Goal: Task Accomplishment & Management: Use online tool/utility

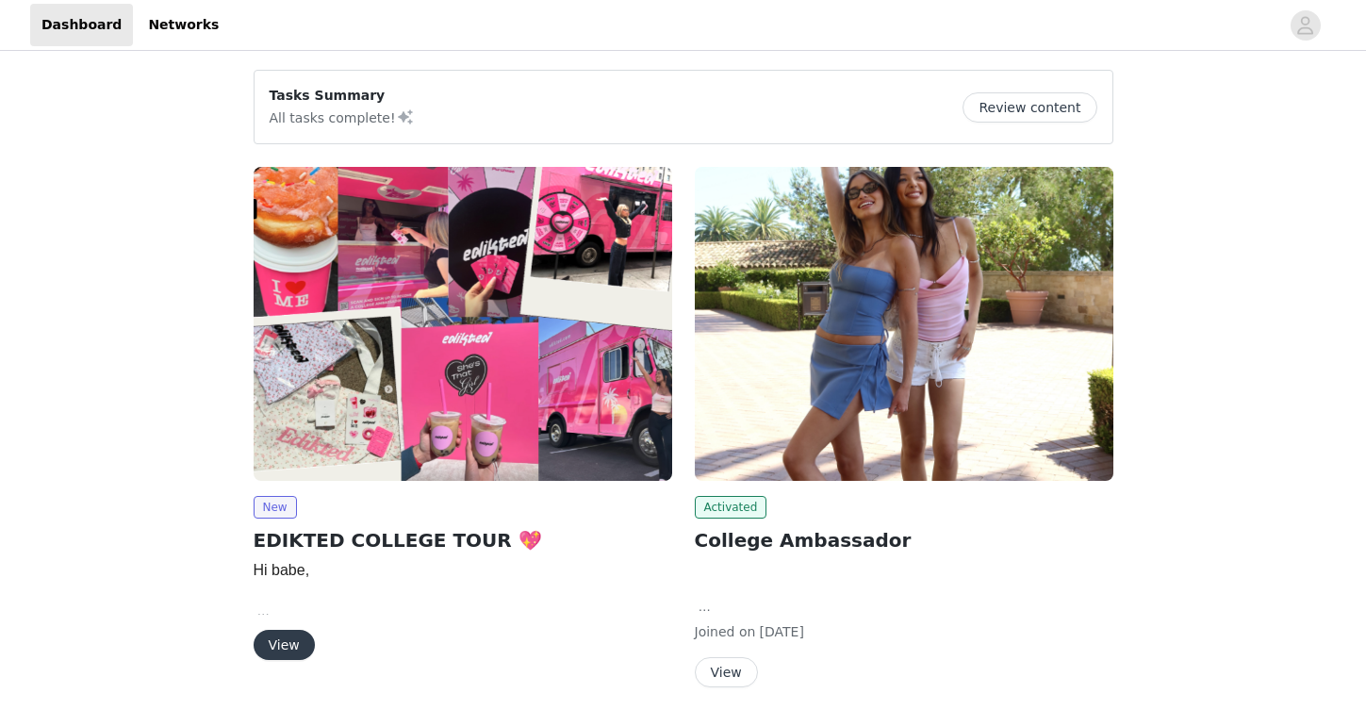
click at [281, 640] on button "View" at bounding box center [284, 645] width 61 height 30
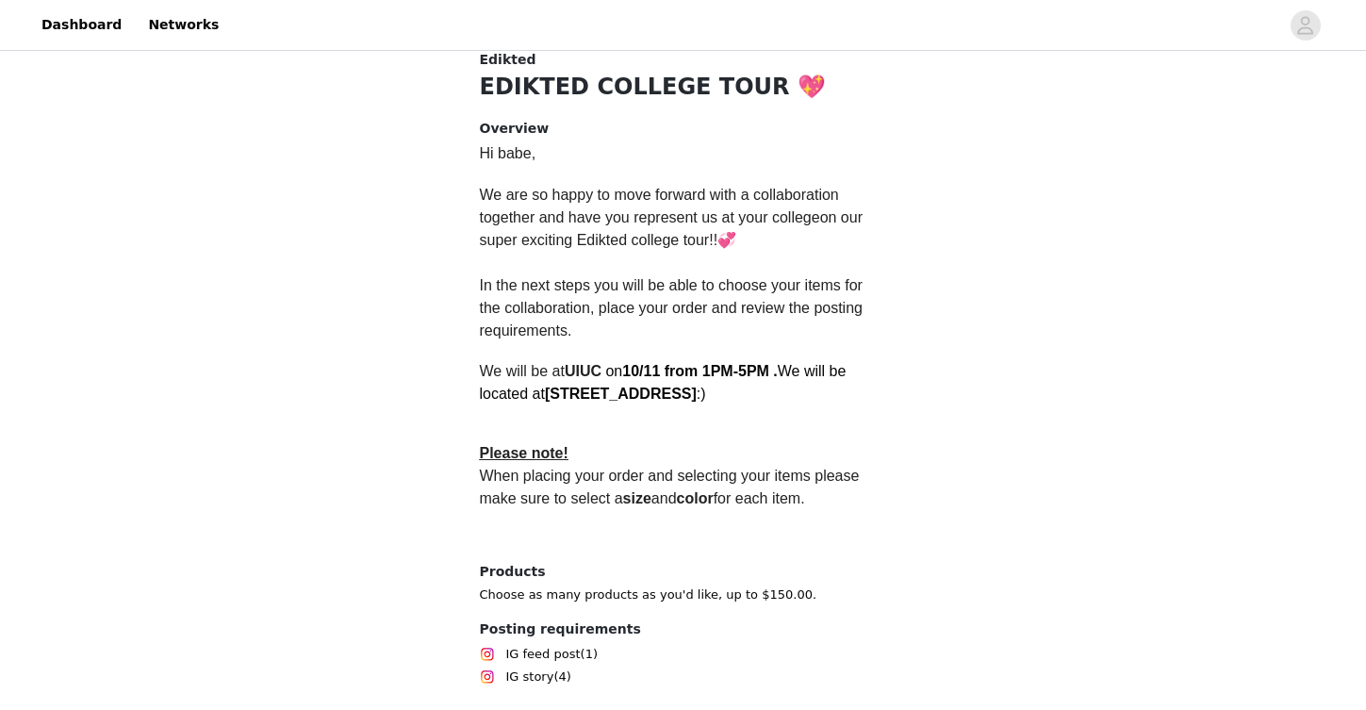
scroll to position [523, 0]
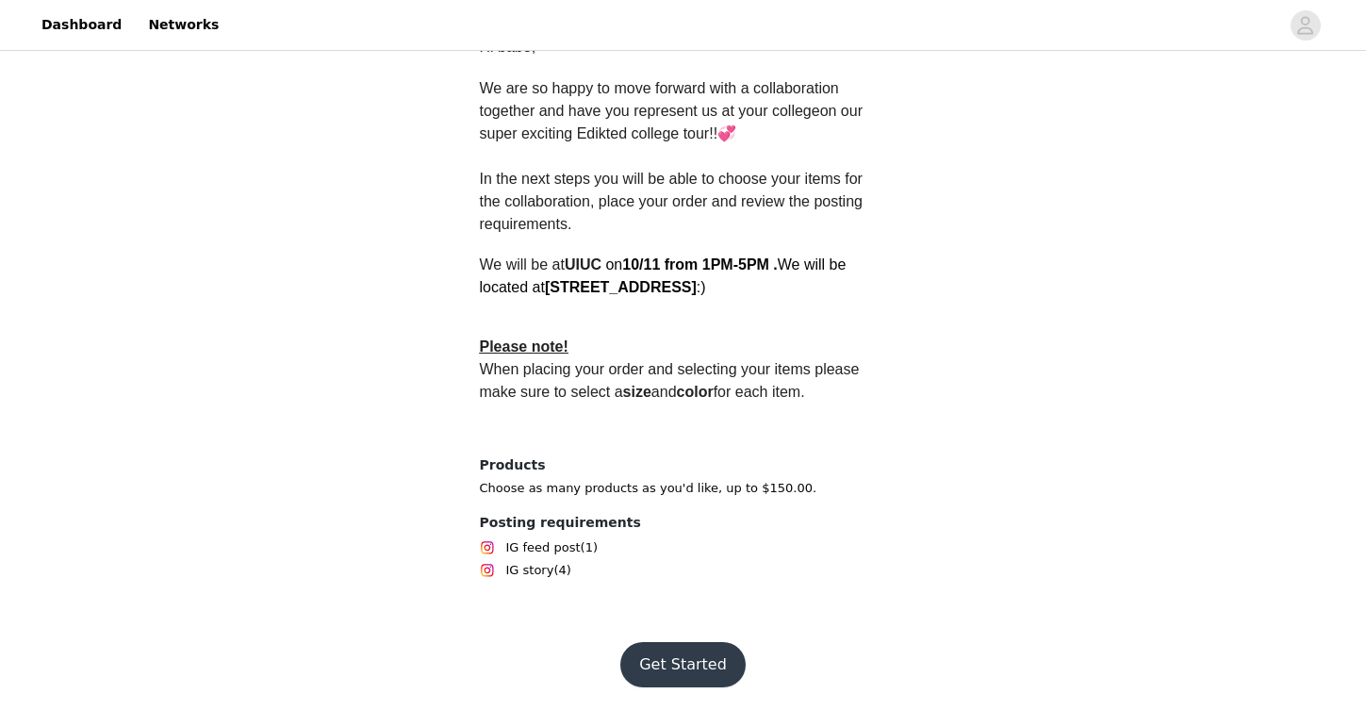
click at [703, 661] on button "Get Started" at bounding box center [682, 664] width 125 height 45
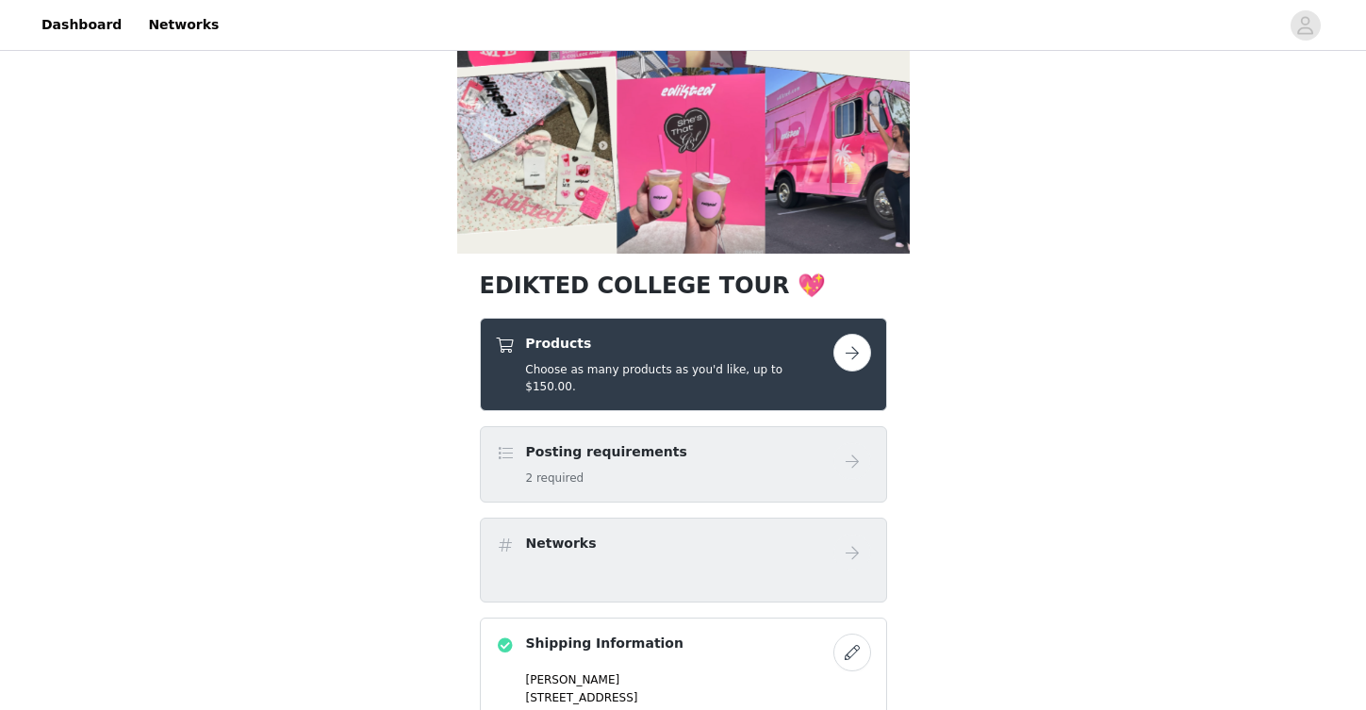
scroll to position [136, 0]
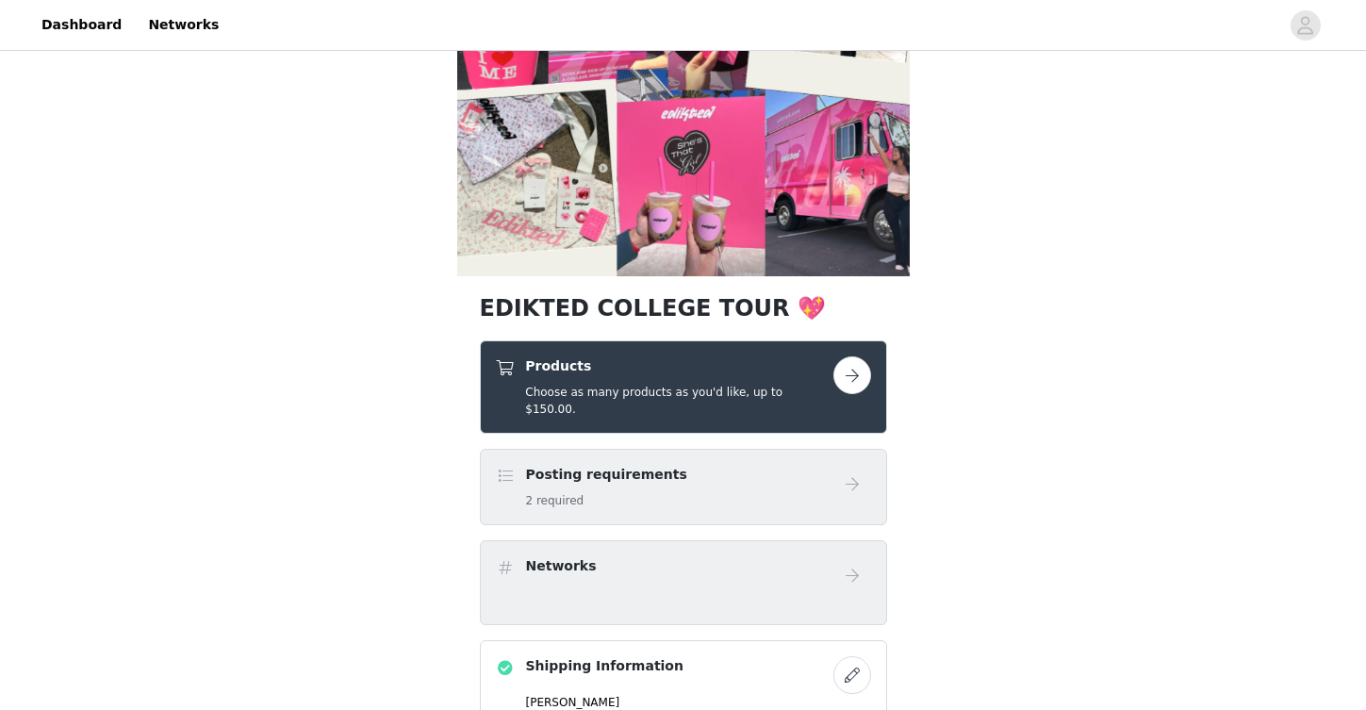
click at [845, 375] on button "button" at bounding box center [852, 375] width 38 height 38
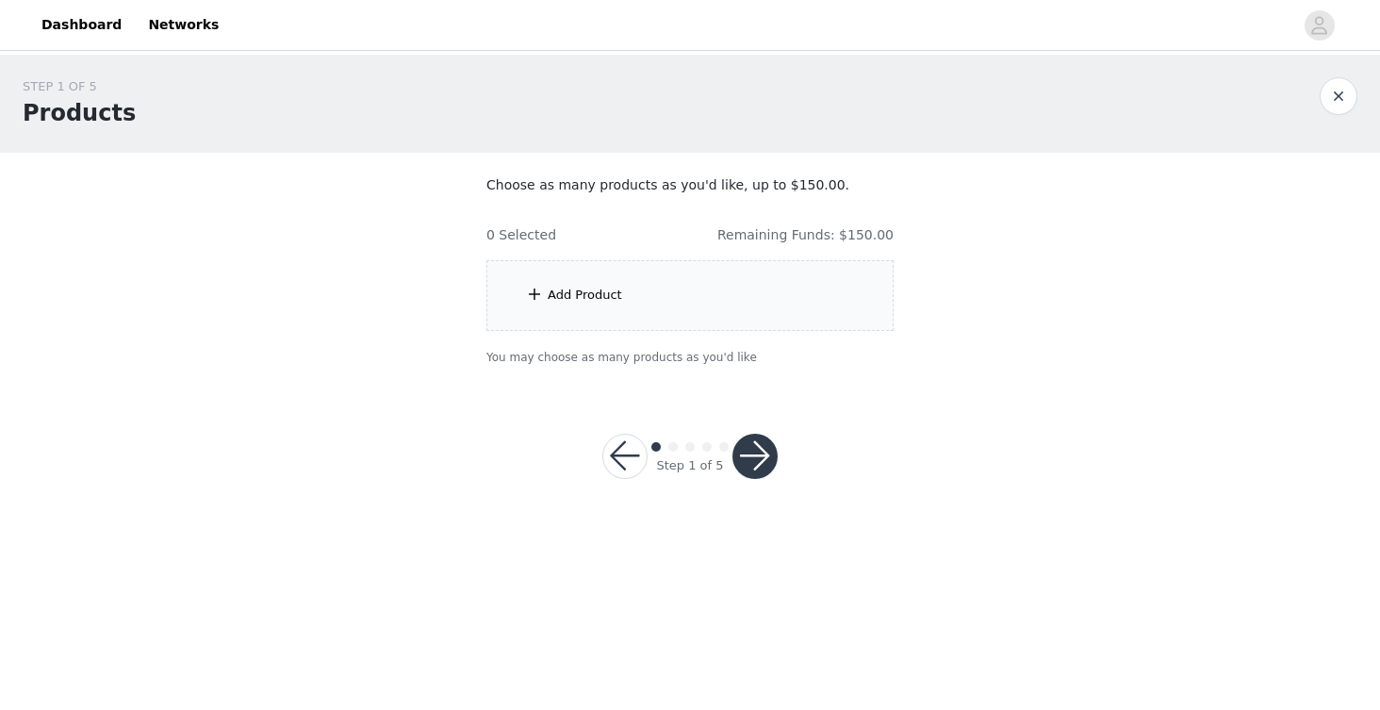
click at [692, 314] on div "Add Product" at bounding box center [690, 295] width 407 height 71
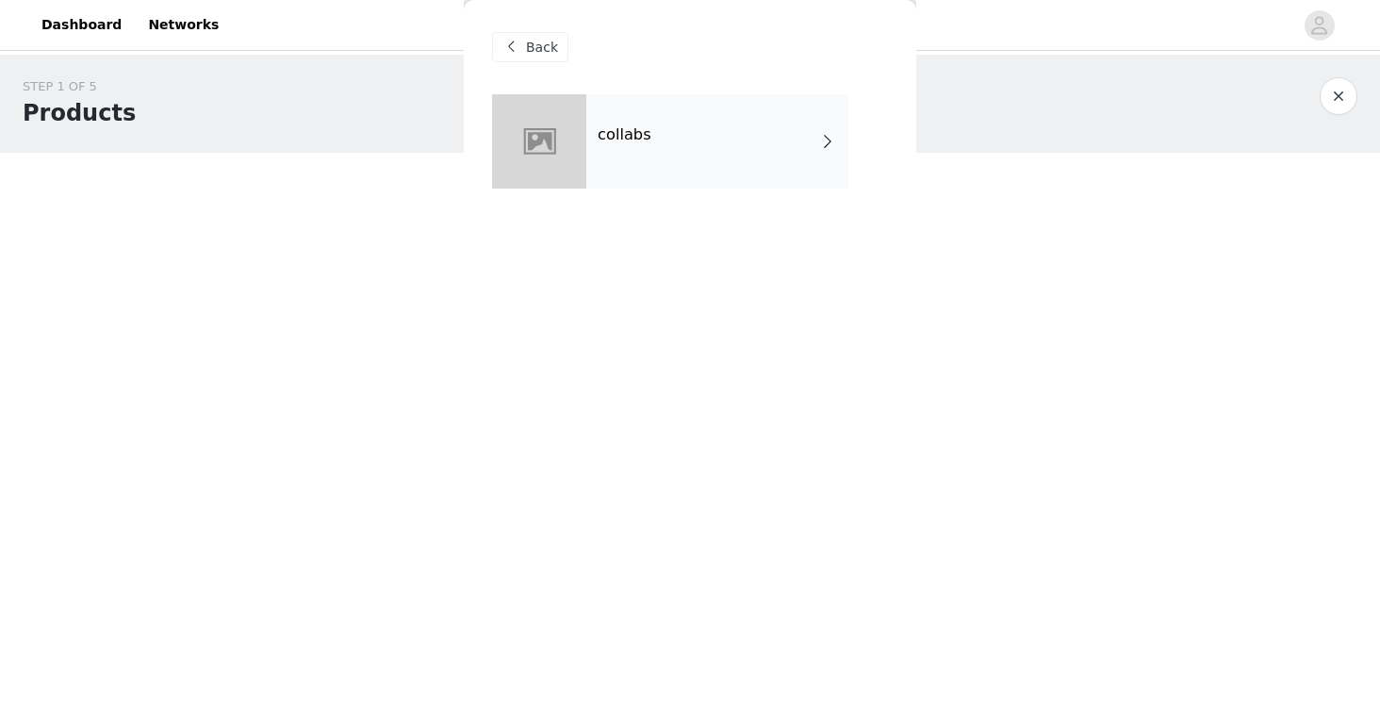
click at [636, 181] on div "collabs" at bounding box center [717, 141] width 262 height 94
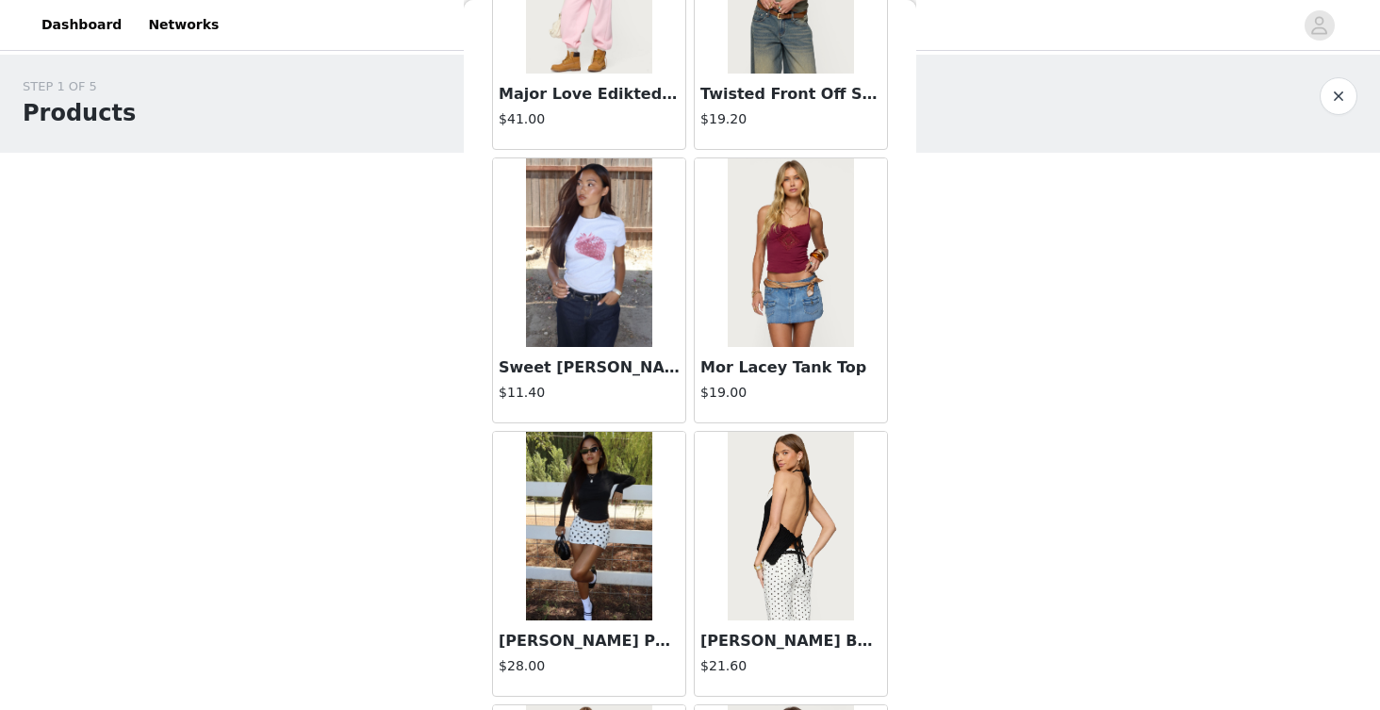
scroll to position [2130, 0]
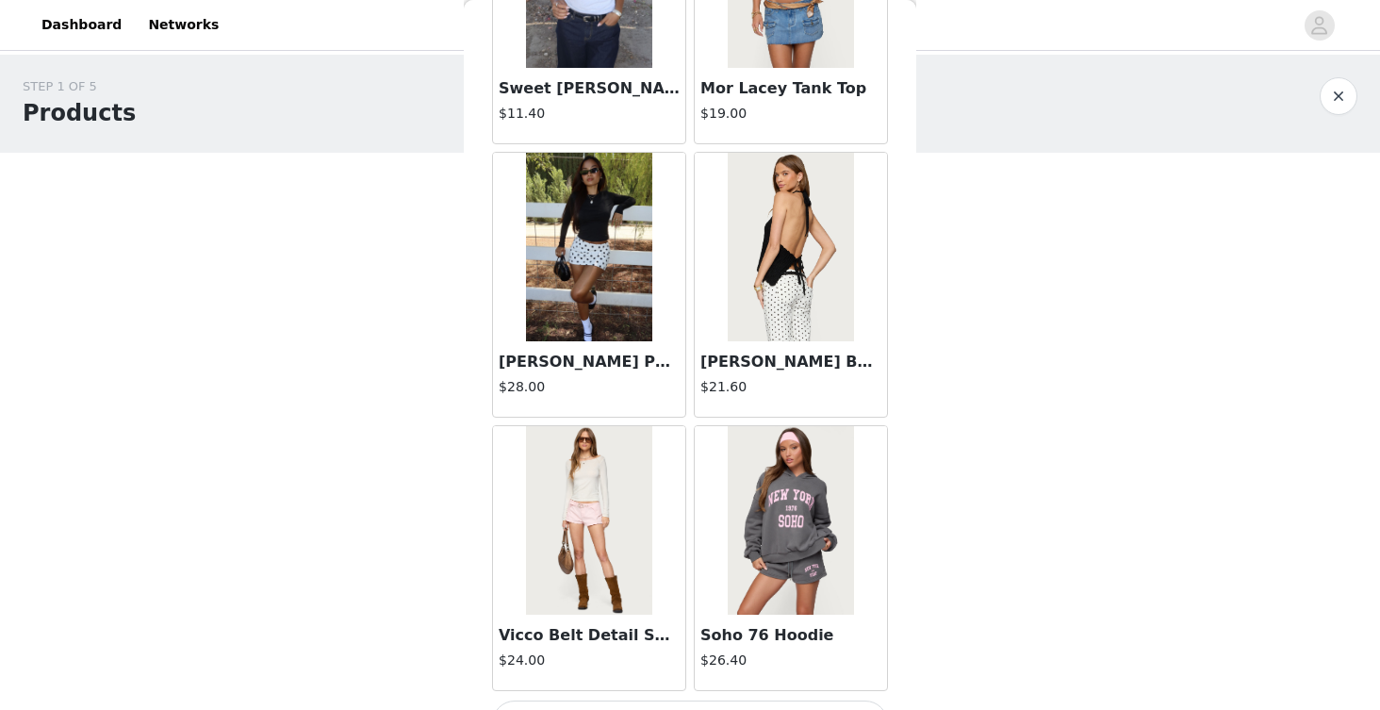
click at [617, 268] on img at bounding box center [588, 247] width 125 height 189
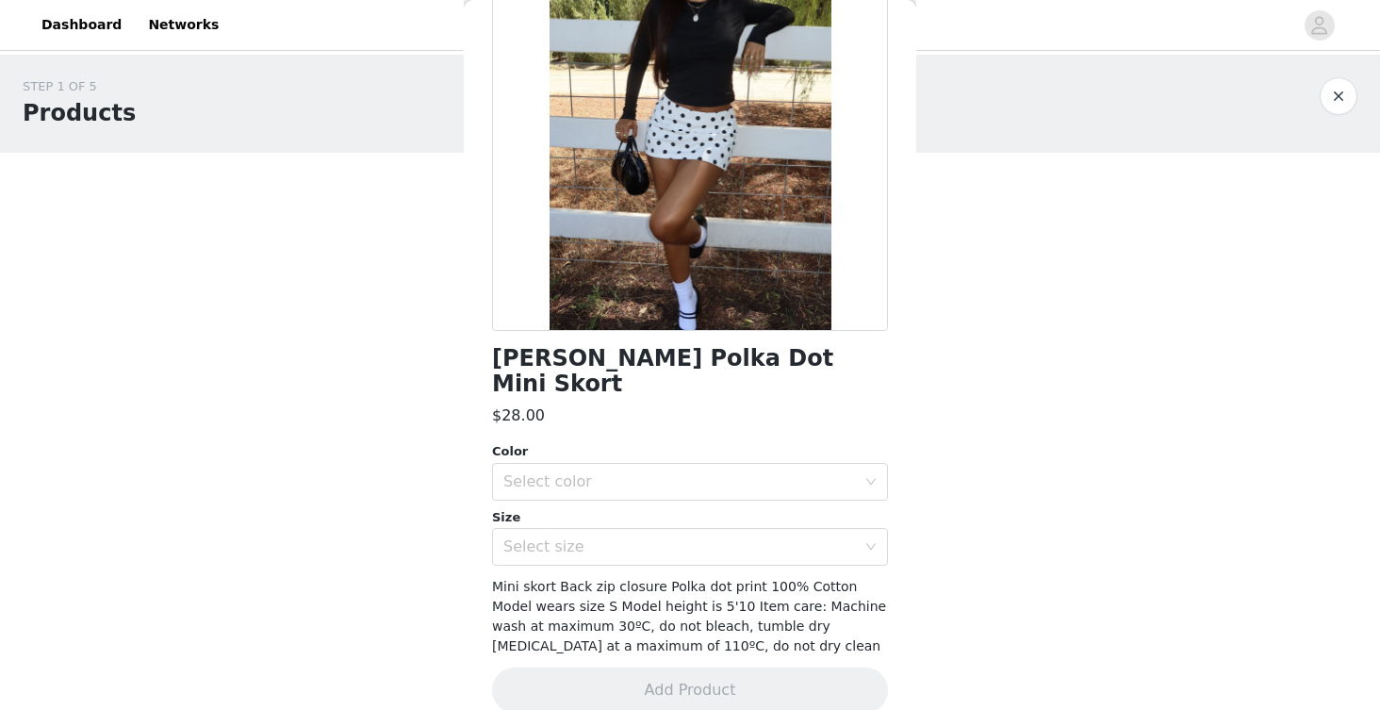
scroll to position [187, 0]
click at [629, 473] on div "Select color" at bounding box center [679, 482] width 353 height 19
click at [630, 489] on li "WHITE AND BLACK" at bounding box center [683, 499] width 382 height 30
click at [635, 530] on div "Select size" at bounding box center [683, 548] width 361 height 36
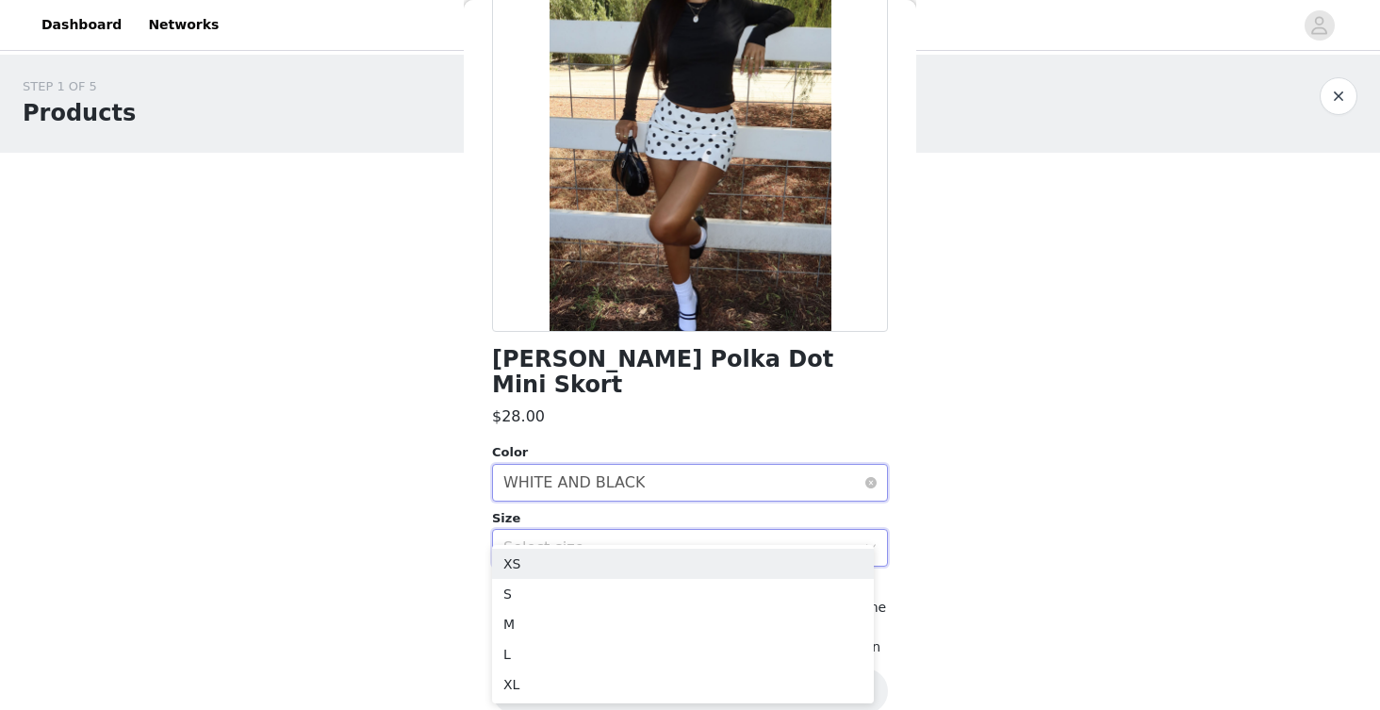
click at [752, 465] on div "Select color WHITE AND BLACK" at bounding box center [683, 483] width 361 height 36
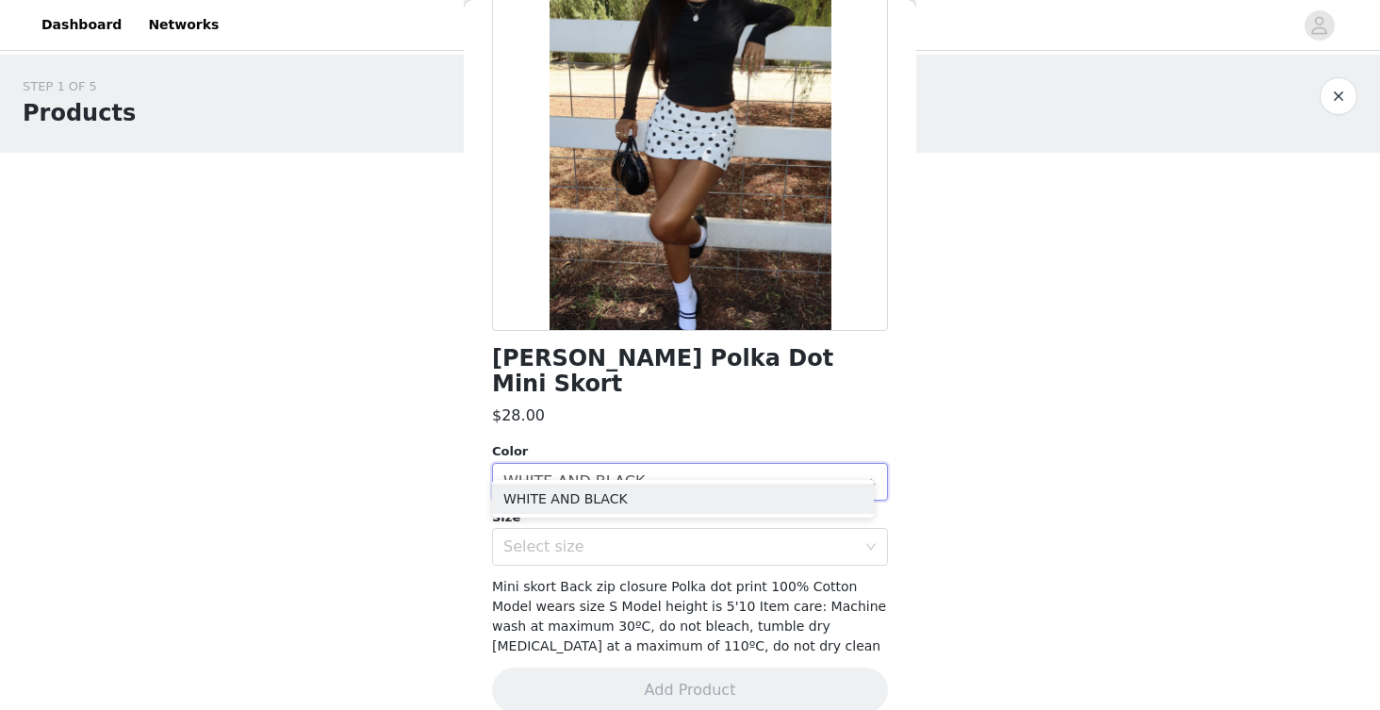
scroll to position [183, 0]
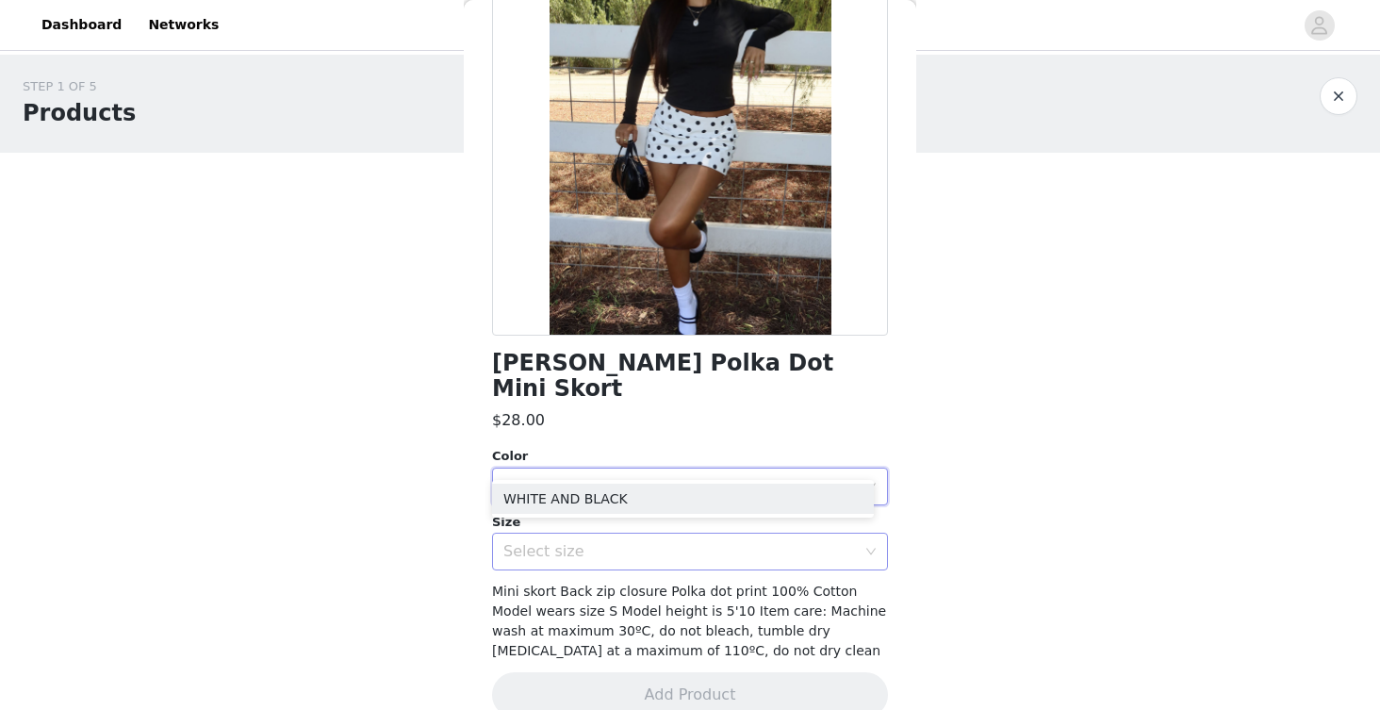
click at [727, 542] on div "Select size" at bounding box center [679, 551] width 353 height 19
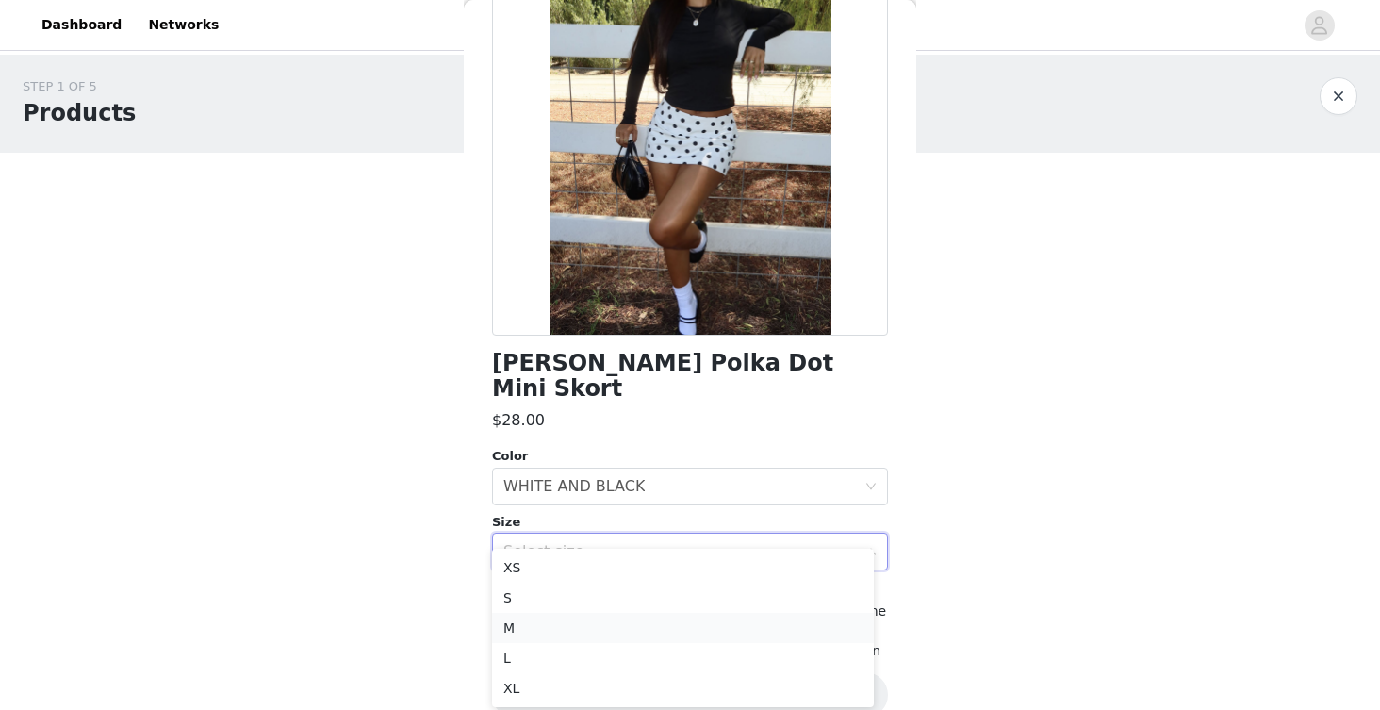
click at [699, 636] on li "M" at bounding box center [683, 628] width 382 height 30
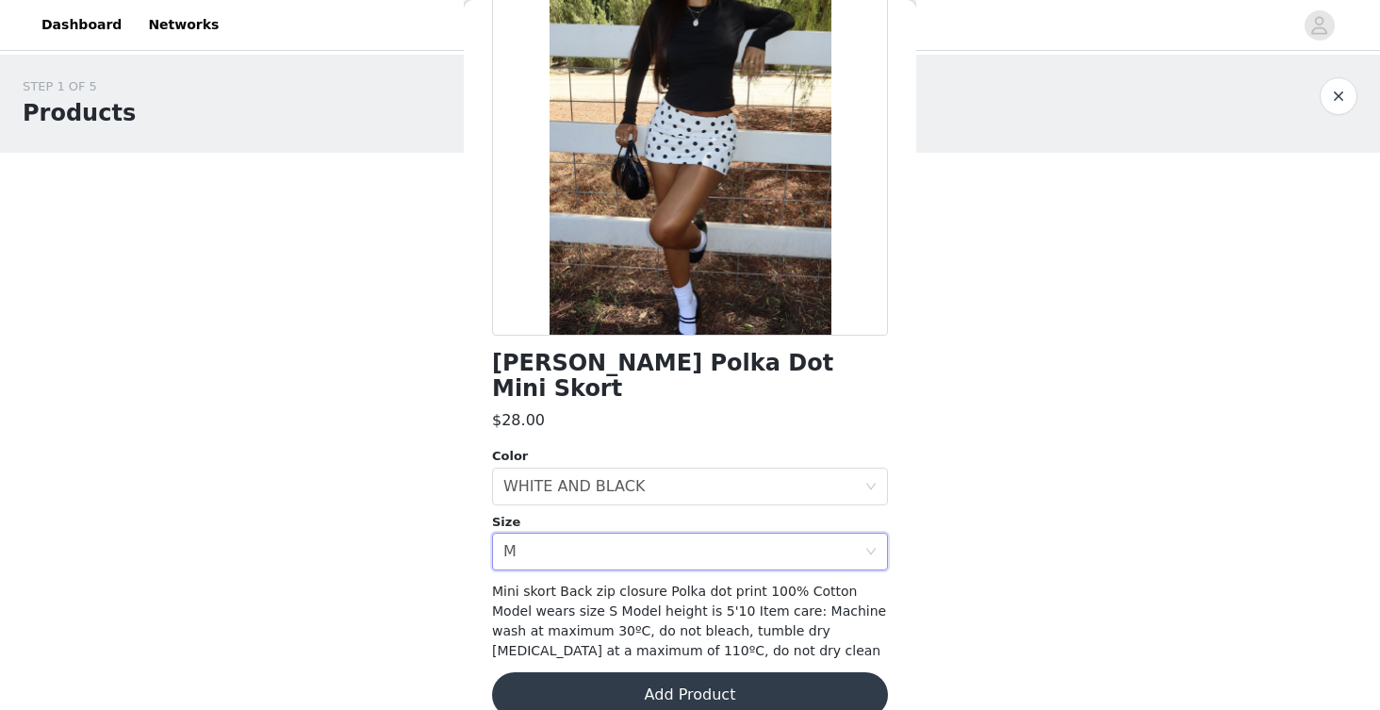
scroll to position [188, 0]
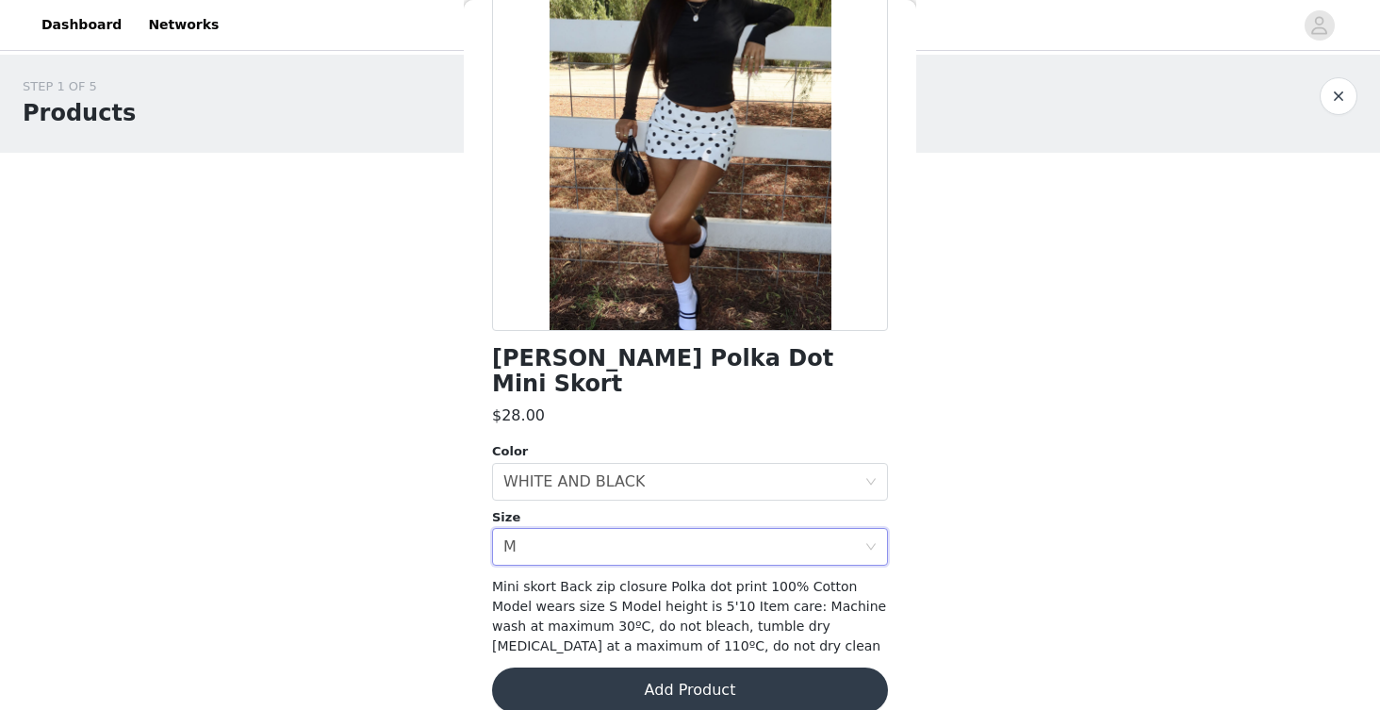
click at [722, 668] on button "Add Product" at bounding box center [690, 690] width 396 height 45
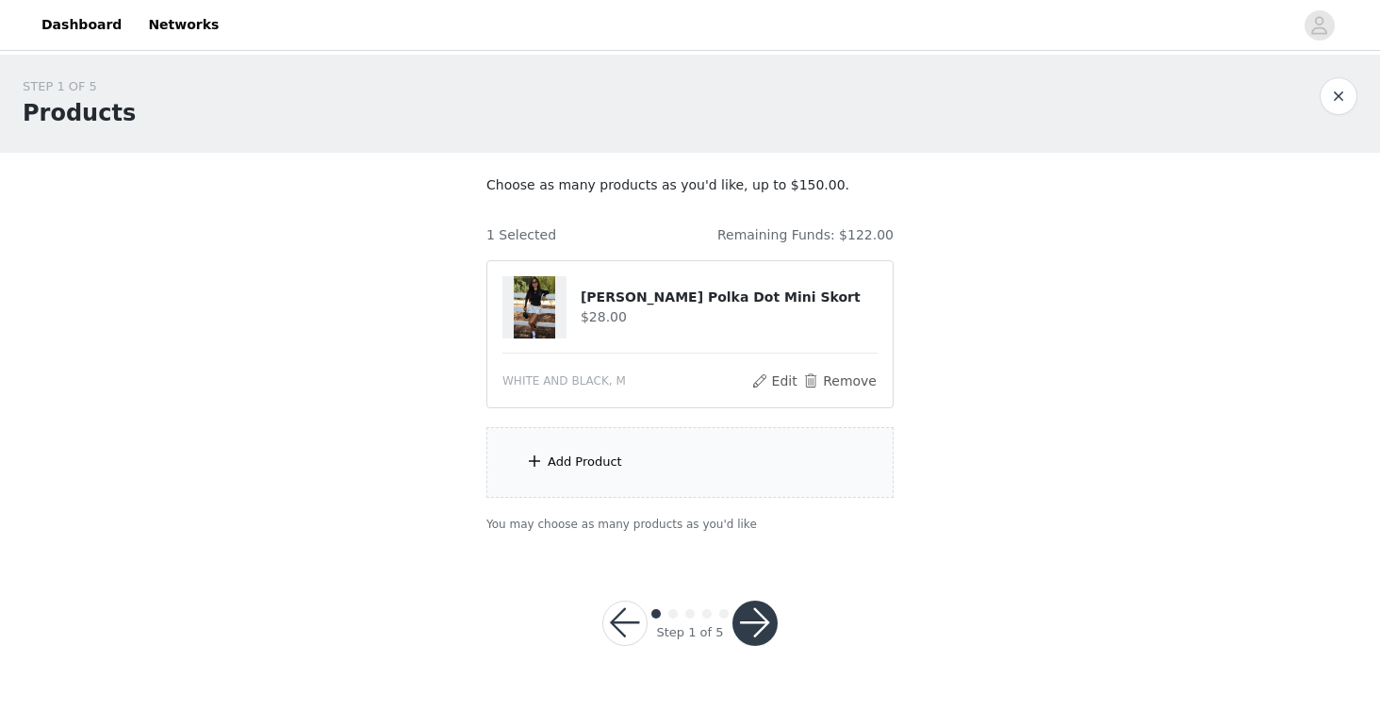
click at [760, 487] on div "Add Product" at bounding box center [690, 462] width 407 height 71
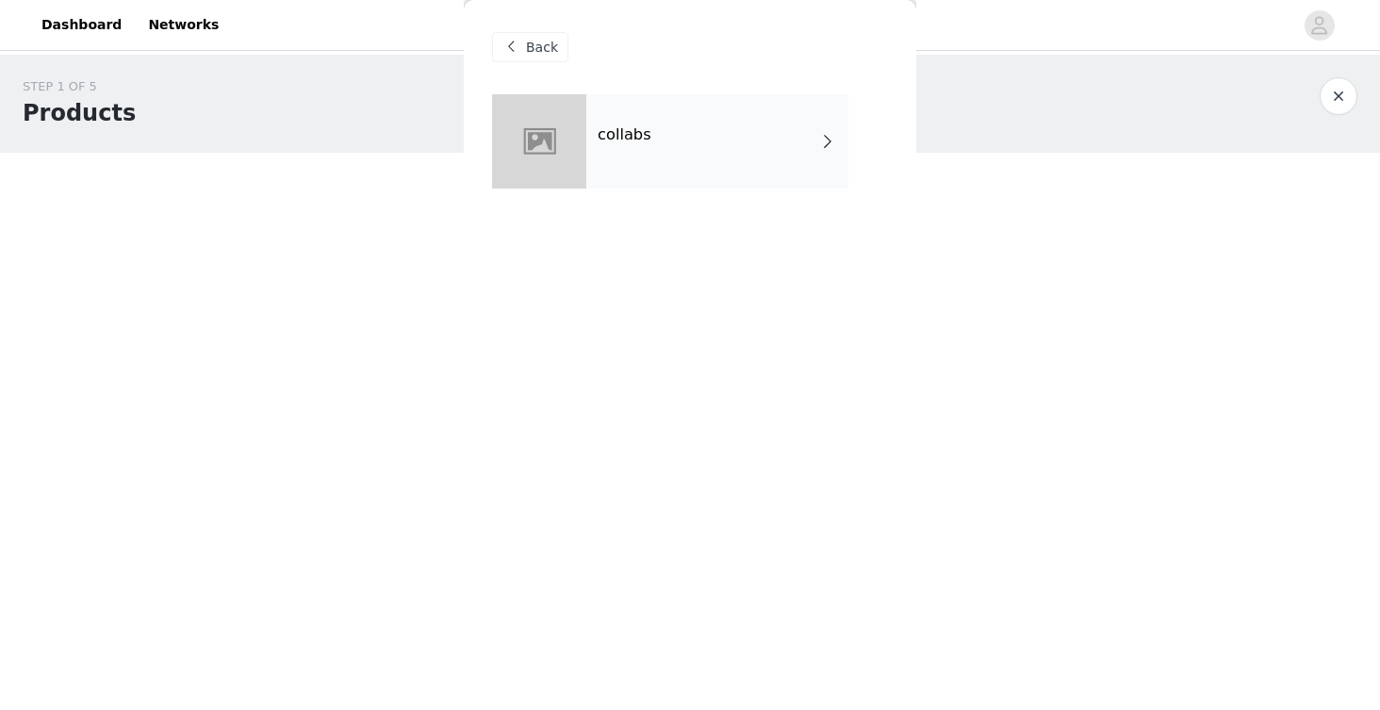
click at [710, 142] on div "collabs" at bounding box center [717, 141] width 262 height 94
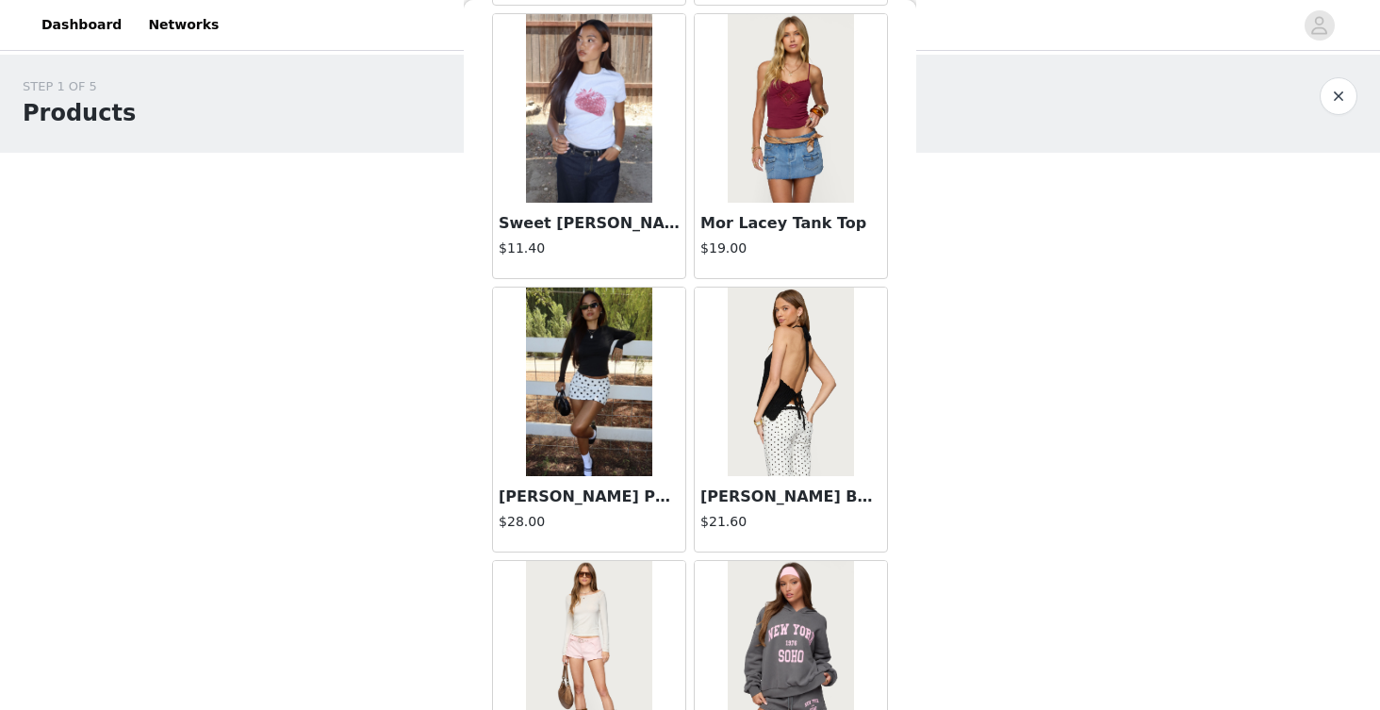
scroll to position [2175, 0]
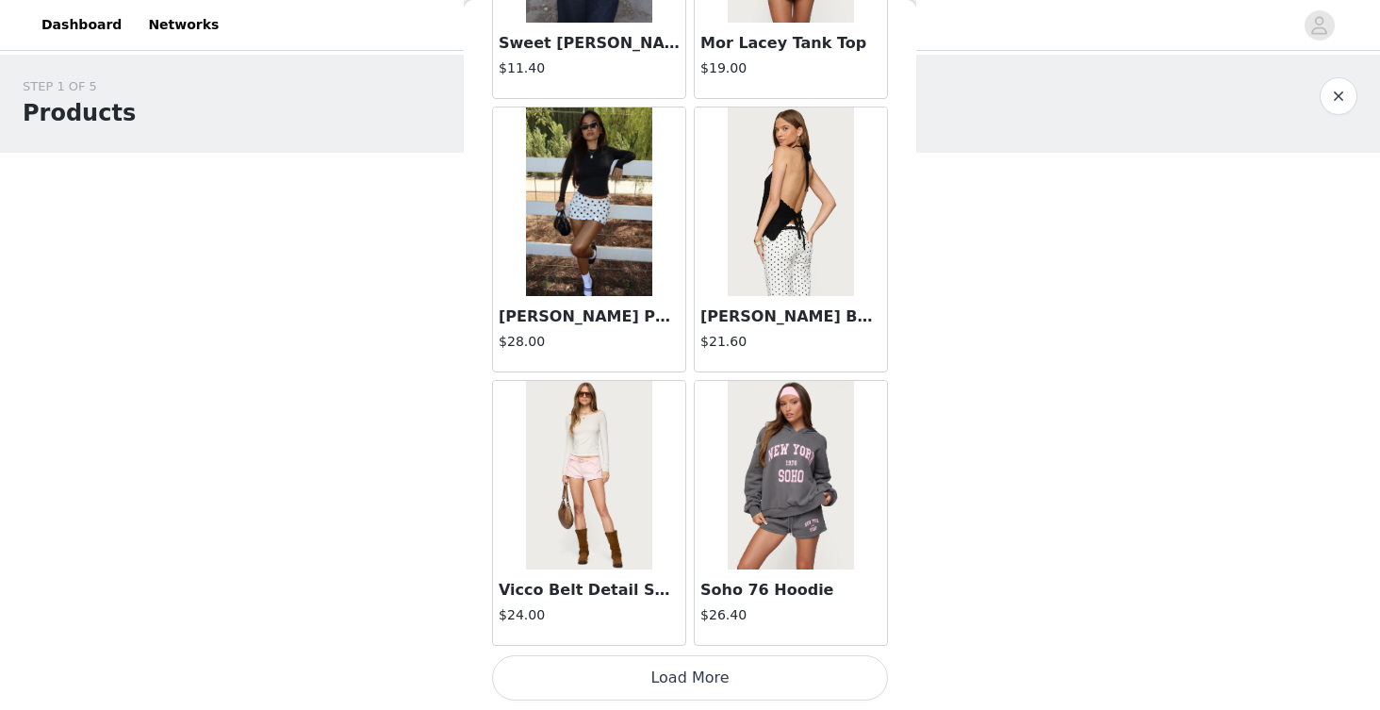
click at [685, 675] on button "Load More" at bounding box center [690, 677] width 396 height 45
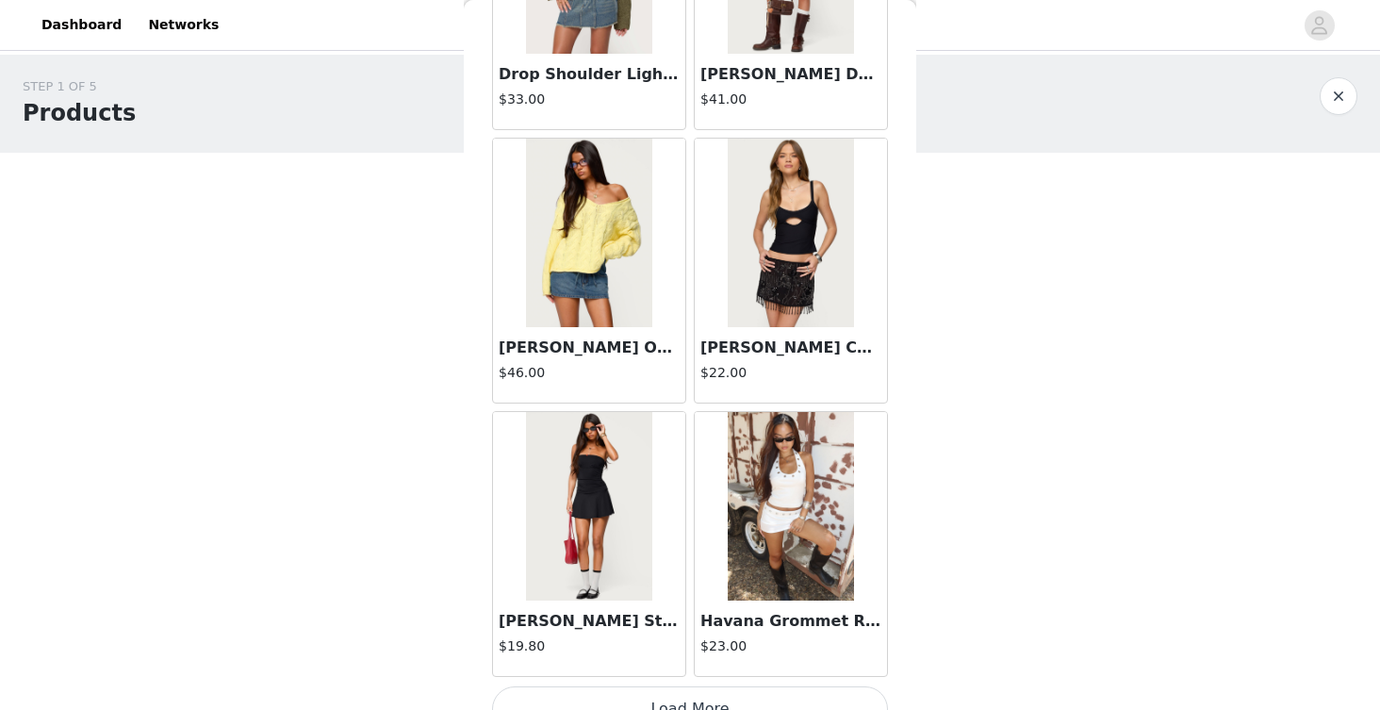
scroll to position [4909, 0]
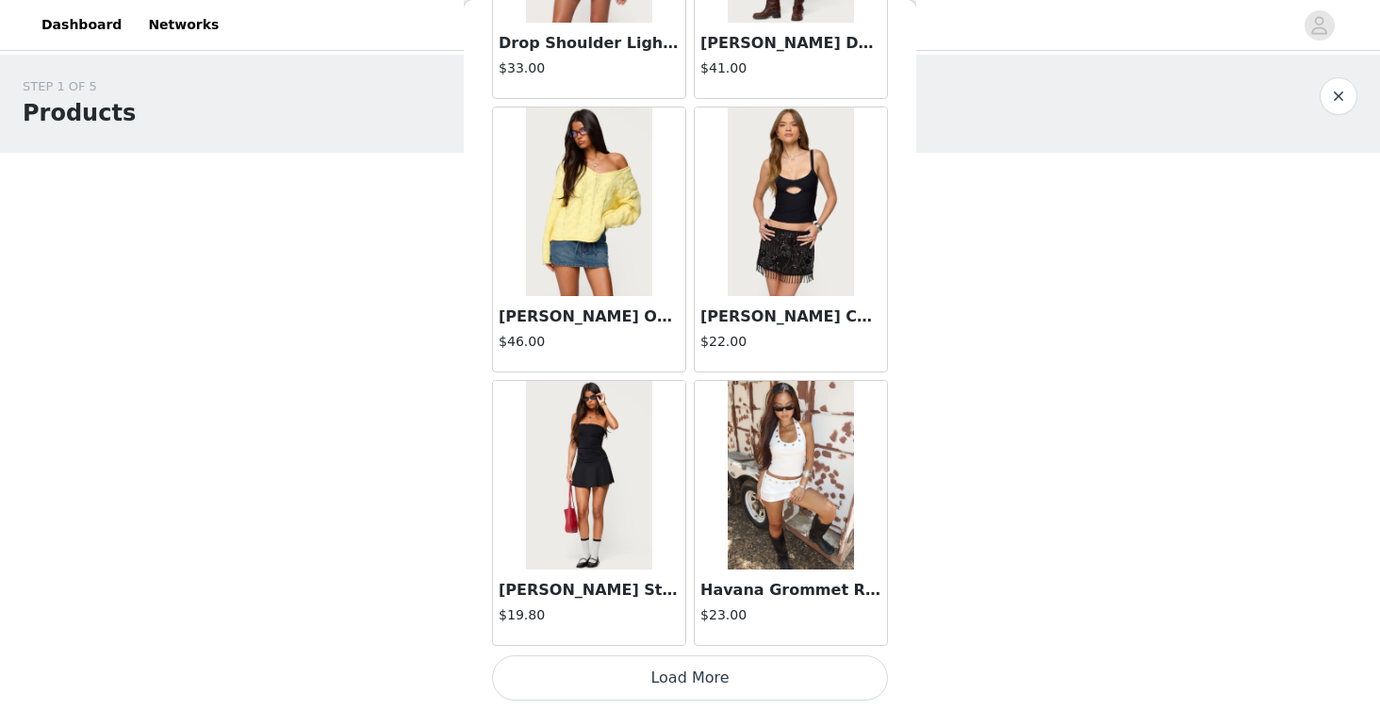
click at [701, 657] on button "Load More" at bounding box center [690, 677] width 396 height 45
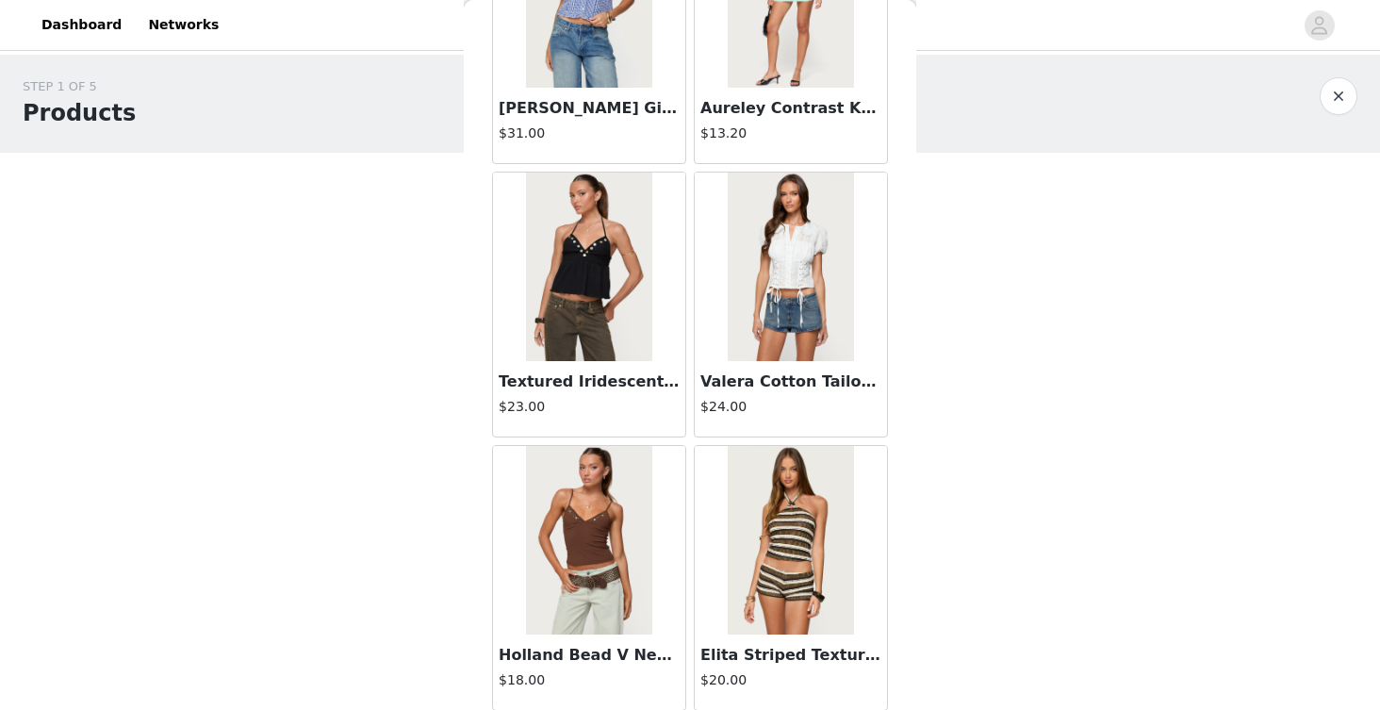
scroll to position [7644, 0]
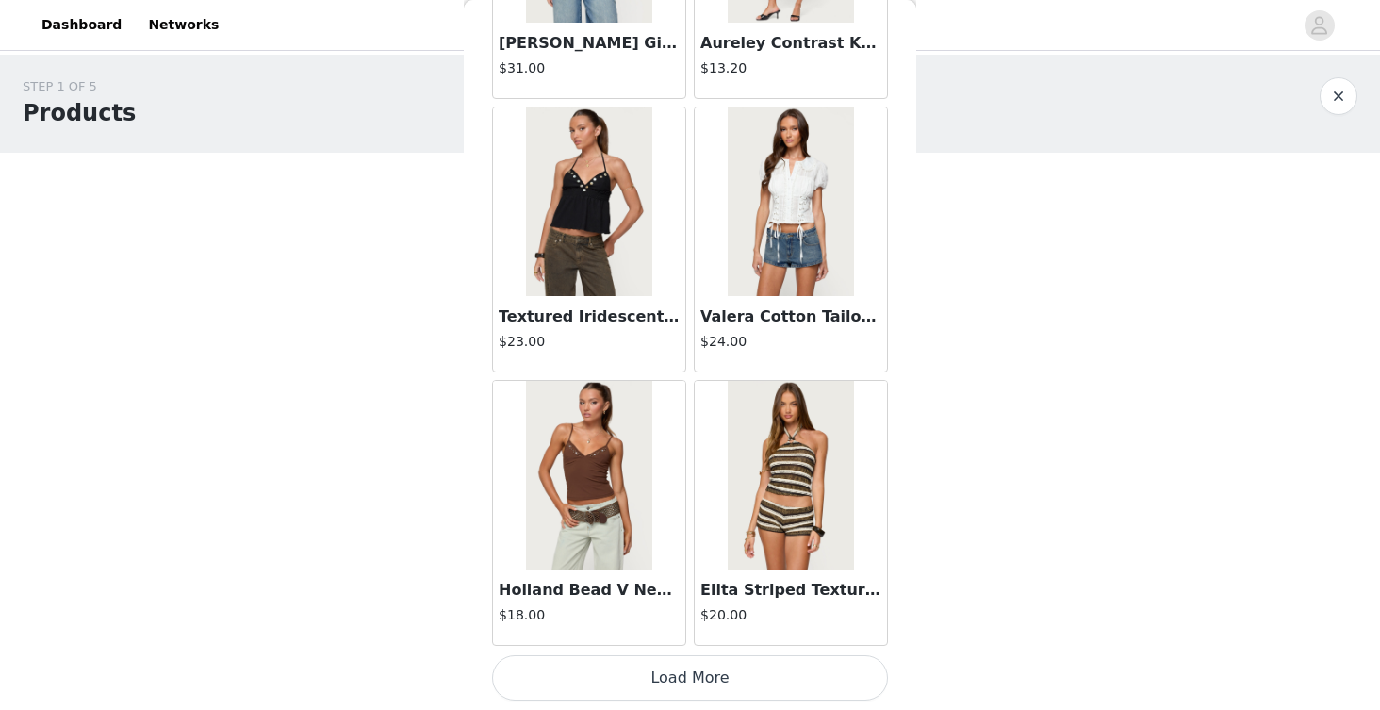
click at [626, 685] on button "Load More" at bounding box center [690, 677] width 396 height 45
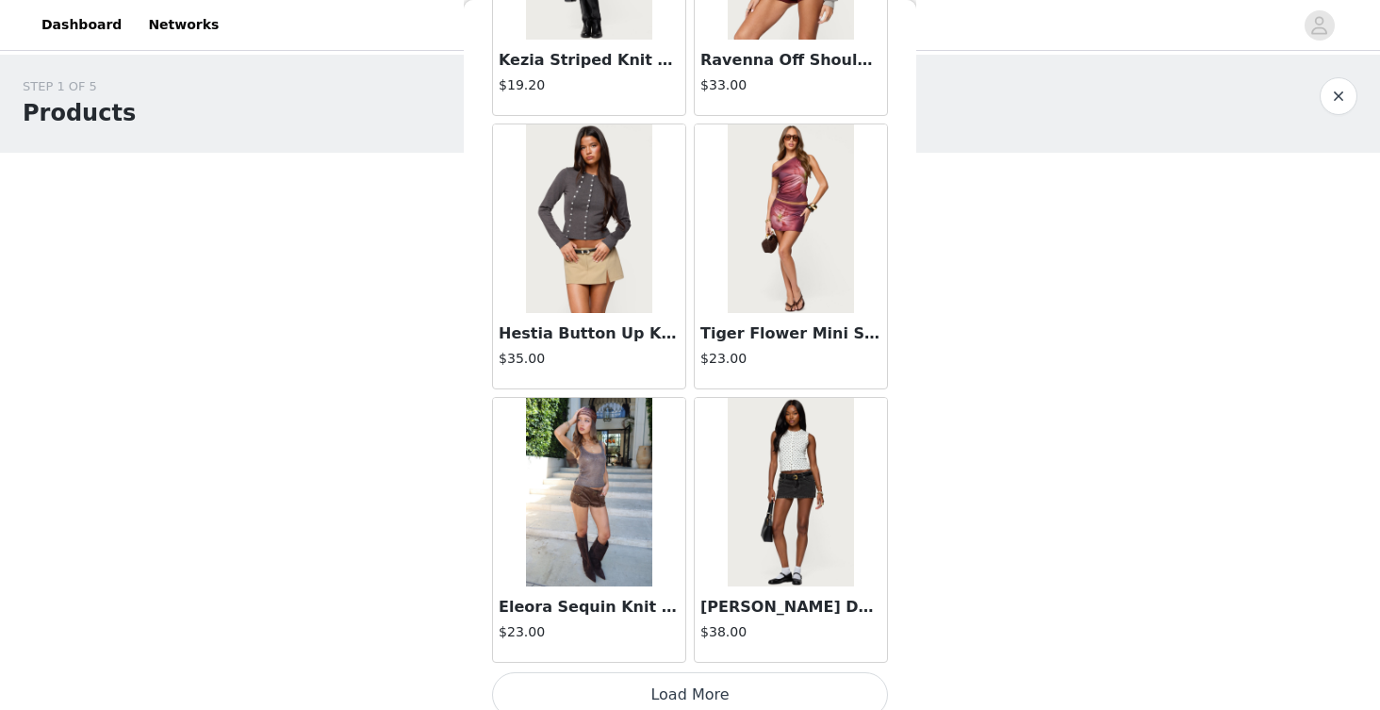
scroll to position [10378, 0]
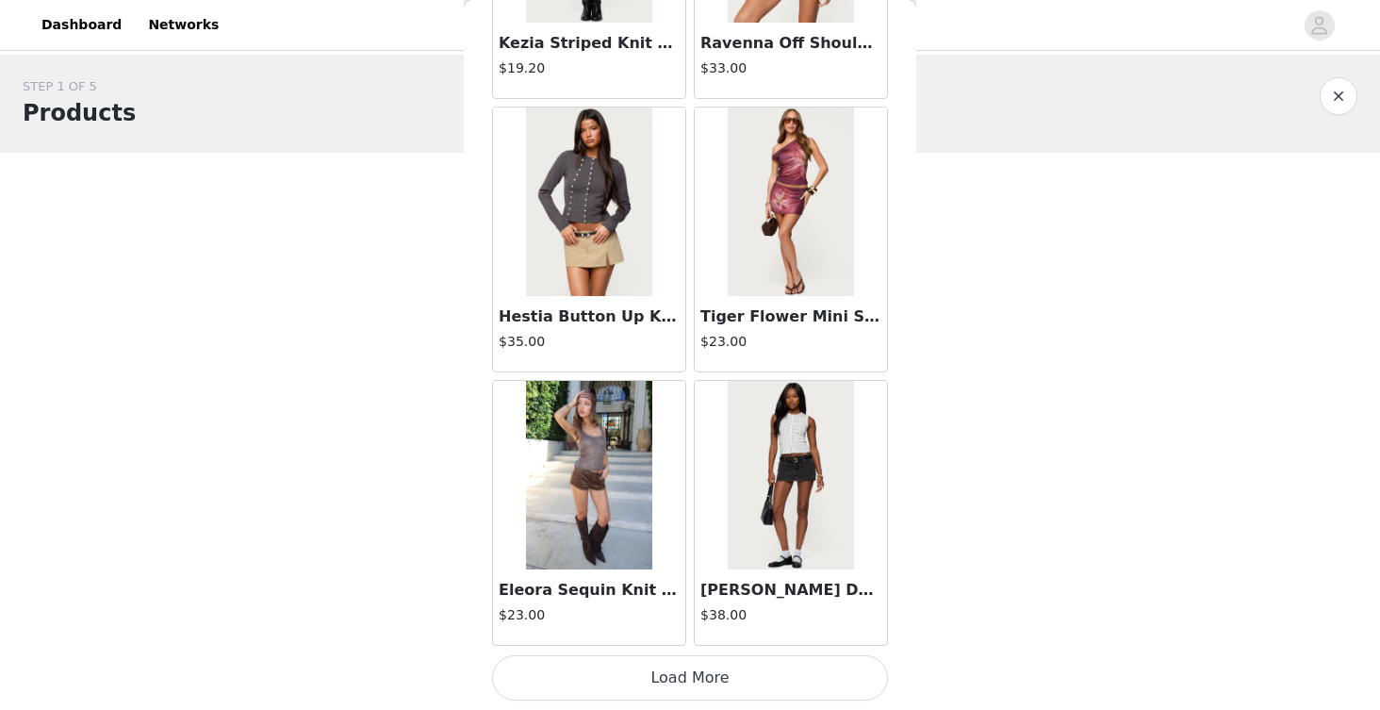
click at [708, 670] on button "Load More" at bounding box center [690, 677] width 396 height 45
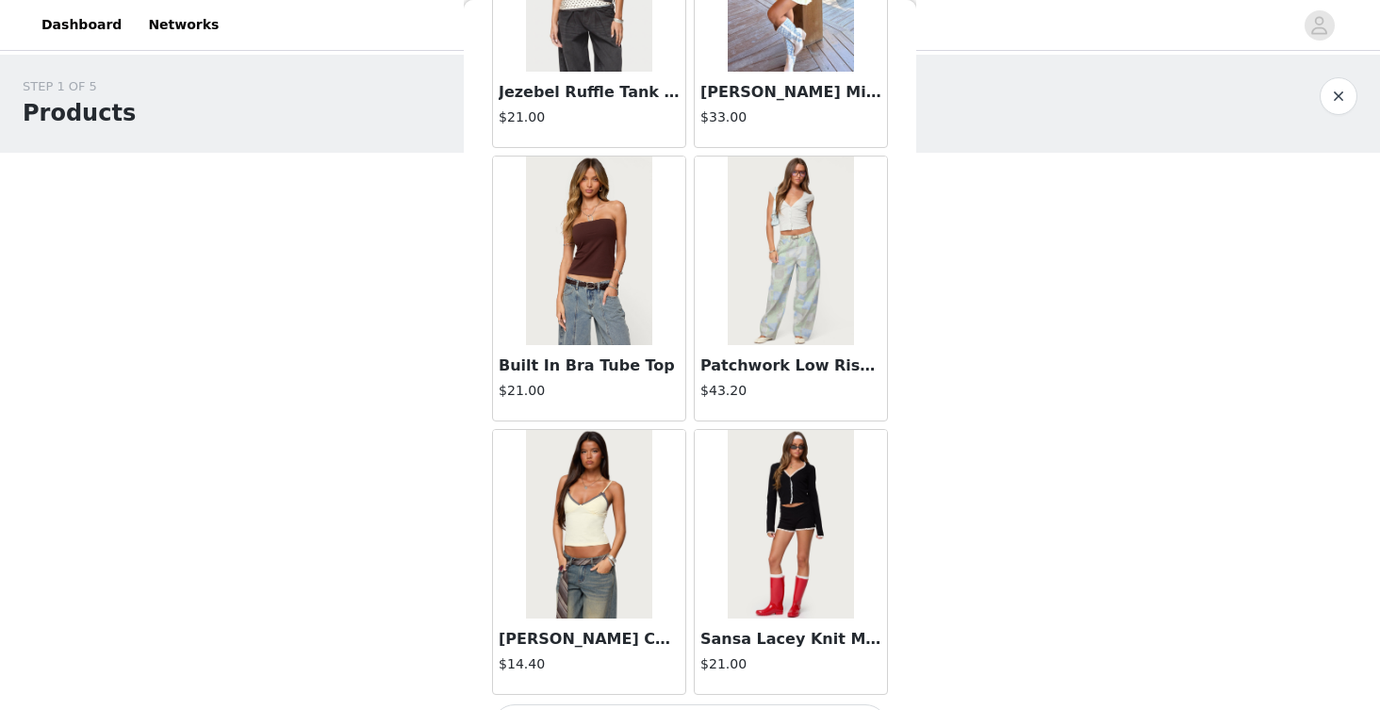
scroll to position [13112, 0]
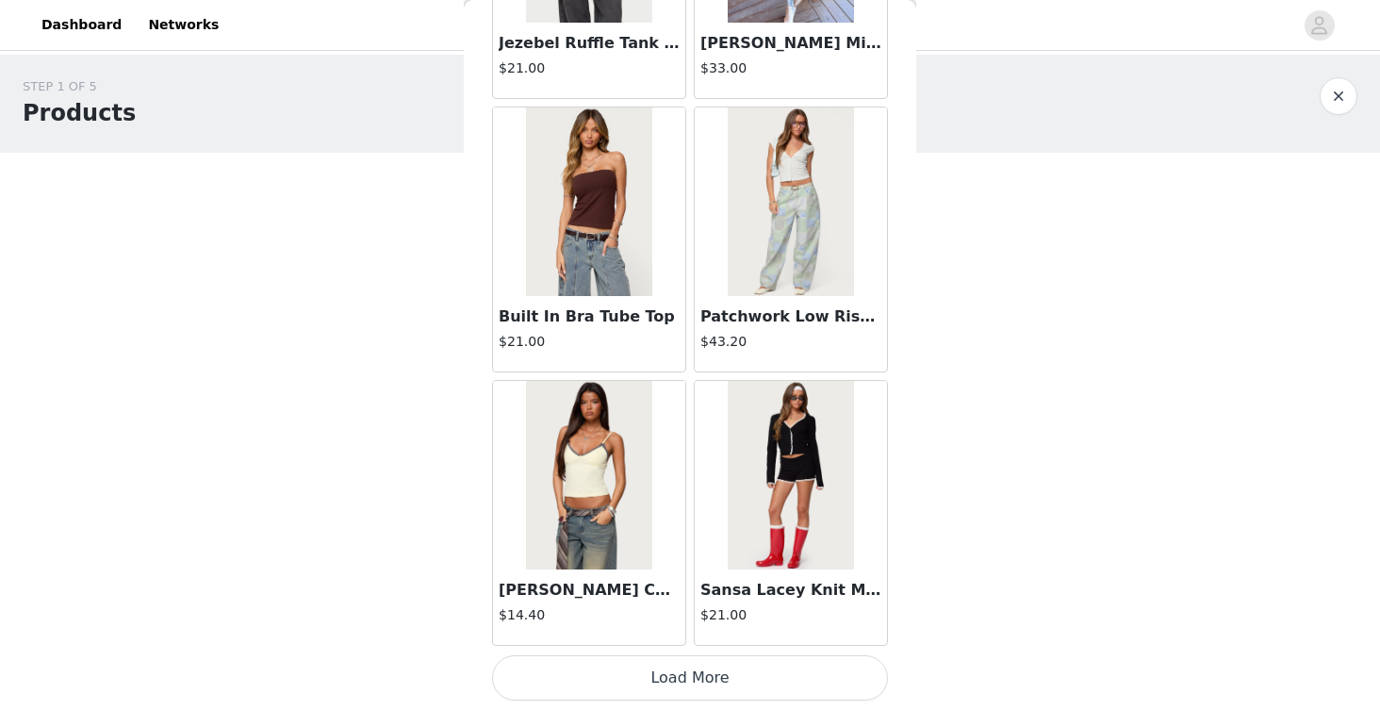
click at [742, 665] on button "Load More" at bounding box center [690, 677] width 396 height 45
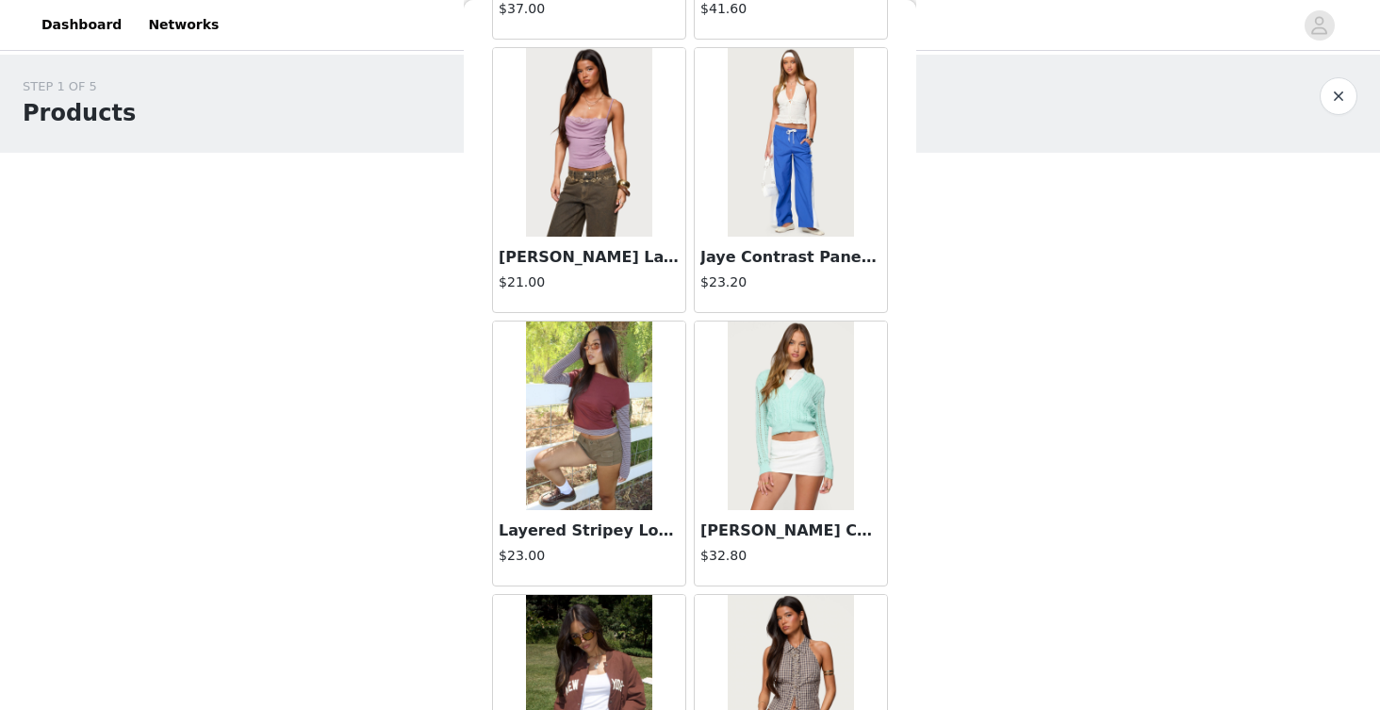
scroll to position [15847, 0]
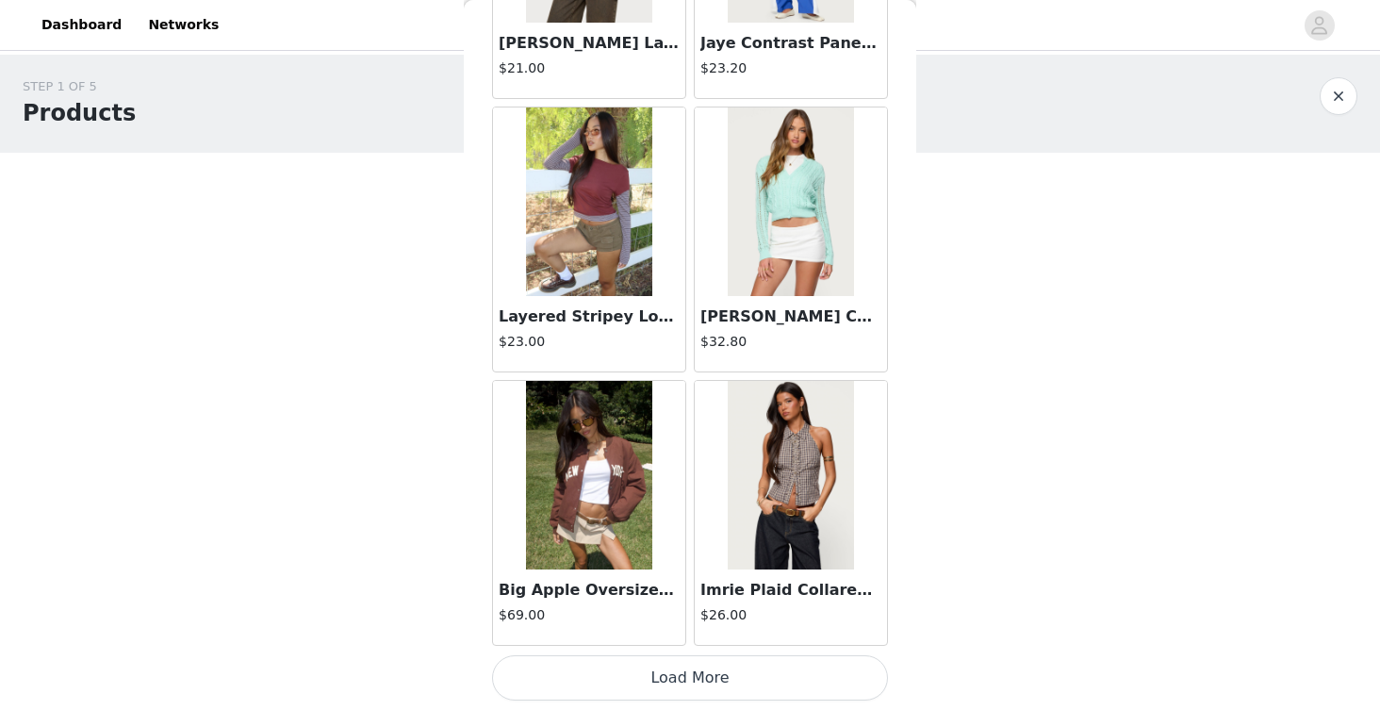
click at [756, 671] on button "Load More" at bounding box center [690, 677] width 396 height 45
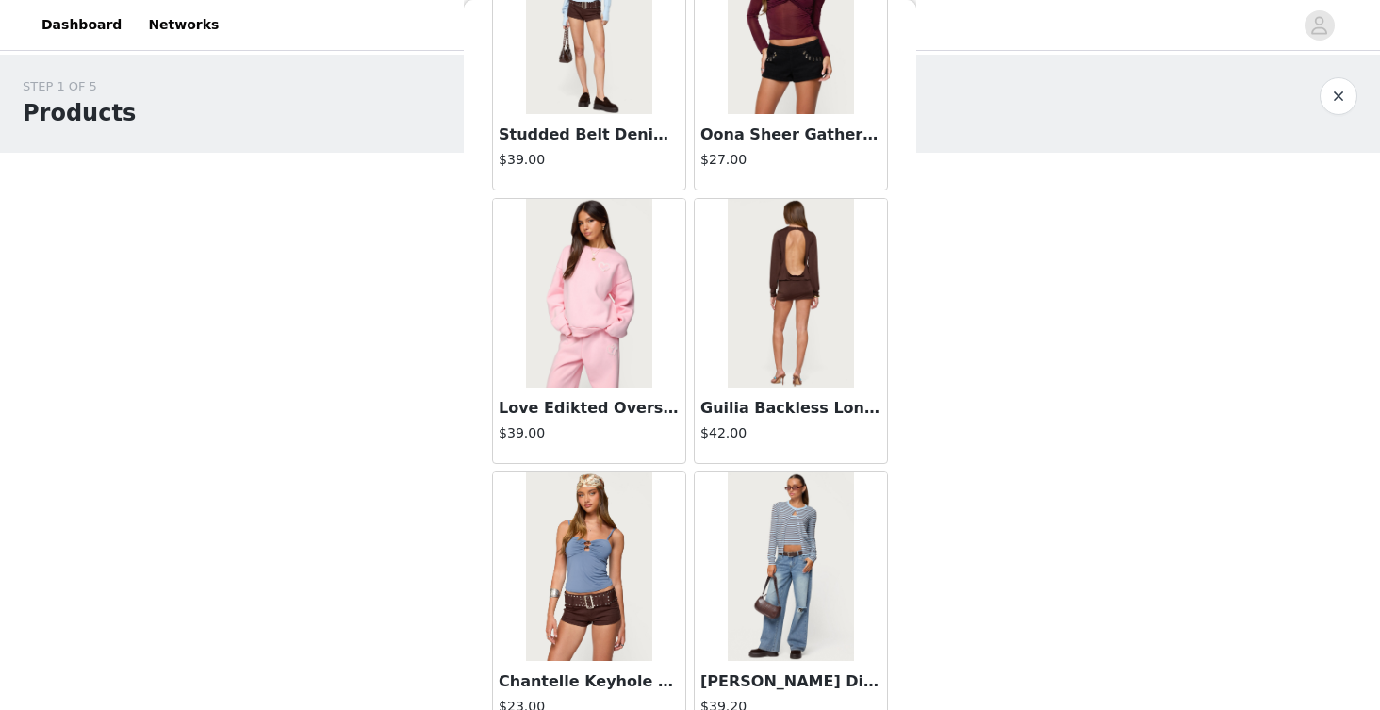
scroll to position [17399, 0]
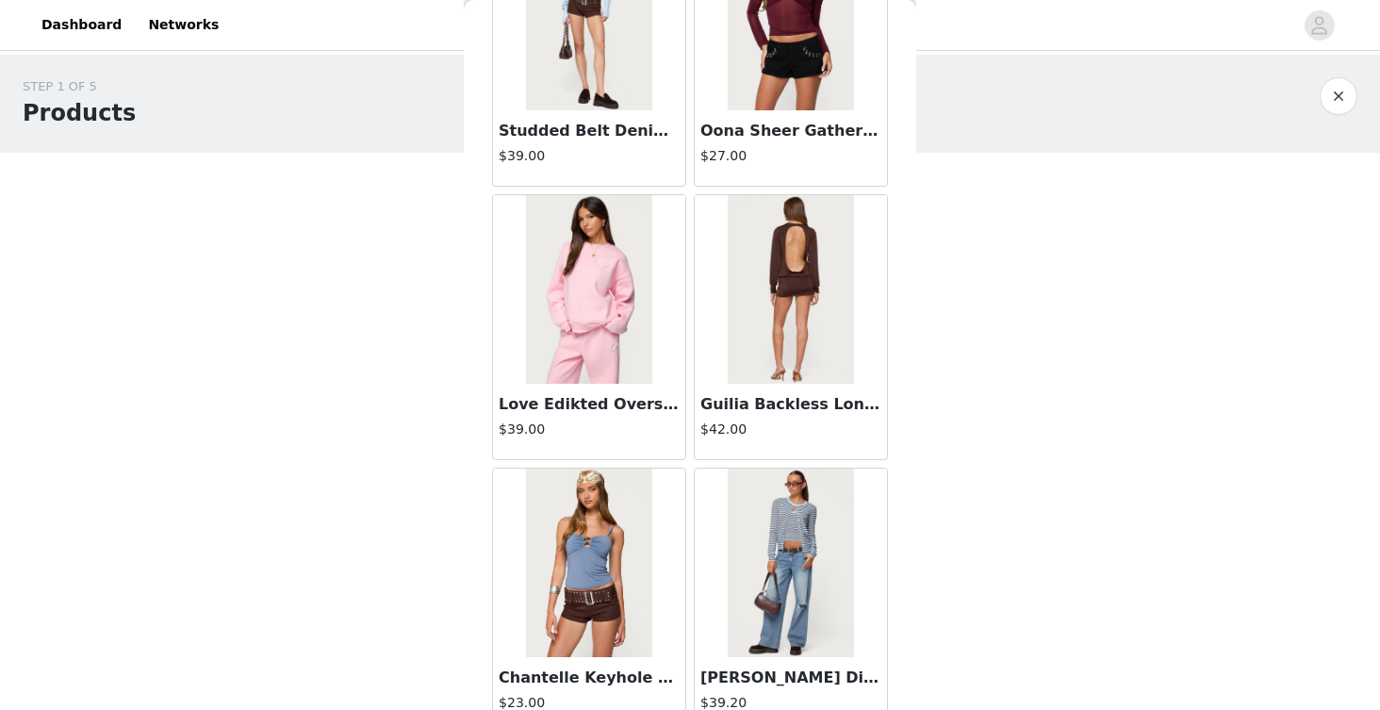
click at [794, 313] on img at bounding box center [790, 289] width 125 height 189
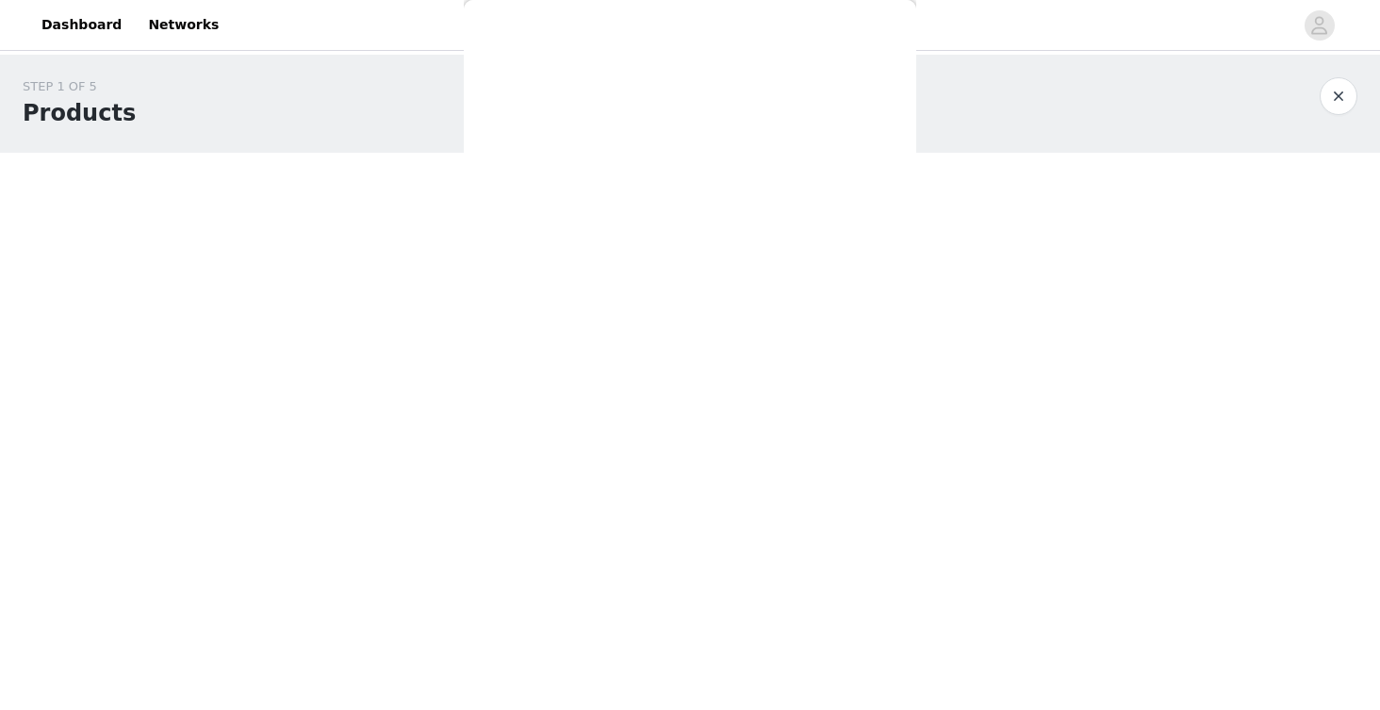
scroll to position [0, 0]
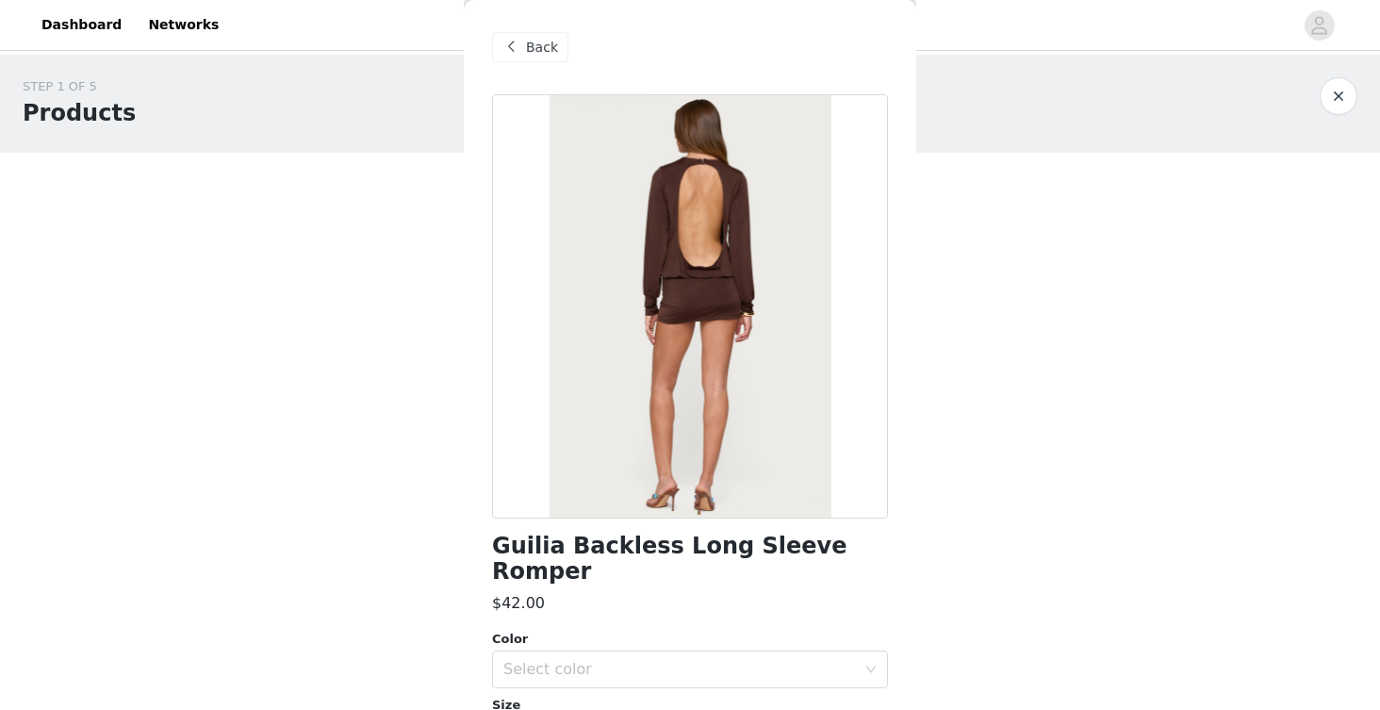
click at [553, 59] on div "Back" at bounding box center [530, 47] width 76 height 30
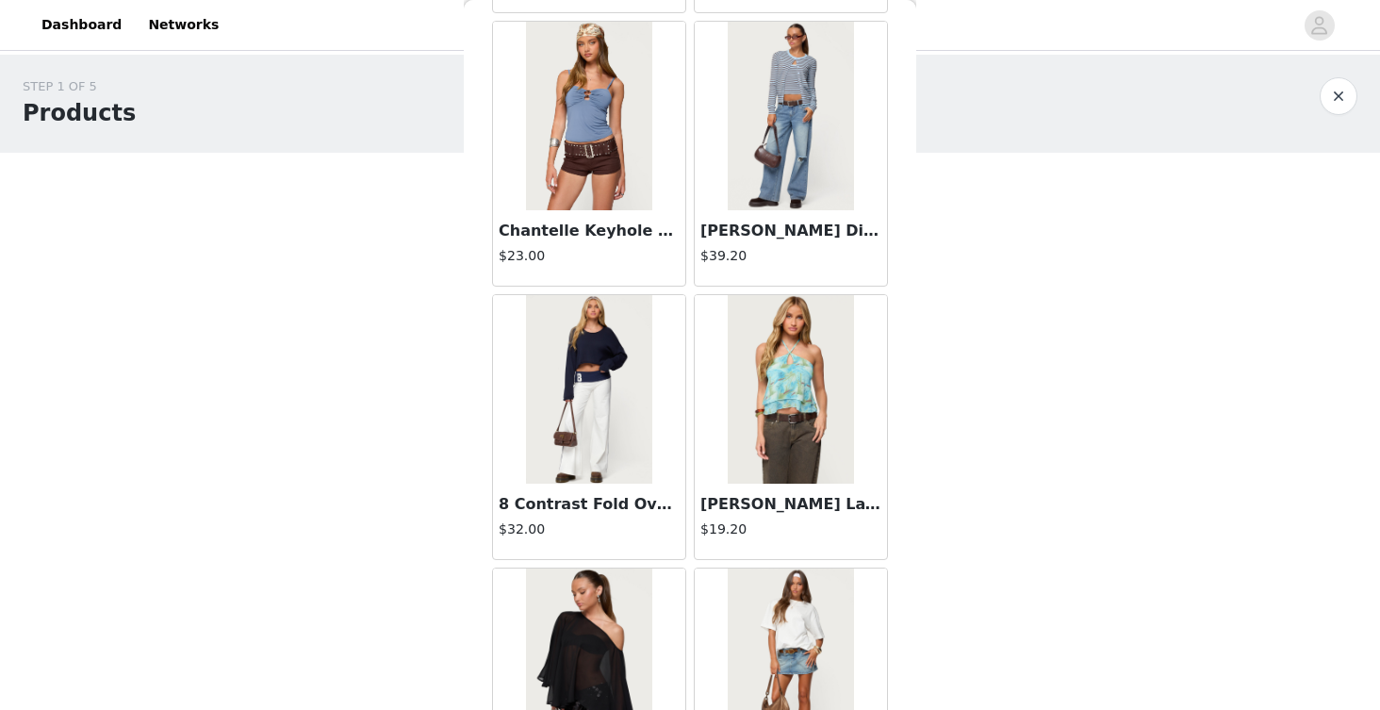
scroll to position [18581, 0]
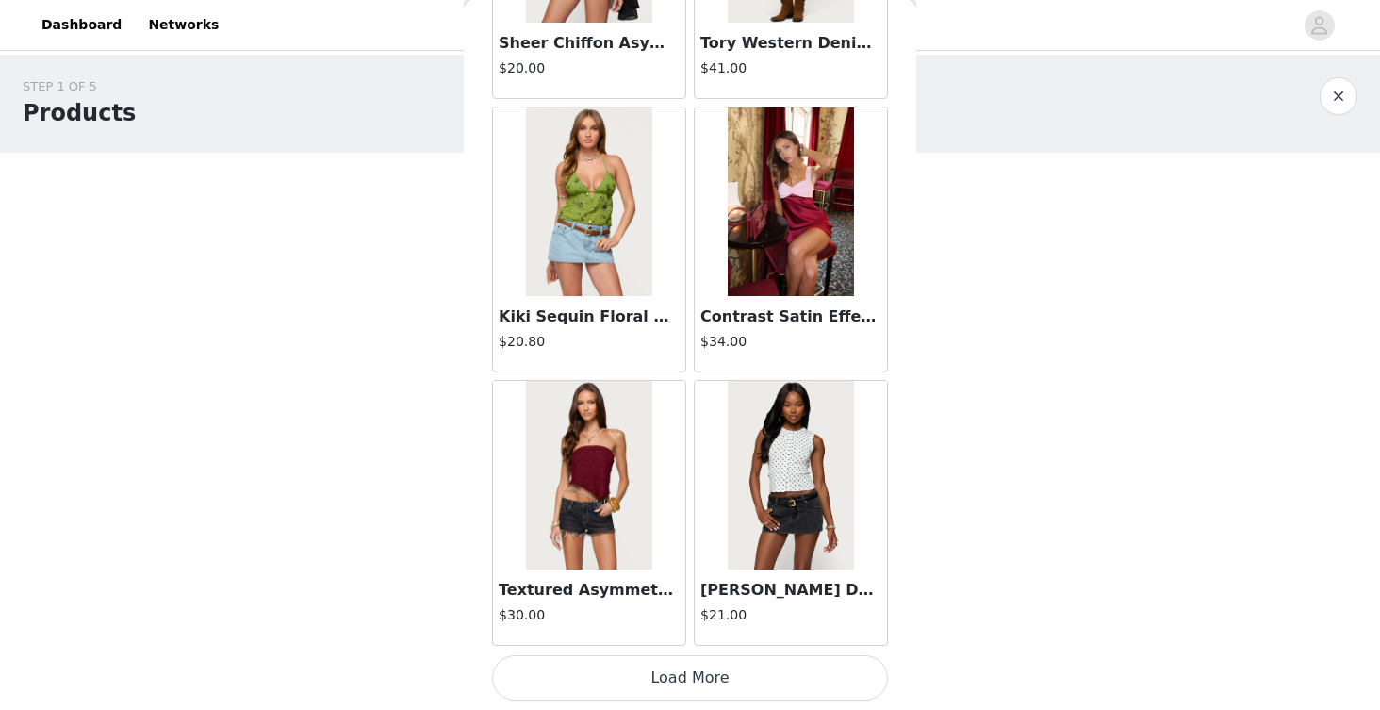
click at [656, 668] on button "Load More" at bounding box center [690, 677] width 396 height 45
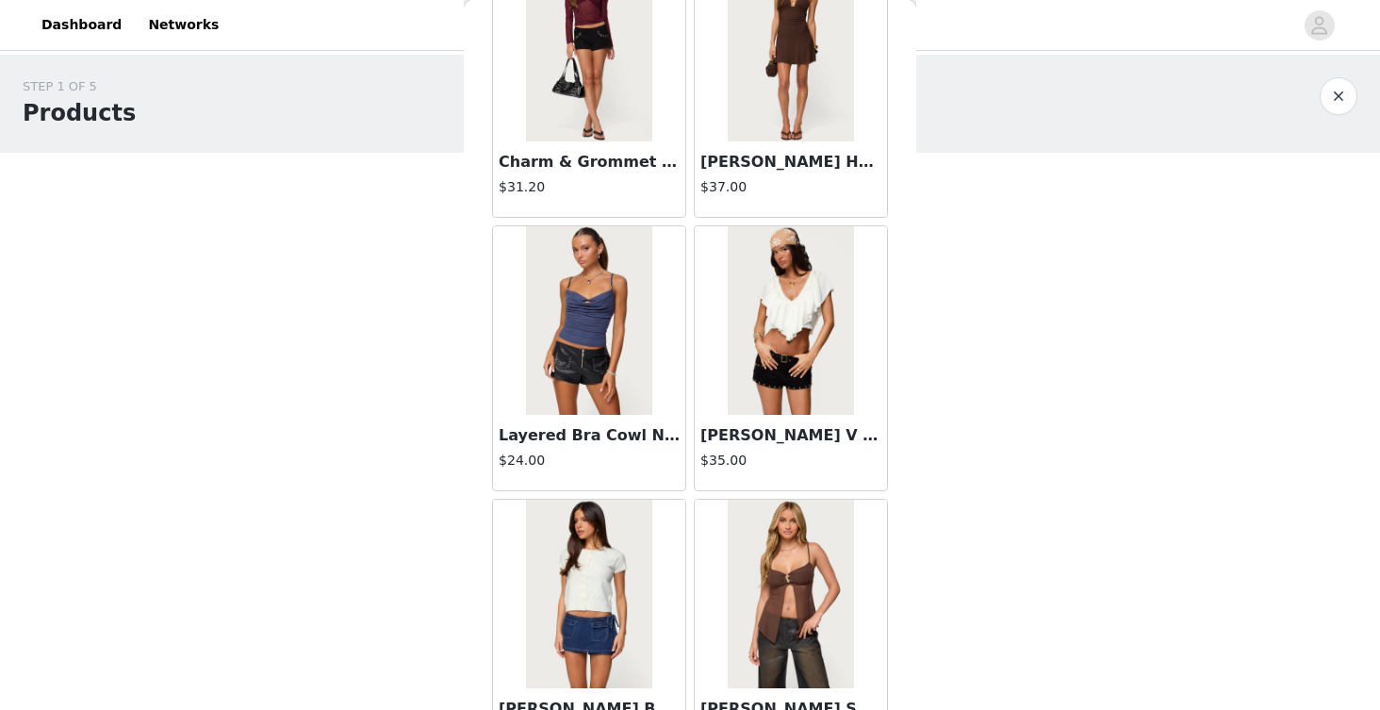
scroll to position [21315, 0]
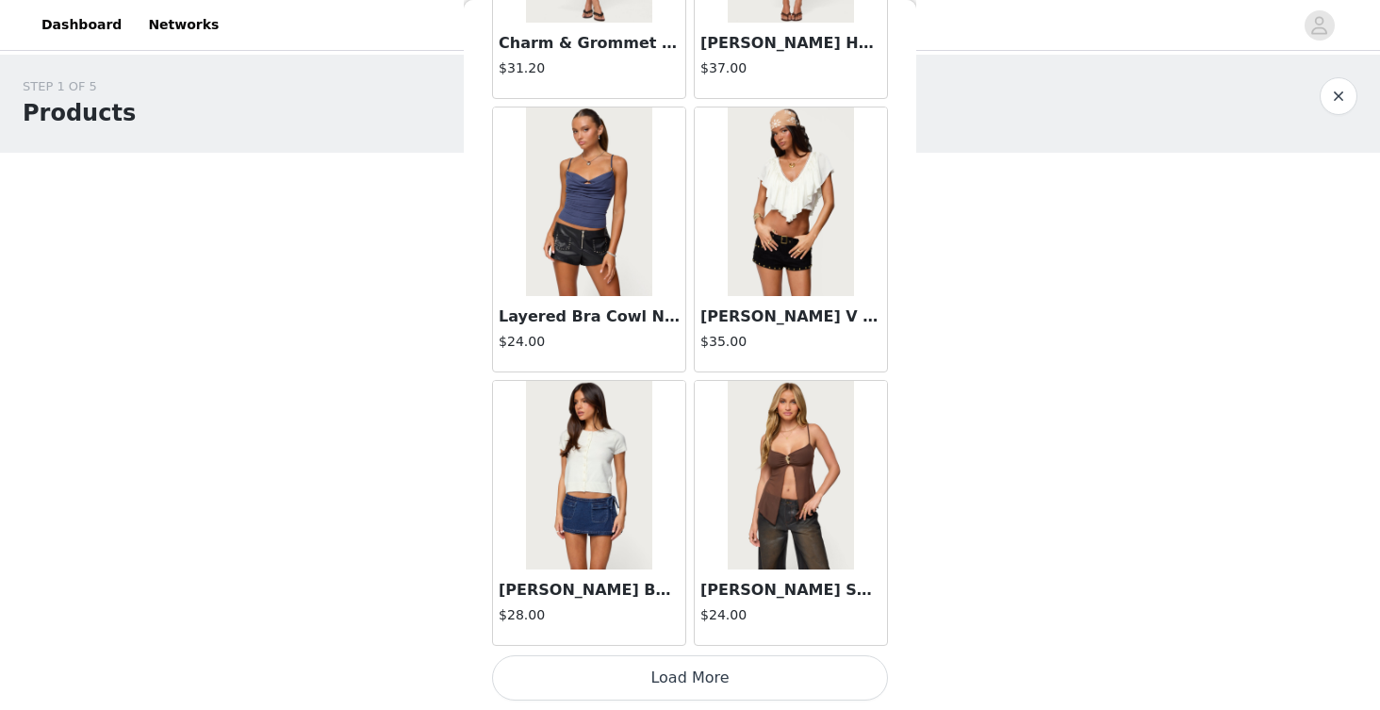
click at [700, 666] on button "Load More" at bounding box center [690, 677] width 396 height 45
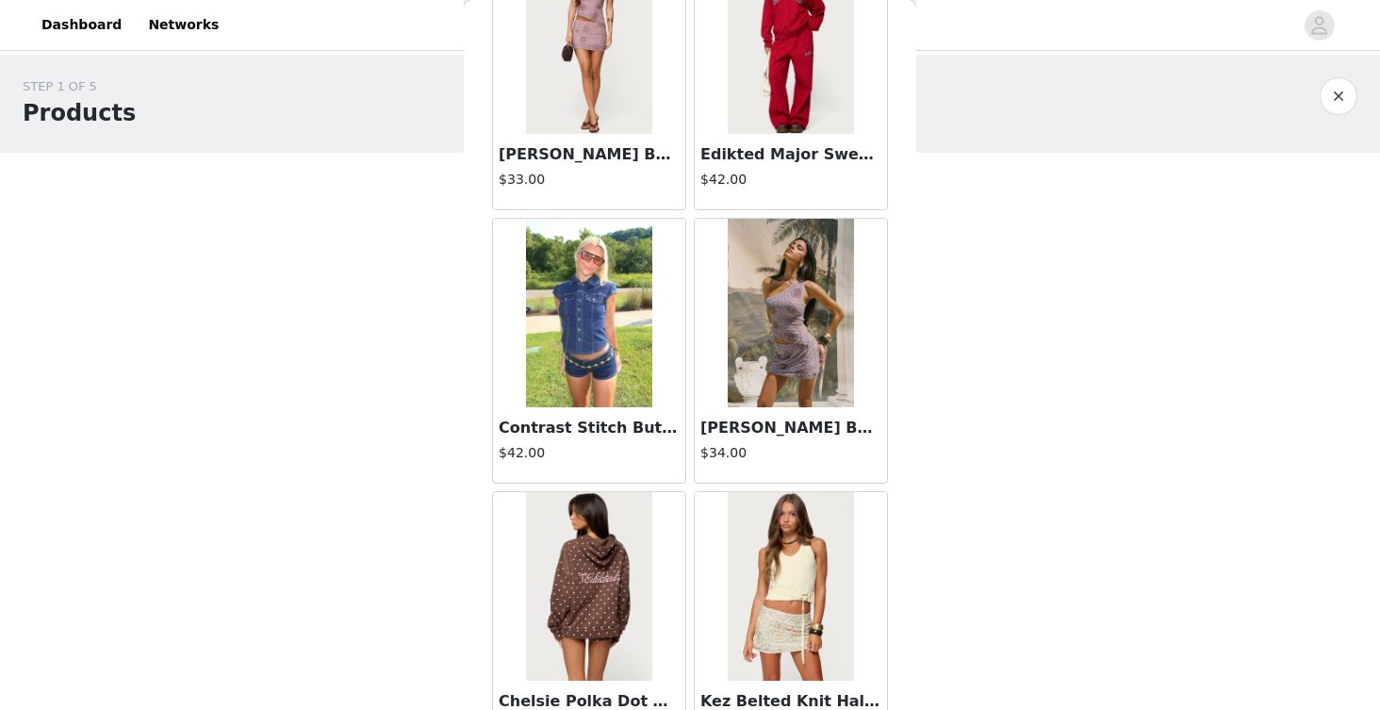
scroll to position [24049, 0]
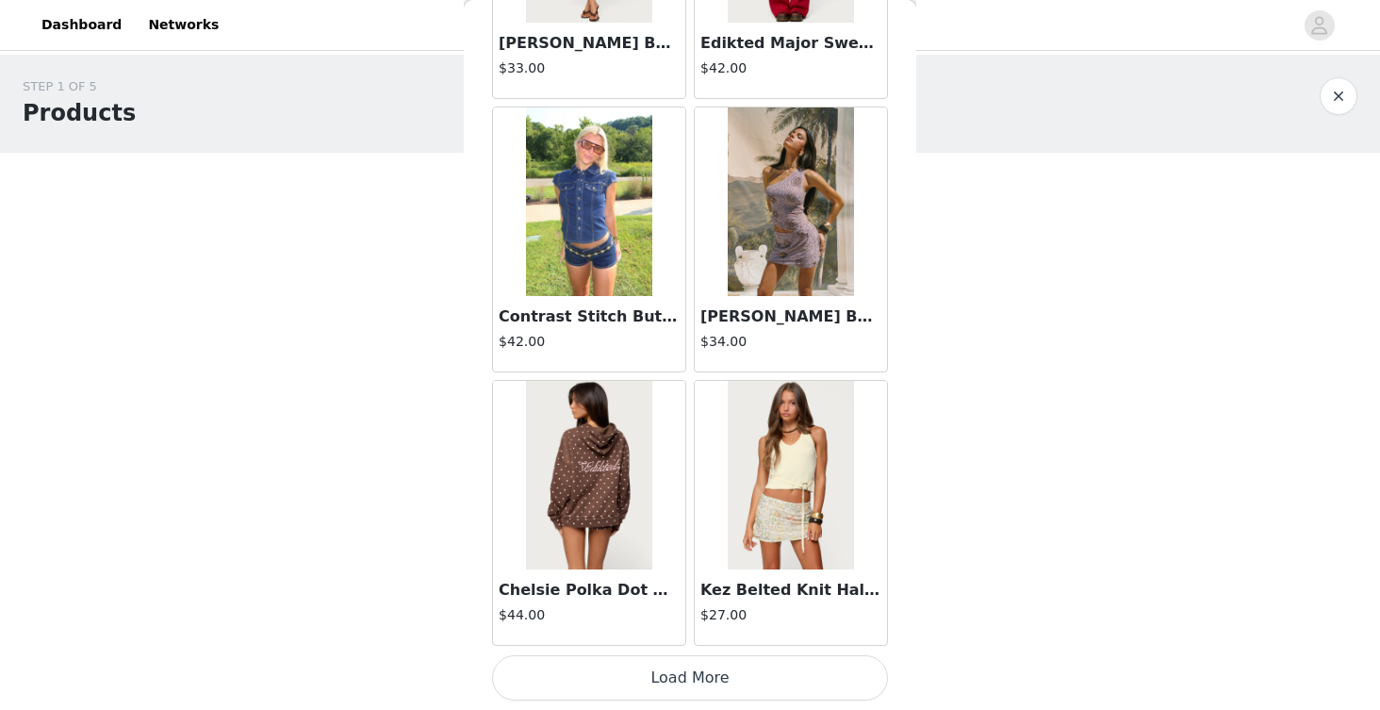
click at [710, 682] on button "Load More" at bounding box center [690, 677] width 396 height 45
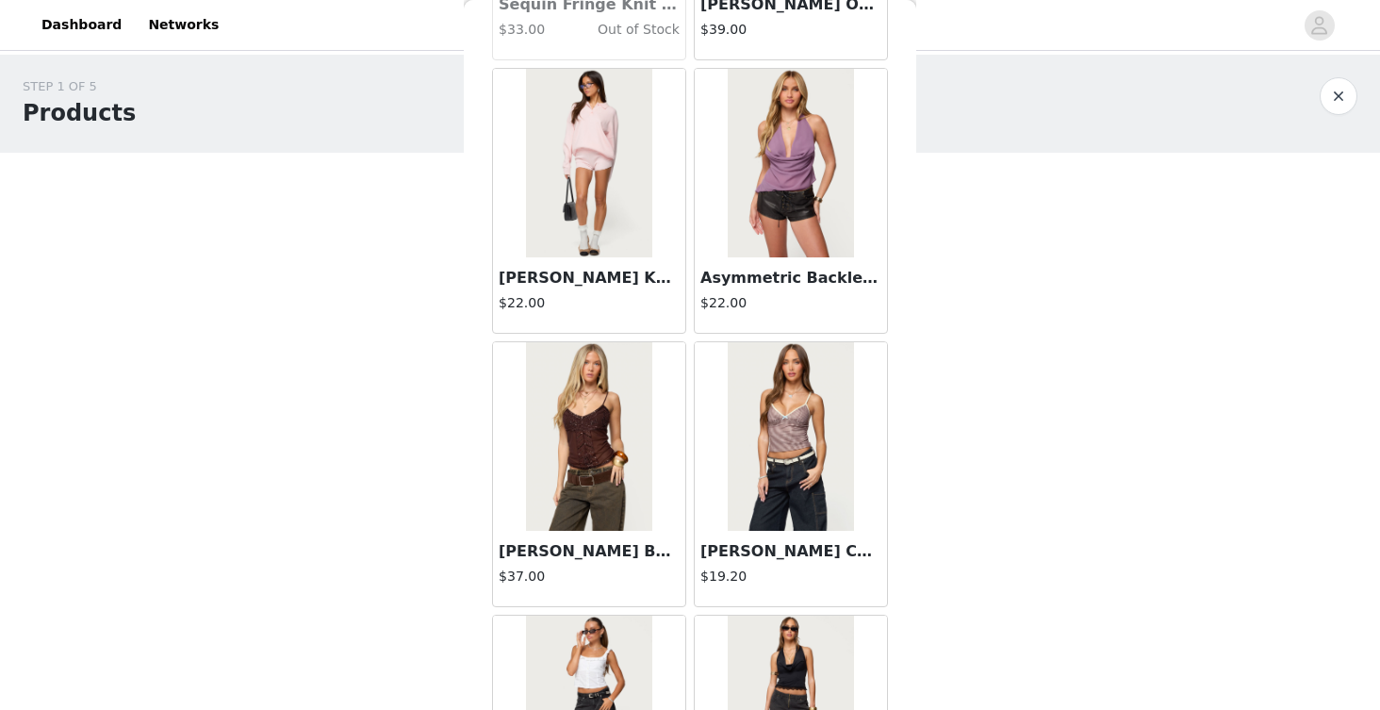
scroll to position [26784, 0]
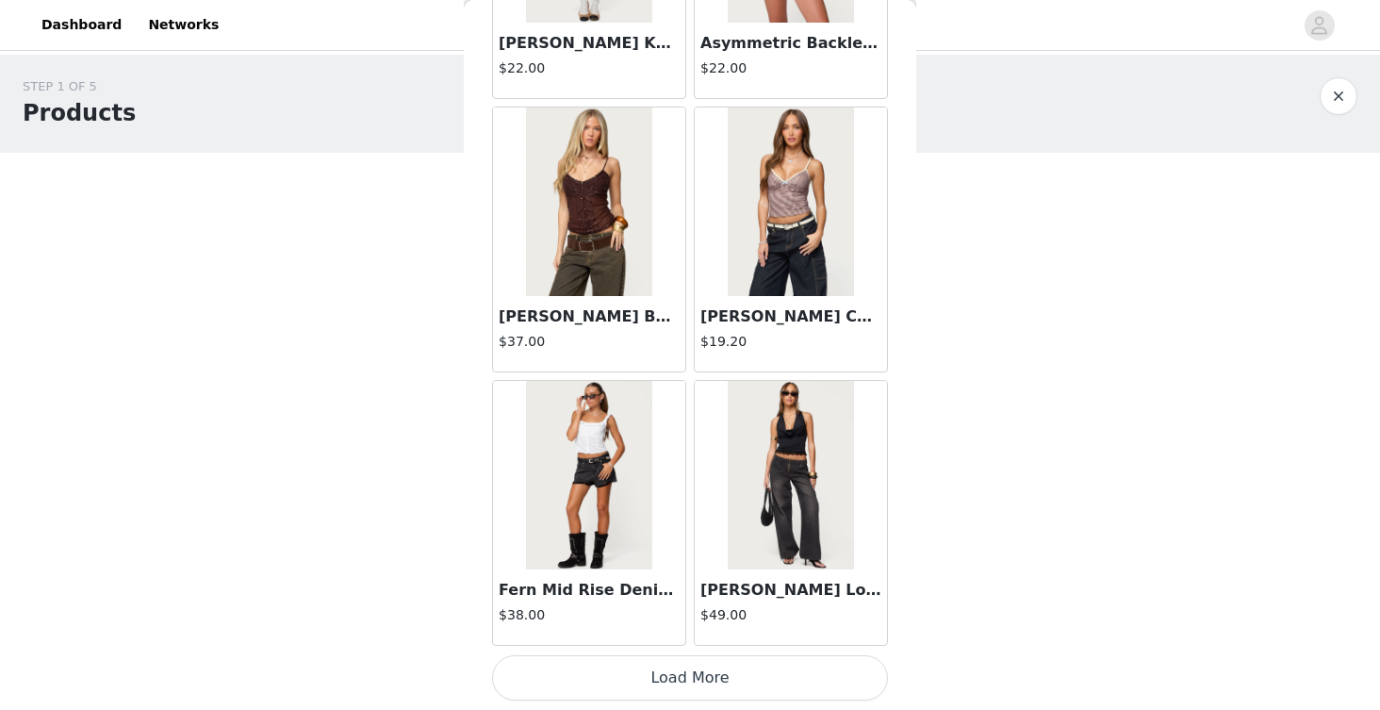
click at [709, 668] on button "Load More" at bounding box center [690, 677] width 396 height 45
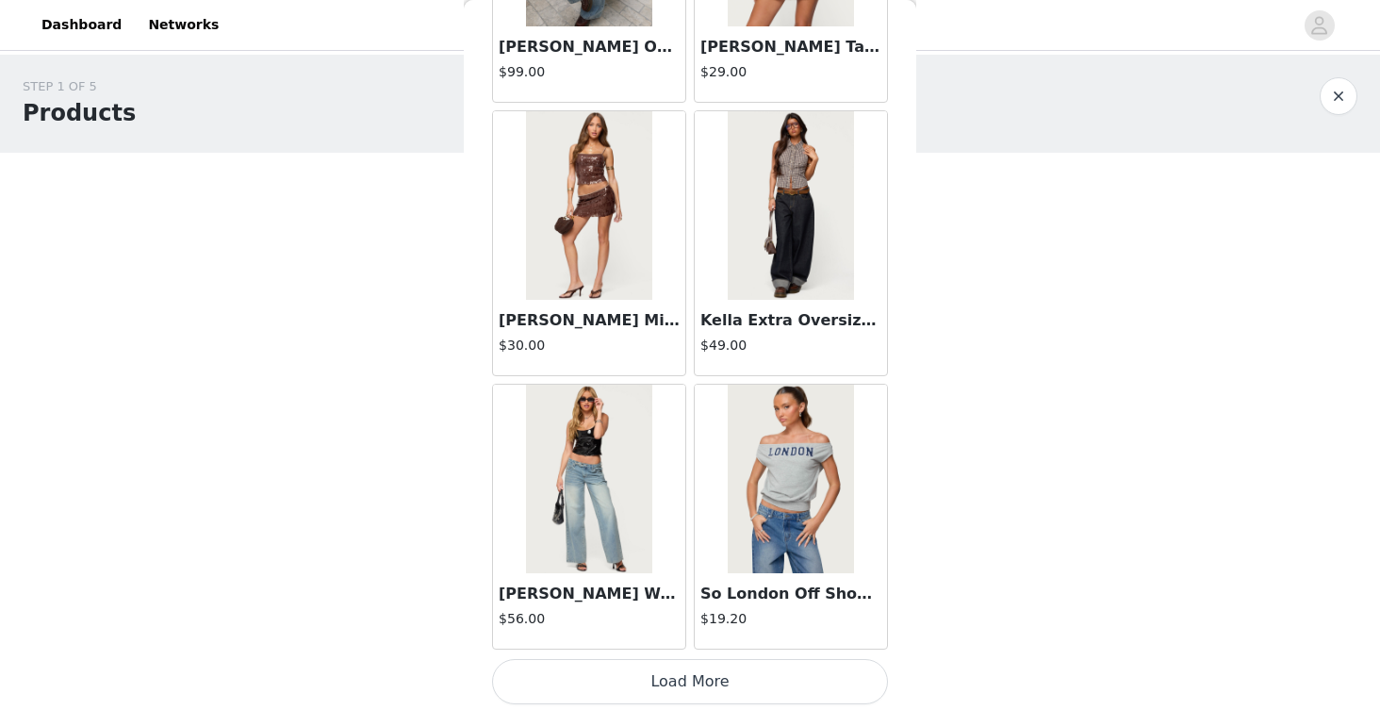
scroll to position [29518, 0]
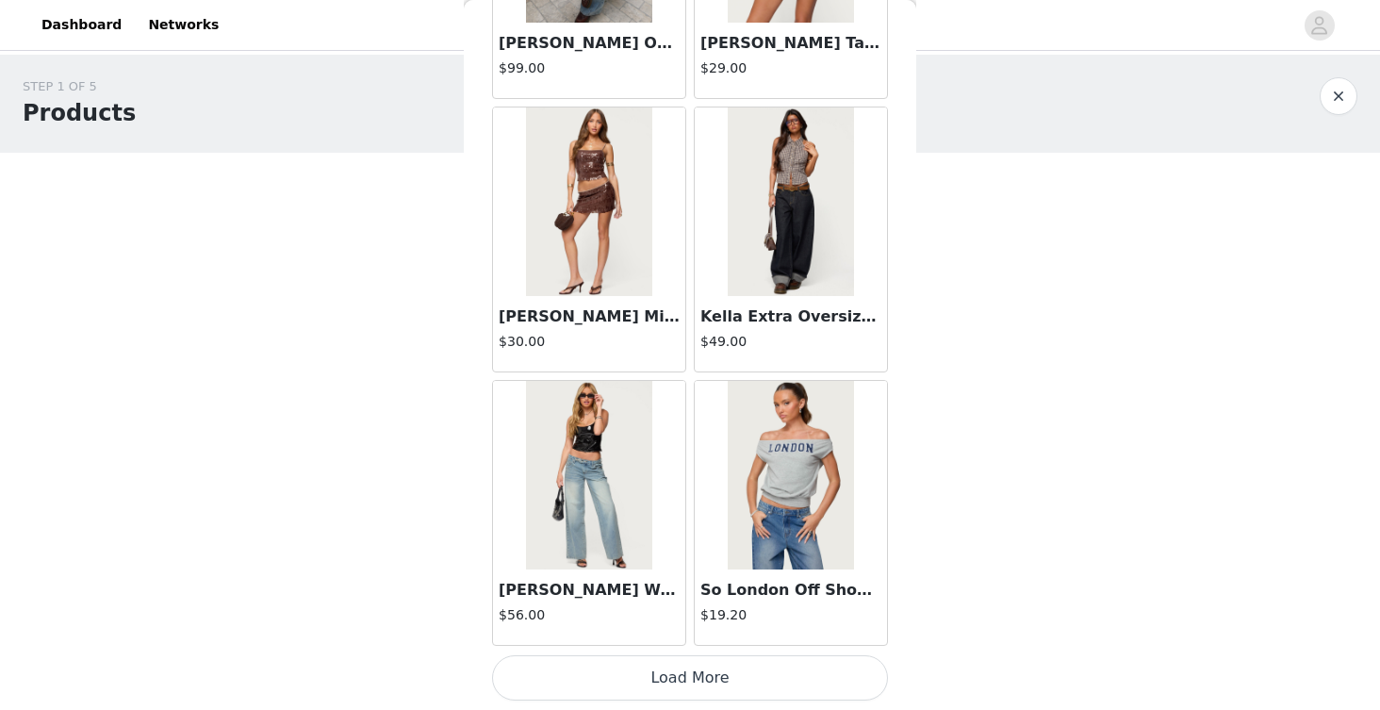
click at [735, 689] on button "Load More" at bounding box center [690, 677] width 396 height 45
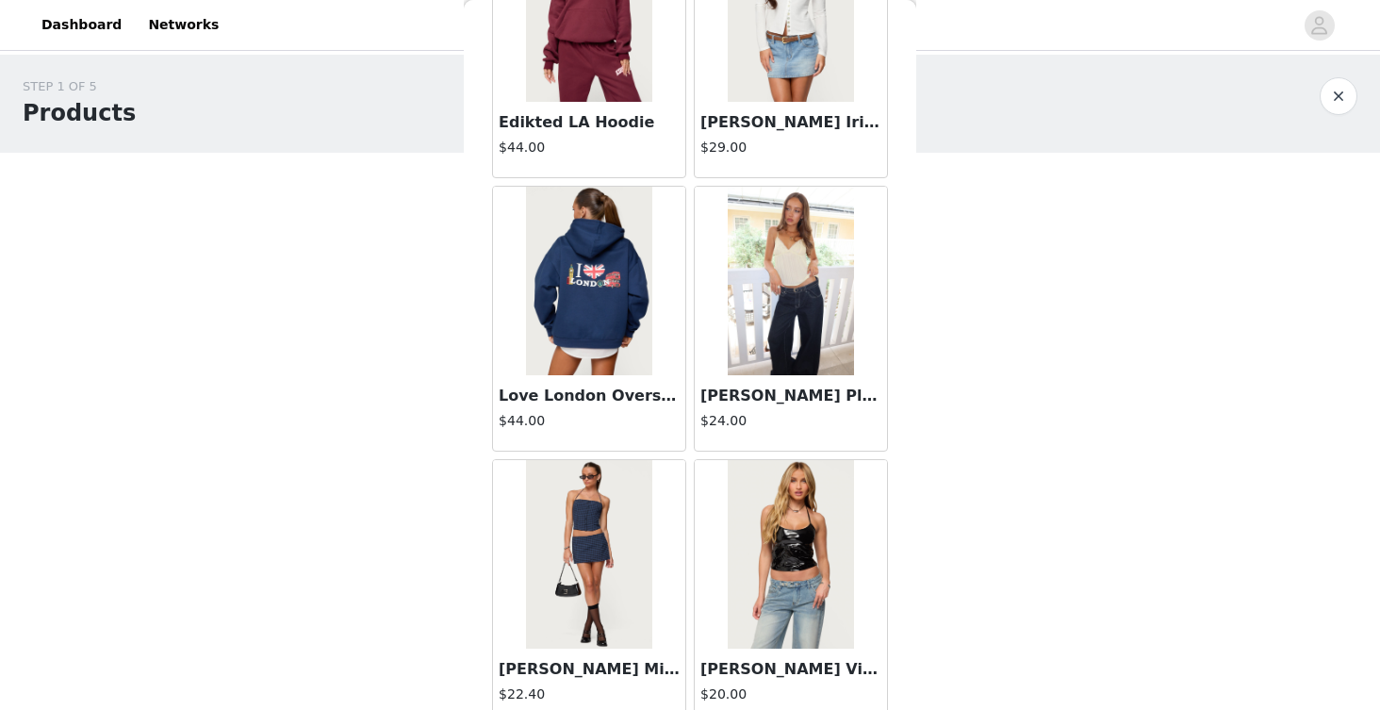
scroll to position [32252, 0]
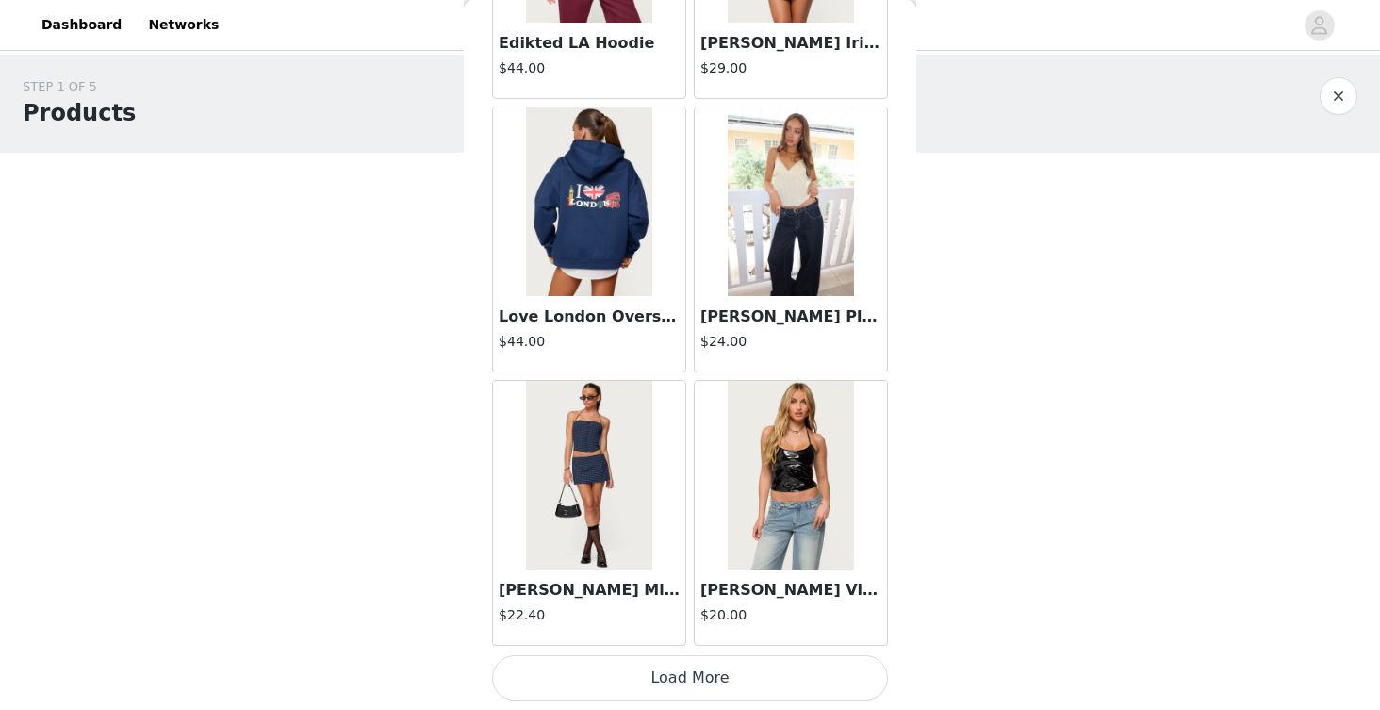
click at [635, 678] on button "Load More" at bounding box center [690, 677] width 396 height 45
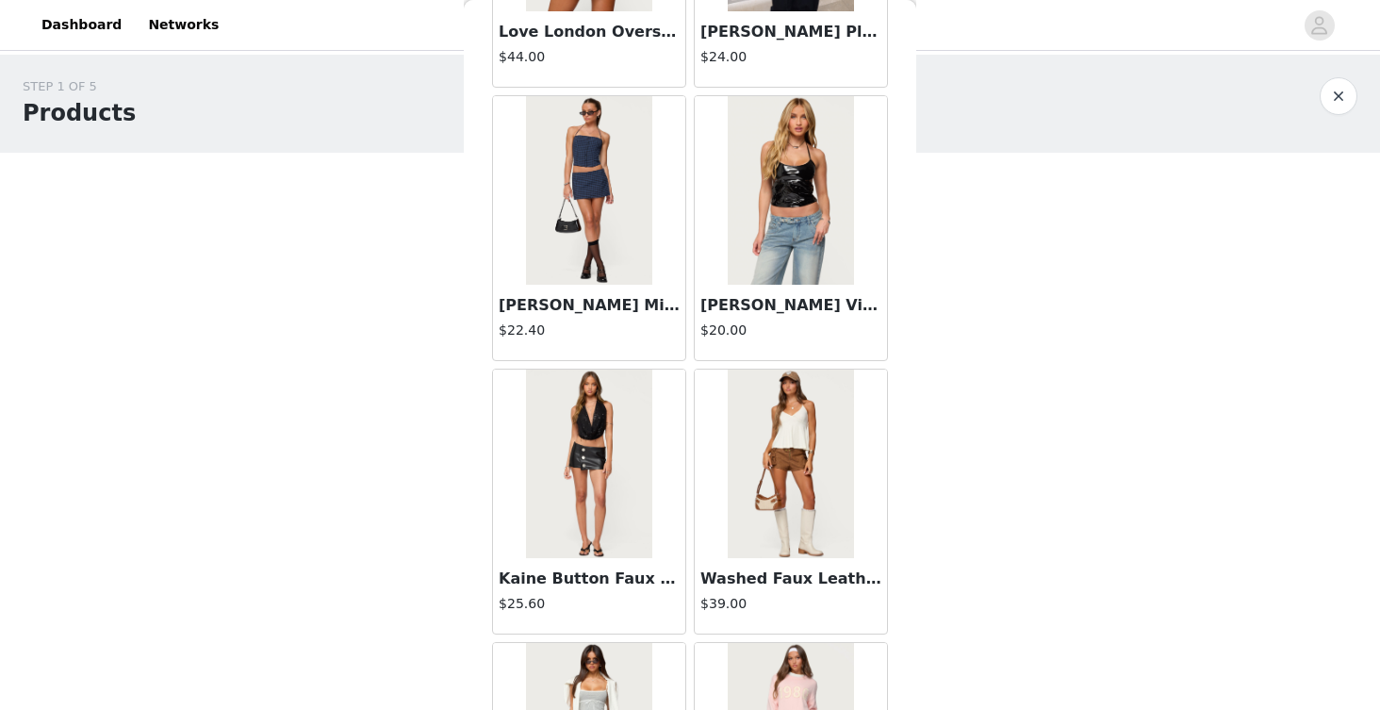
scroll to position [32547, 0]
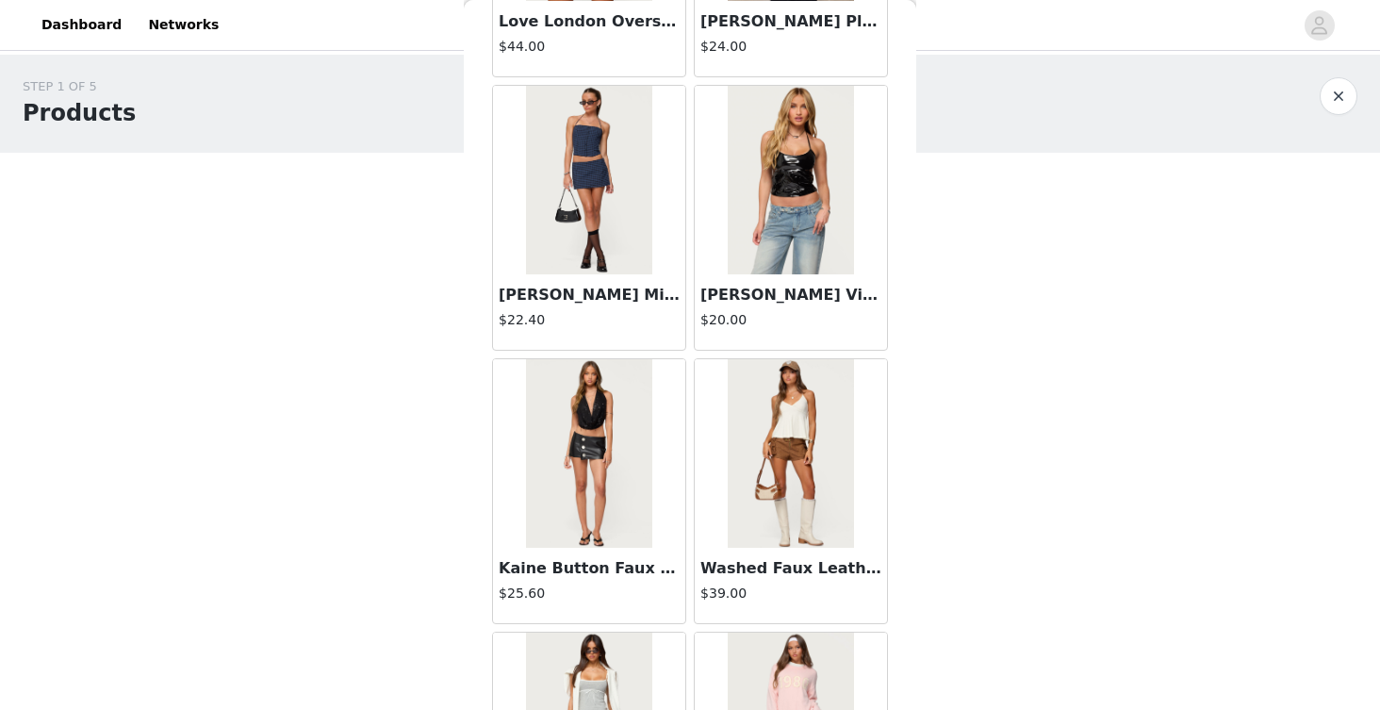
click at [801, 199] on img at bounding box center [790, 180] width 125 height 189
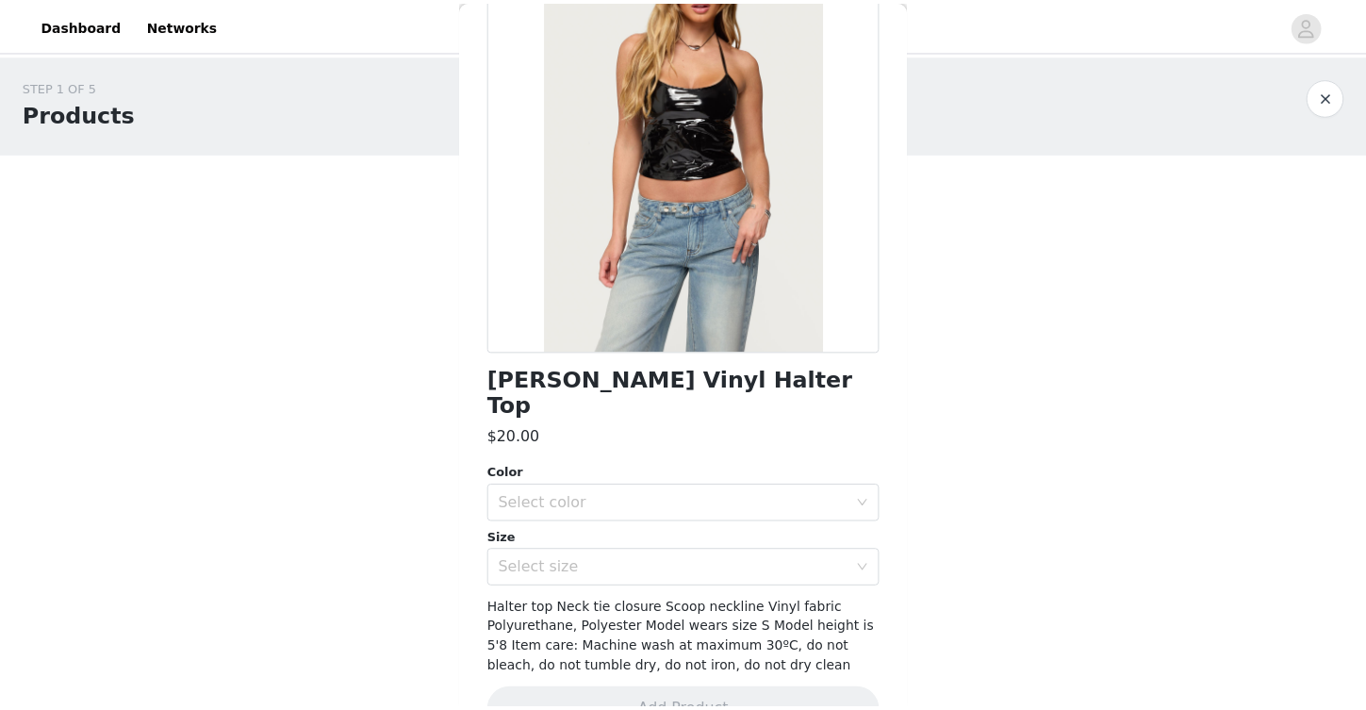
scroll to position [188, 0]
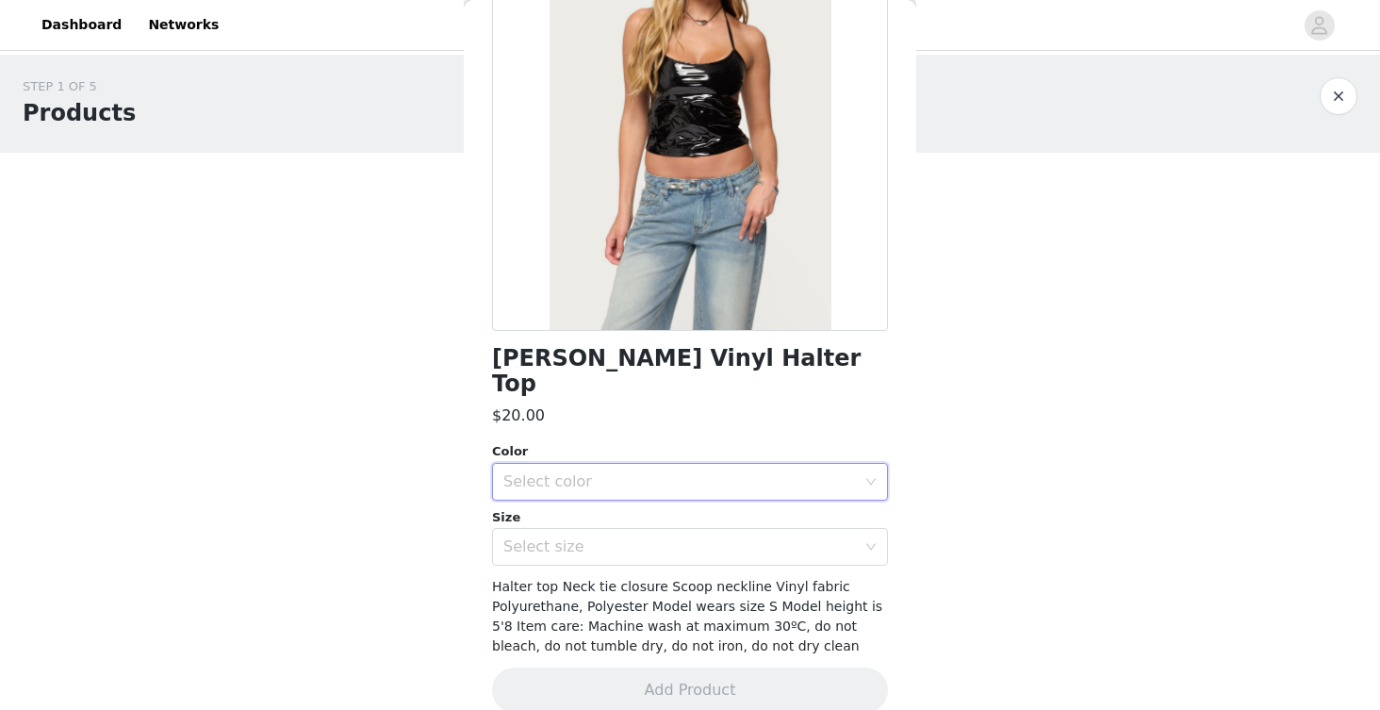
click at [743, 464] on div "Select color" at bounding box center [683, 482] width 361 height 36
click at [728, 500] on li "BLACK" at bounding box center [683, 498] width 382 height 30
click at [724, 537] on div "Select size" at bounding box center [683, 547] width 361 height 36
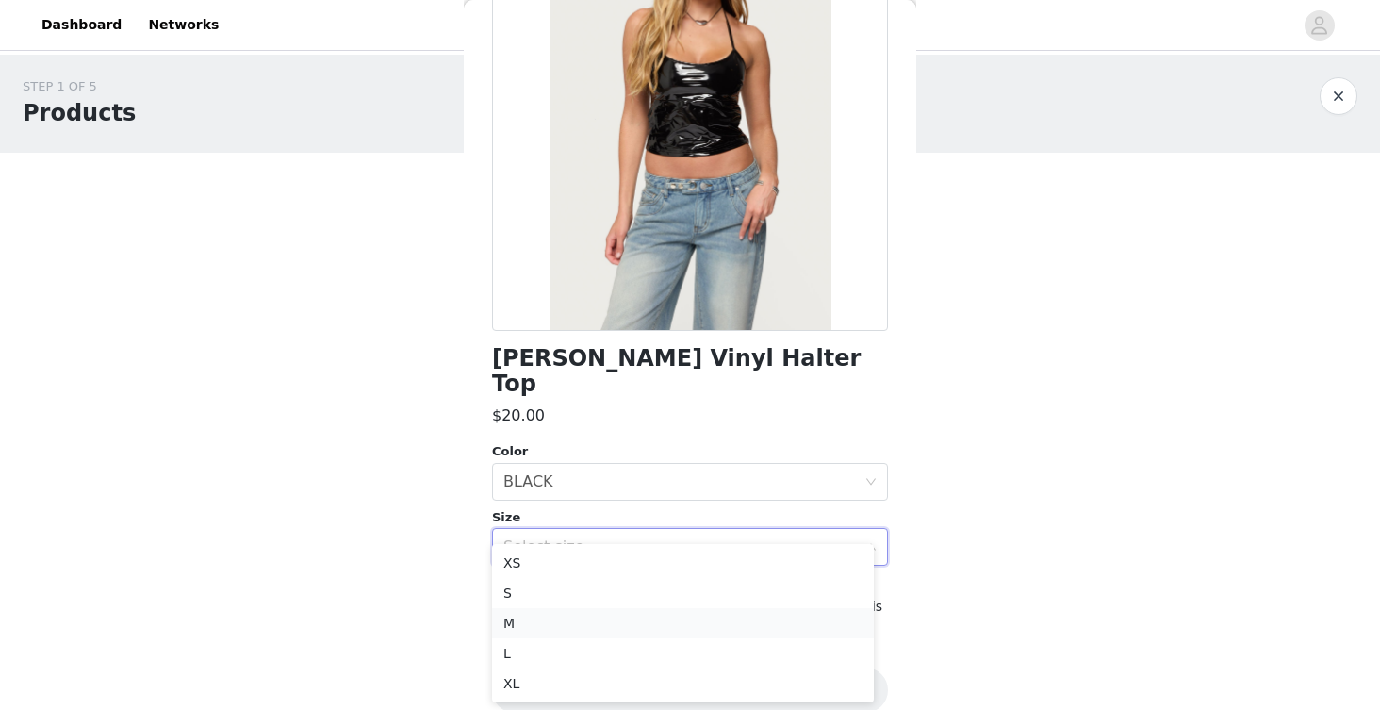
click at [713, 619] on li "M" at bounding box center [683, 623] width 382 height 30
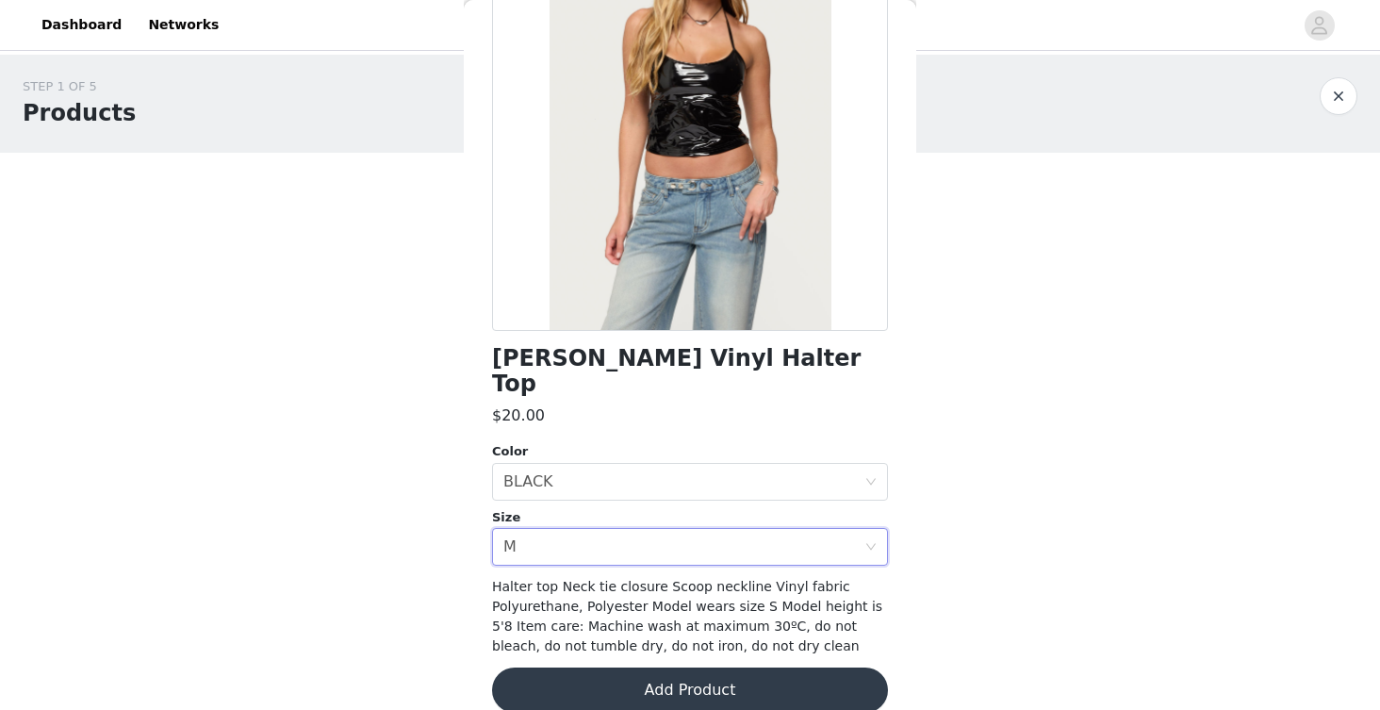
click at [715, 668] on button "Add Product" at bounding box center [690, 690] width 396 height 45
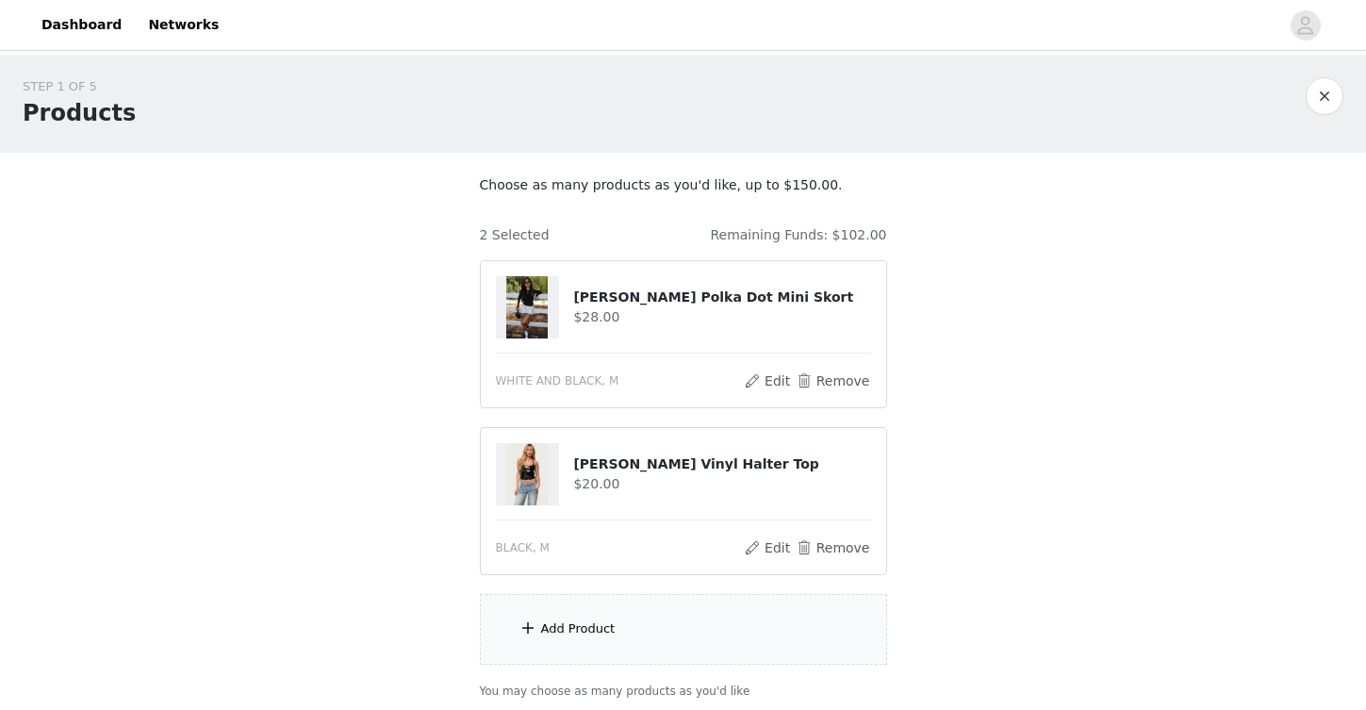
click at [674, 634] on div "Add Product" at bounding box center [683, 629] width 407 height 71
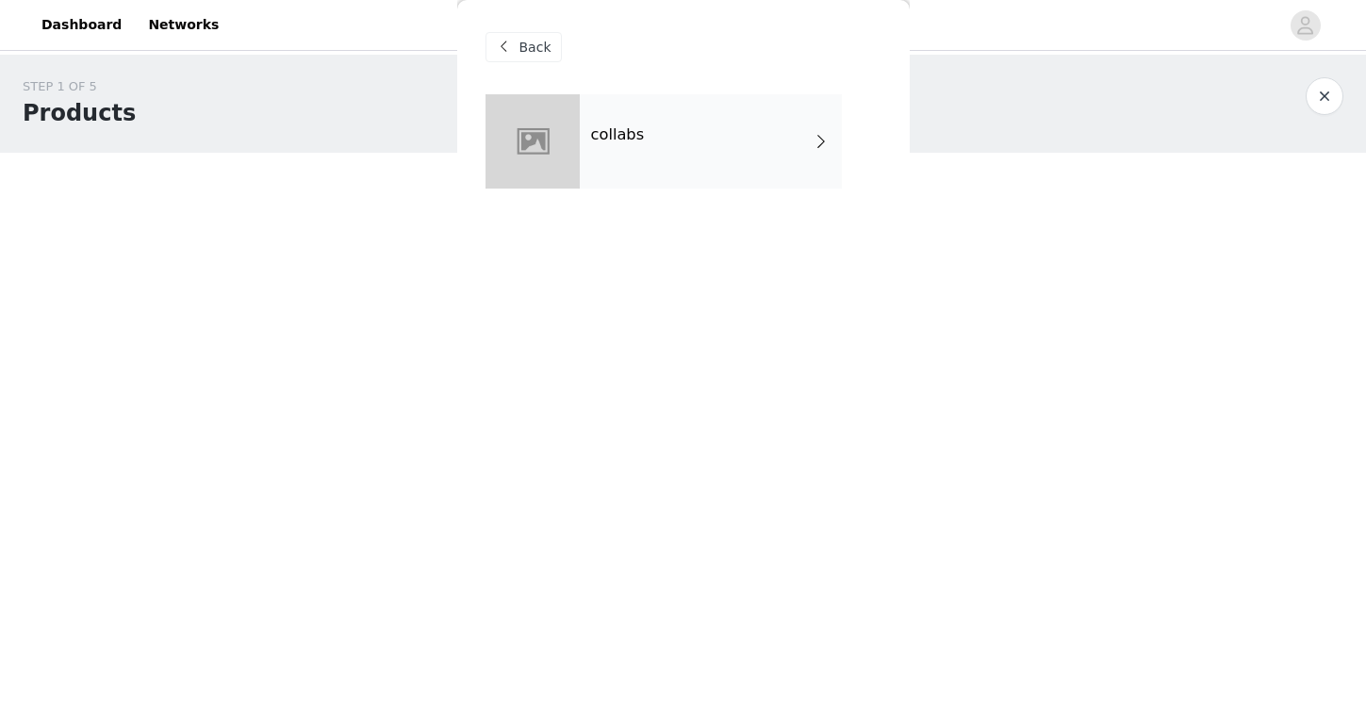
click at [714, 164] on div "collabs" at bounding box center [711, 141] width 262 height 94
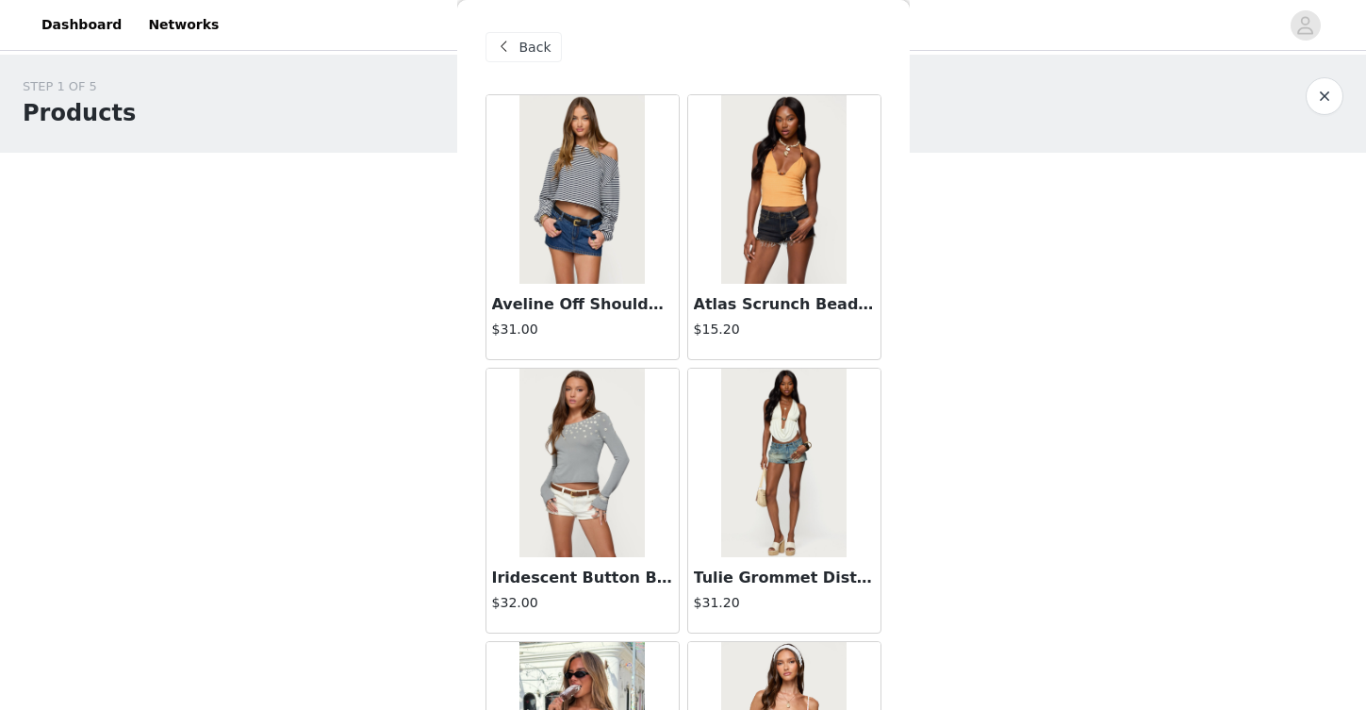
click at [528, 50] on span "Back" at bounding box center [536, 48] width 32 height 20
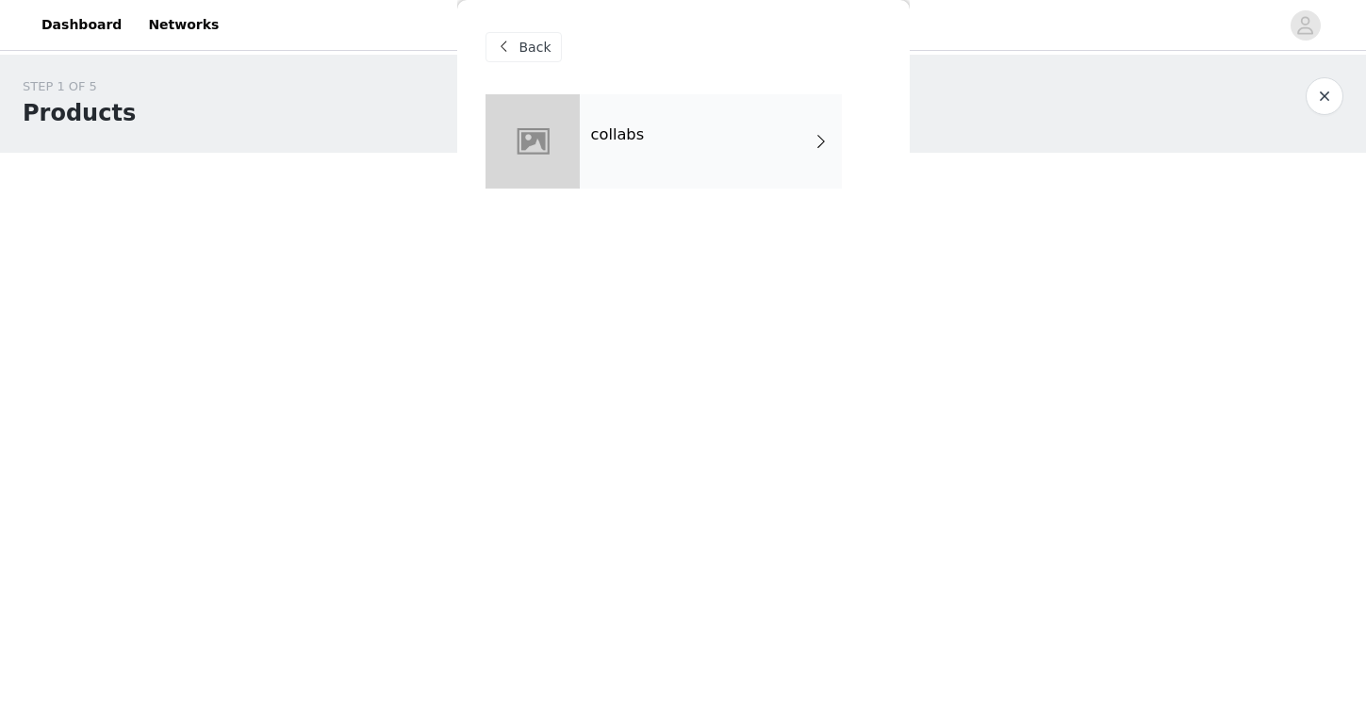
click at [530, 40] on span "Back" at bounding box center [536, 48] width 32 height 20
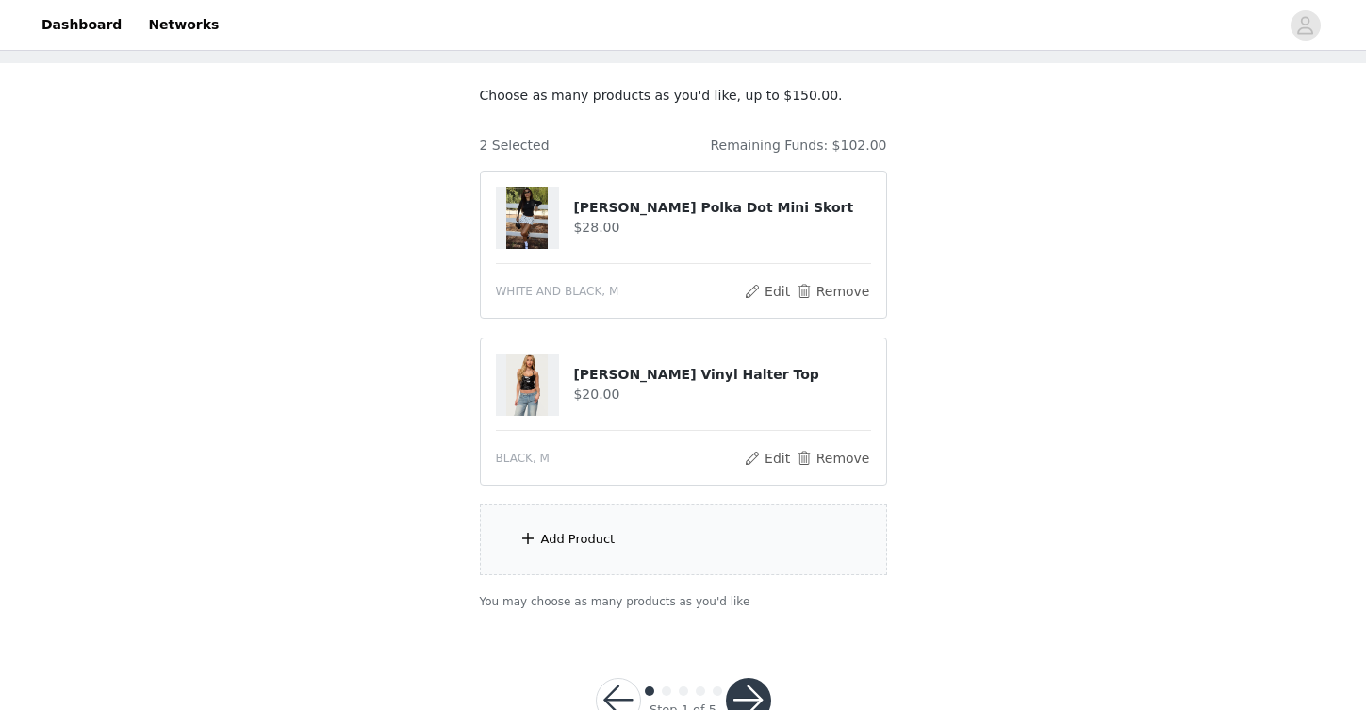
scroll to position [89, 0]
click at [643, 527] on div "Add Product" at bounding box center [683, 540] width 407 height 71
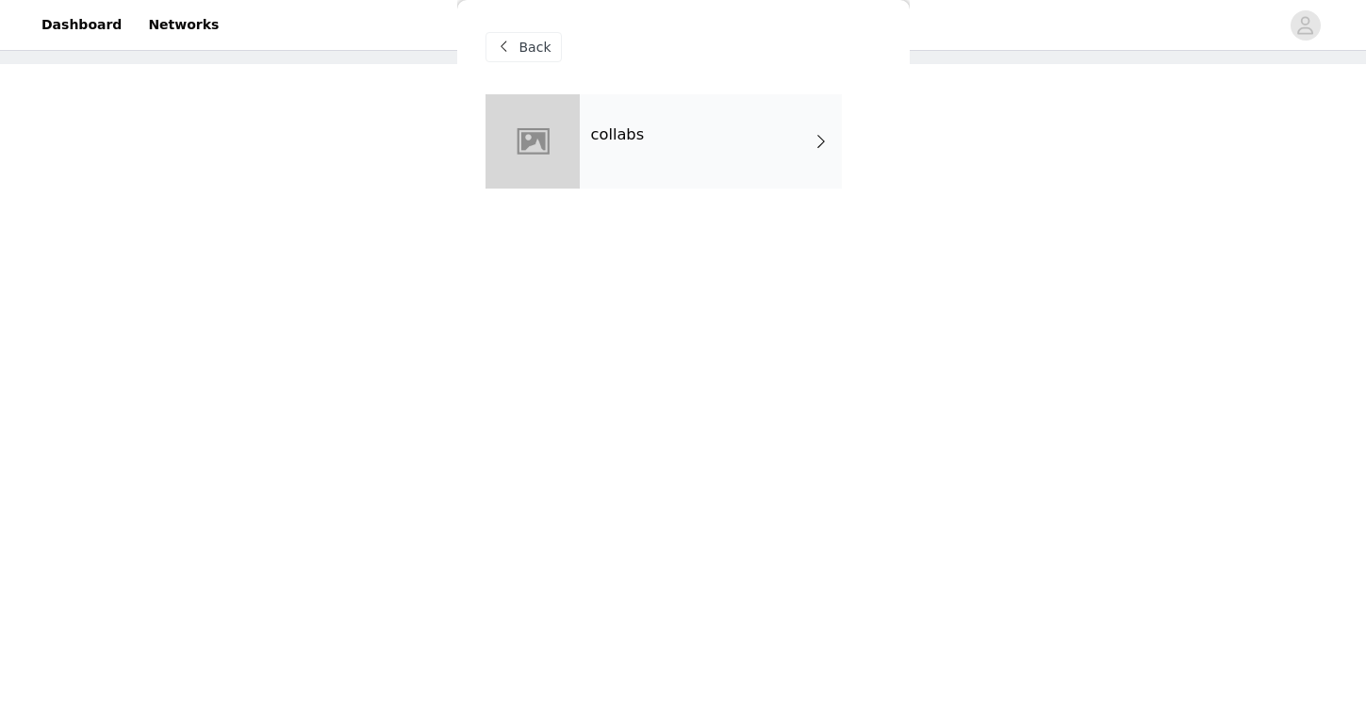
click at [666, 151] on div "collabs" at bounding box center [711, 141] width 262 height 94
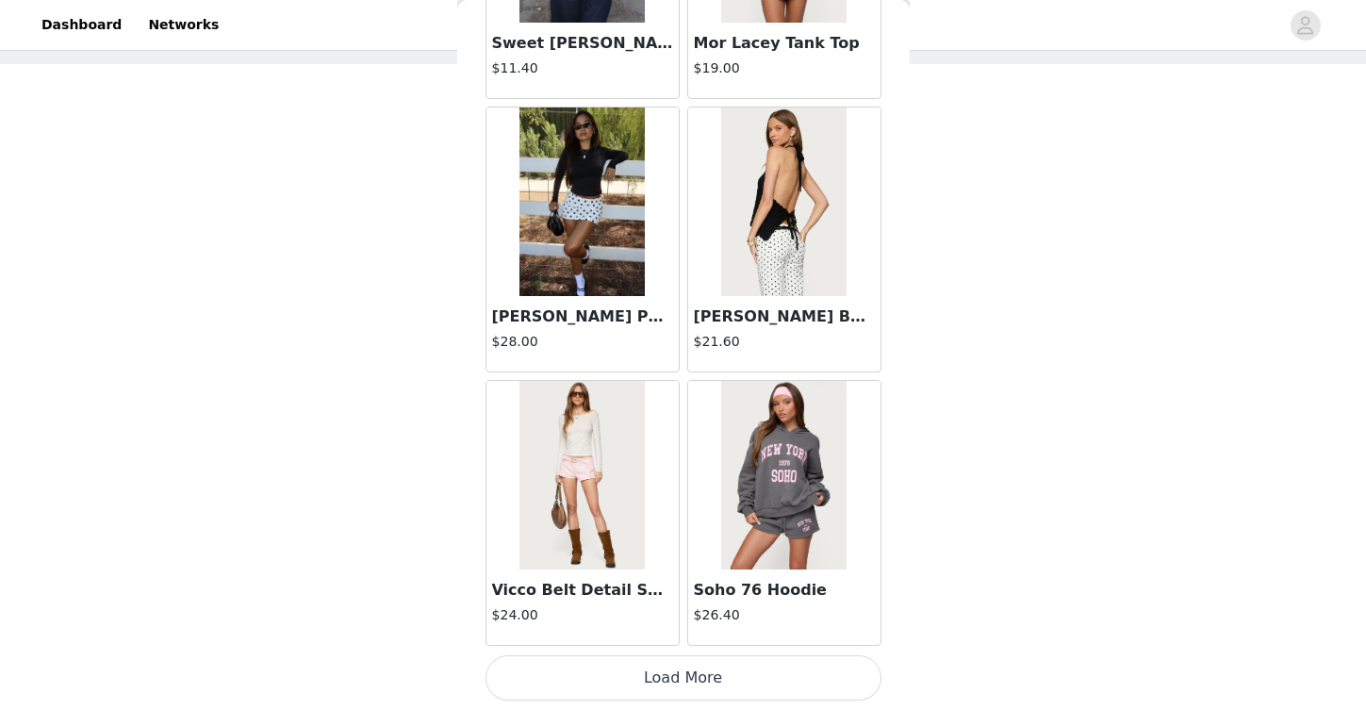
scroll to position [148, 0]
click at [630, 671] on button "Load More" at bounding box center [684, 677] width 396 height 45
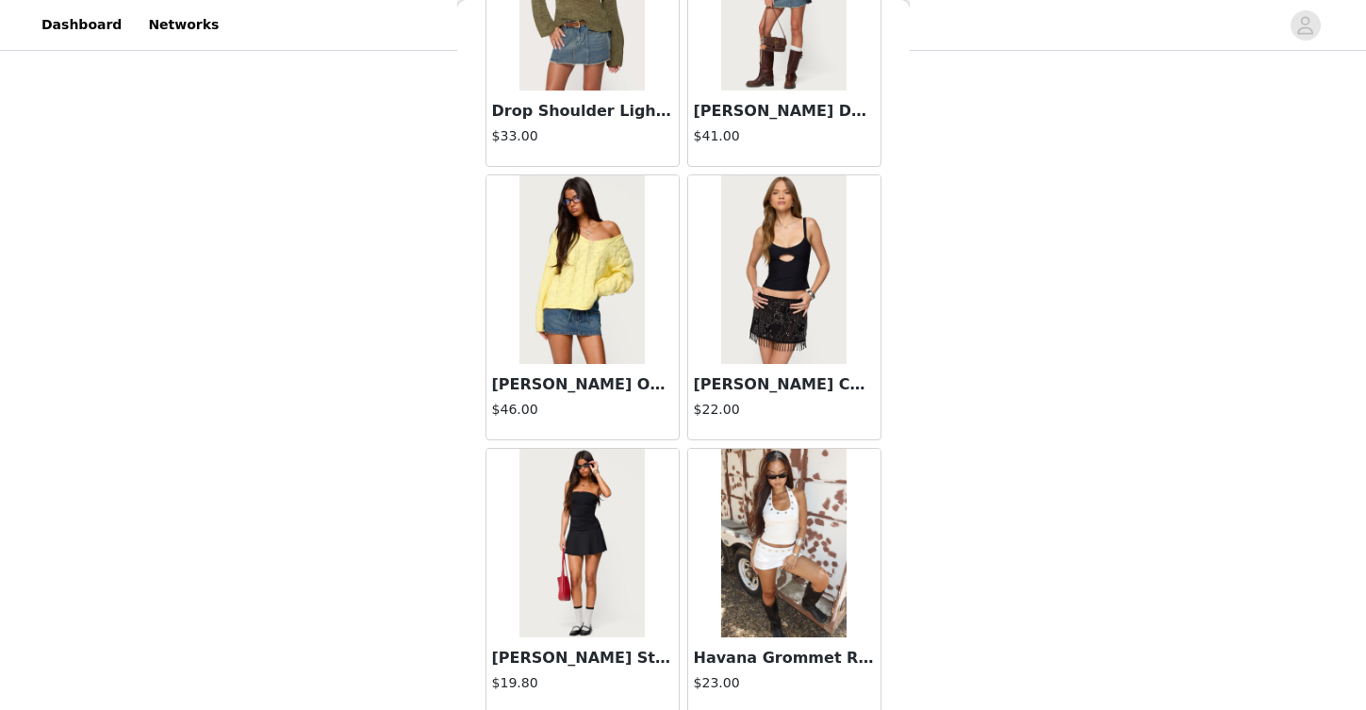
scroll to position [4909, 0]
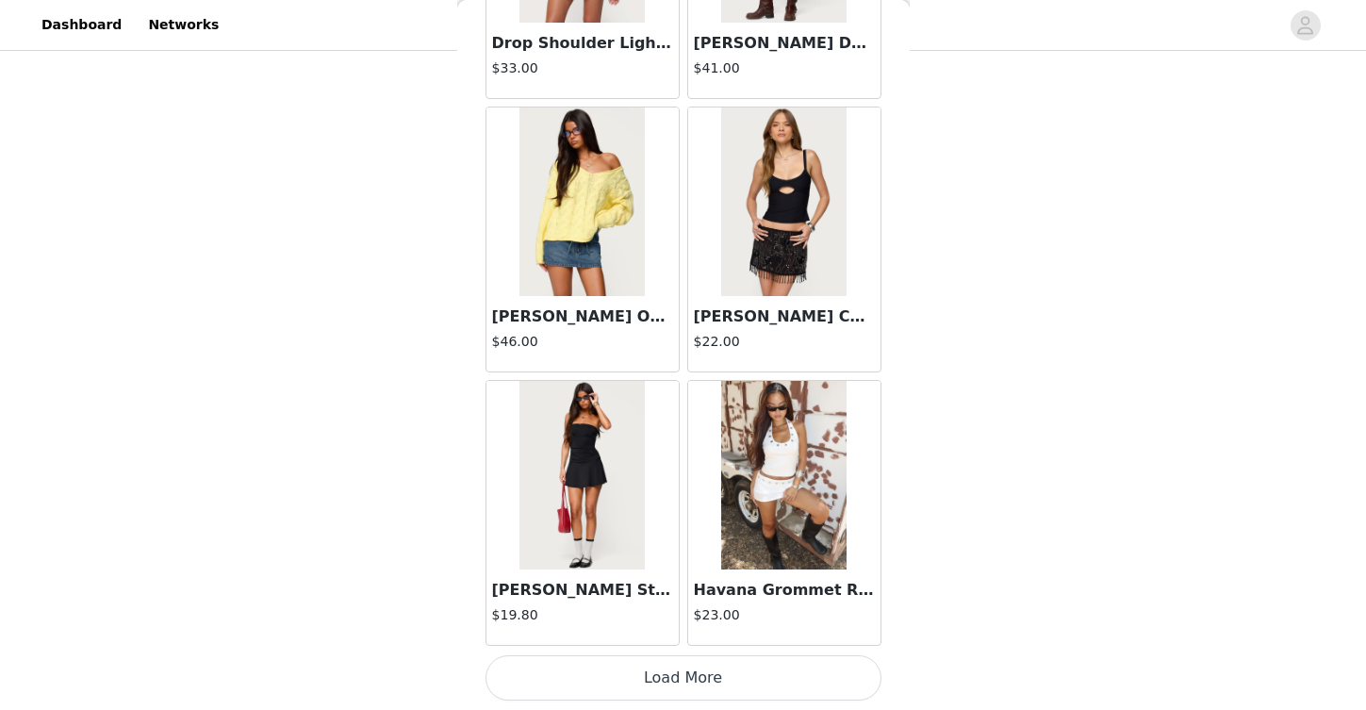
click at [674, 685] on button "Load More" at bounding box center [684, 677] width 396 height 45
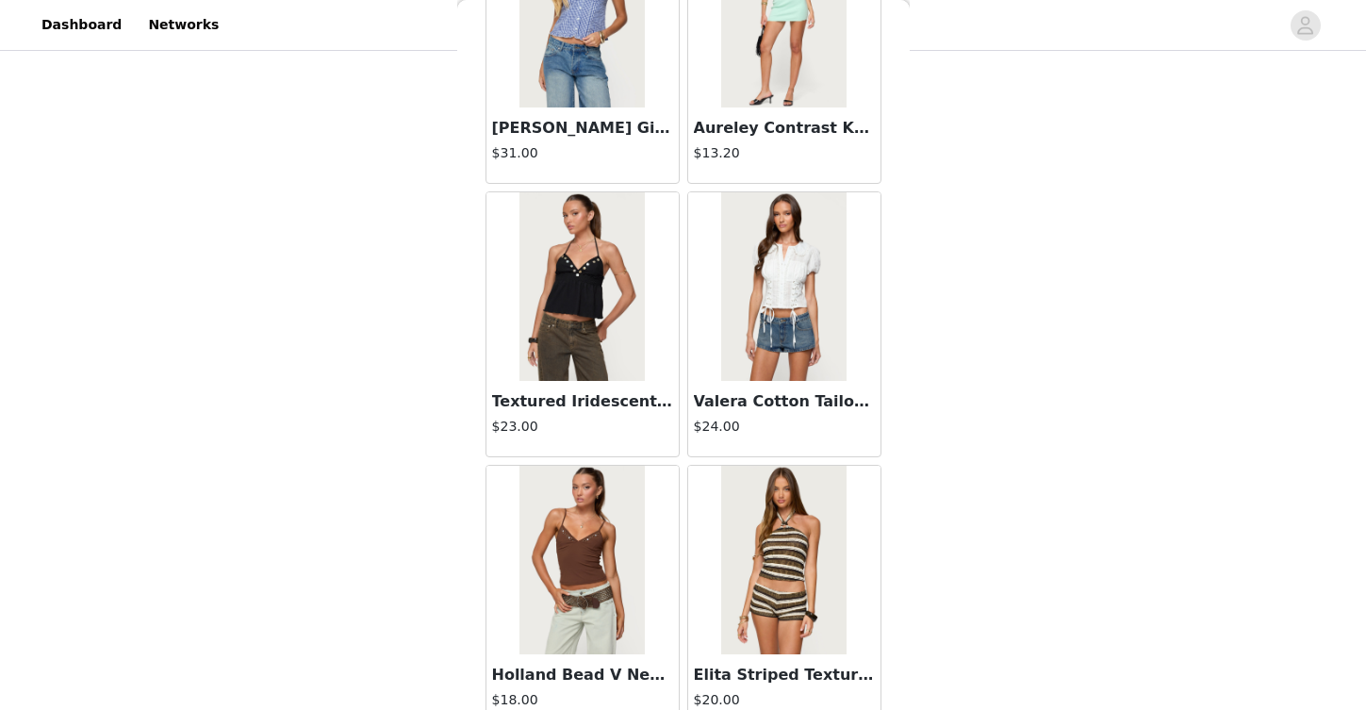
scroll to position [7644, 0]
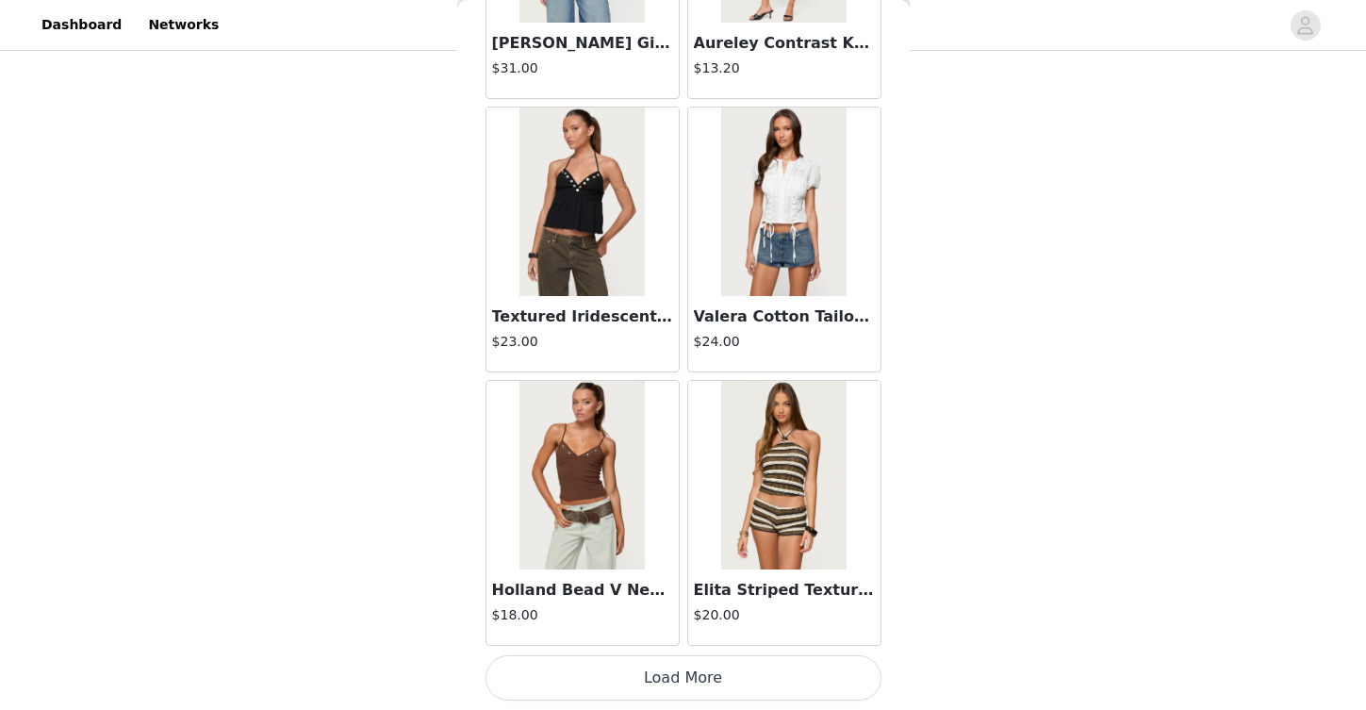
click at [706, 677] on button "Load More" at bounding box center [684, 677] width 396 height 45
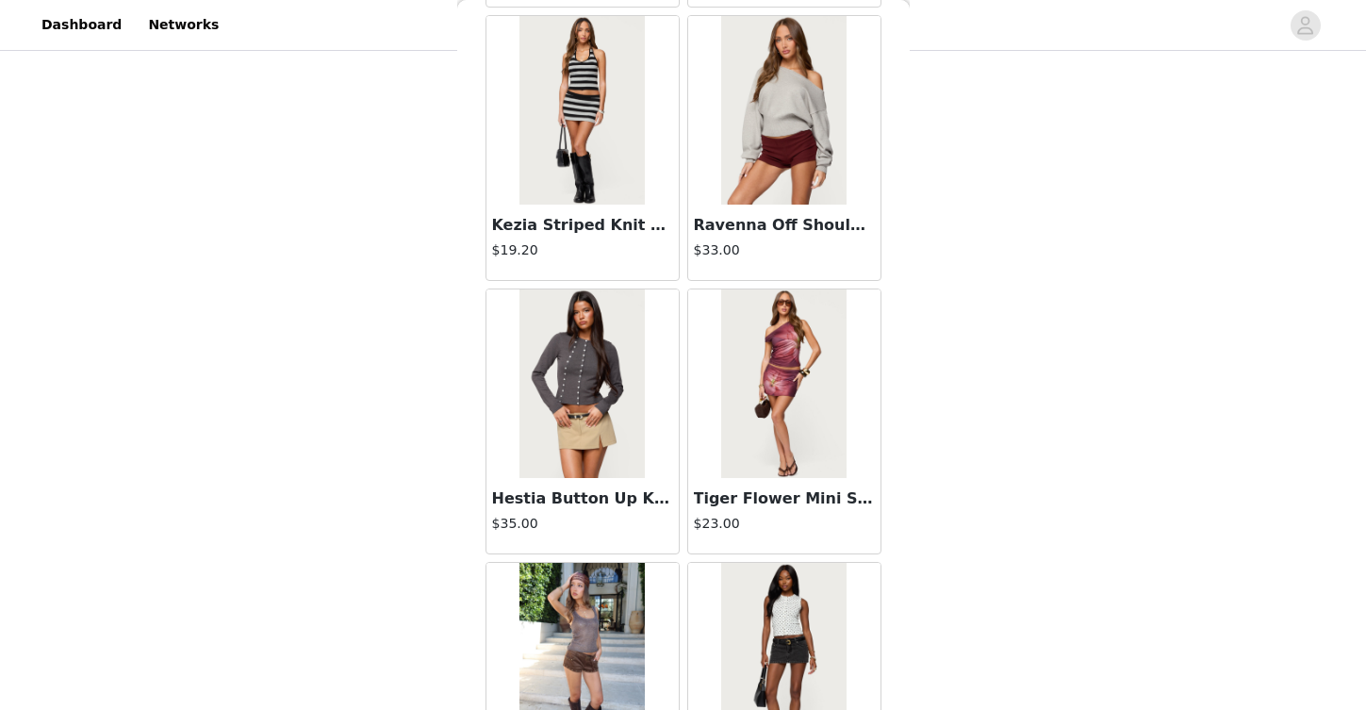
scroll to position [10378, 0]
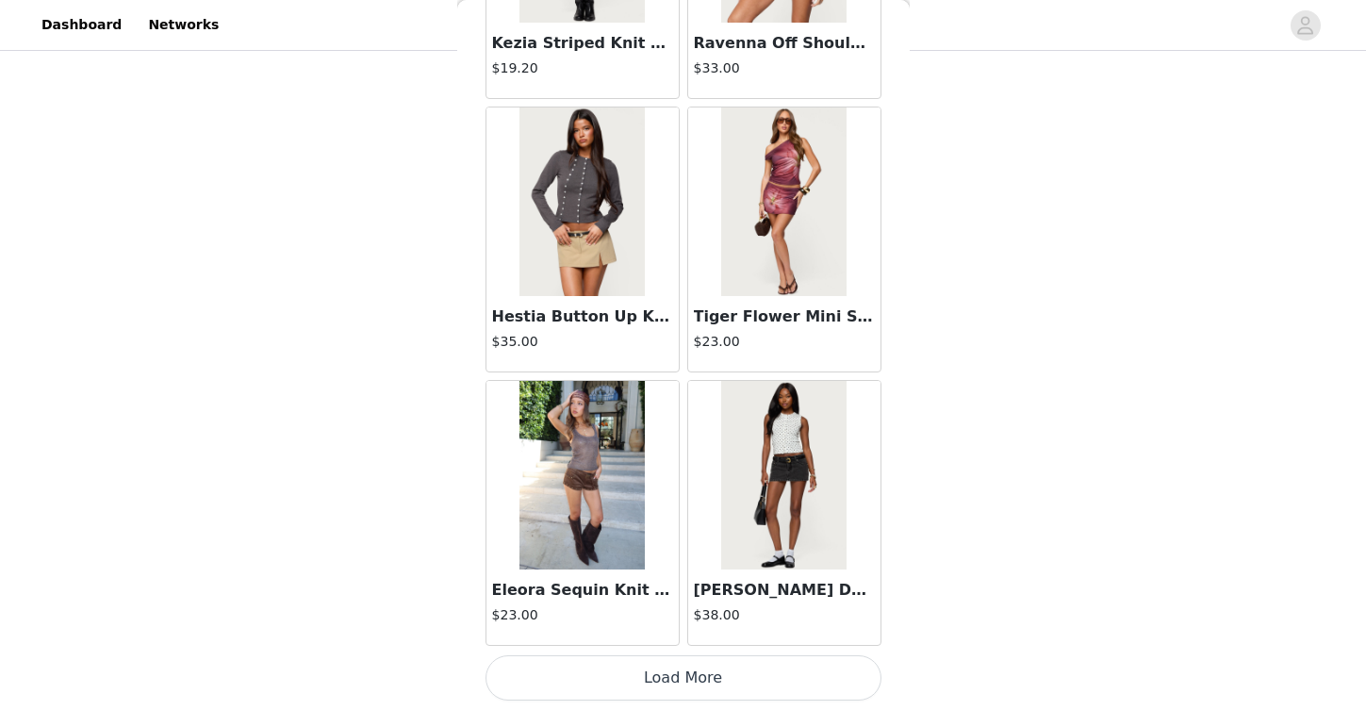
click at [690, 667] on button "Load More" at bounding box center [684, 677] width 396 height 45
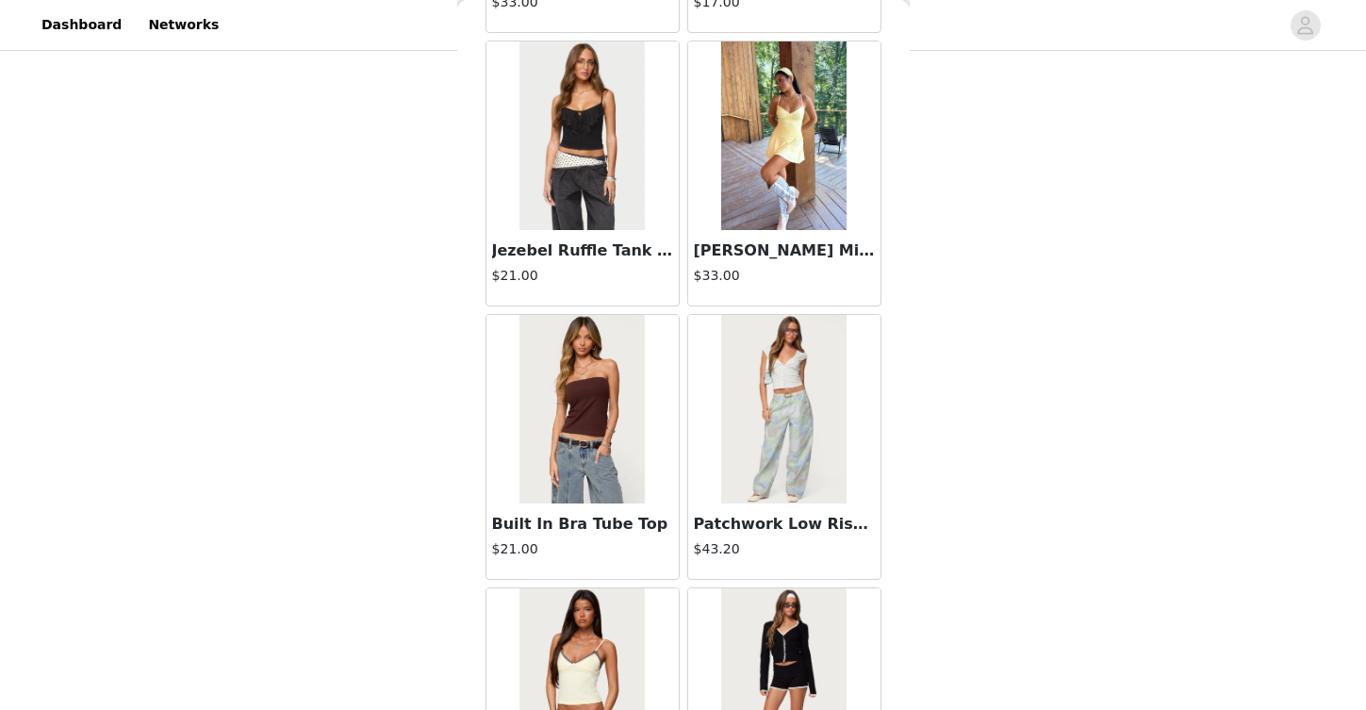
scroll to position [13112, 0]
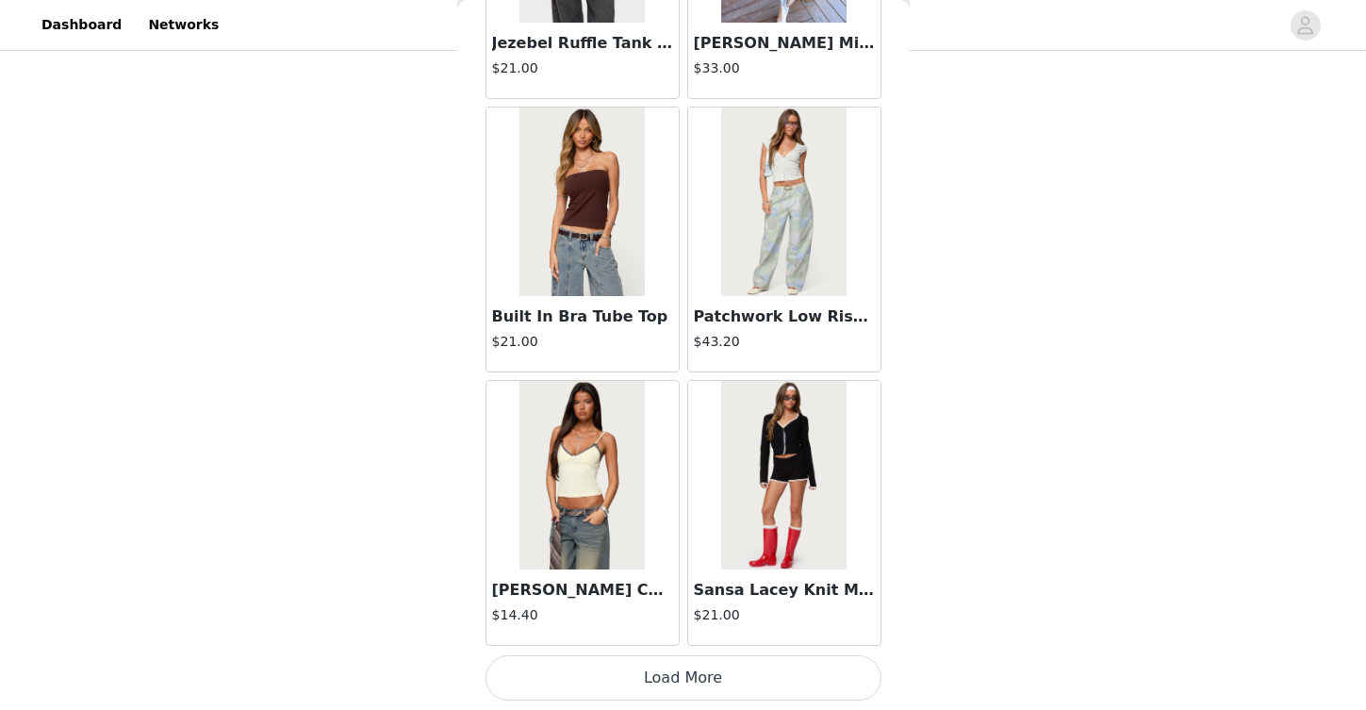
click at [723, 658] on button "Load More" at bounding box center [684, 677] width 396 height 45
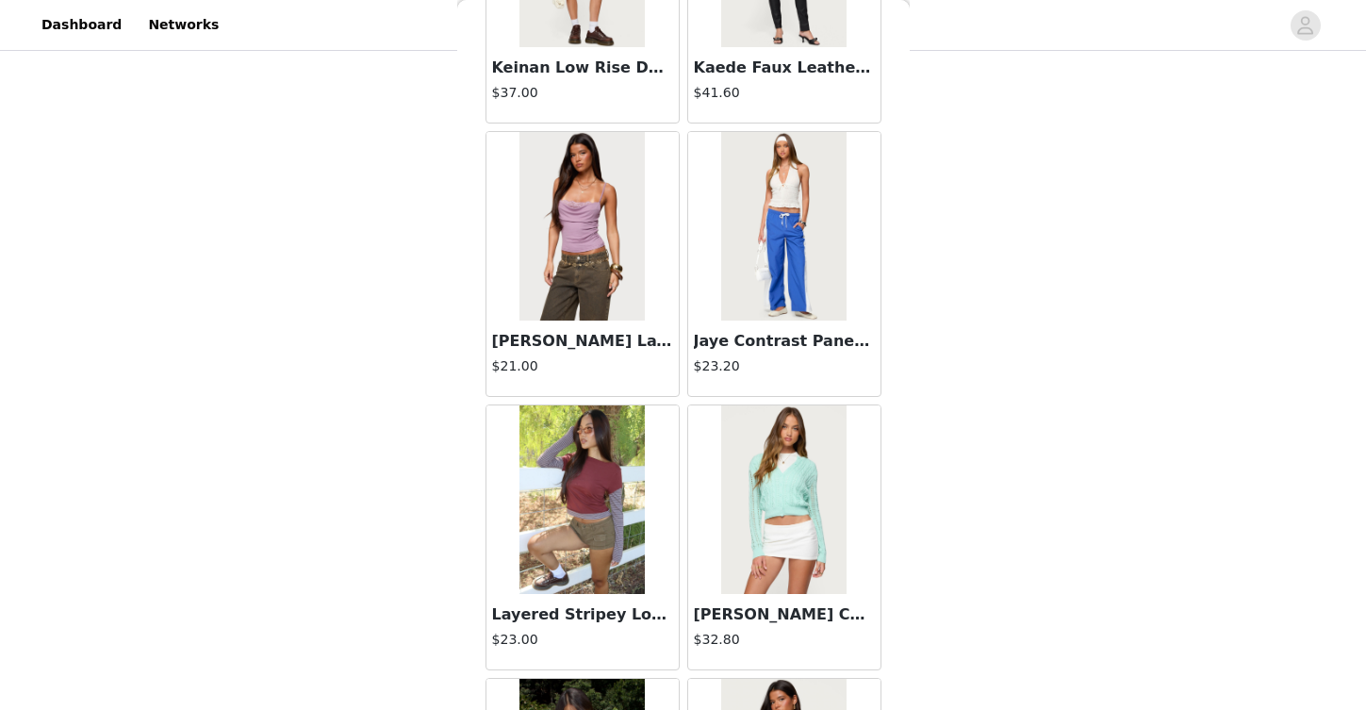
scroll to position [15847, 0]
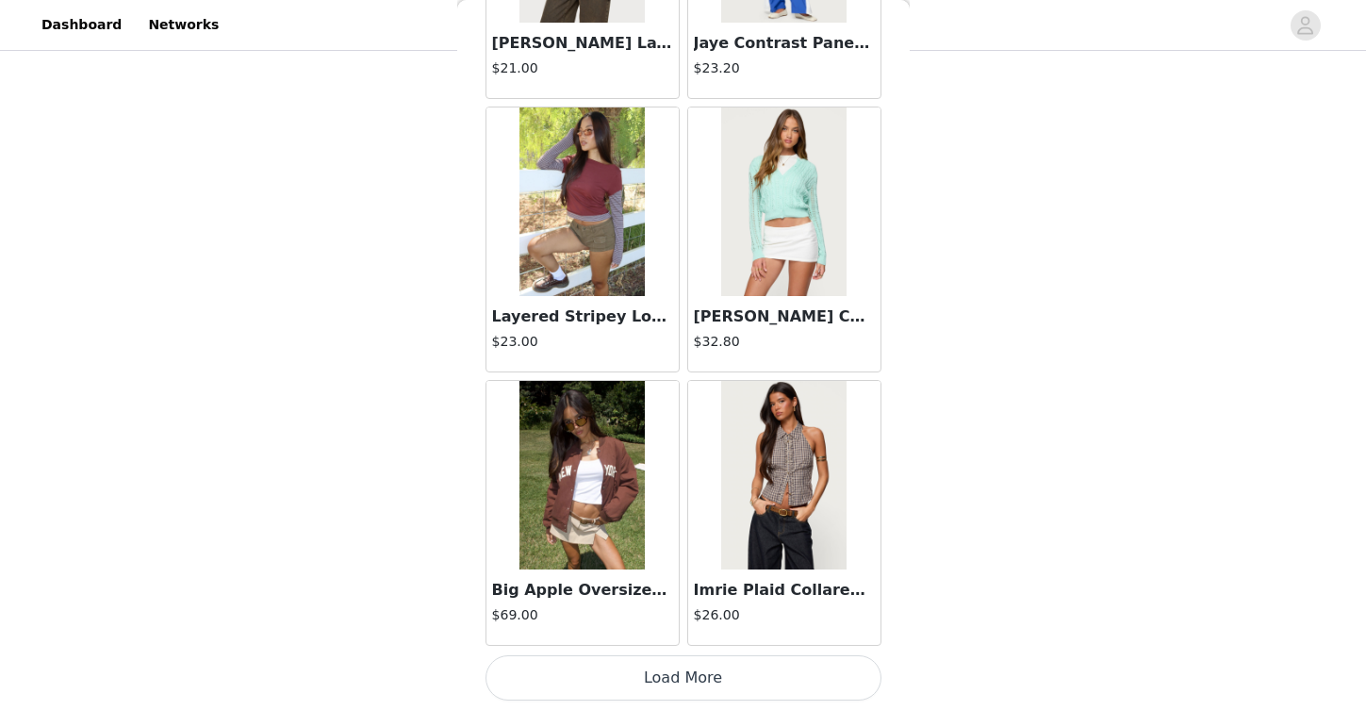
click at [688, 672] on button "Load More" at bounding box center [684, 677] width 396 height 45
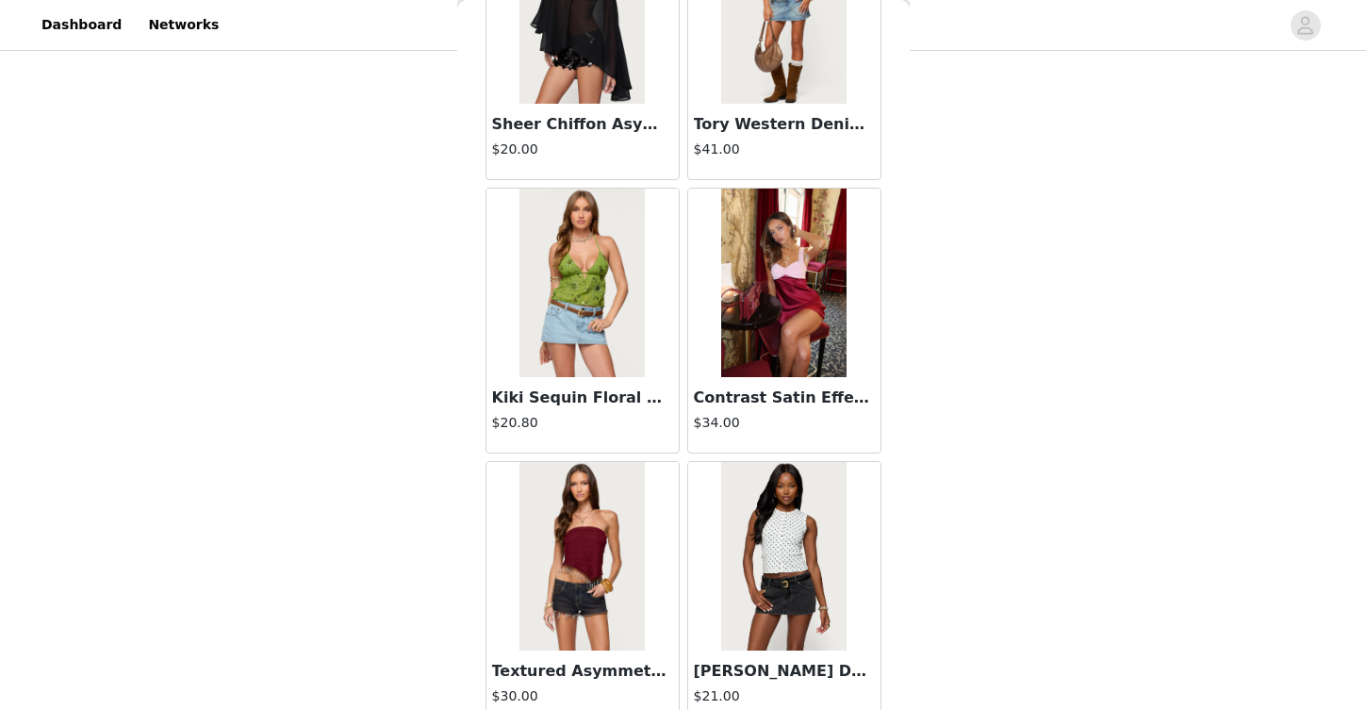
scroll to position [18581, 0]
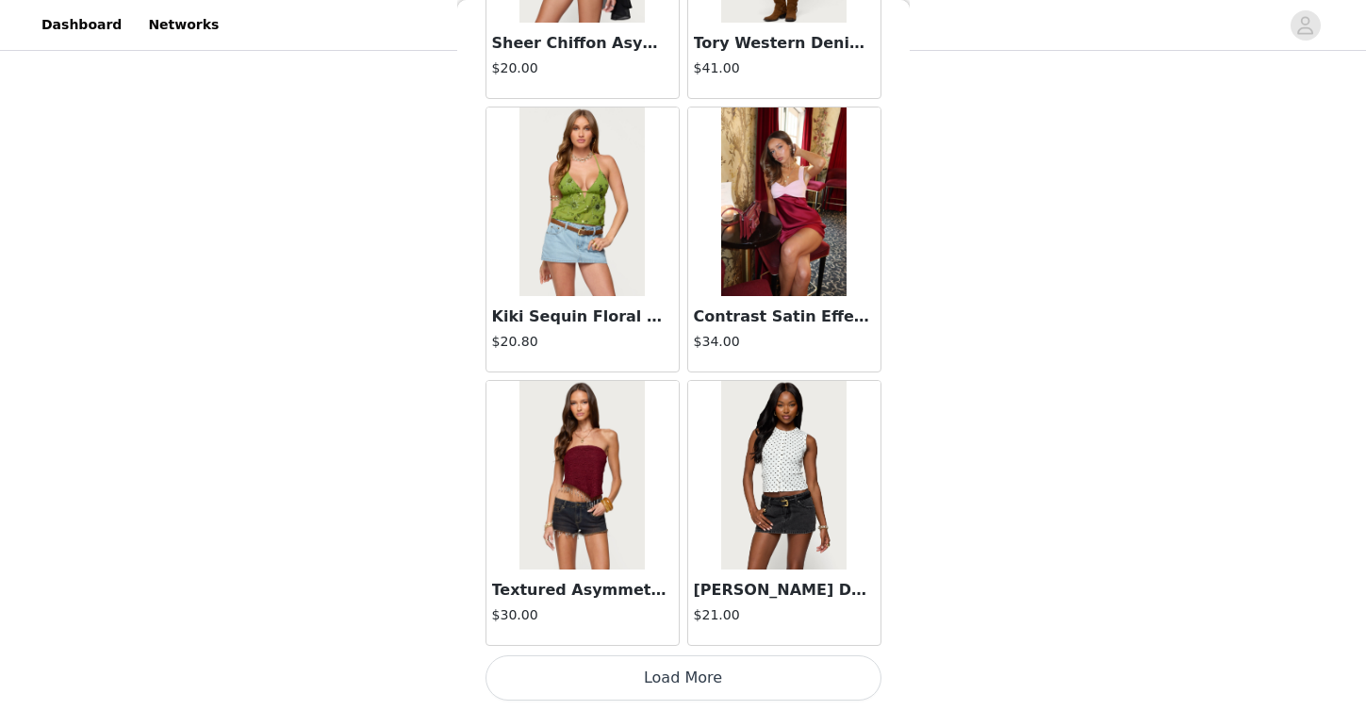
click at [740, 685] on button "Load More" at bounding box center [684, 677] width 396 height 45
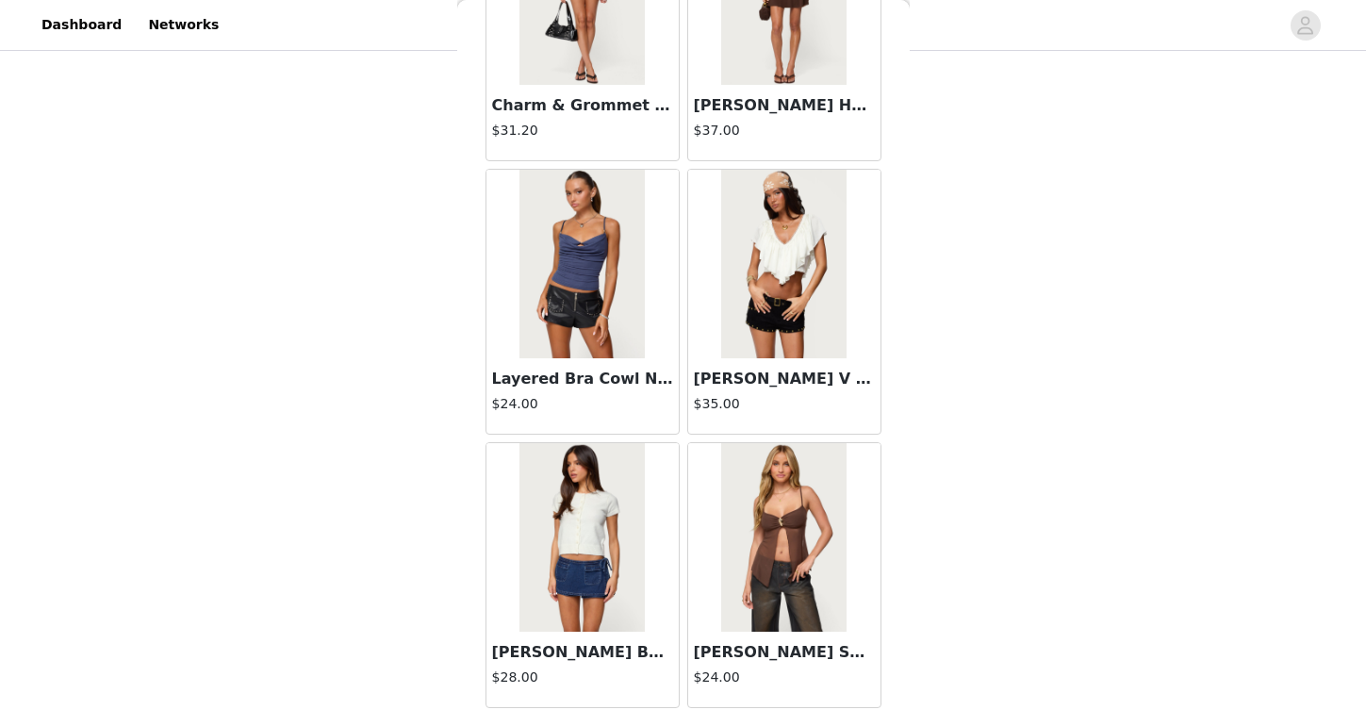
scroll to position [21315, 0]
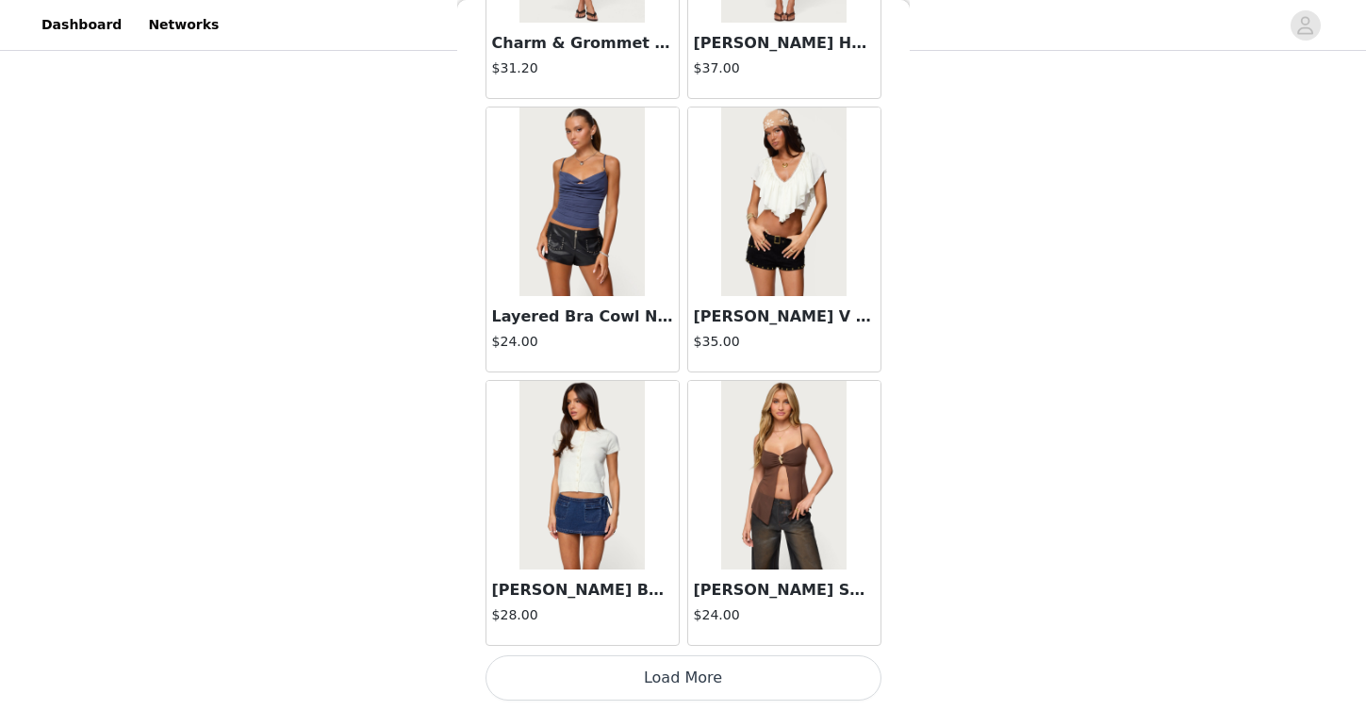
click at [684, 676] on button "Load More" at bounding box center [684, 677] width 396 height 45
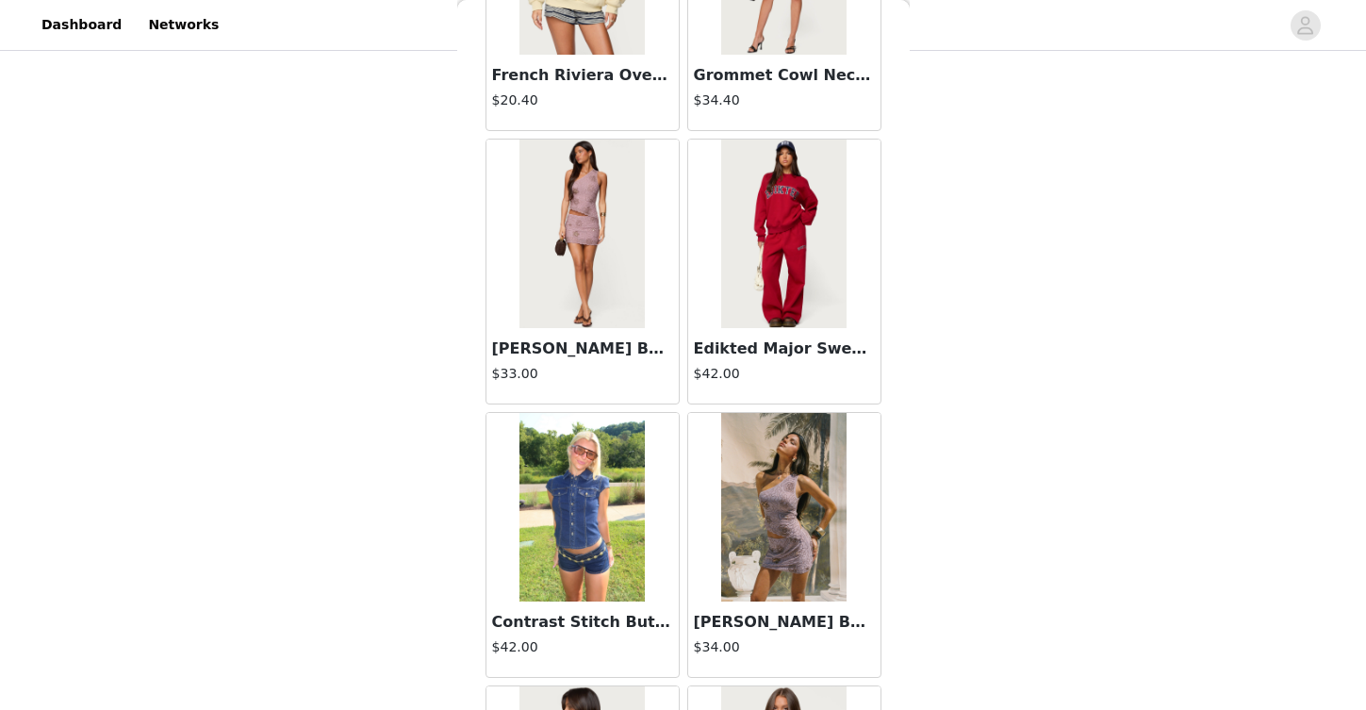
scroll to position [24049, 0]
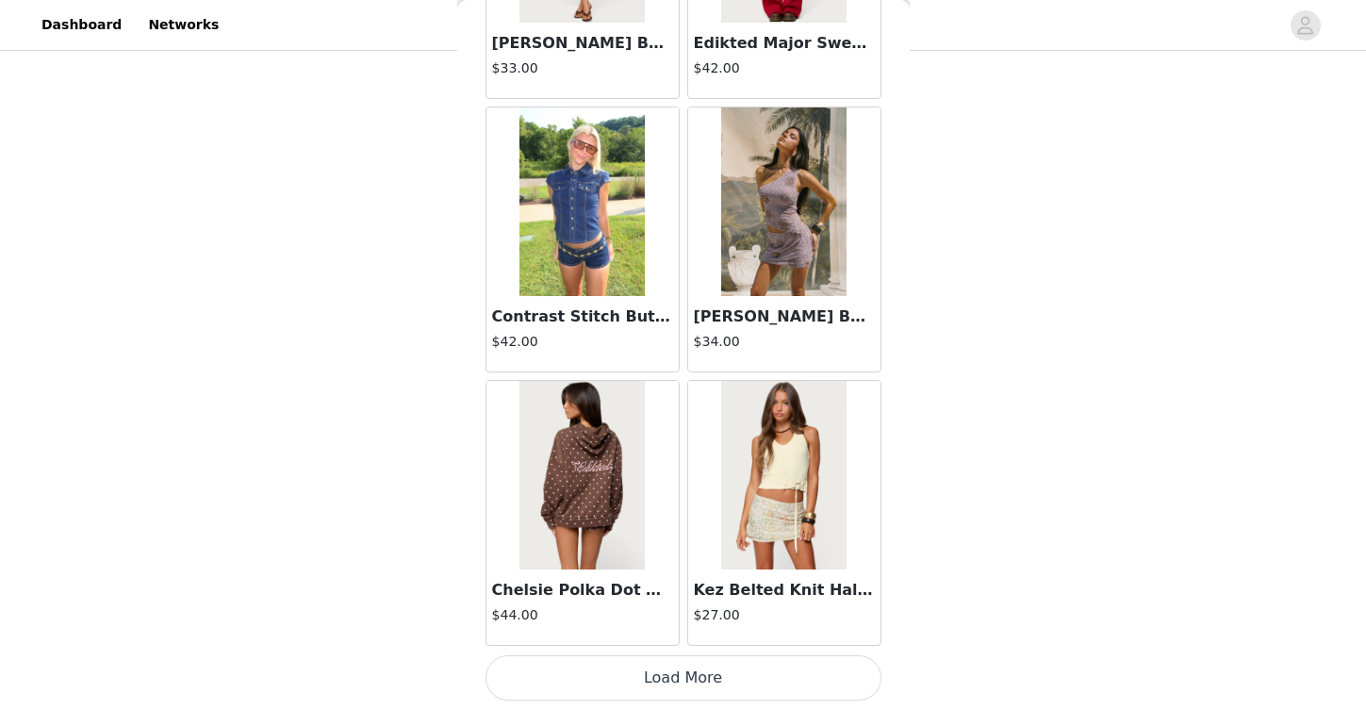
click at [731, 669] on button "Load More" at bounding box center [684, 677] width 396 height 45
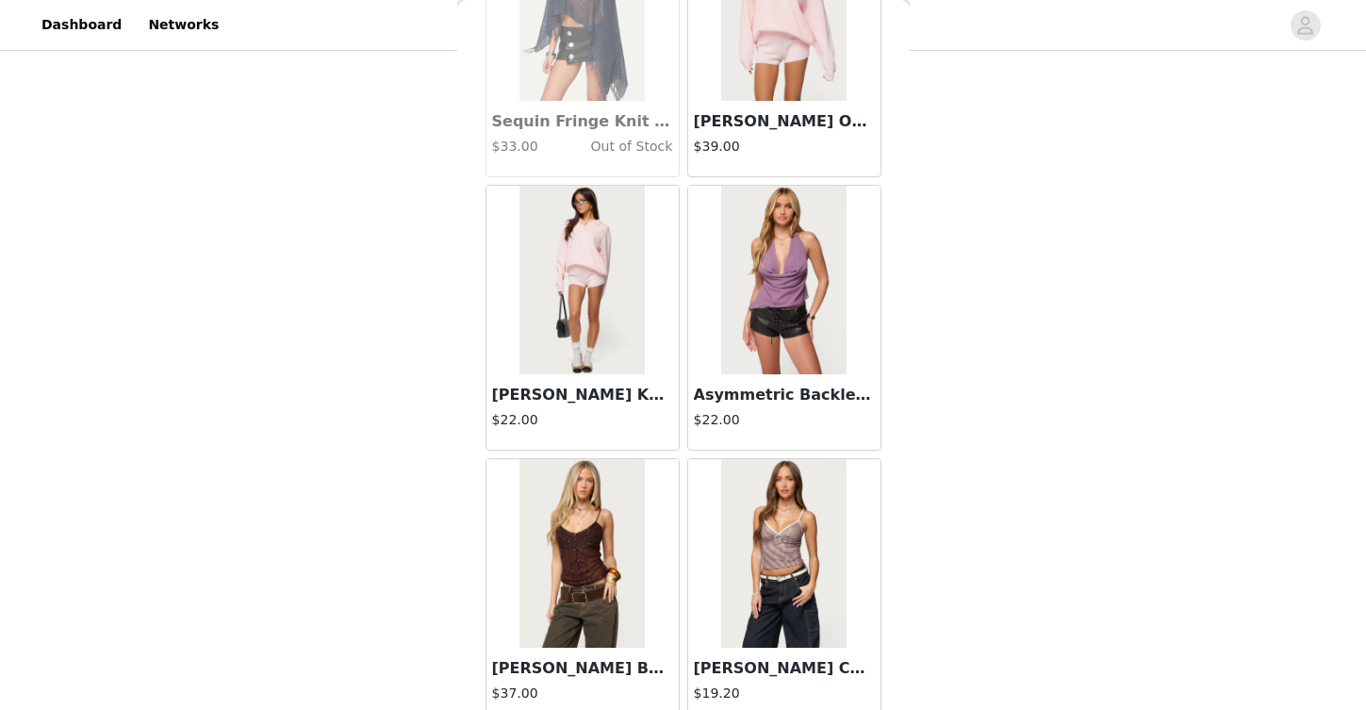
scroll to position [26784, 0]
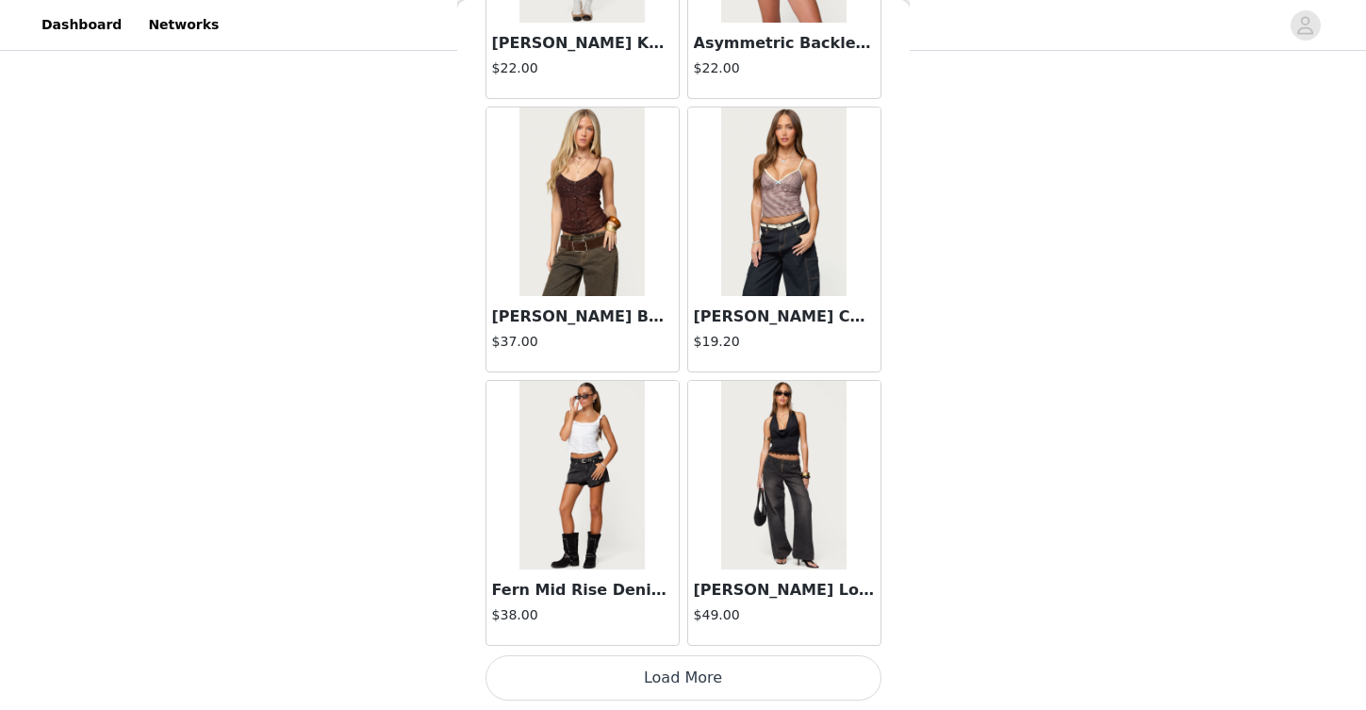
click at [724, 678] on button "Load More" at bounding box center [684, 677] width 396 height 45
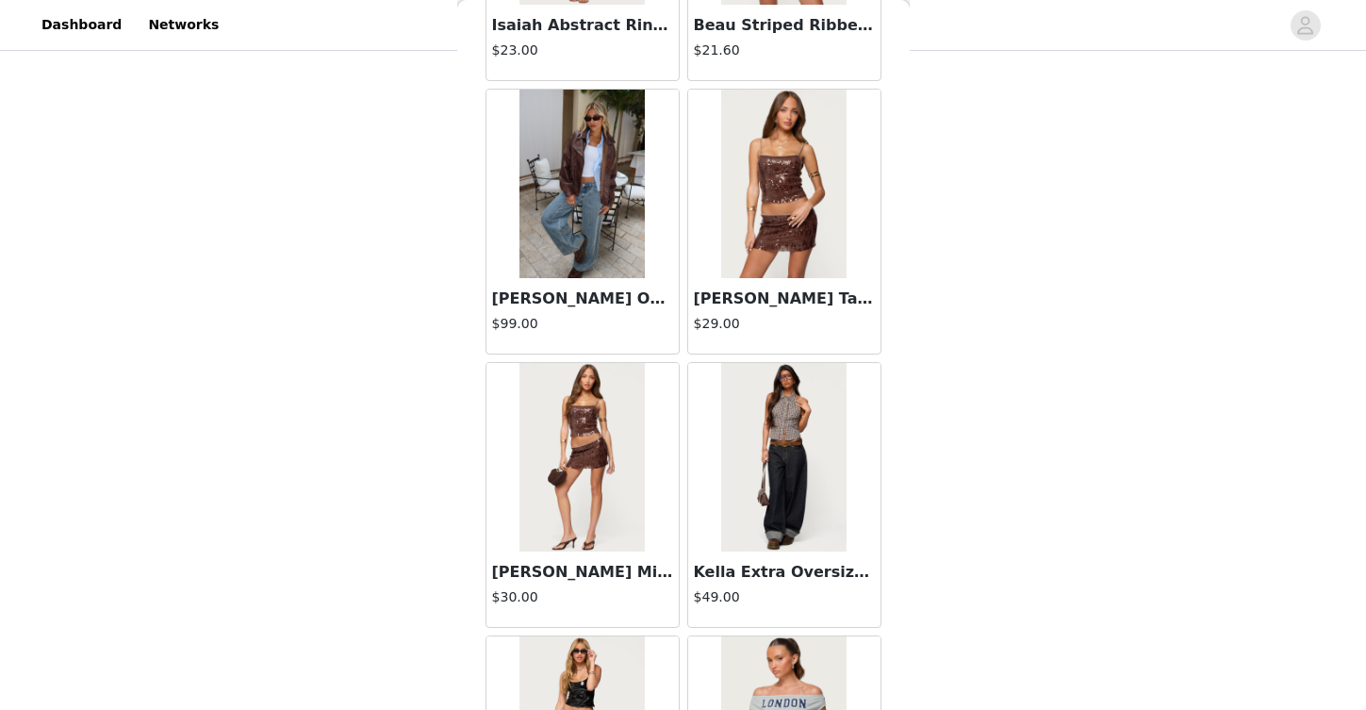
scroll to position [29518, 0]
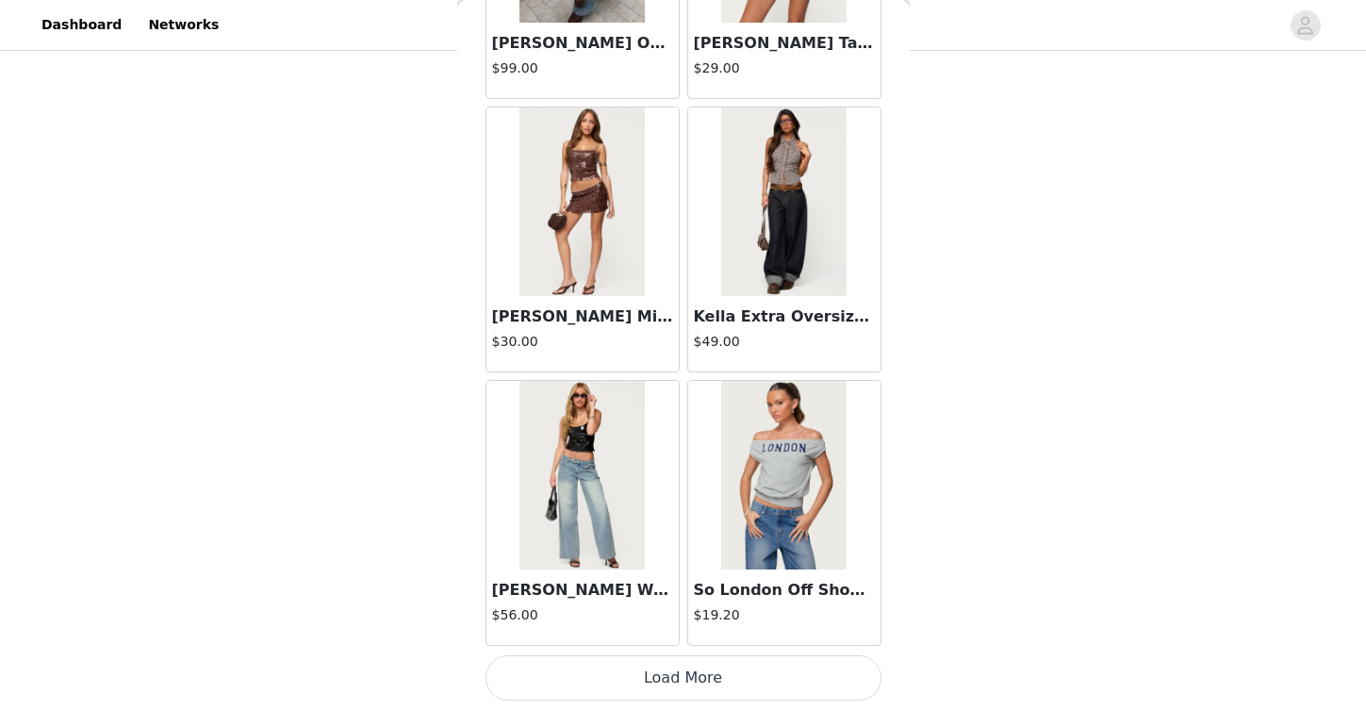
click at [680, 670] on button "Load More" at bounding box center [684, 677] width 396 height 45
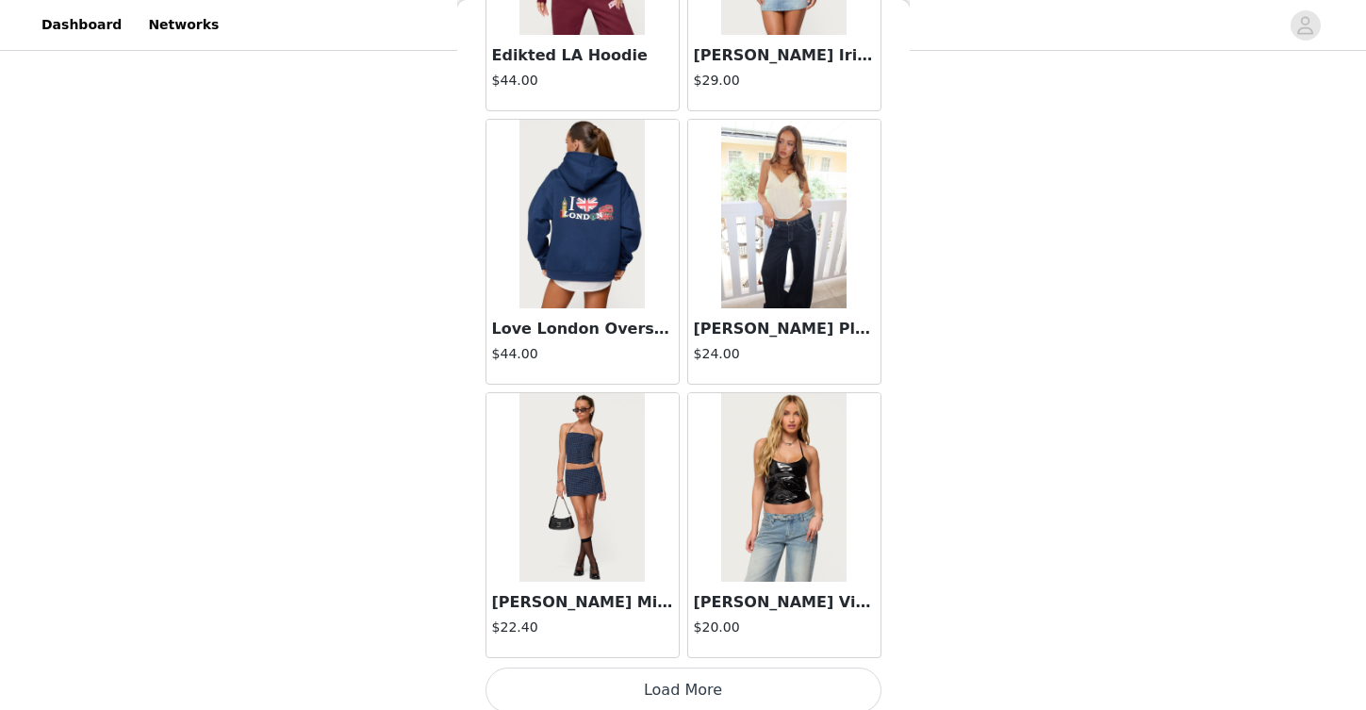
scroll to position [32252, 0]
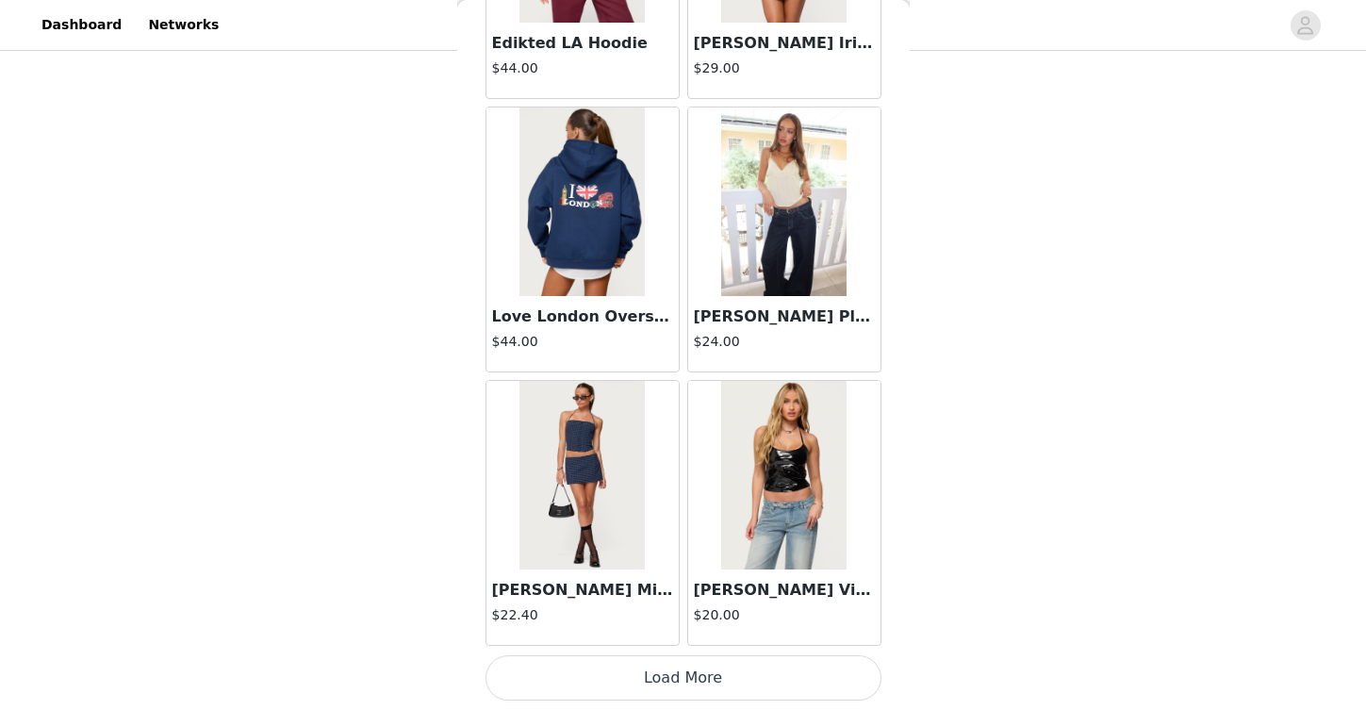
click at [760, 677] on button "Load More" at bounding box center [684, 677] width 396 height 45
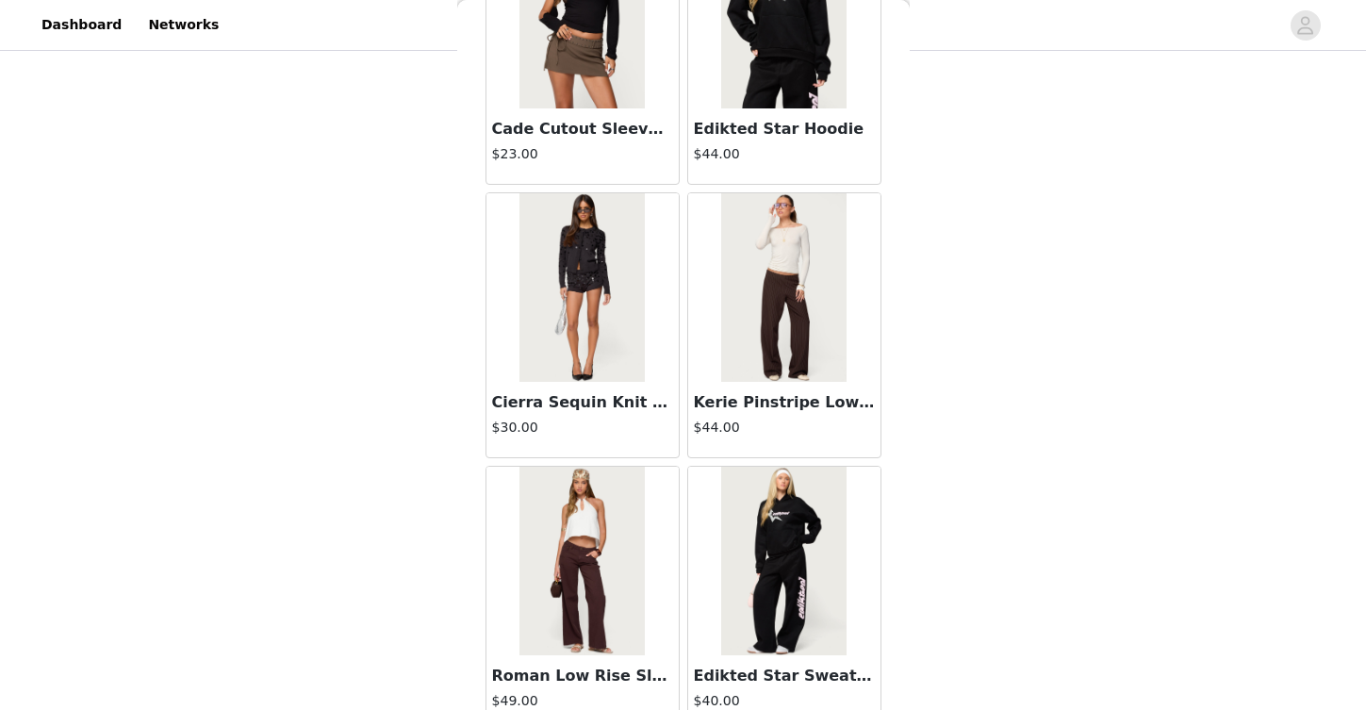
scroll to position [34986, 0]
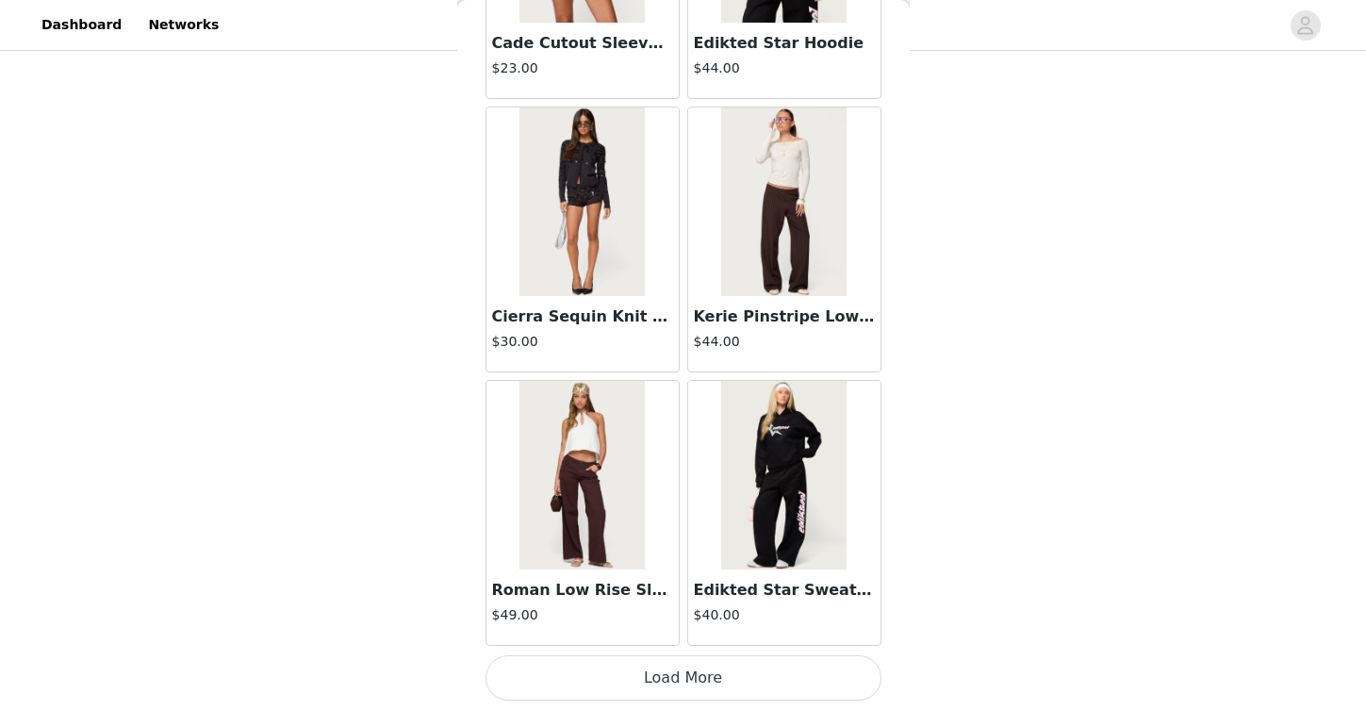
click at [767, 676] on button "Load More" at bounding box center [684, 677] width 396 height 45
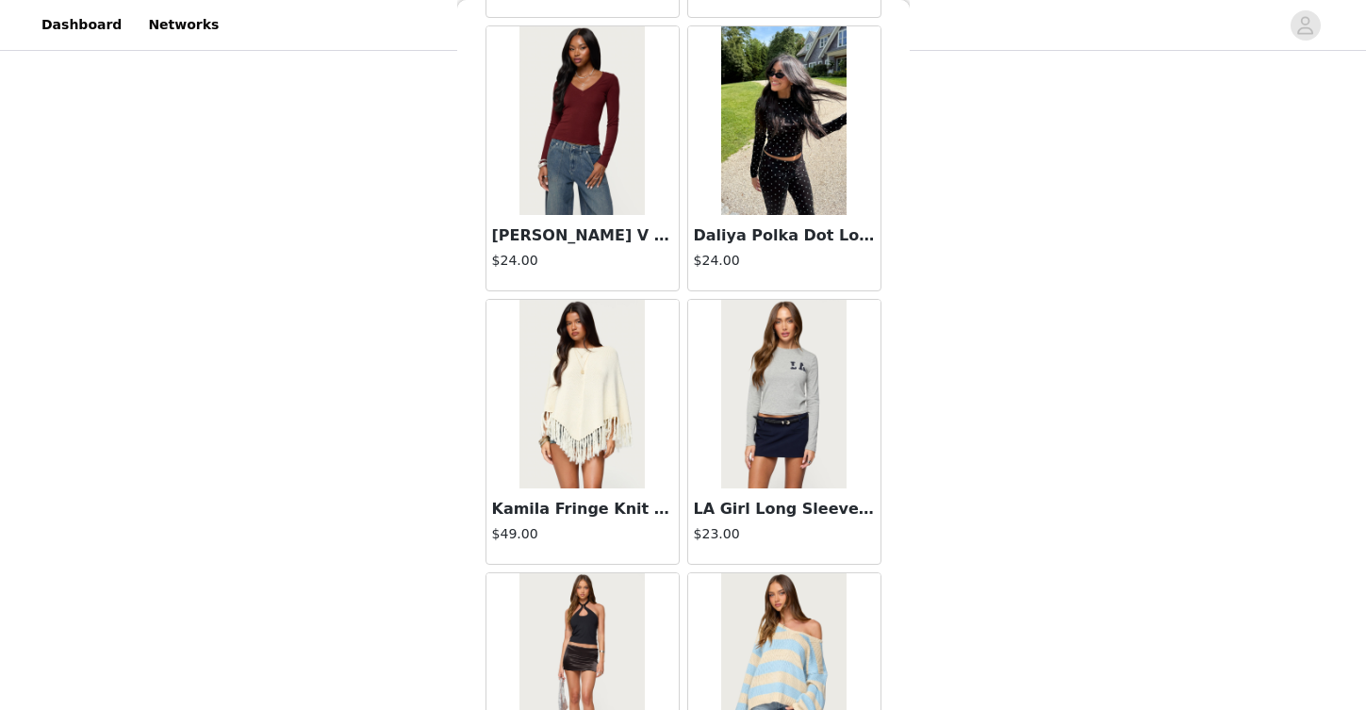
scroll to position [37721, 0]
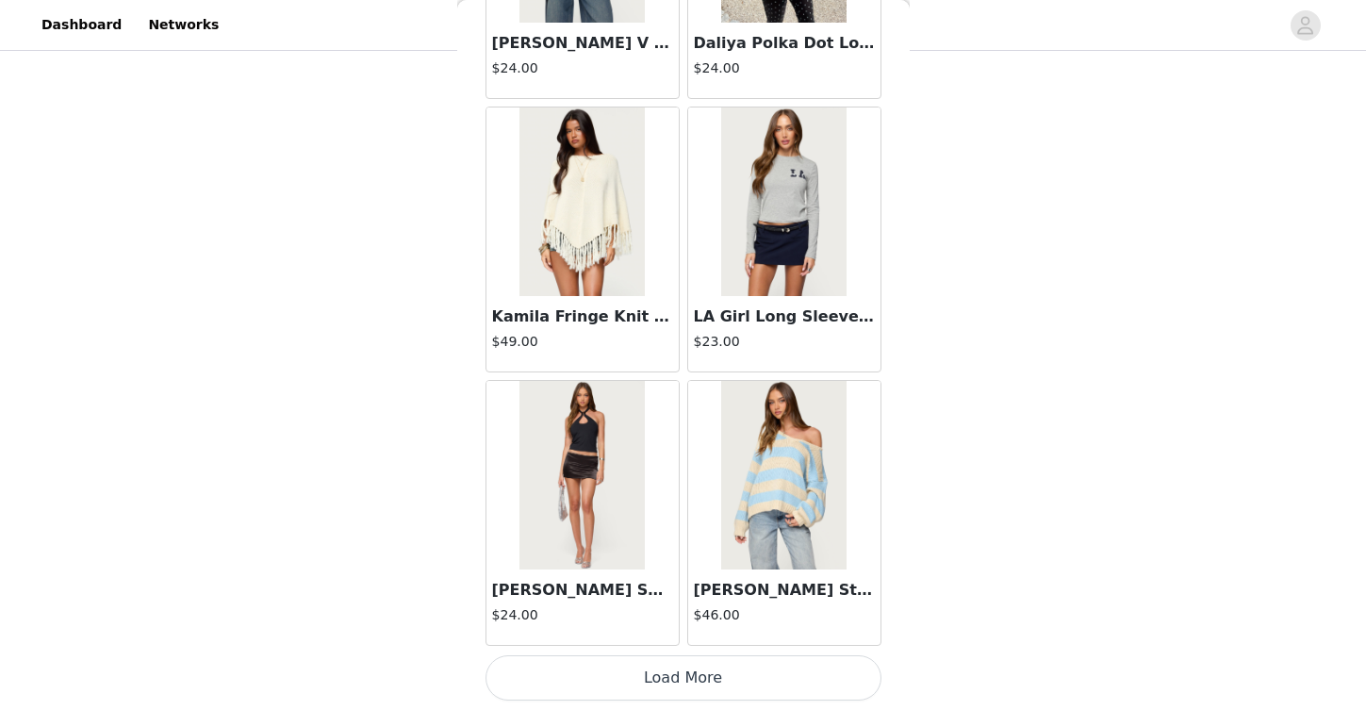
click at [750, 666] on button "Load More" at bounding box center [684, 677] width 396 height 45
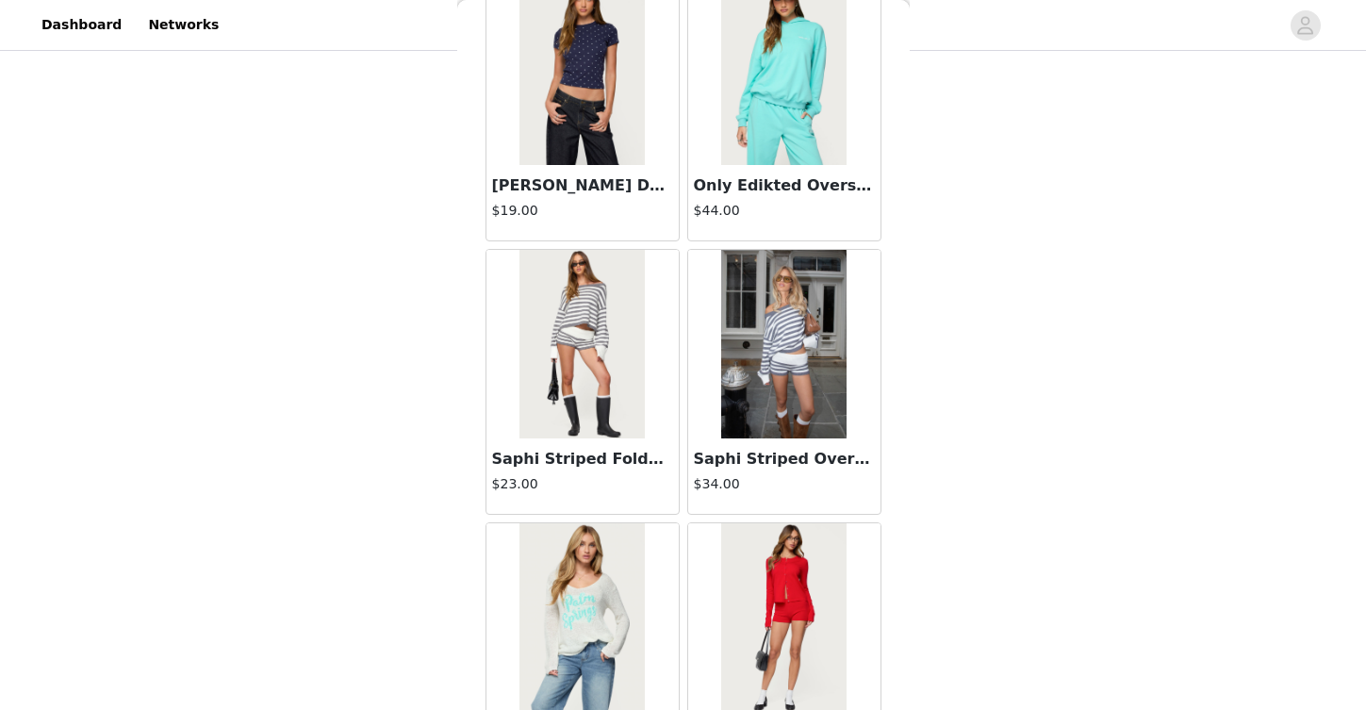
scroll to position [38752, 0]
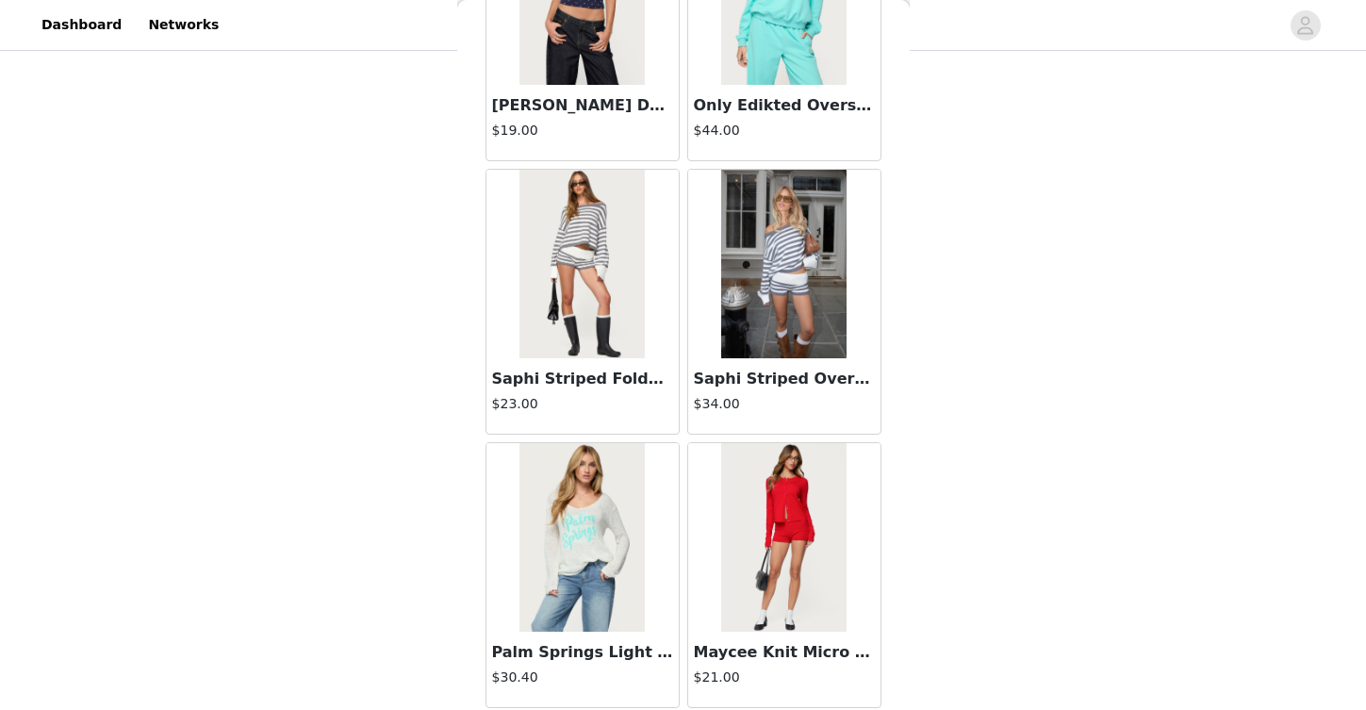
click at [591, 359] on div "Saphi Striped Foldover Knit Shorts $23.00" at bounding box center [583, 395] width 192 height 75
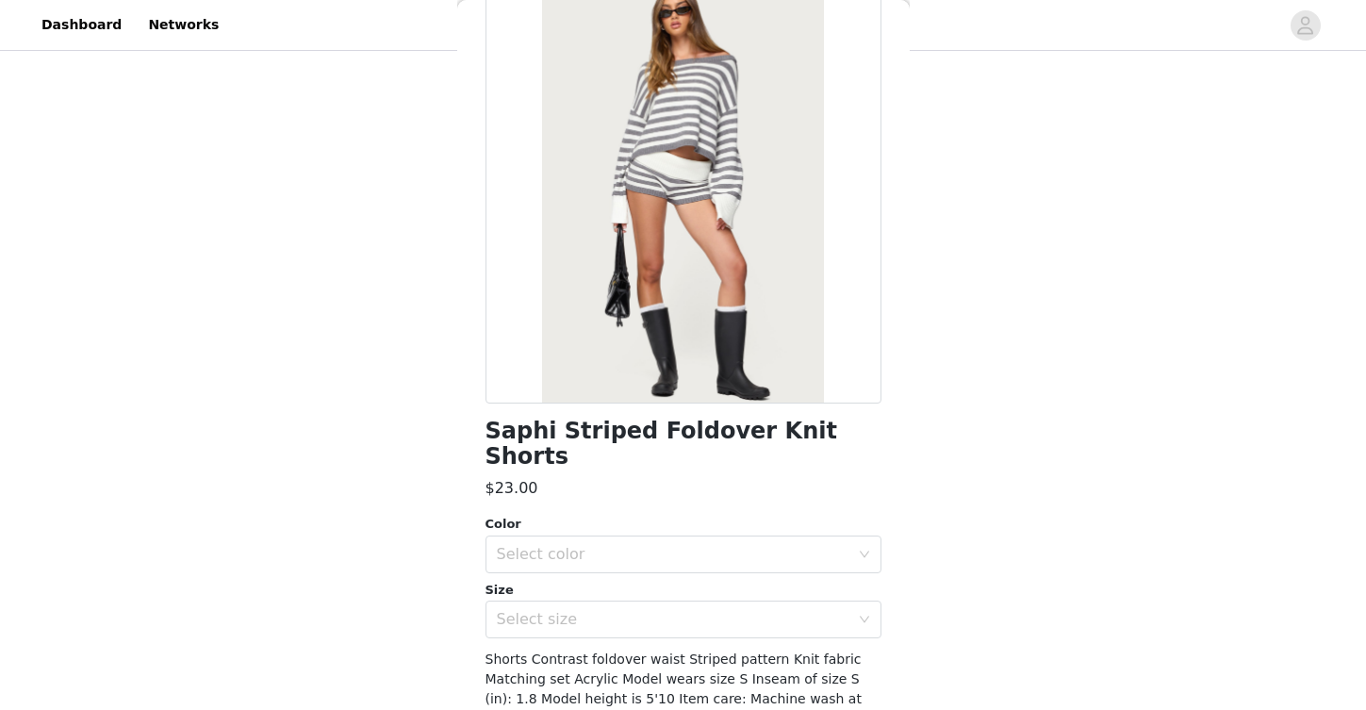
scroll to position [114, 0]
click at [714, 546] on div "Select color" at bounding box center [673, 555] width 353 height 19
click at [701, 572] on li "GRAY-AND-WHITE" at bounding box center [677, 571] width 382 height 30
click at [717, 610] on div "Select size" at bounding box center [677, 620] width 361 height 36
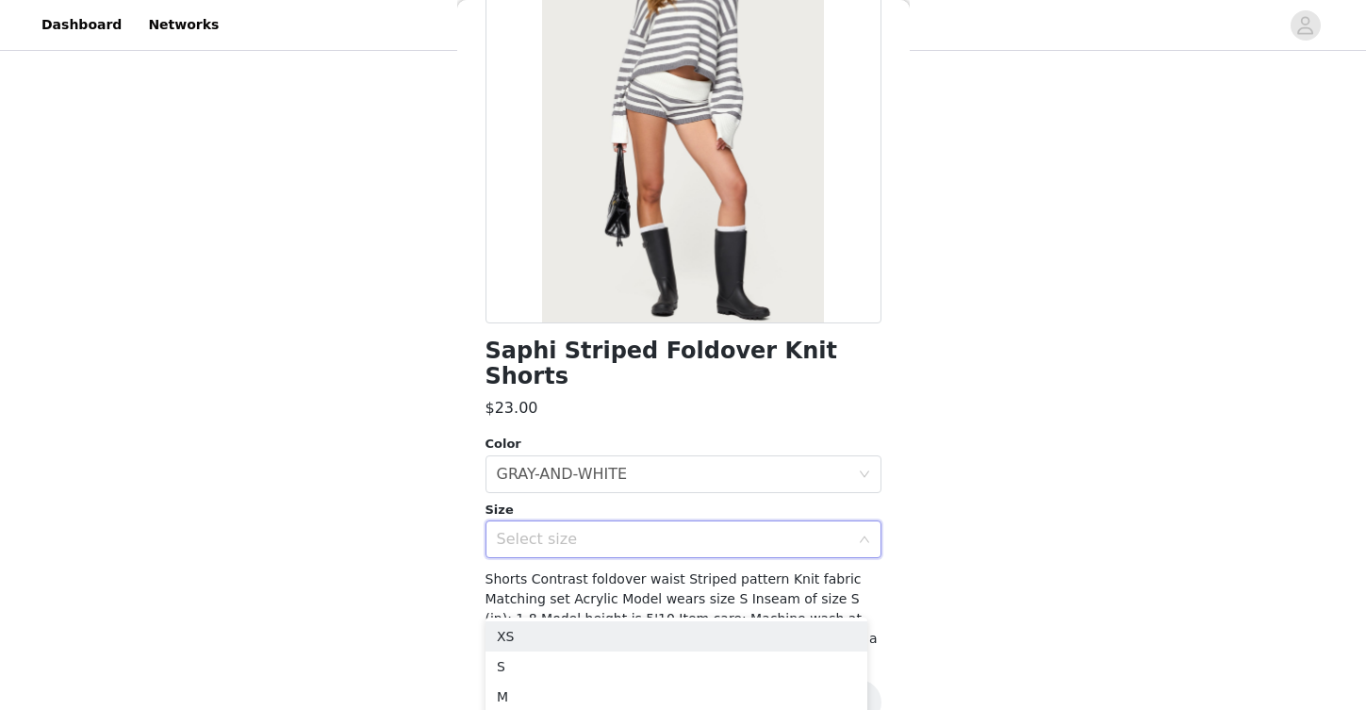
scroll to position [206, 0]
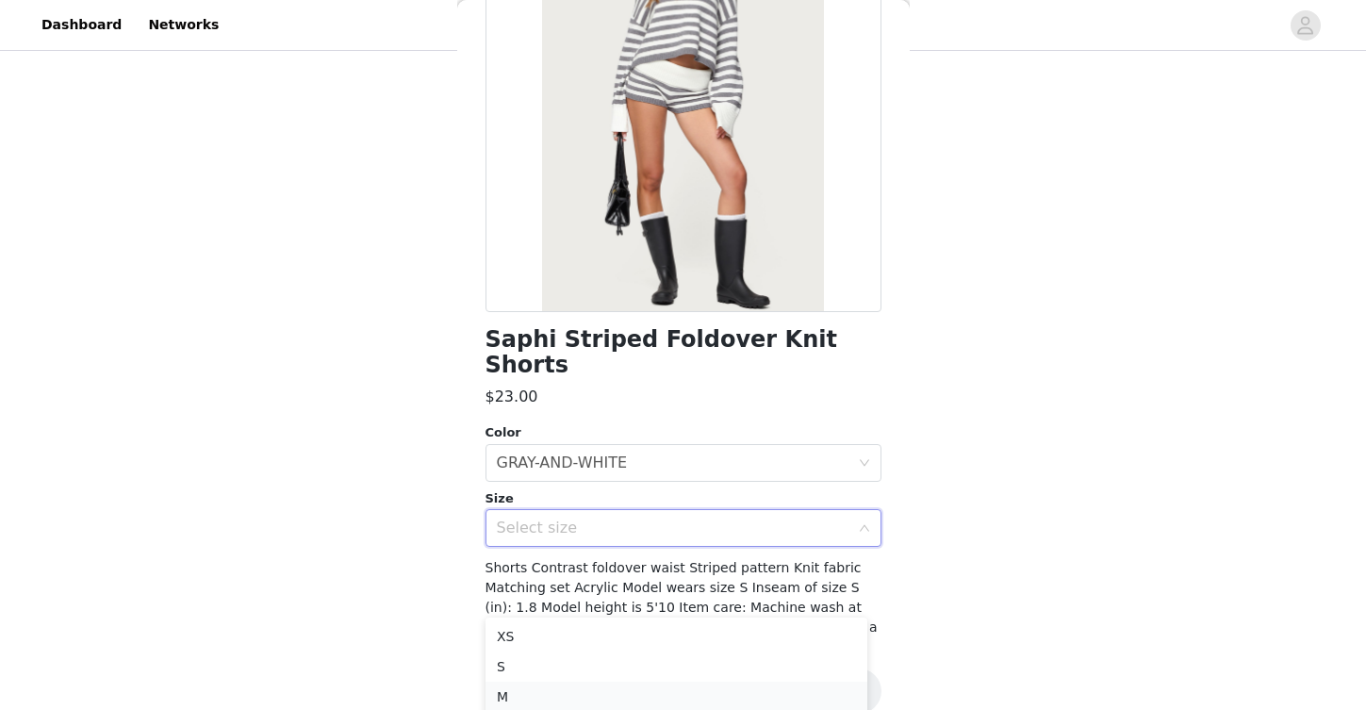
click at [680, 693] on li "M" at bounding box center [677, 697] width 382 height 30
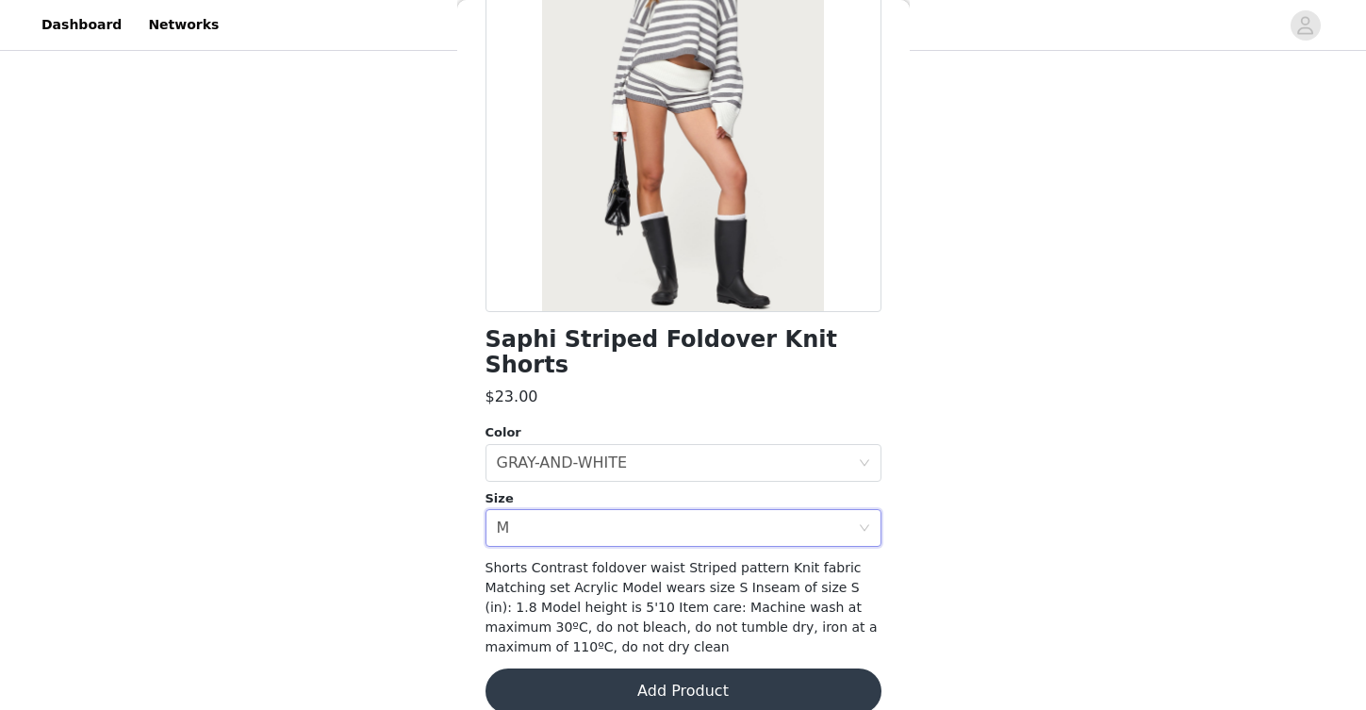
scroll to position [207, 0]
click at [723, 668] on button "Add Product" at bounding box center [684, 690] width 396 height 45
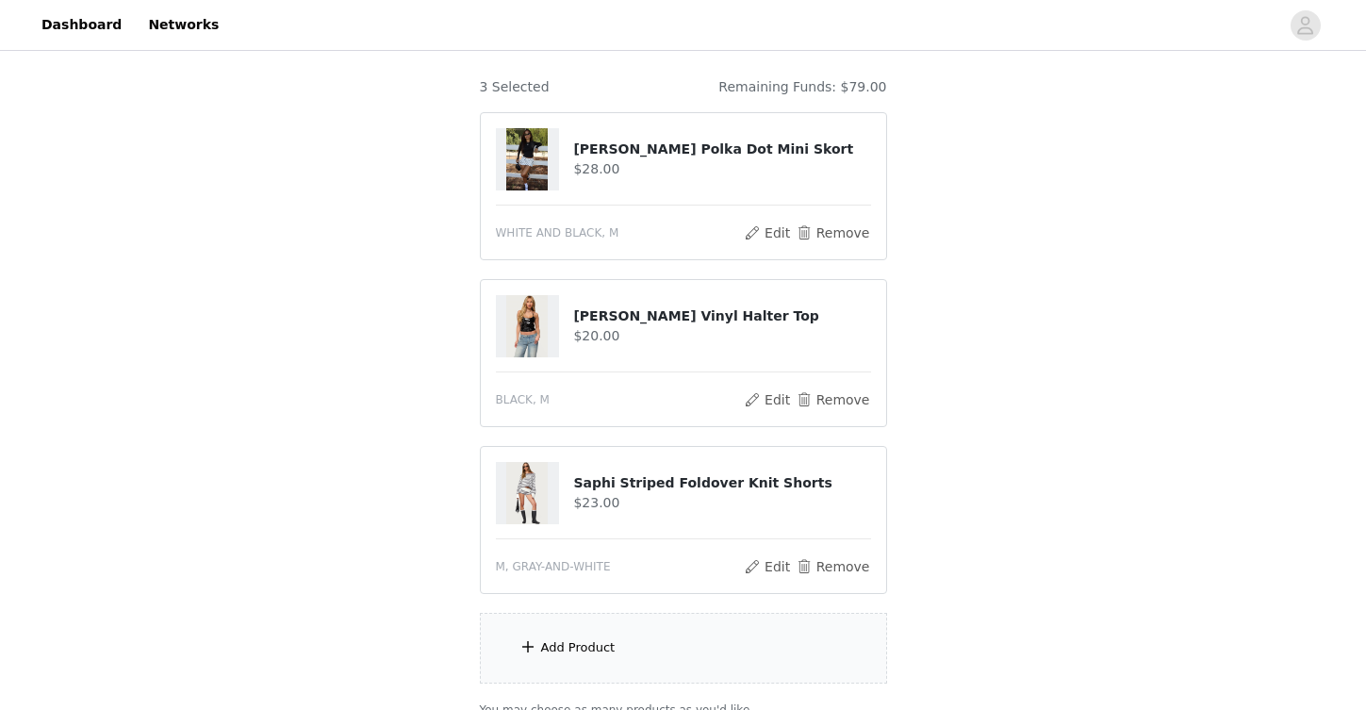
click at [656, 653] on div "Add Product" at bounding box center [683, 648] width 407 height 71
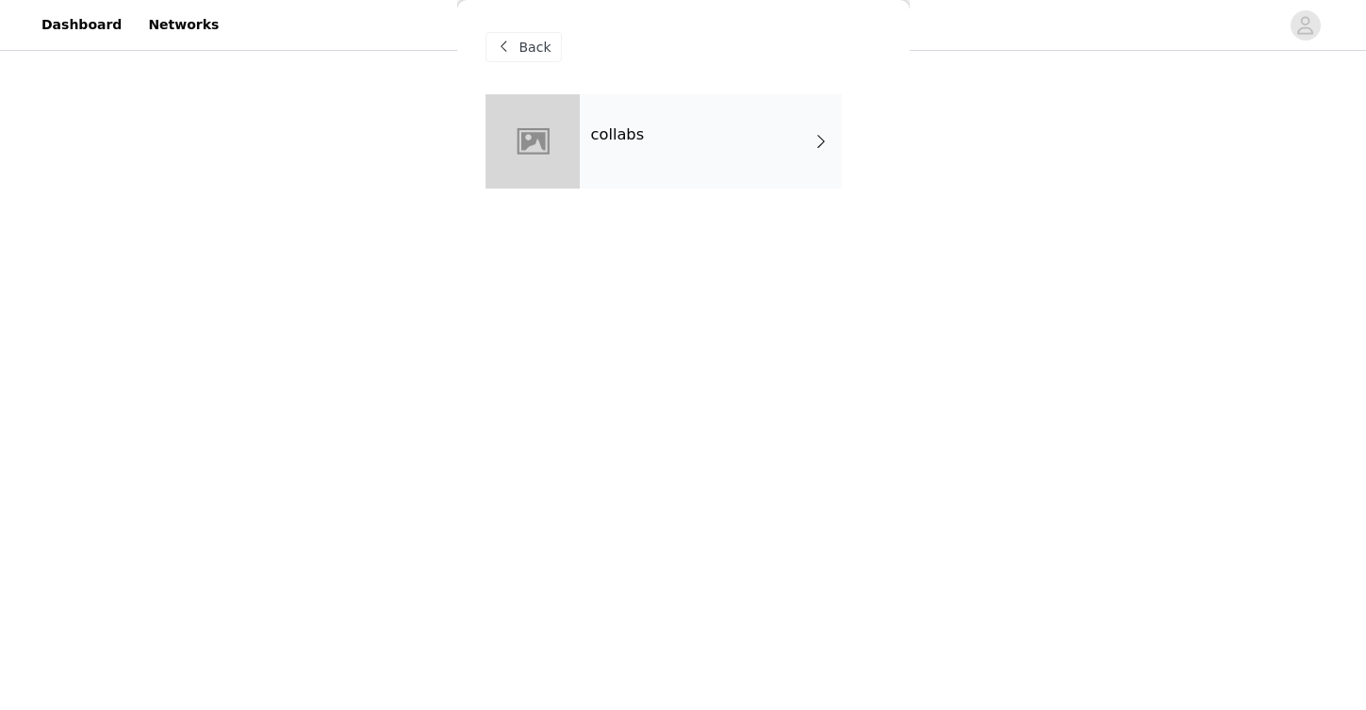
click at [617, 140] on h4 "collabs" at bounding box center [618, 134] width 54 height 17
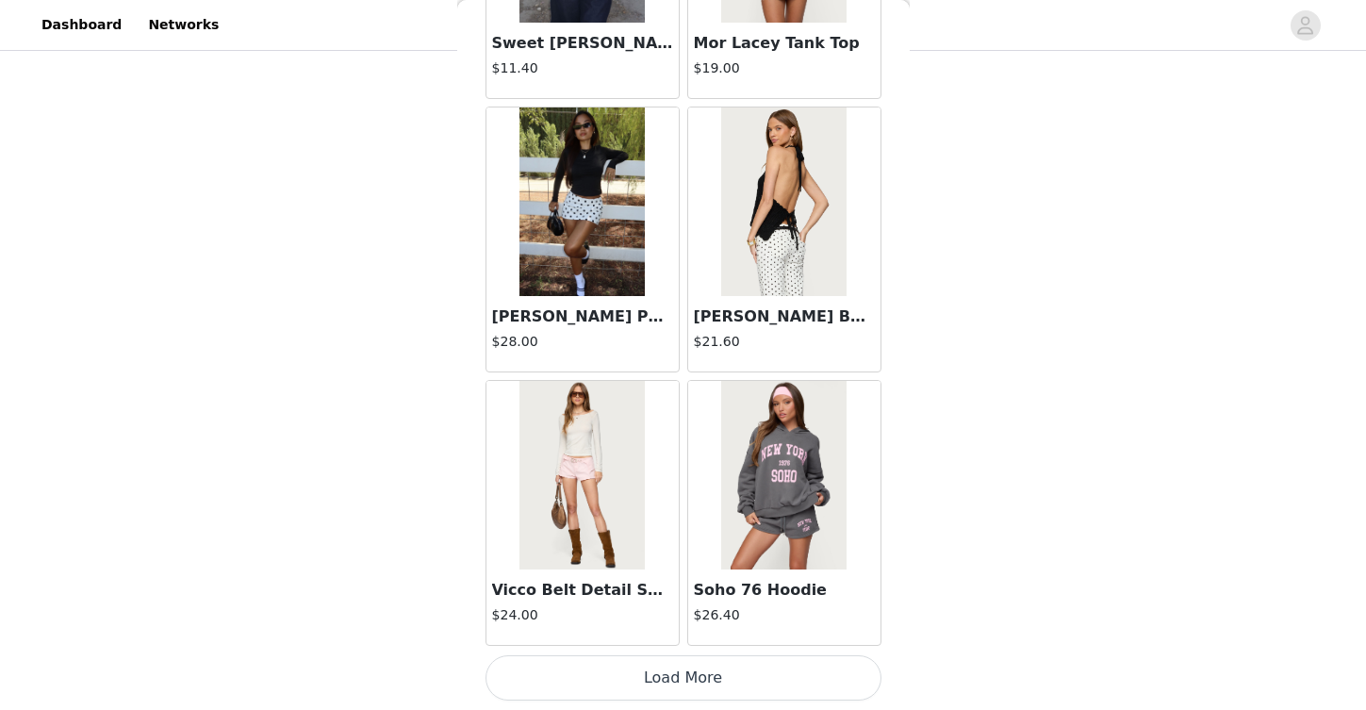
scroll to position [315, 0]
click at [657, 680] on button "Load More" at bounding box center [684, 677] width 396 height 45
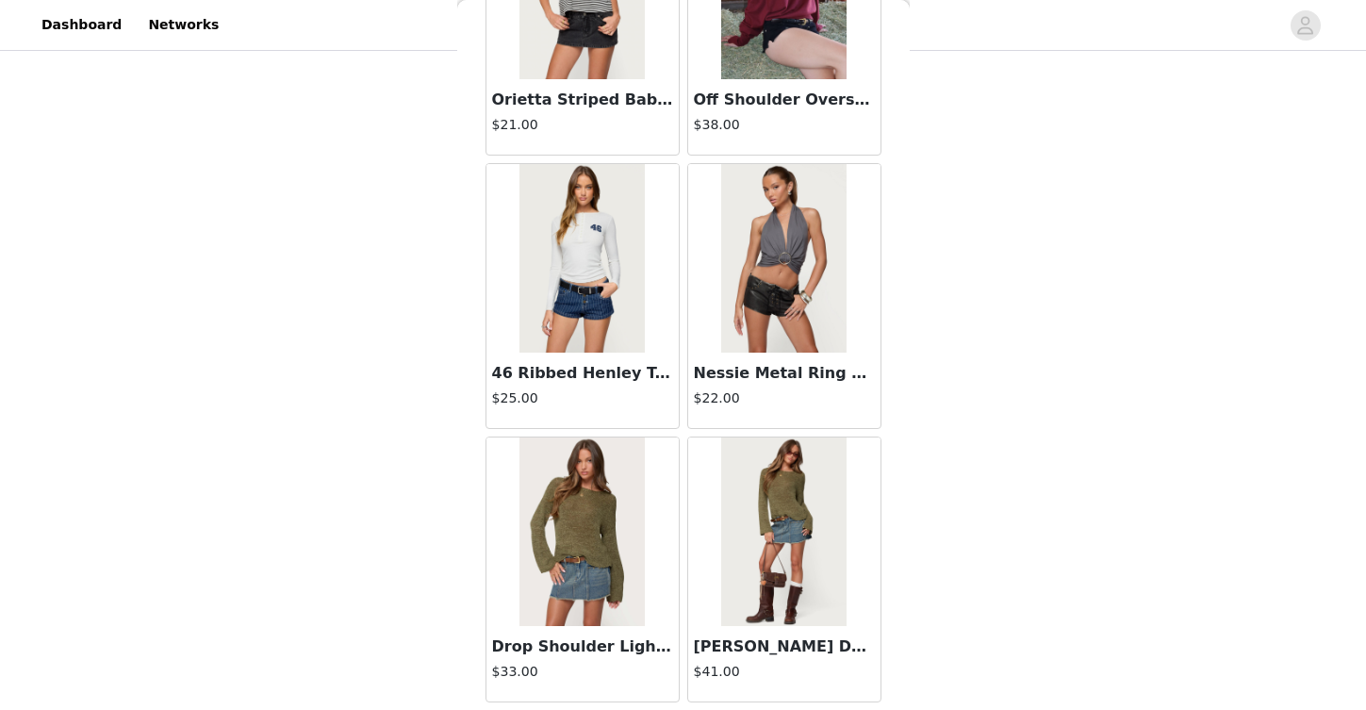
scroll to position [4909, 0]
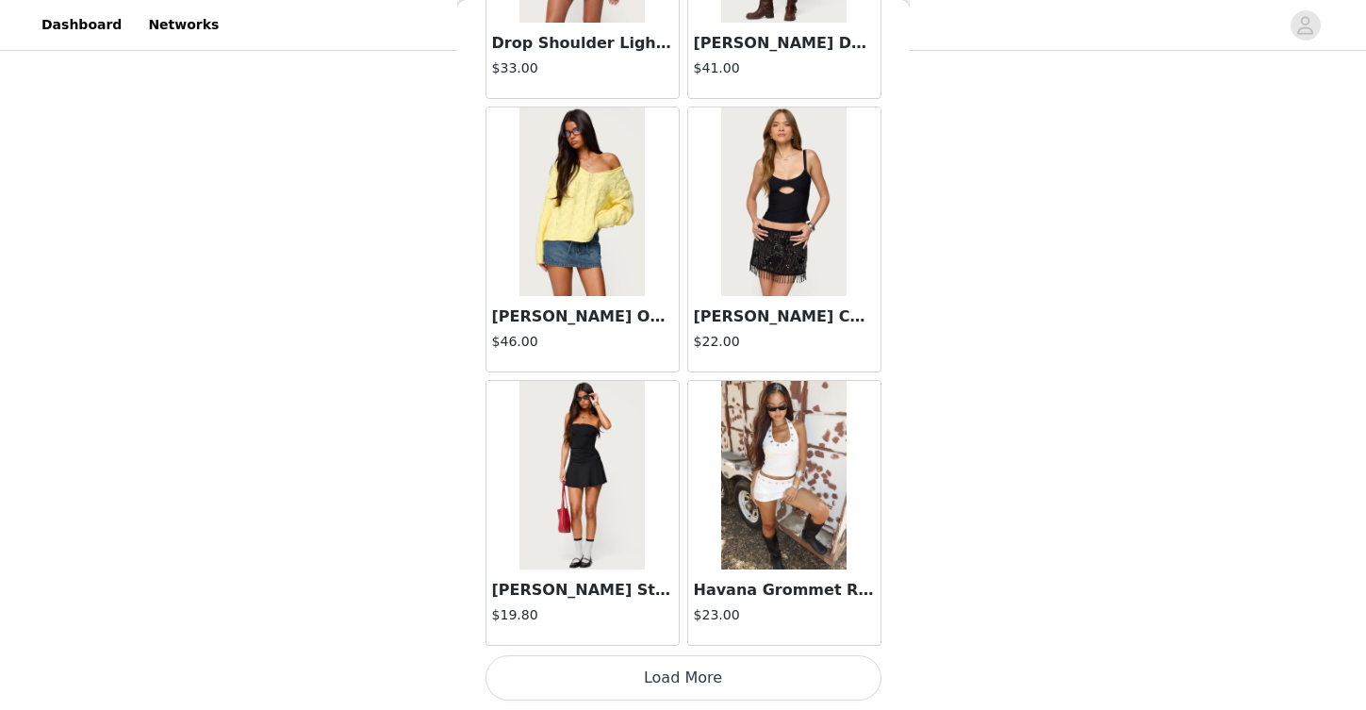
click at [750, 684] on button "Load More" at bounding box center [684, 677] width 396 height 45
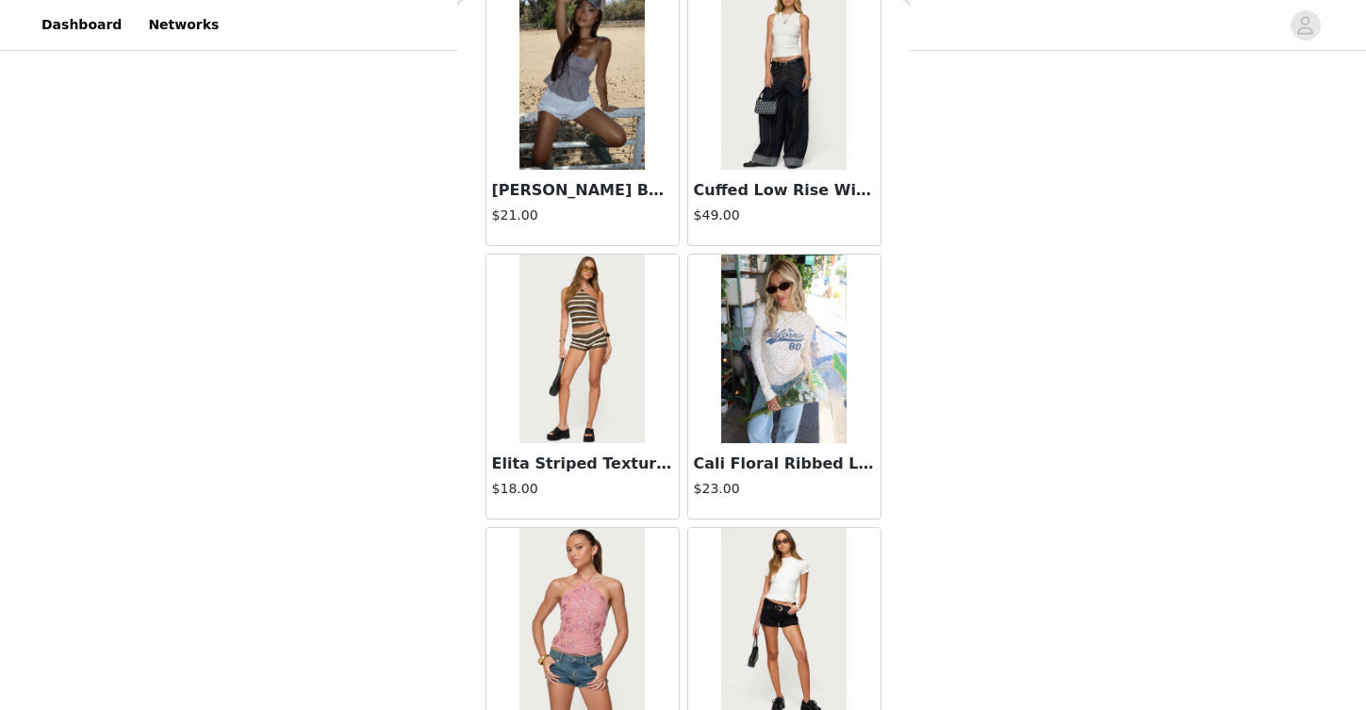
scroll to position [7644, 0]
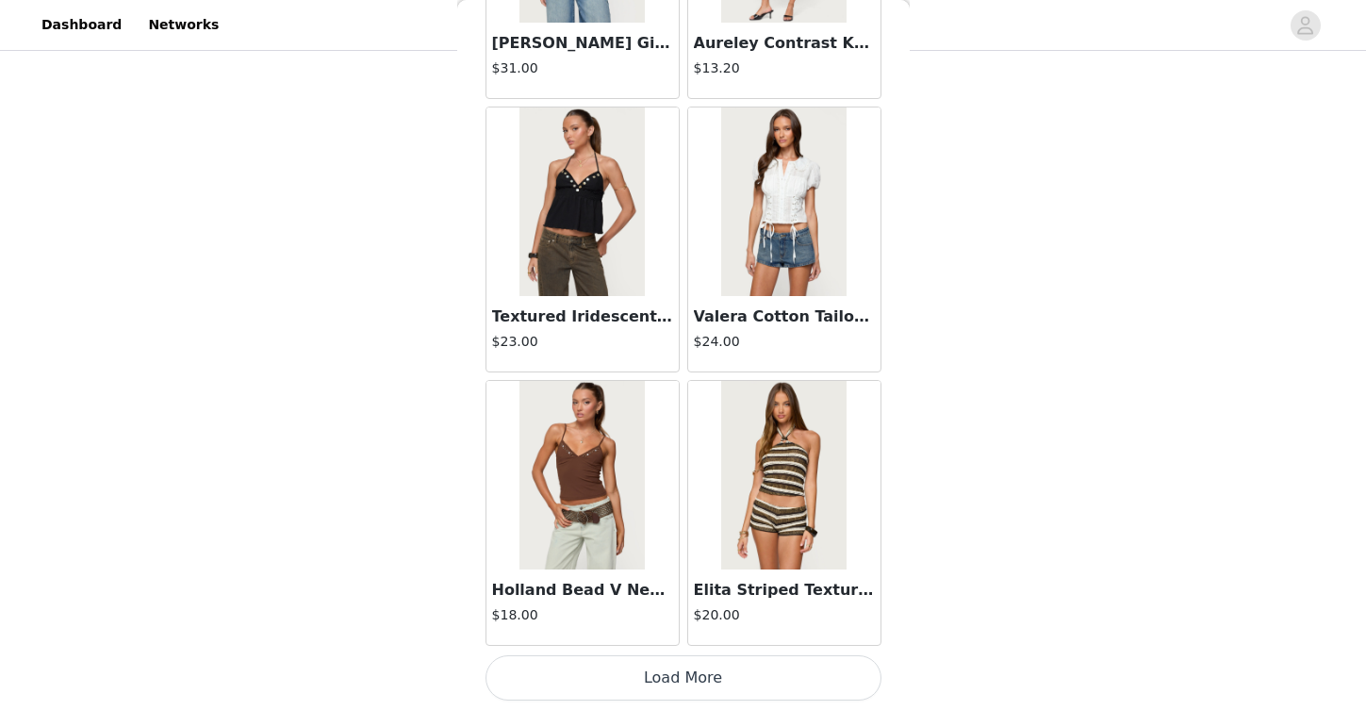
click at [755, 669] on button "Load More" at bounding box center [684, 677] width 396 height 45
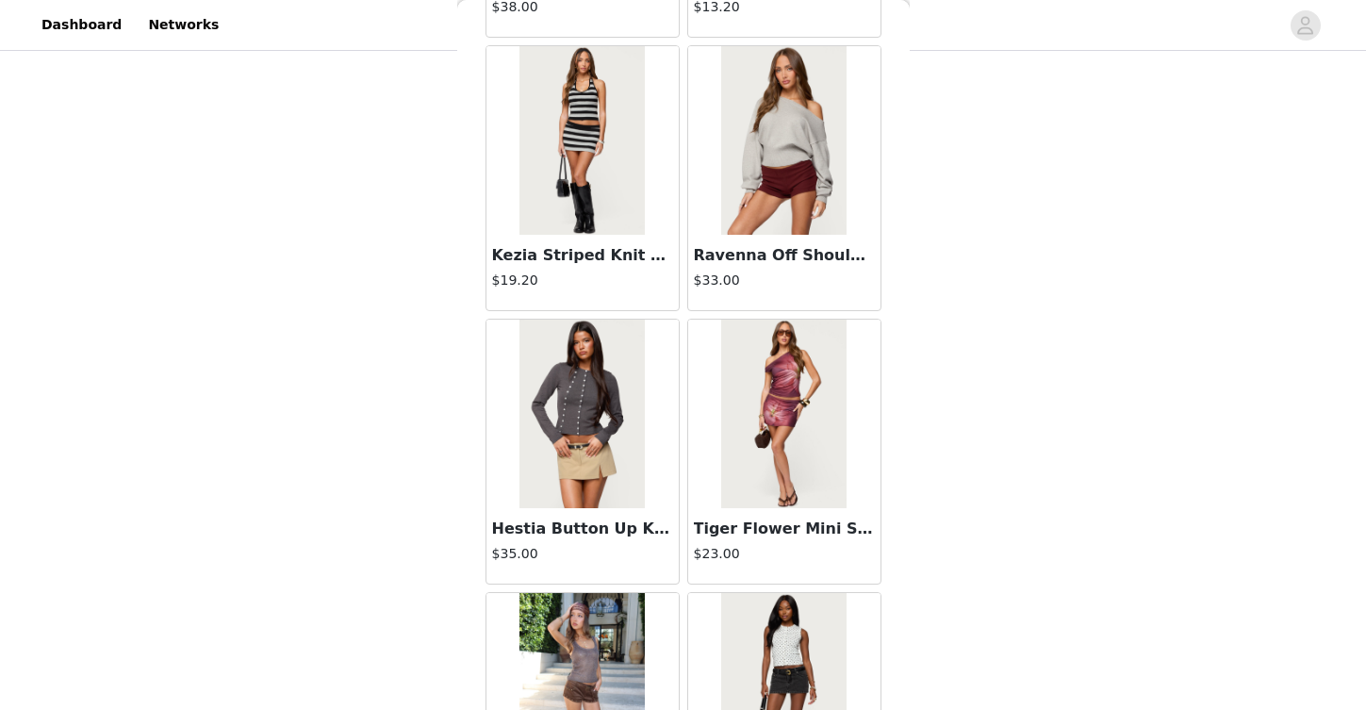
scroll to position [10378, 0]
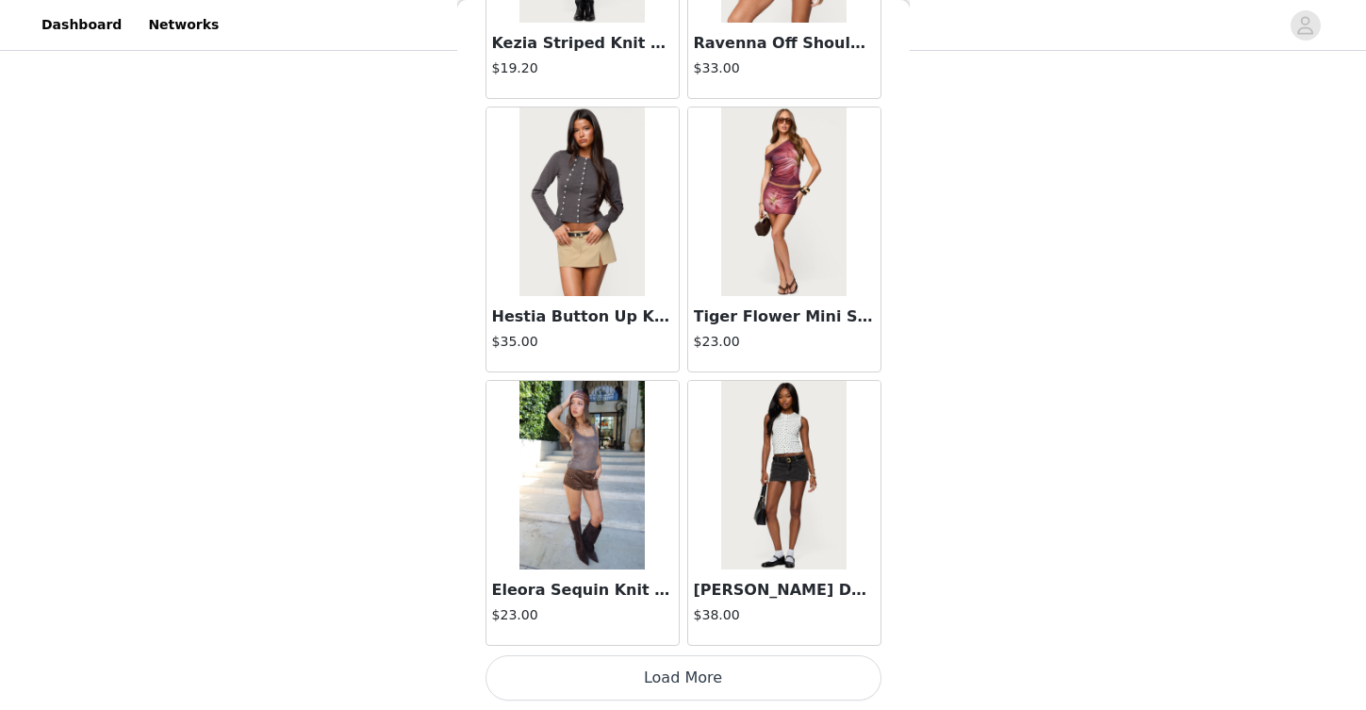
click at [760, 677] on button "Load More" at bounding box center [684, 677] width 396 height 45
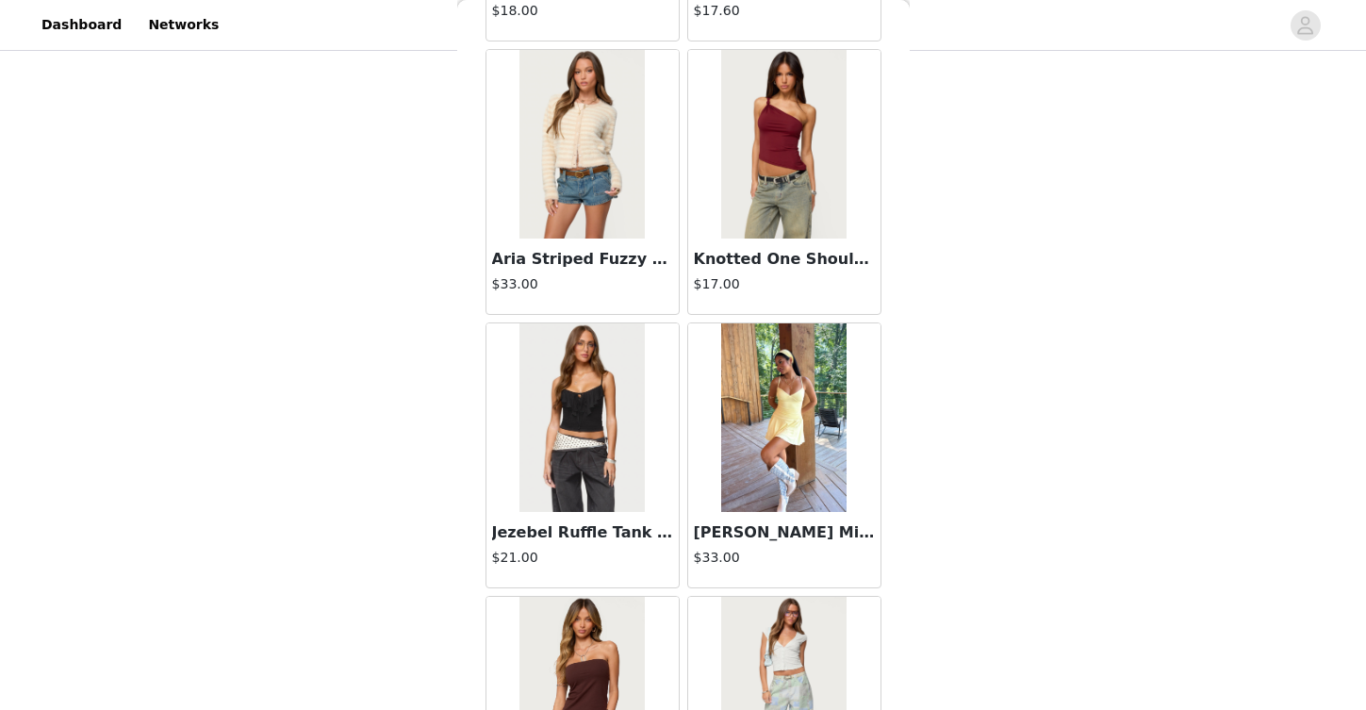
scroll to position [13112, 0]
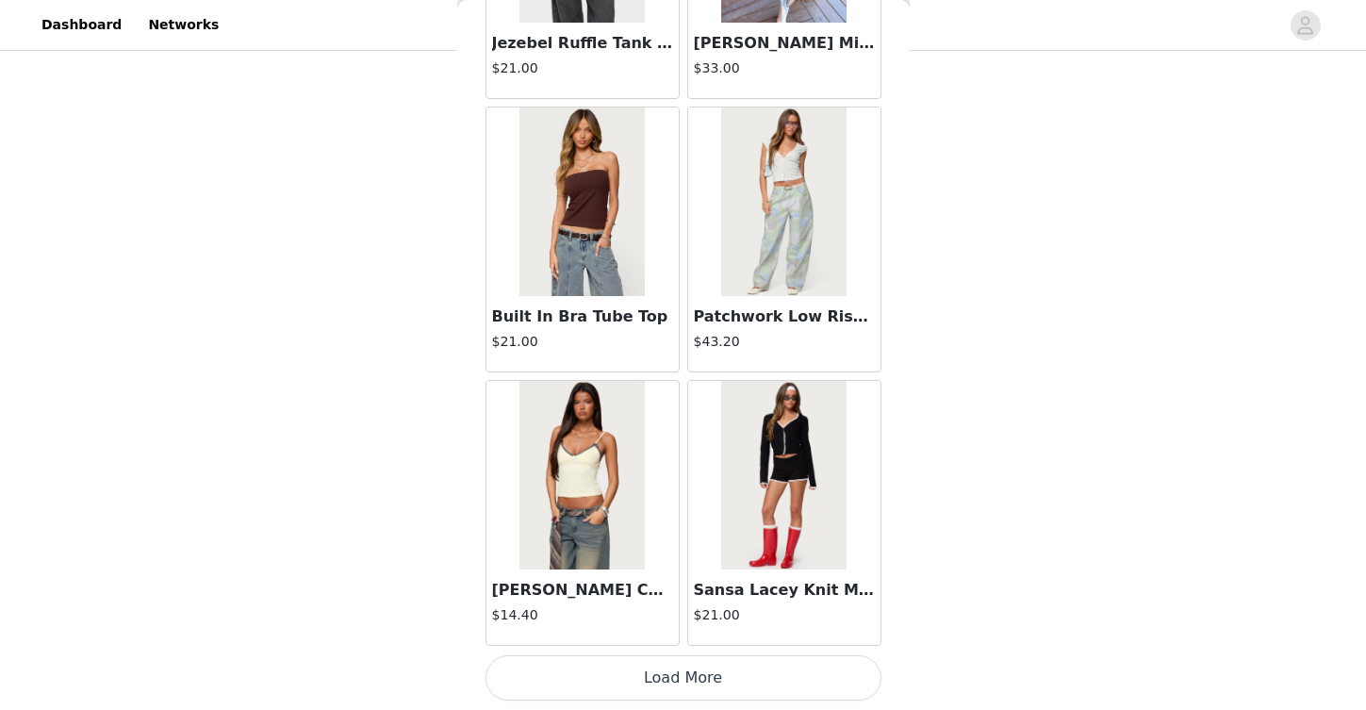
click at [696, 668] on button "Load More" at bounding box center [684, 677] width 396 height 45
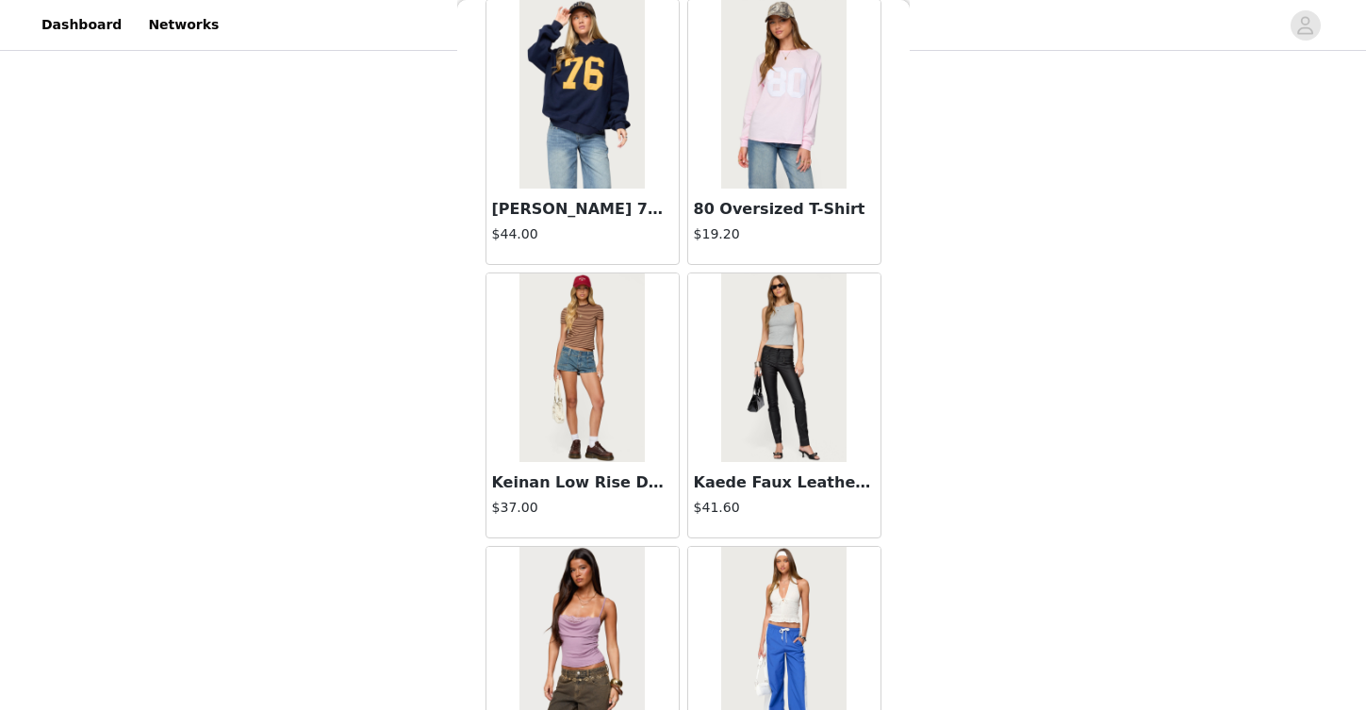
scroll to position [15847, 0]
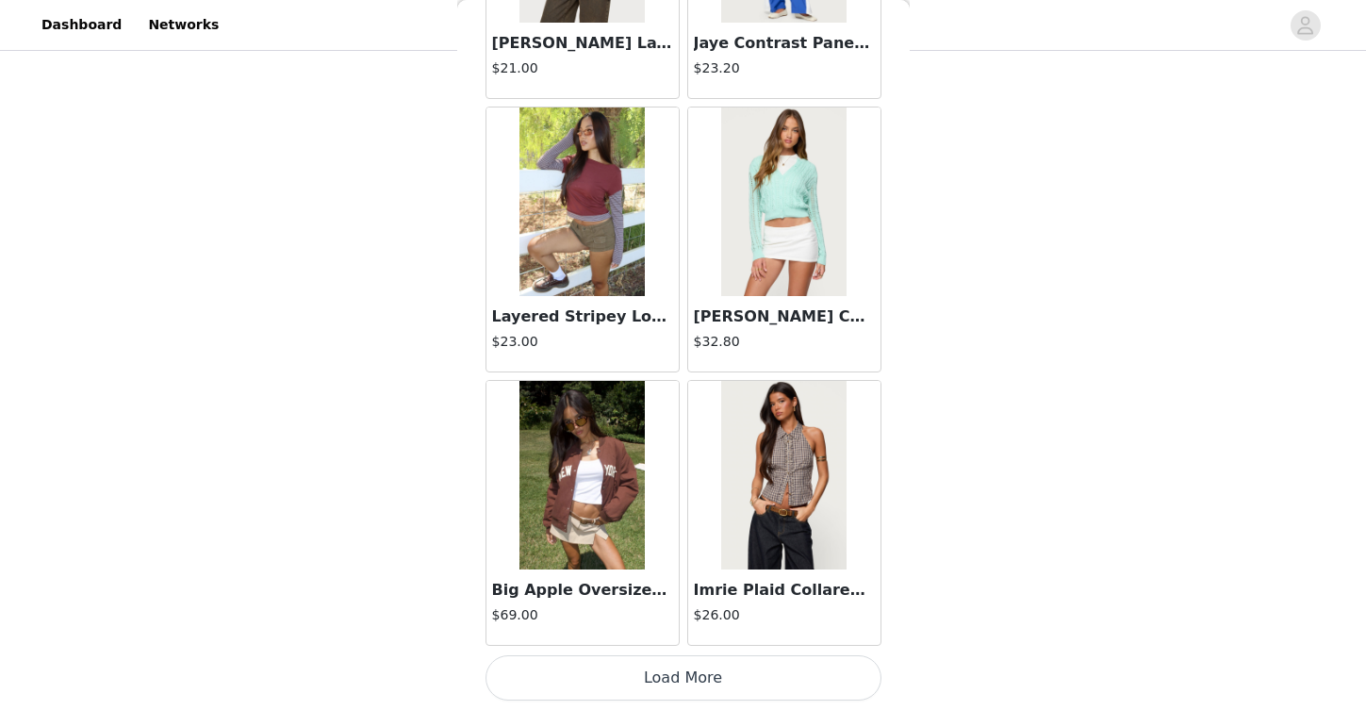
click at [673, 685] on button "Load More" at bounding box center [684, 677] width 396 height 45
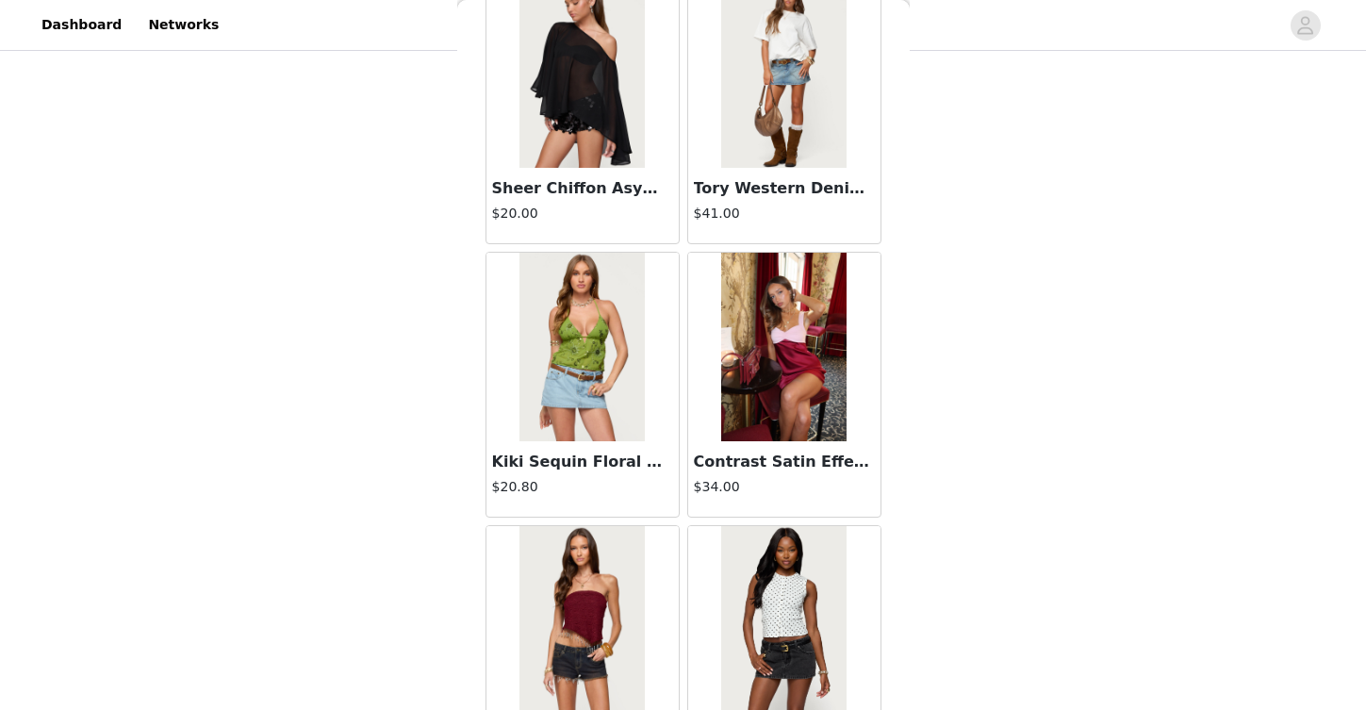
scroll to position [18581, 0]
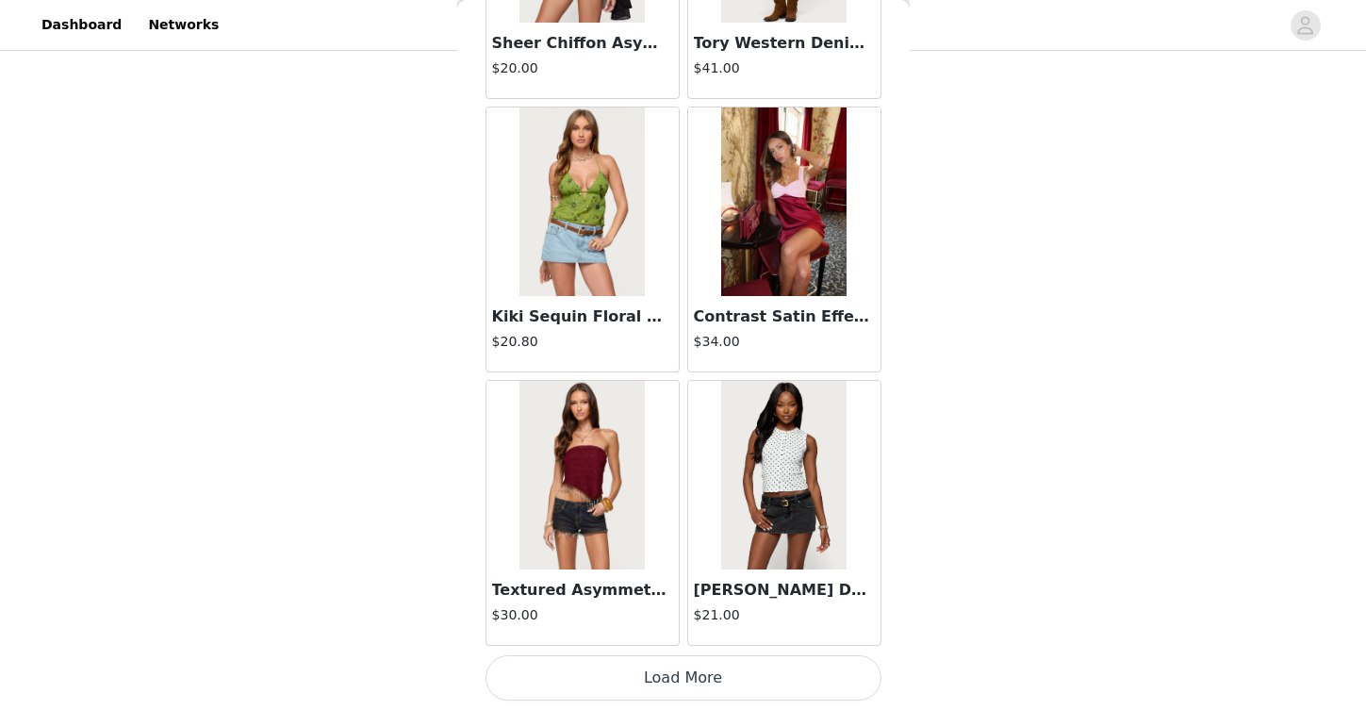
click at [704, 675] on button "Load More" at bounding box center [684, 677] width 396 height 45
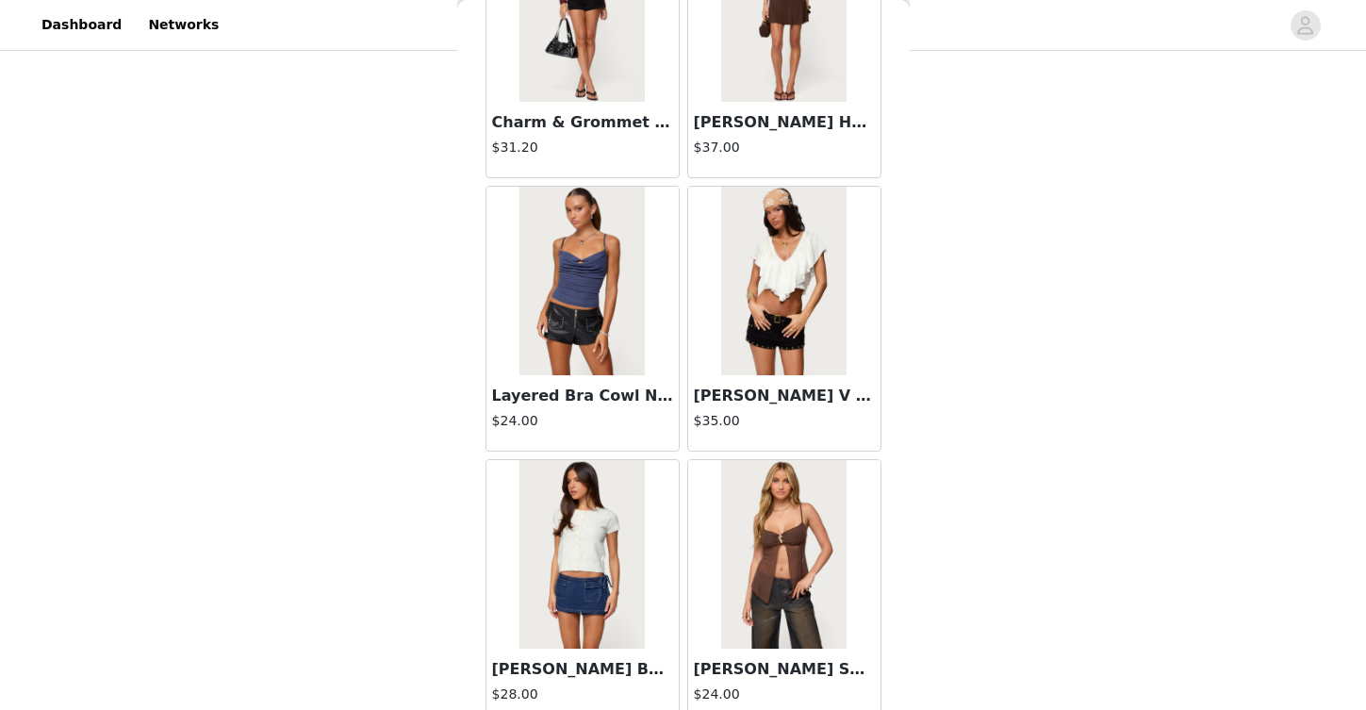
scroll to position [21315, 0]
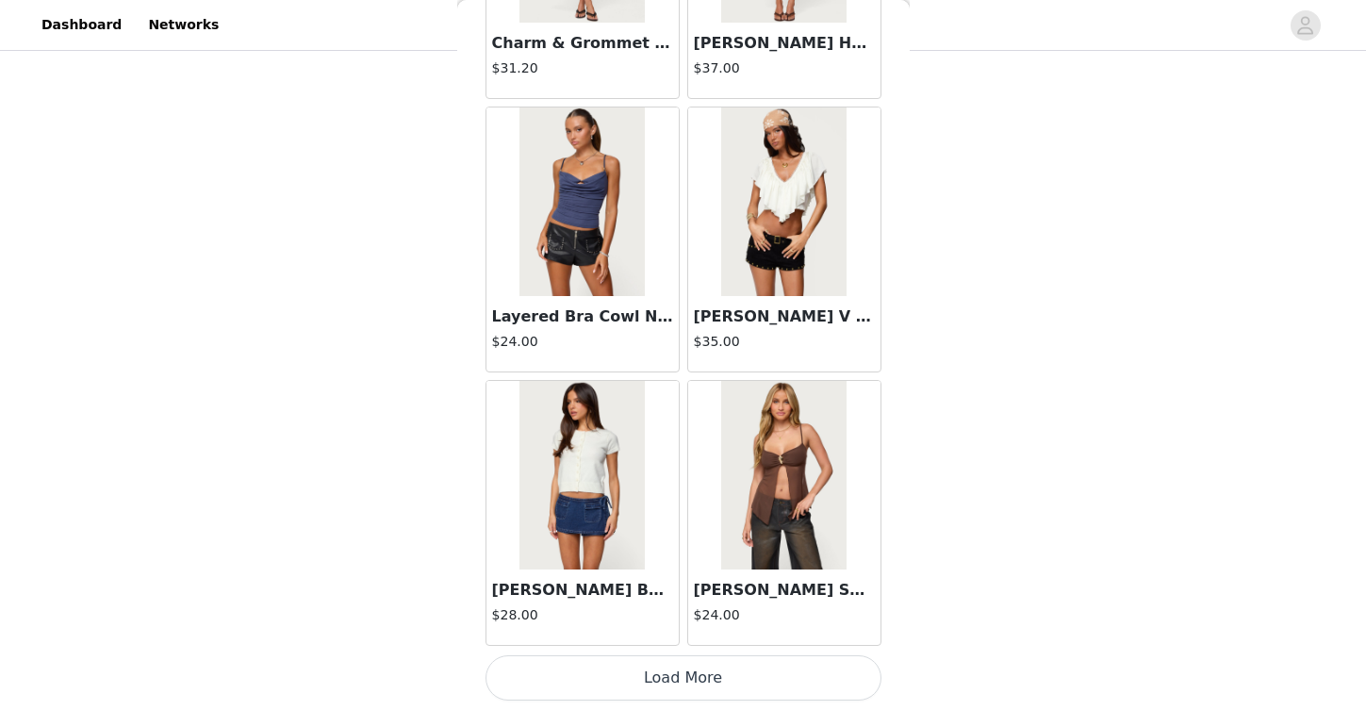
click at [745, 678] on button "Load More" at bounding box center [684, 677] width 396 height 45
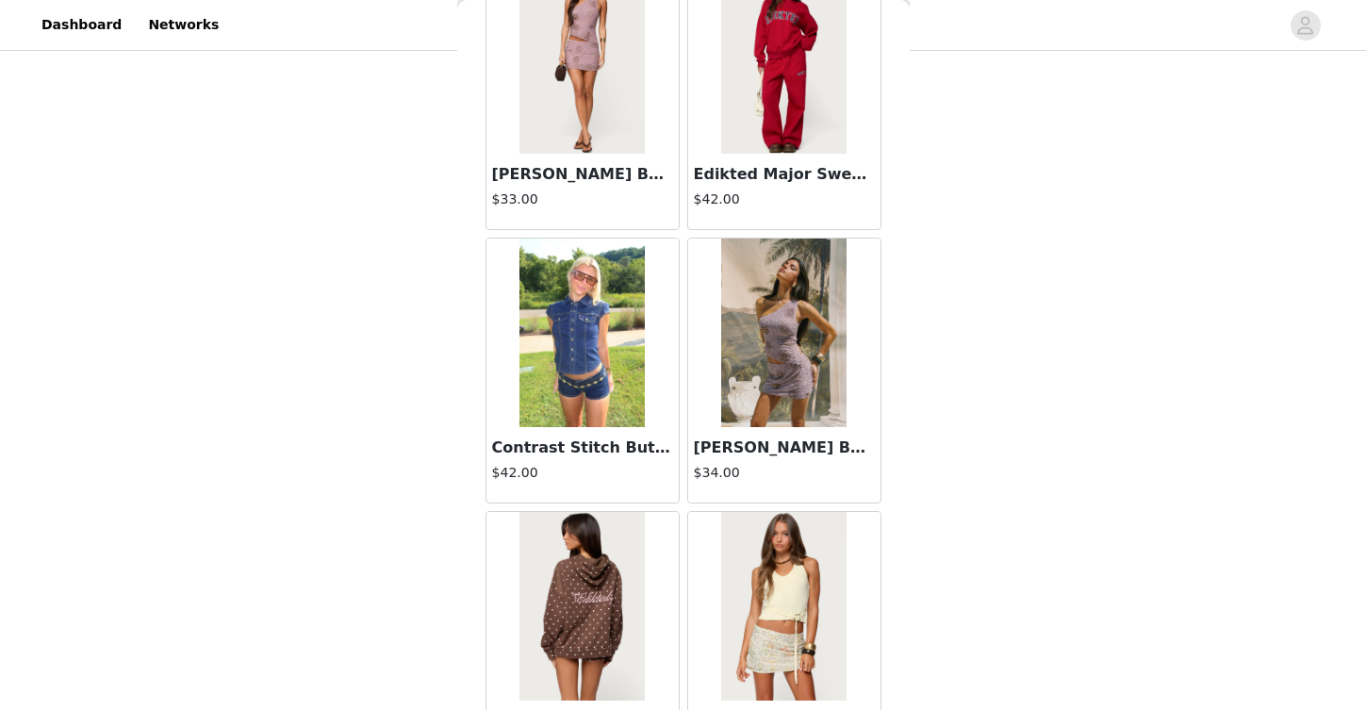
scroll to position [24049, 0]
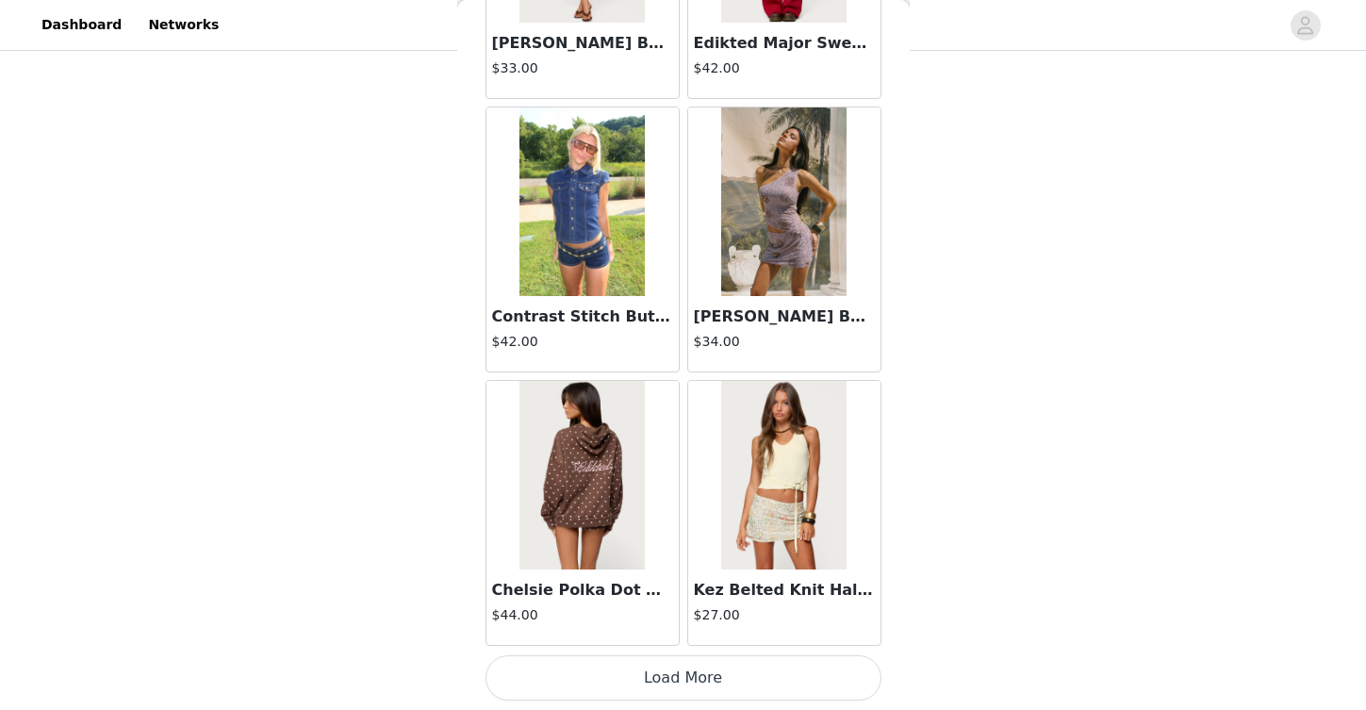
click at [730, 674] on button "Load More" at bounding box center [684, 677] width 396 height 45
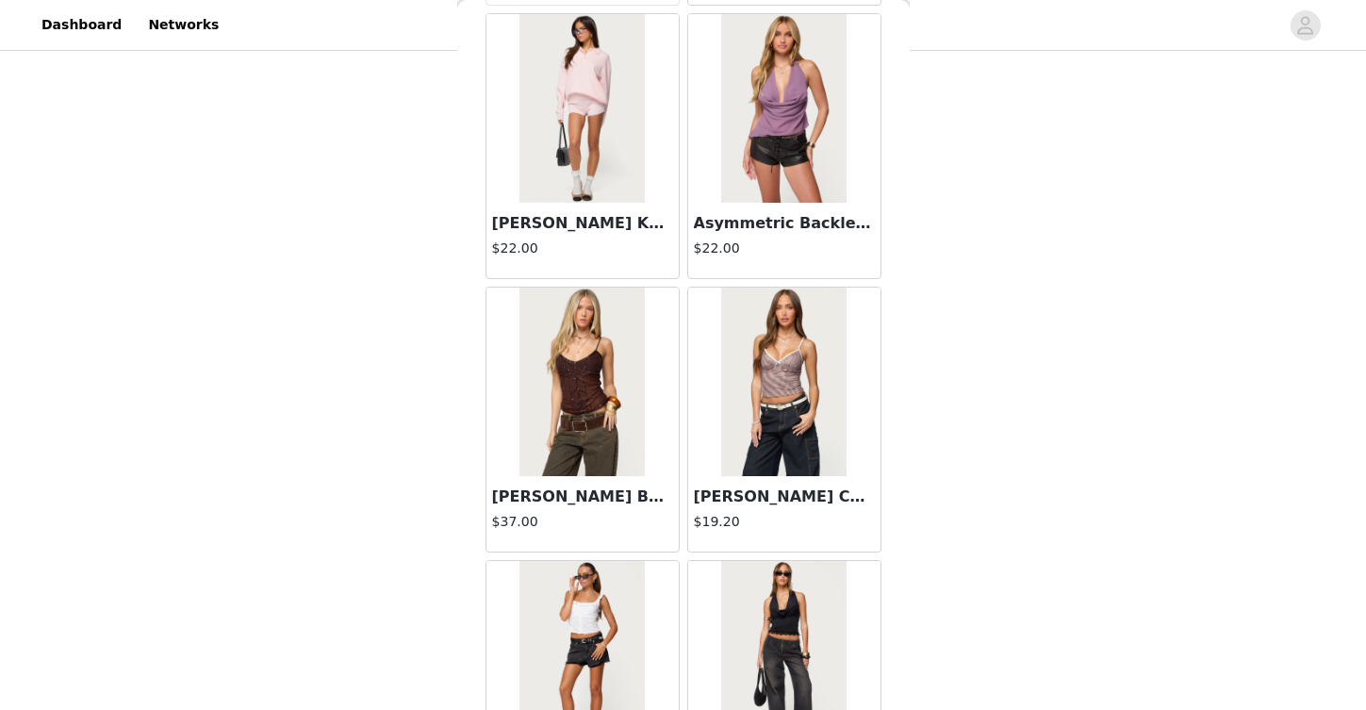
scroll to position [26784, 0]
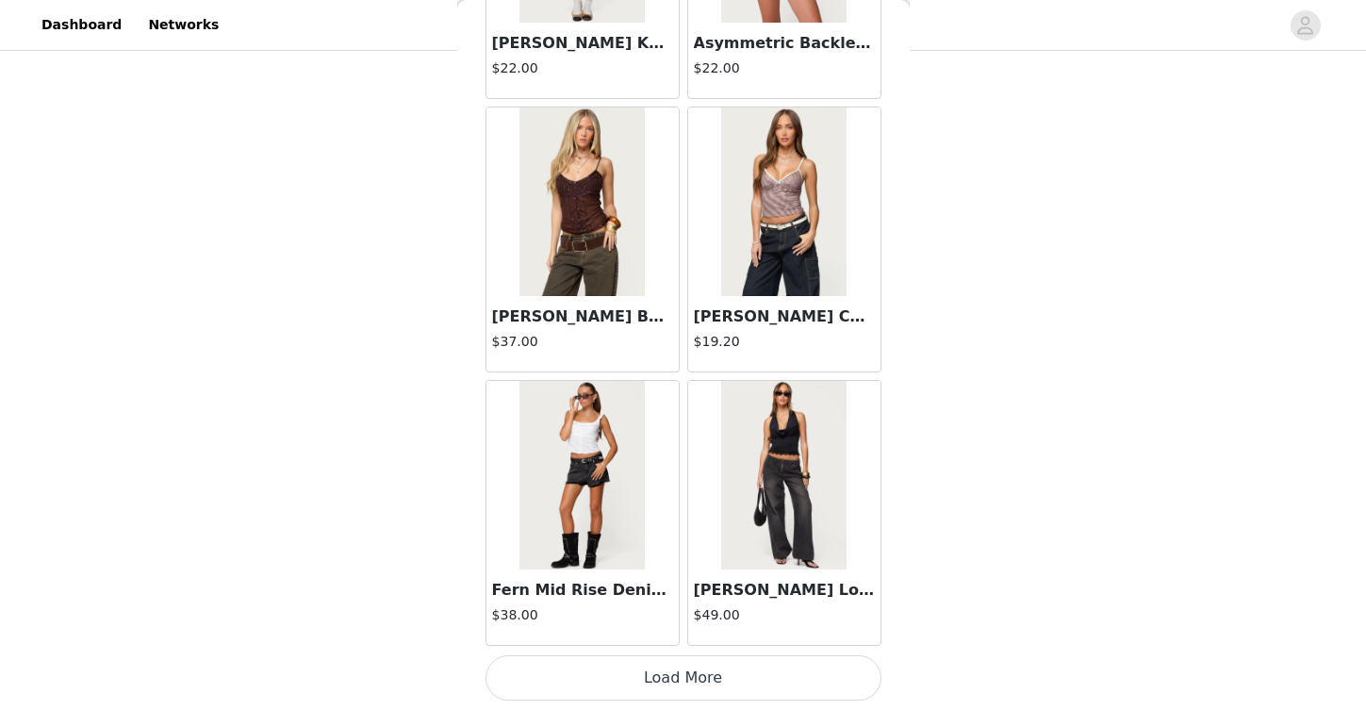
click at [727, 687] on button "Load More" at bounding box center [684, 677] width 396 height 45
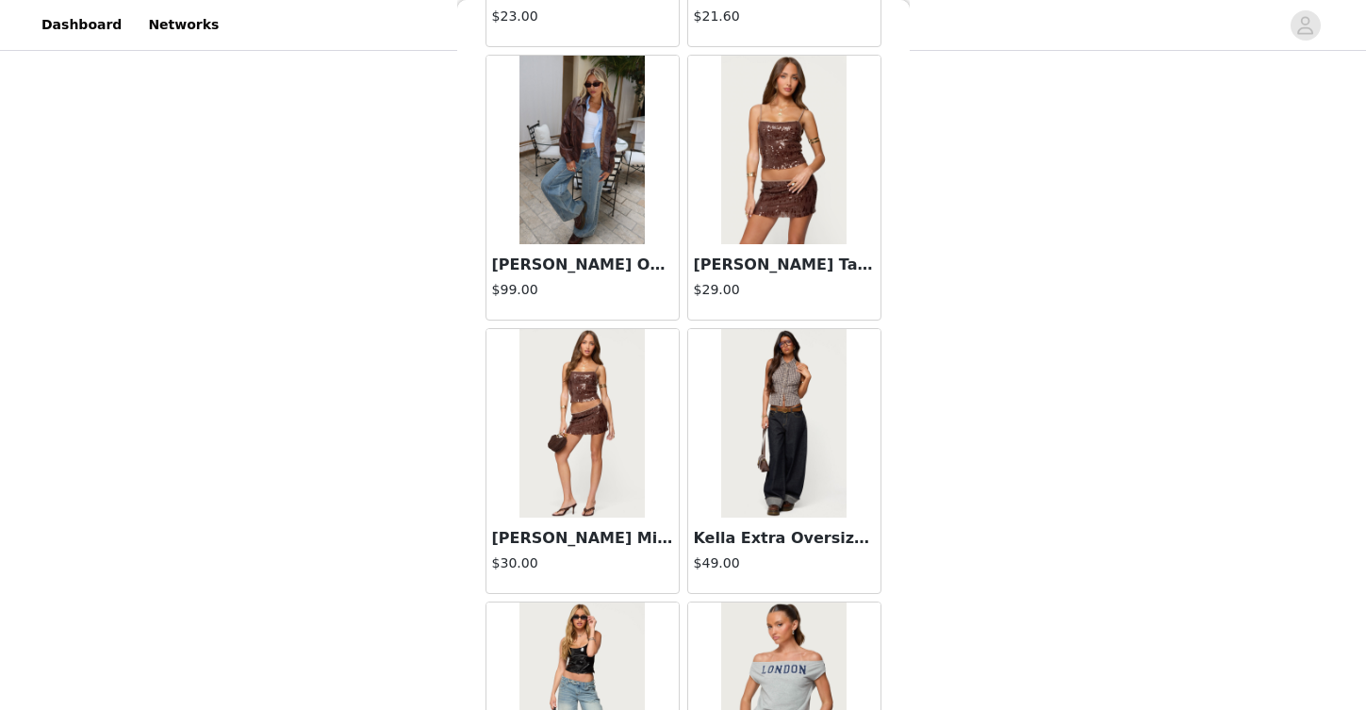
scroll to position [29518, 0]
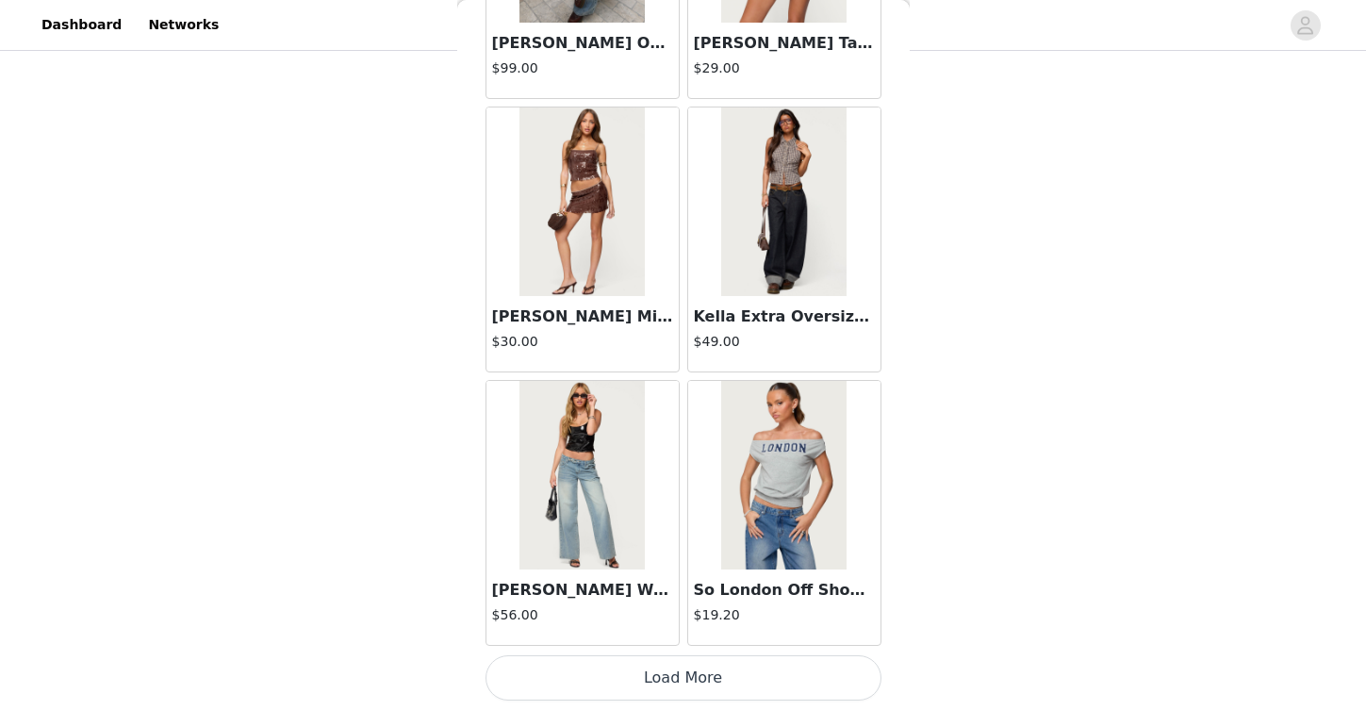
click at [665, 676] on button "Load More" at bounding box center [684, 677] width 396 height 45
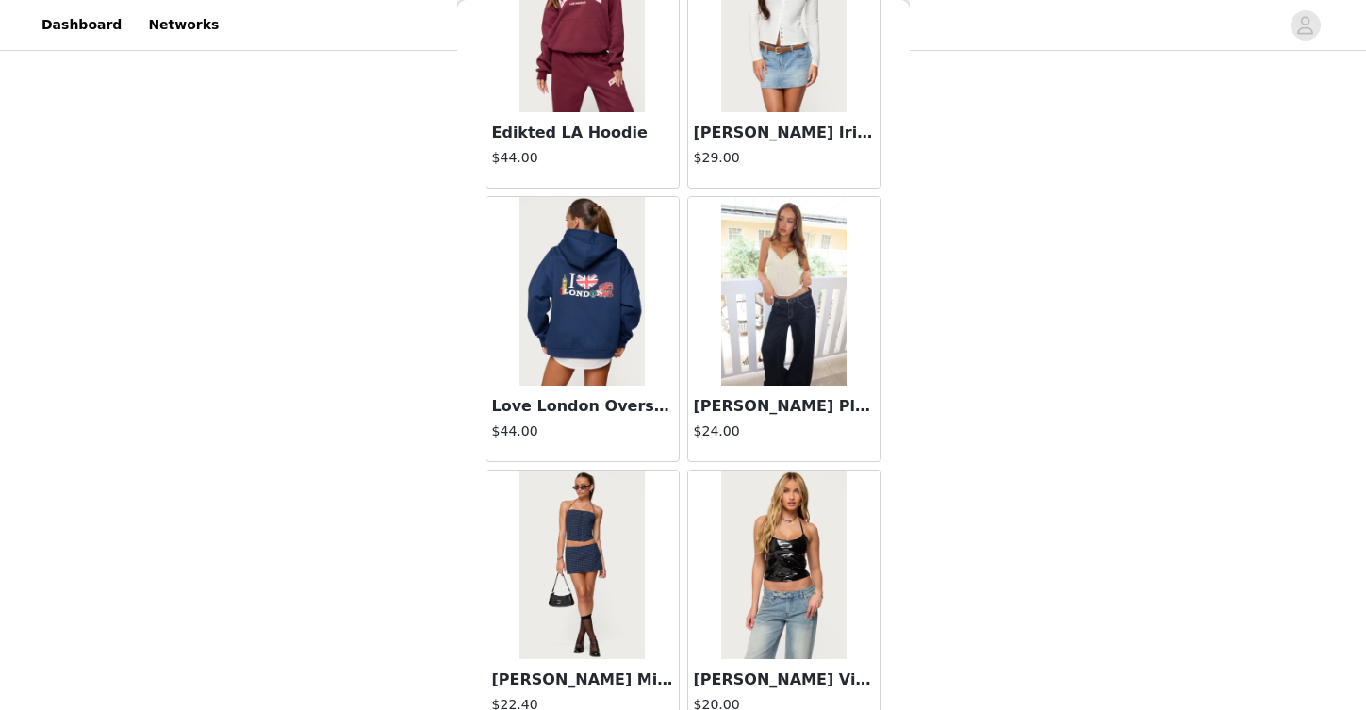
scroll to position [32252, 0]
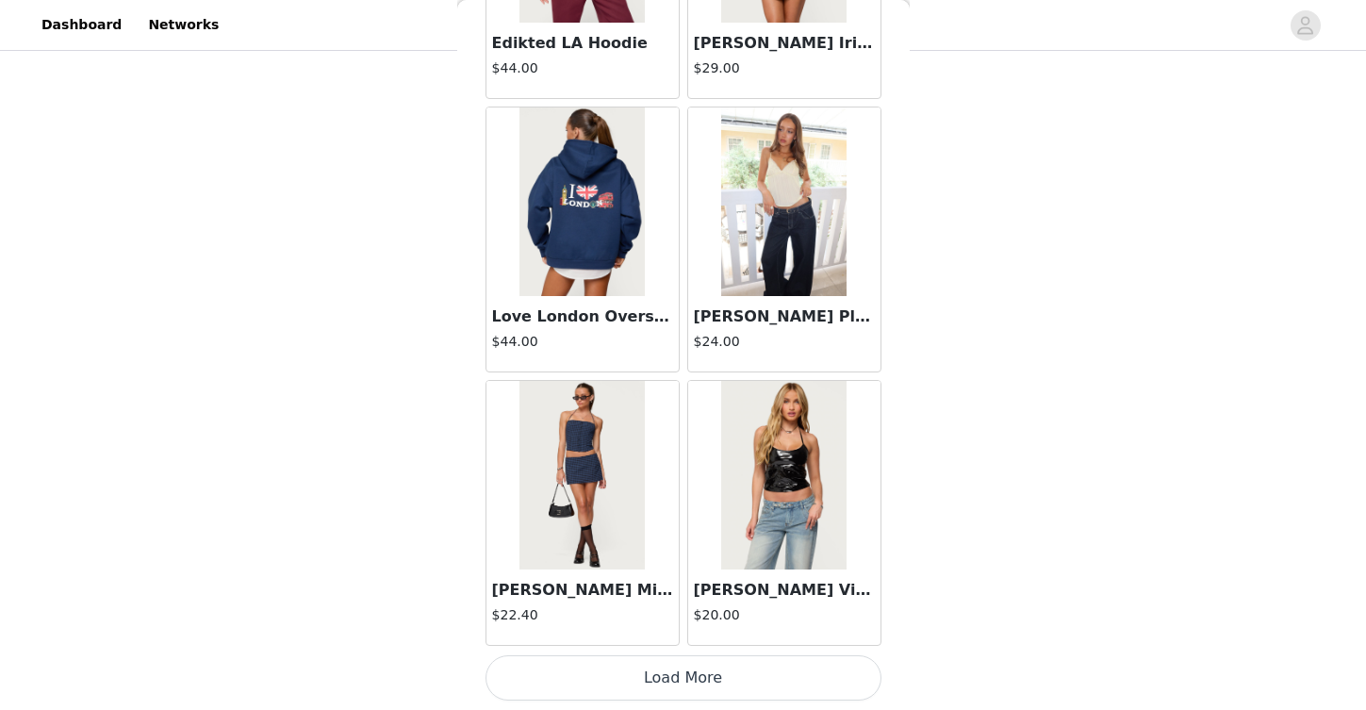
click at [674, 674] on button "Load More" at bounding box center [684, 677] width 396 height 45
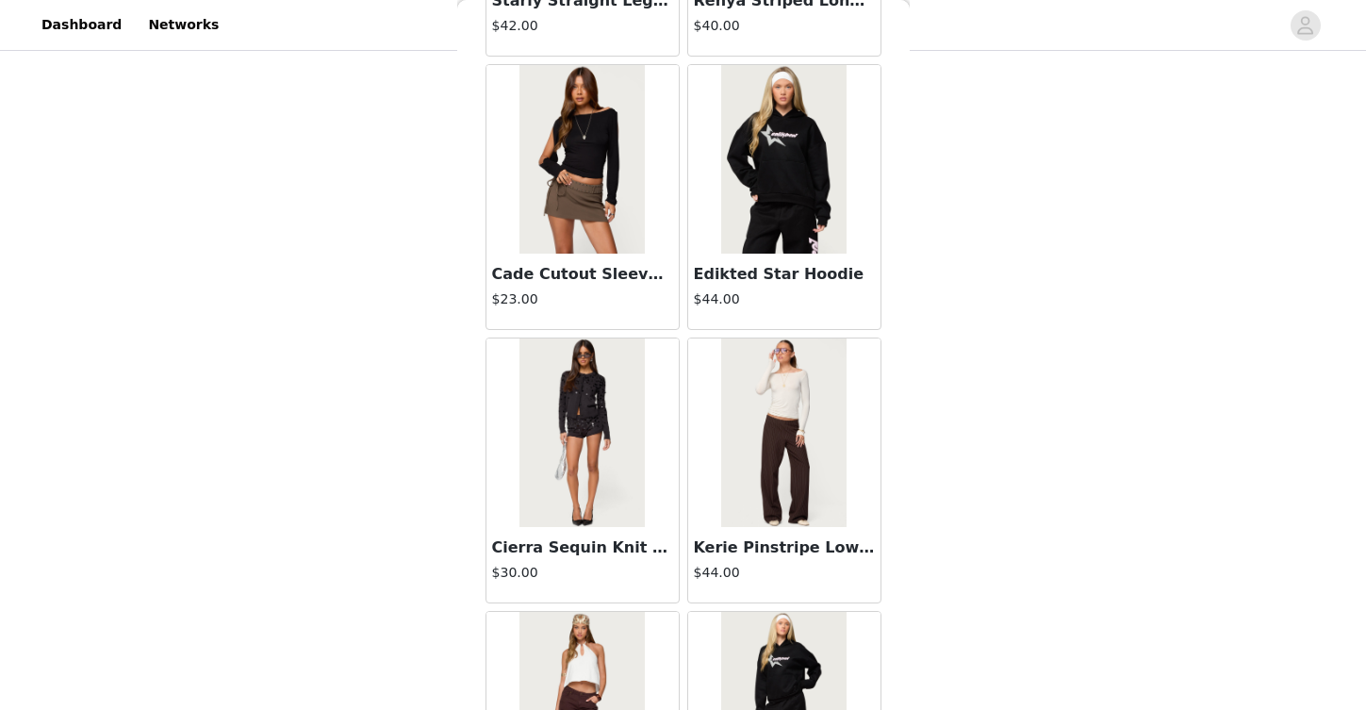
scroll to position [34986, 0]
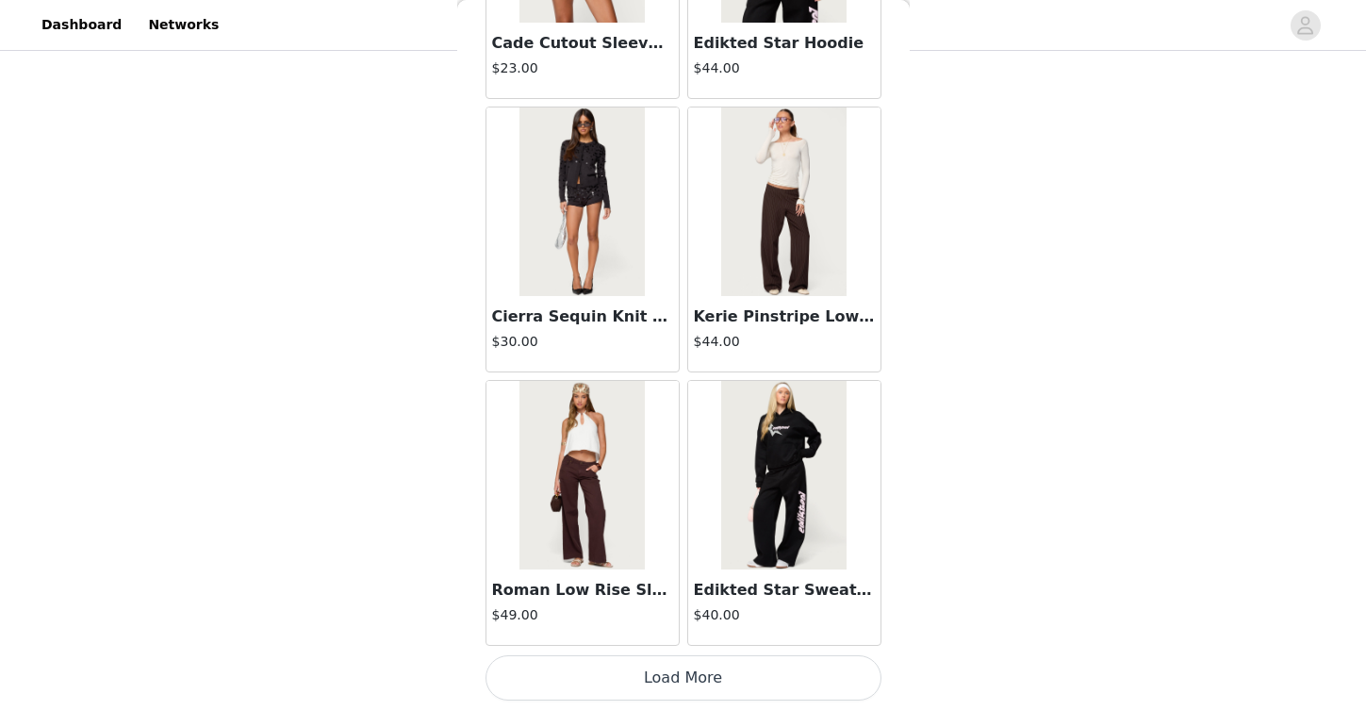
click at [711, 685] on button "Load More" at bounding box center [684, 677] width 396 height 45
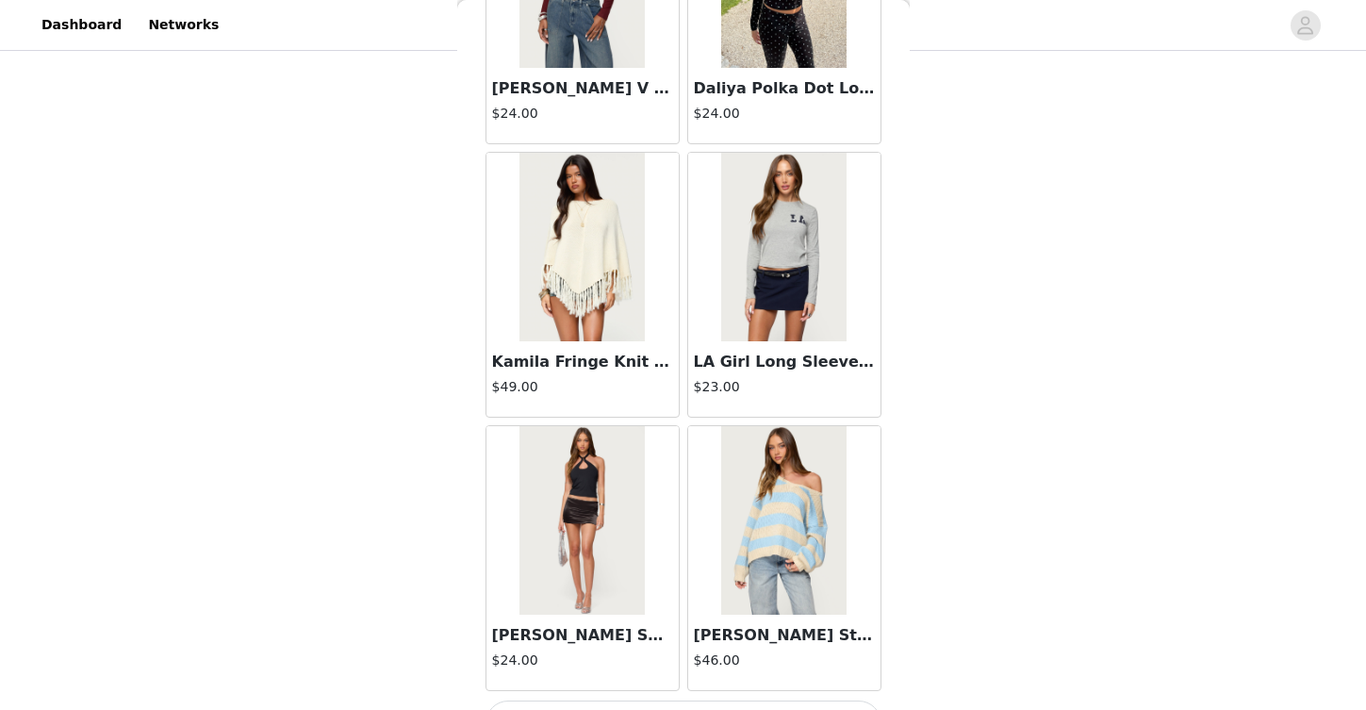
scroll to position [37721, 0]
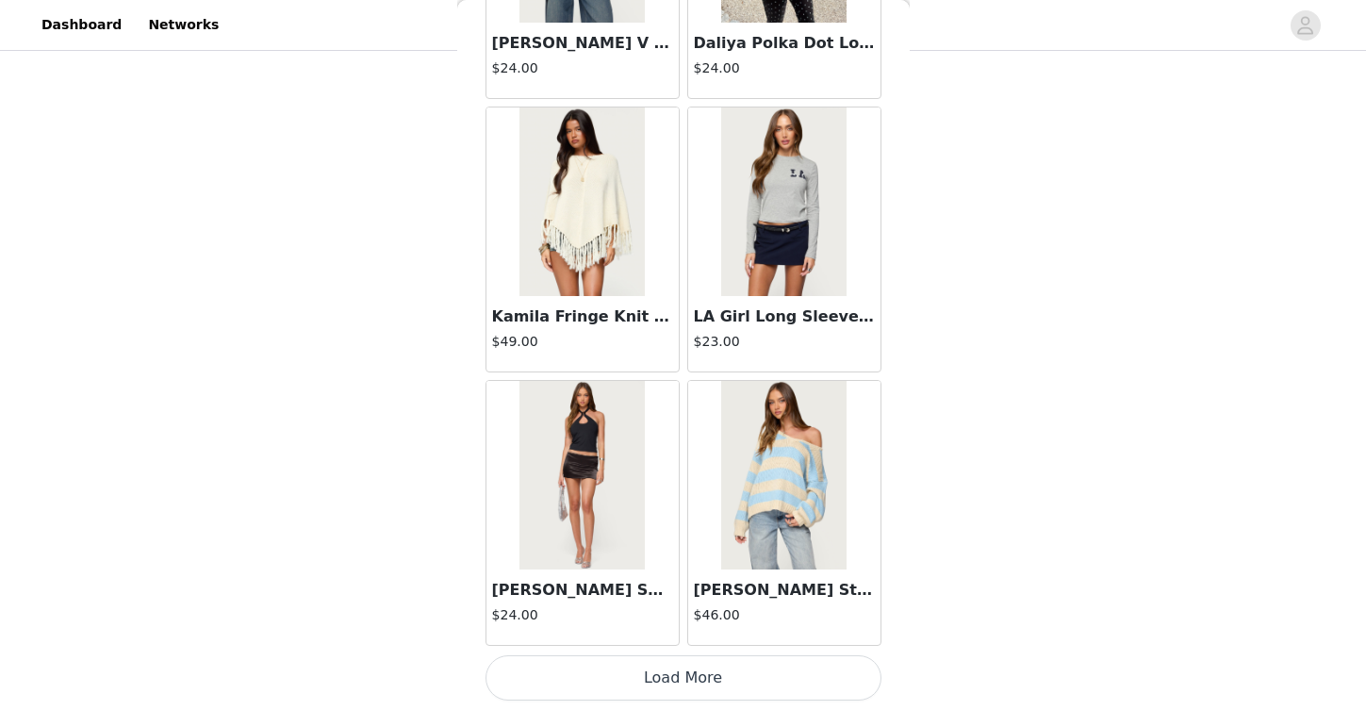
click at [712, 680] on button "Load More" at bounding box center [684, 677] width 396 height 45
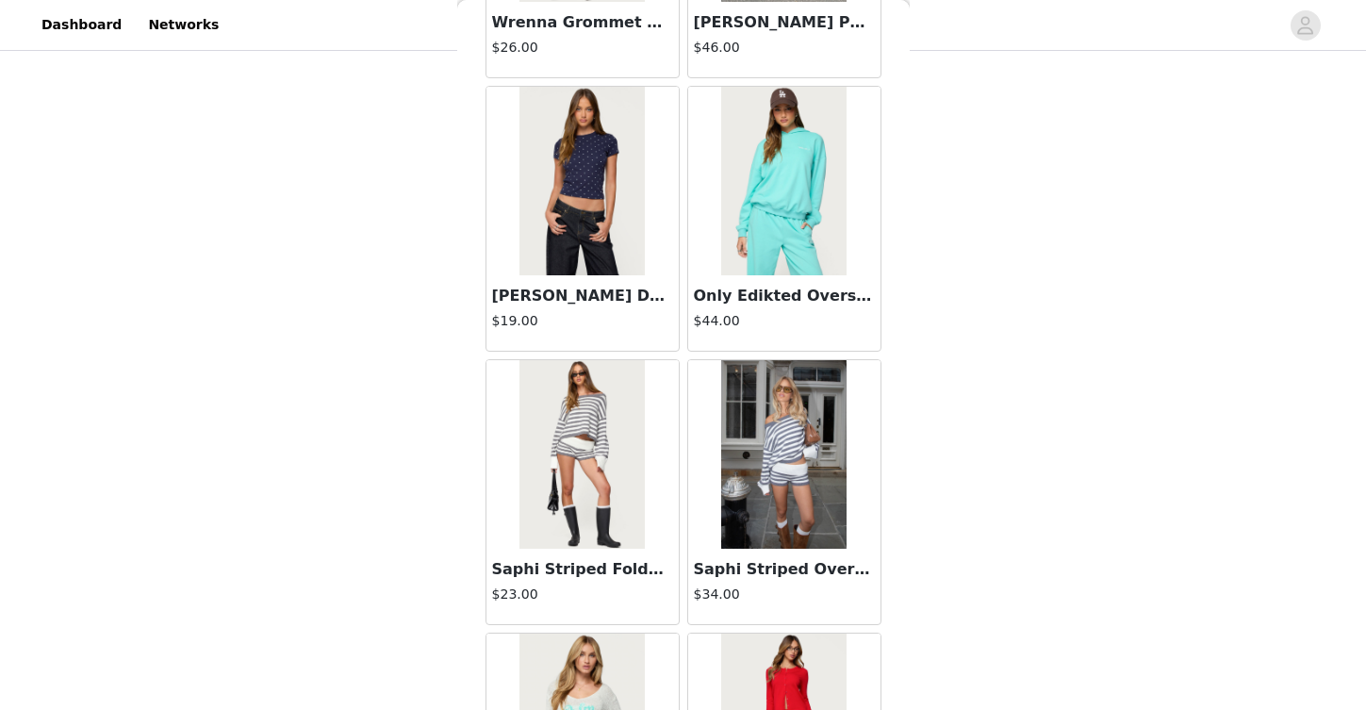
scroll to position [38753, 0]
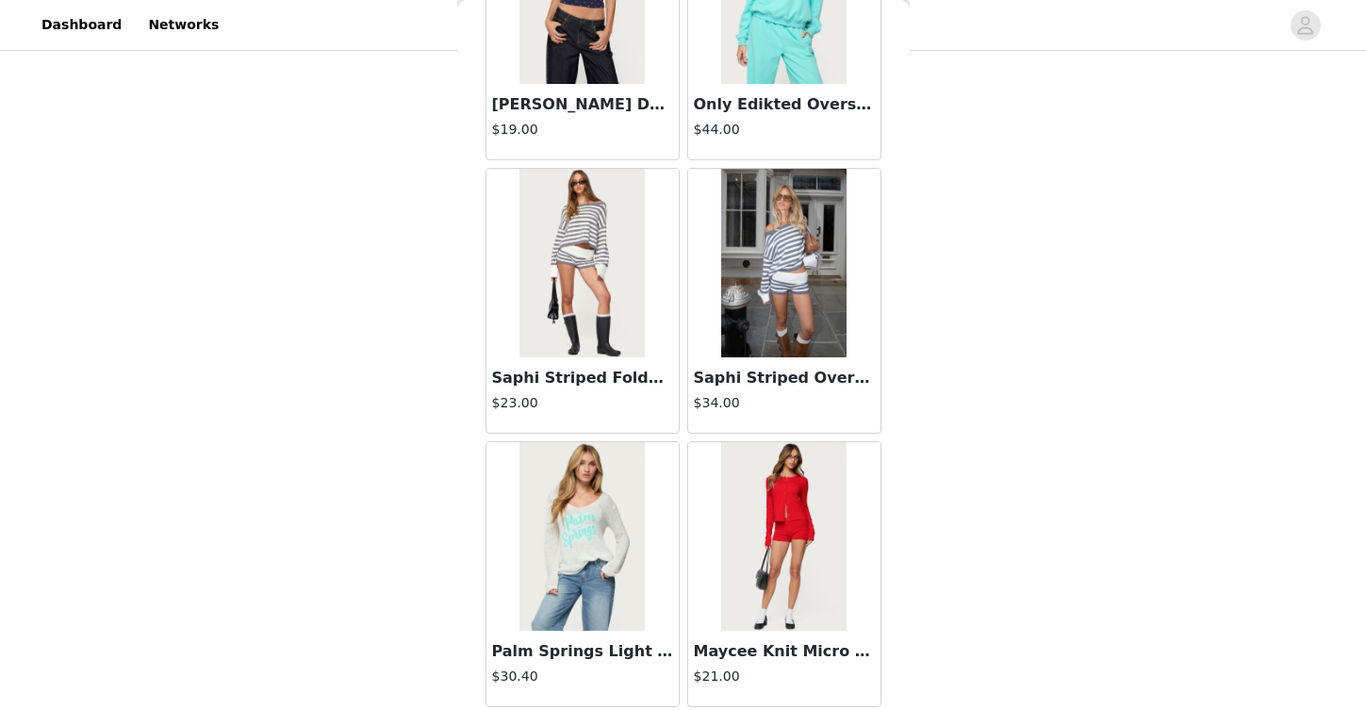
click at [764, 265] on img at bounding box center [783, 263] width 125 height 189
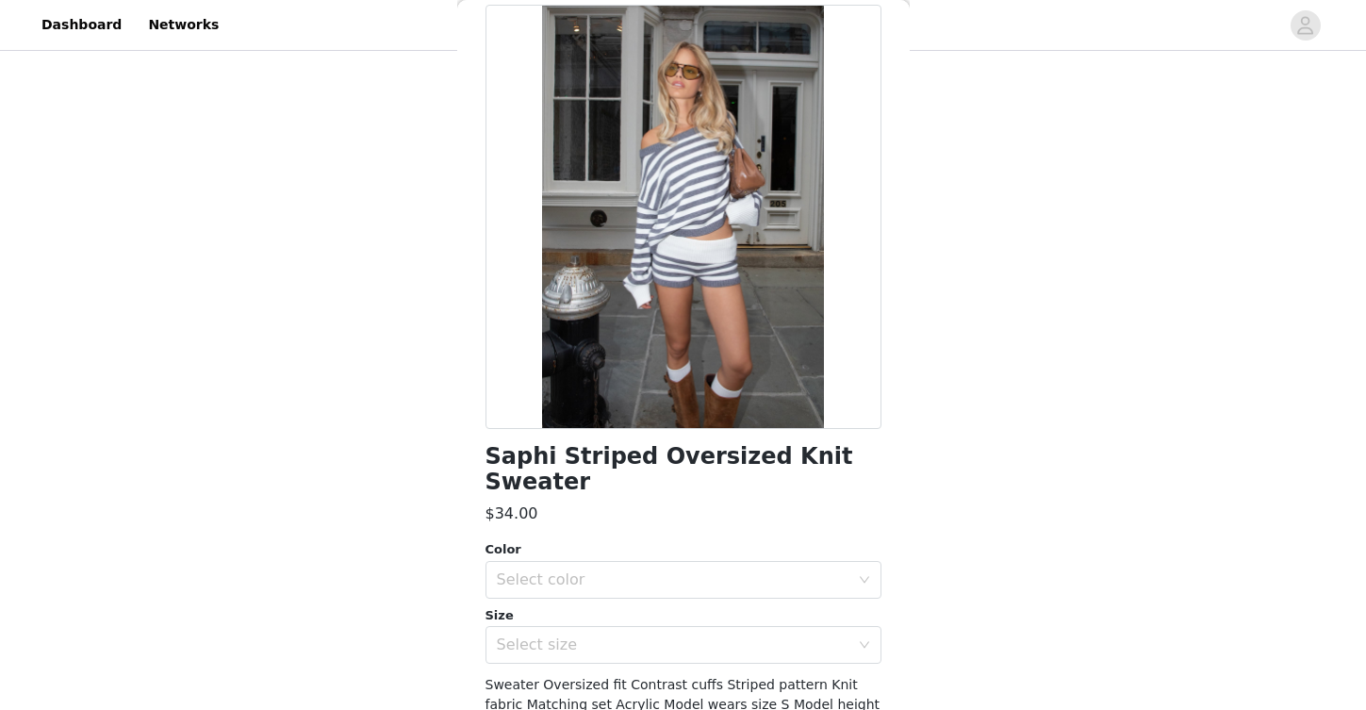
scroll to position [213, 0]
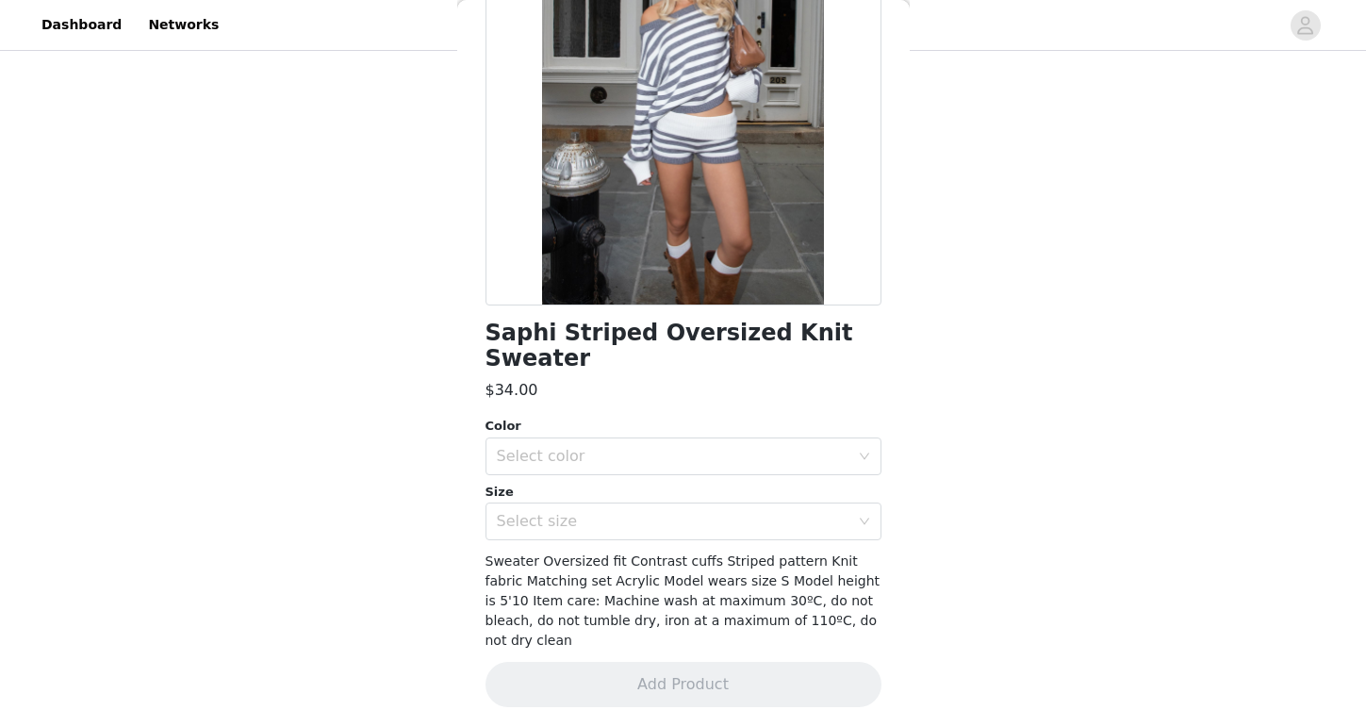
click at [709, 477] on div "Color Select color Size Select size" at bounding box center [684, 479] width 396 height 124
click at [709, 455] on div "Select color" at bounding box center [673, 456] width 353 height 19
click at [695, 503] on li "GRAY-AND-WHITE" at bounding box center [677, 498] width 382 height 30
click at [689, 530] on div "Select size" at bounding box center [673, 521] width 353 height 19
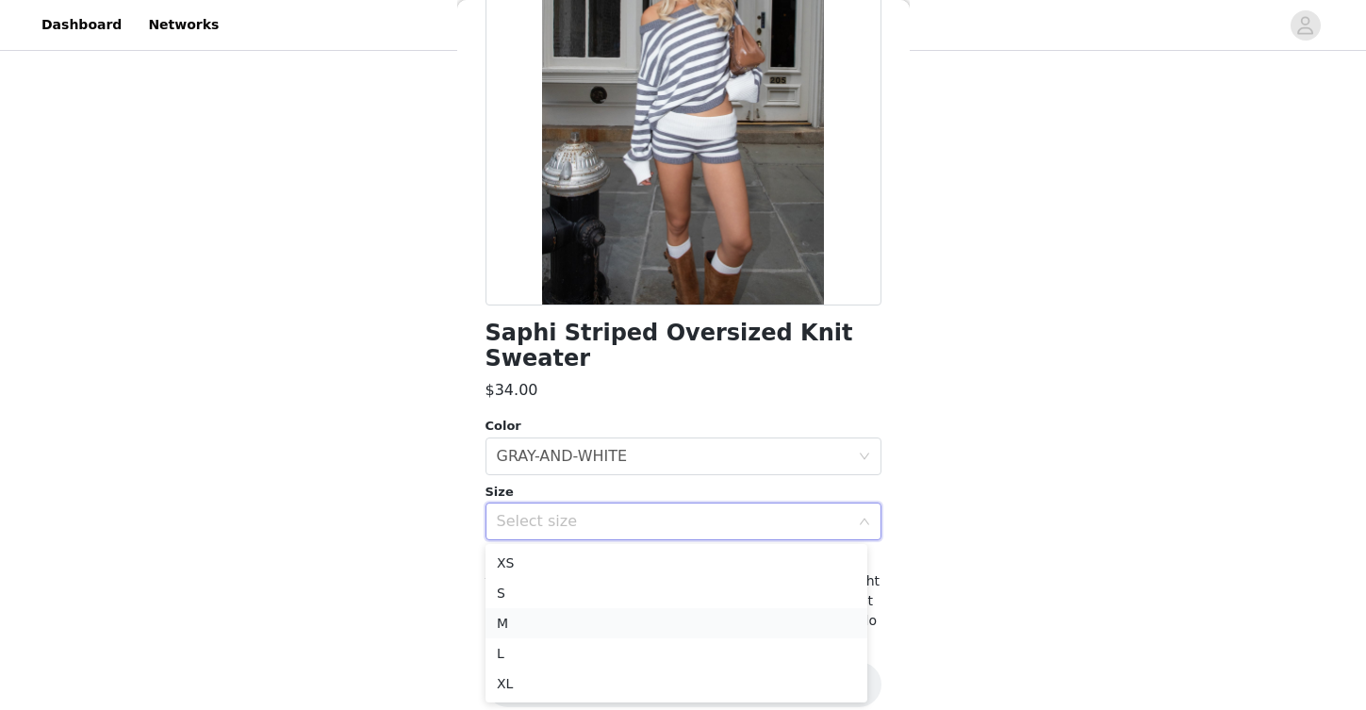
click at [646, 632] on li "M" at bounding box center [677, 623] width 382 height 30
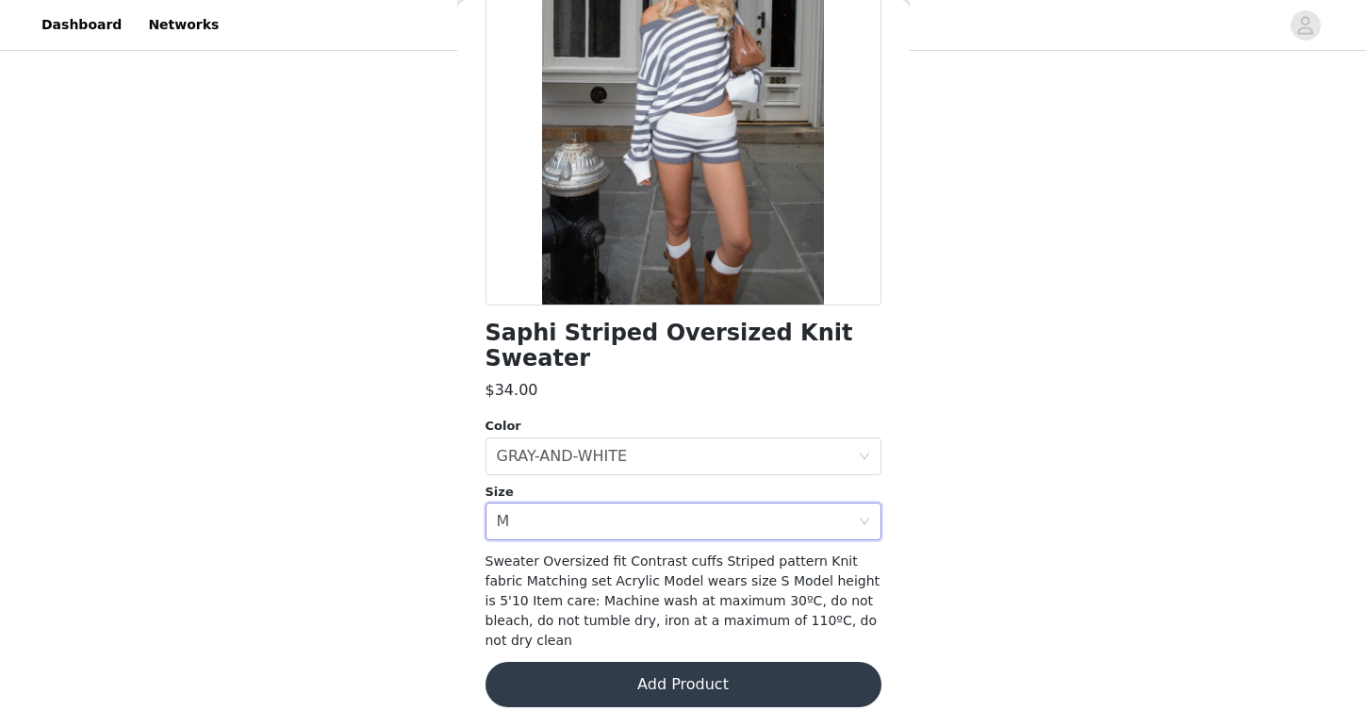
click at [653, 662] on button "Add Product" at bounding box center [684, 684] width 396 height 45
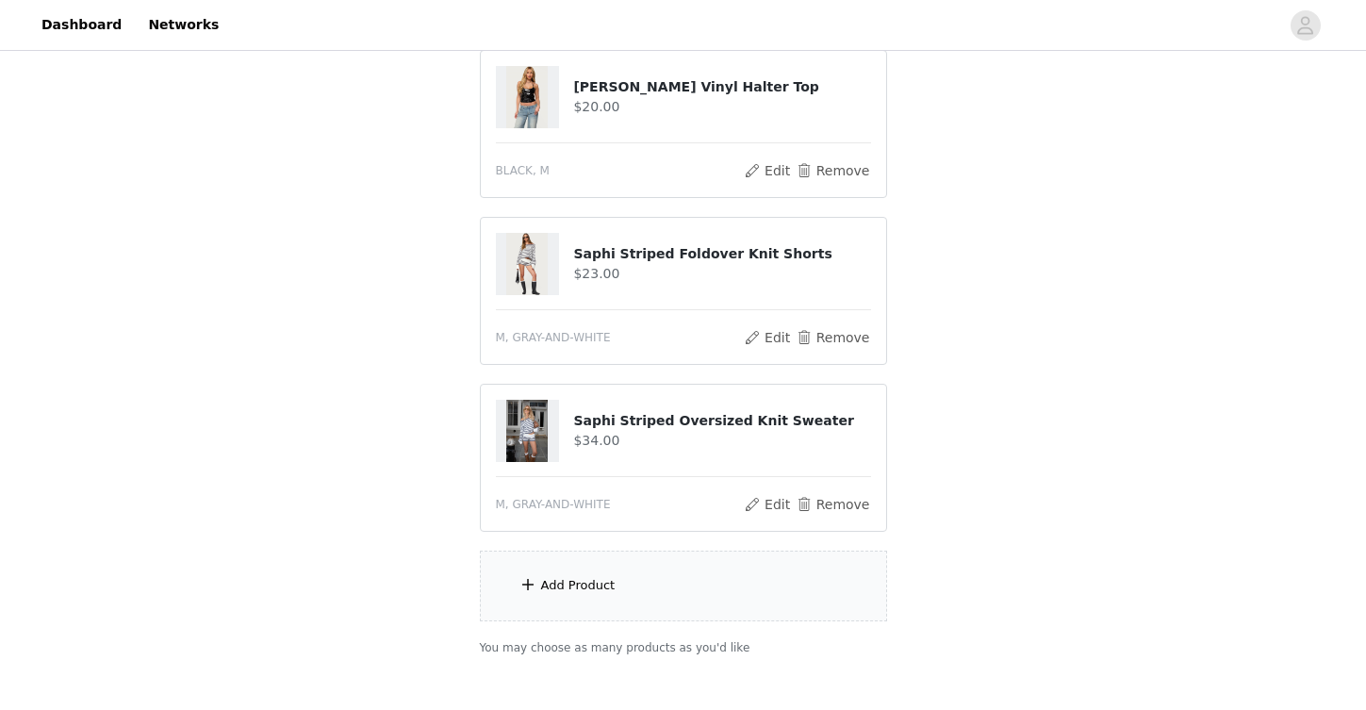
scroll to position [371, 0]
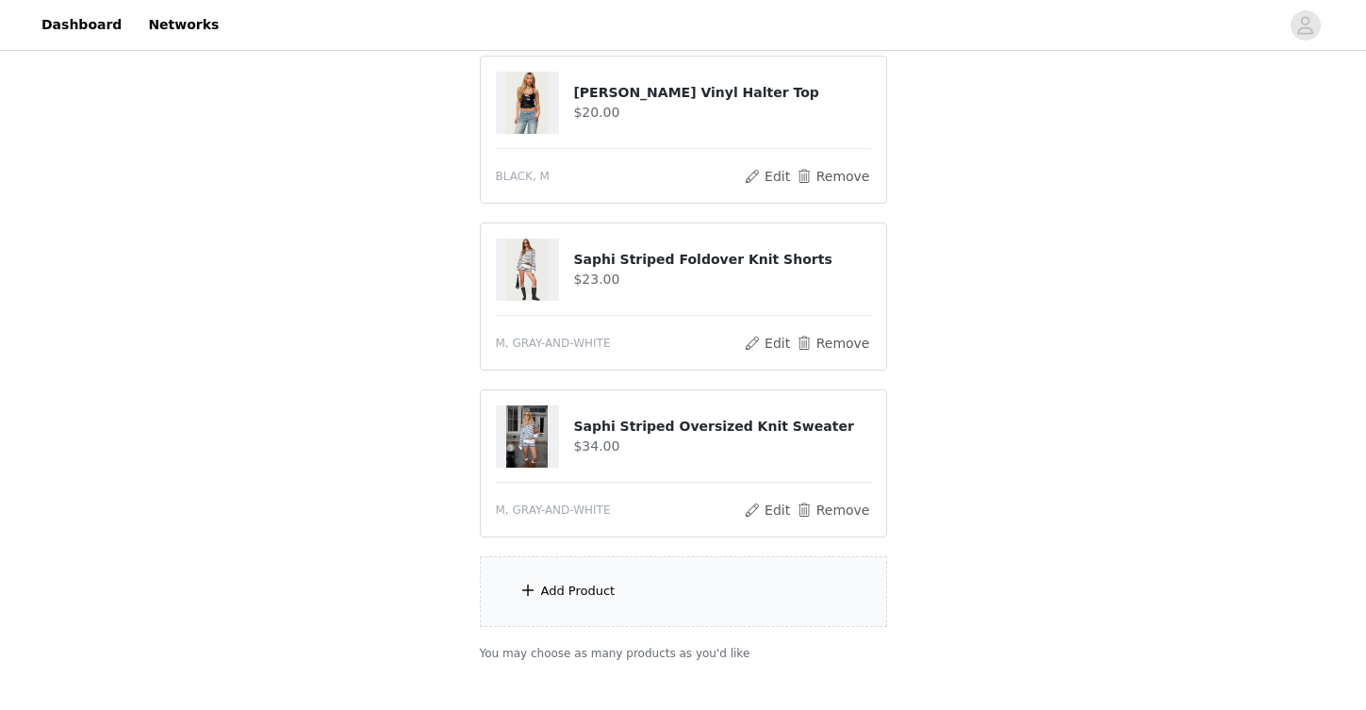
click at [661, 578] on div "Add Product" at bounding box center [683, 591] width 407 height 71
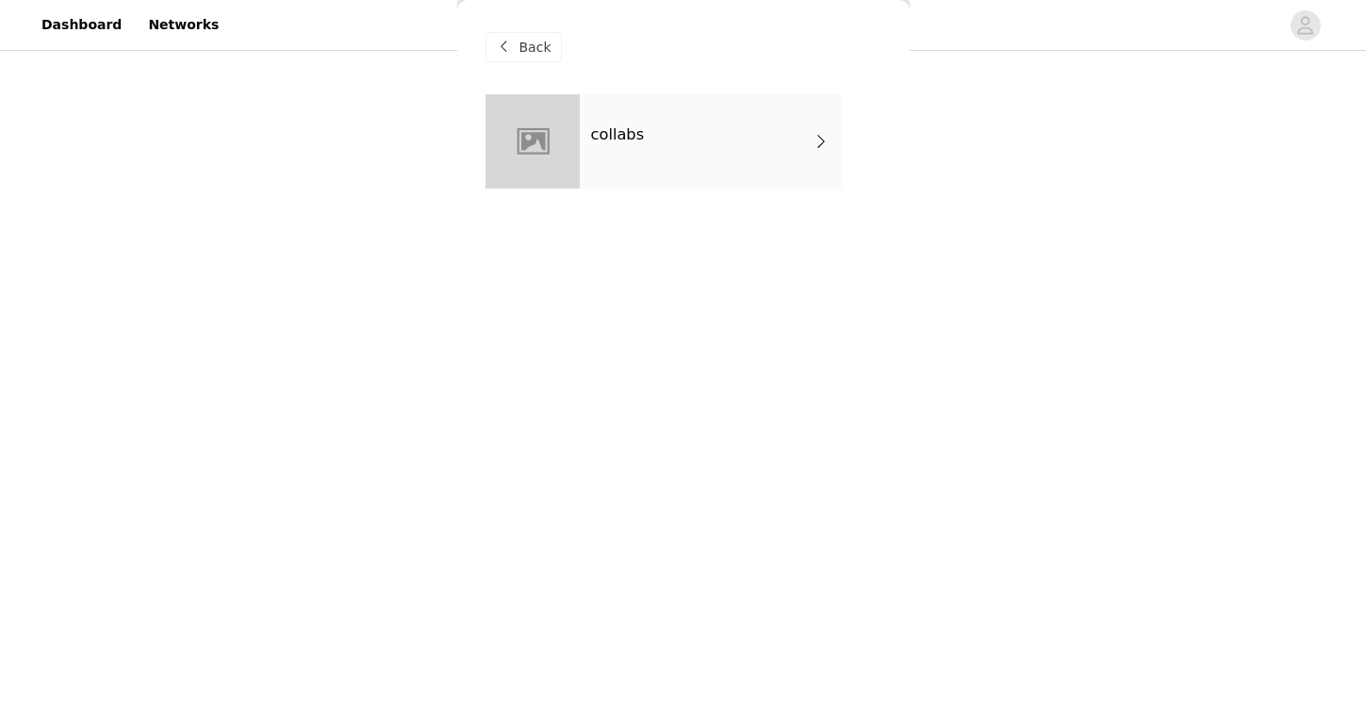
click at [681, 121] on div "collabs" at bounding box center [711, 141] width 262 height 94
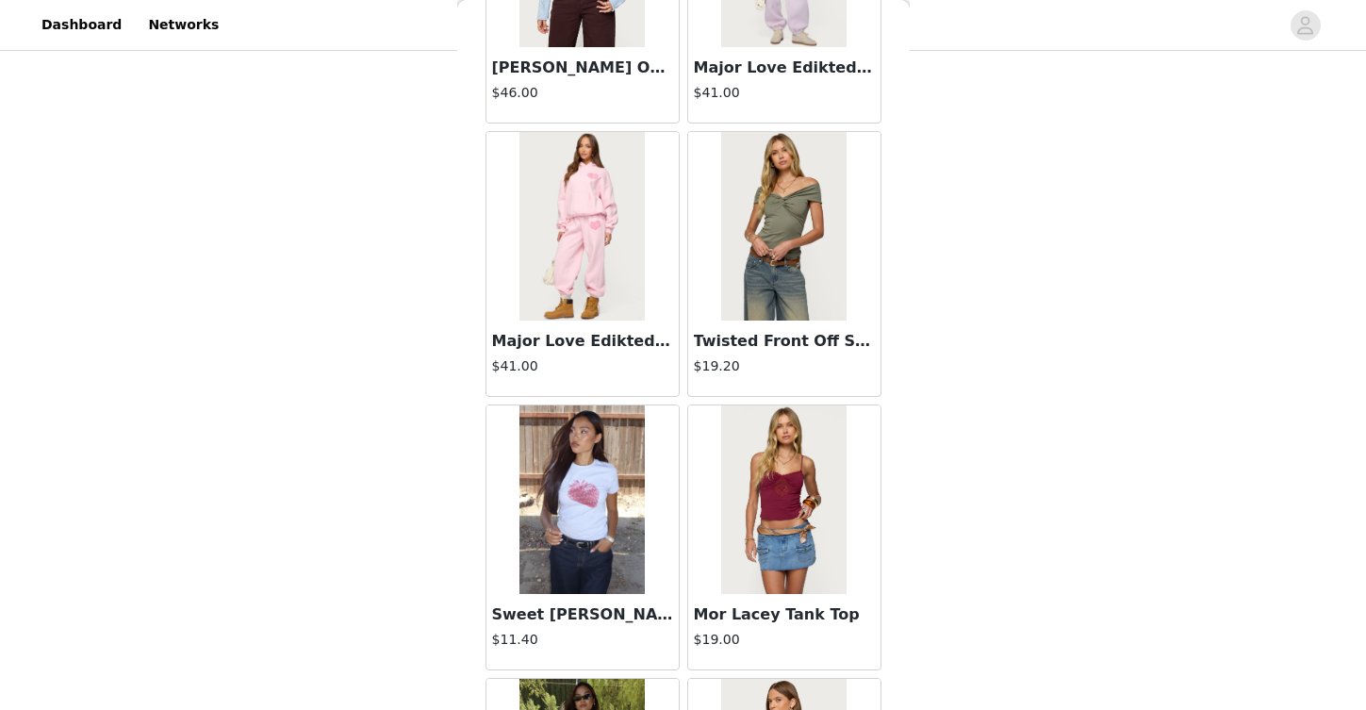
scroll to position [2175, 0]
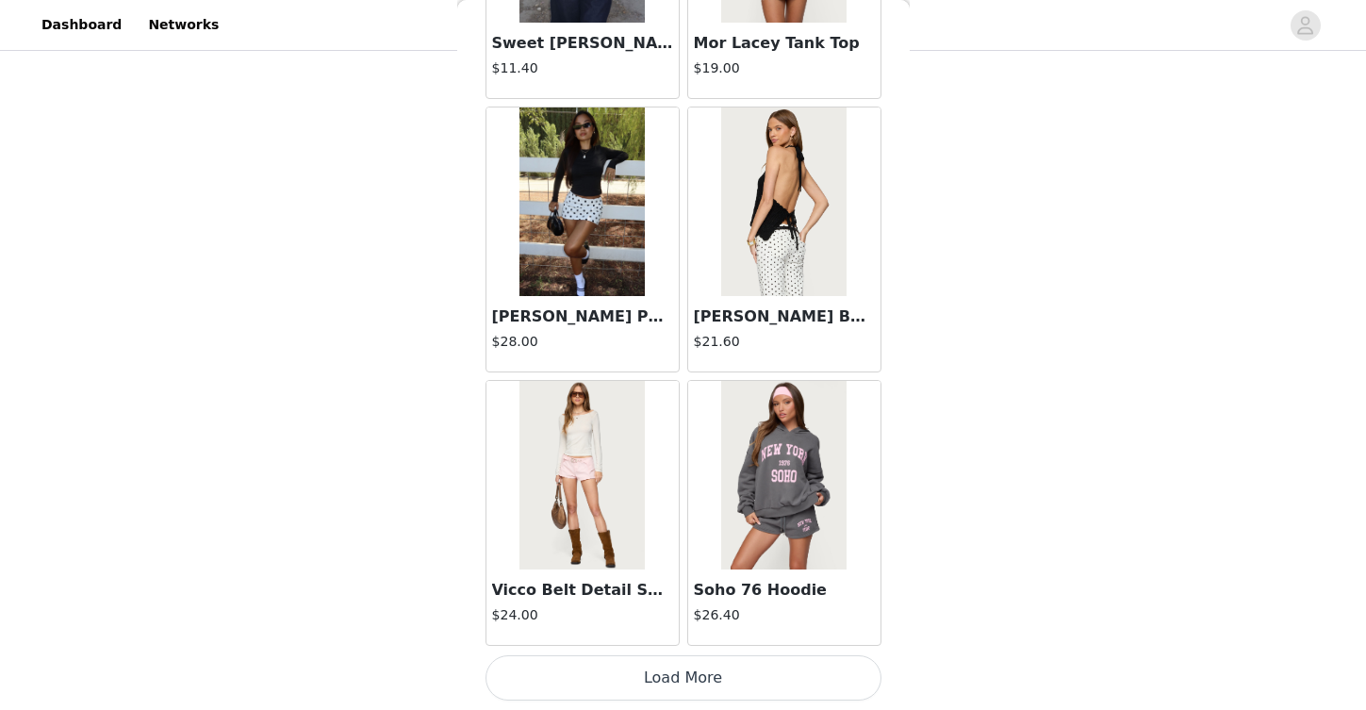
click at [626, 670] on button "Load More" at bounding box center [684, 677] width 396 height 45
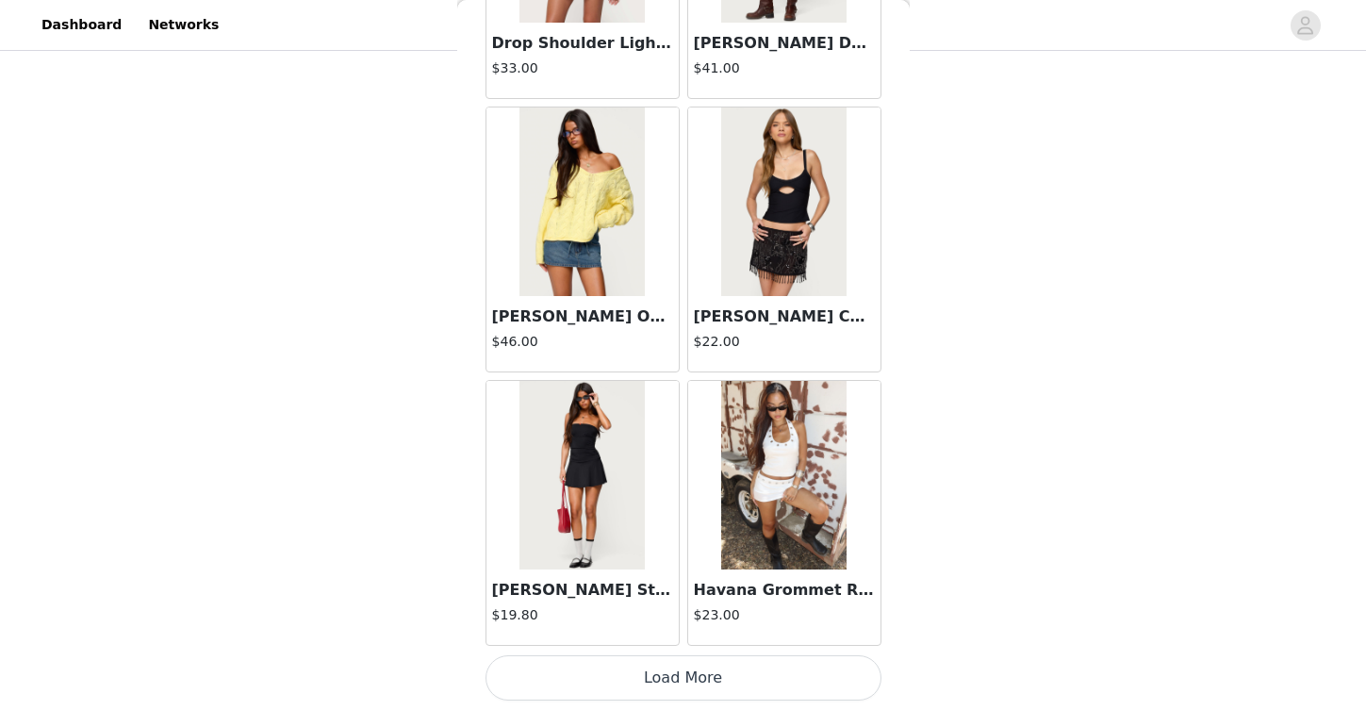
scroll to position [482, 0]
click at [692, 668] on button "Load More" at bounding box center [684, 677] width 396 height 45
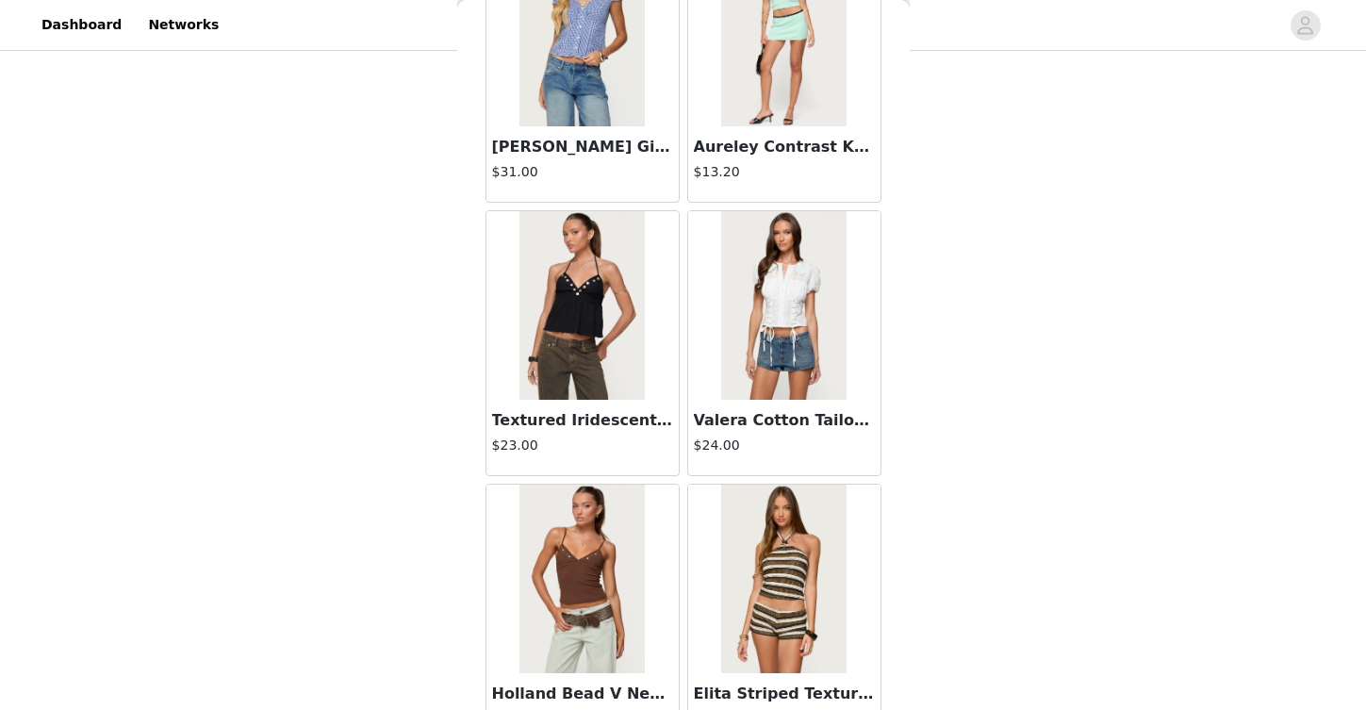
scroll to position [7644, 0]
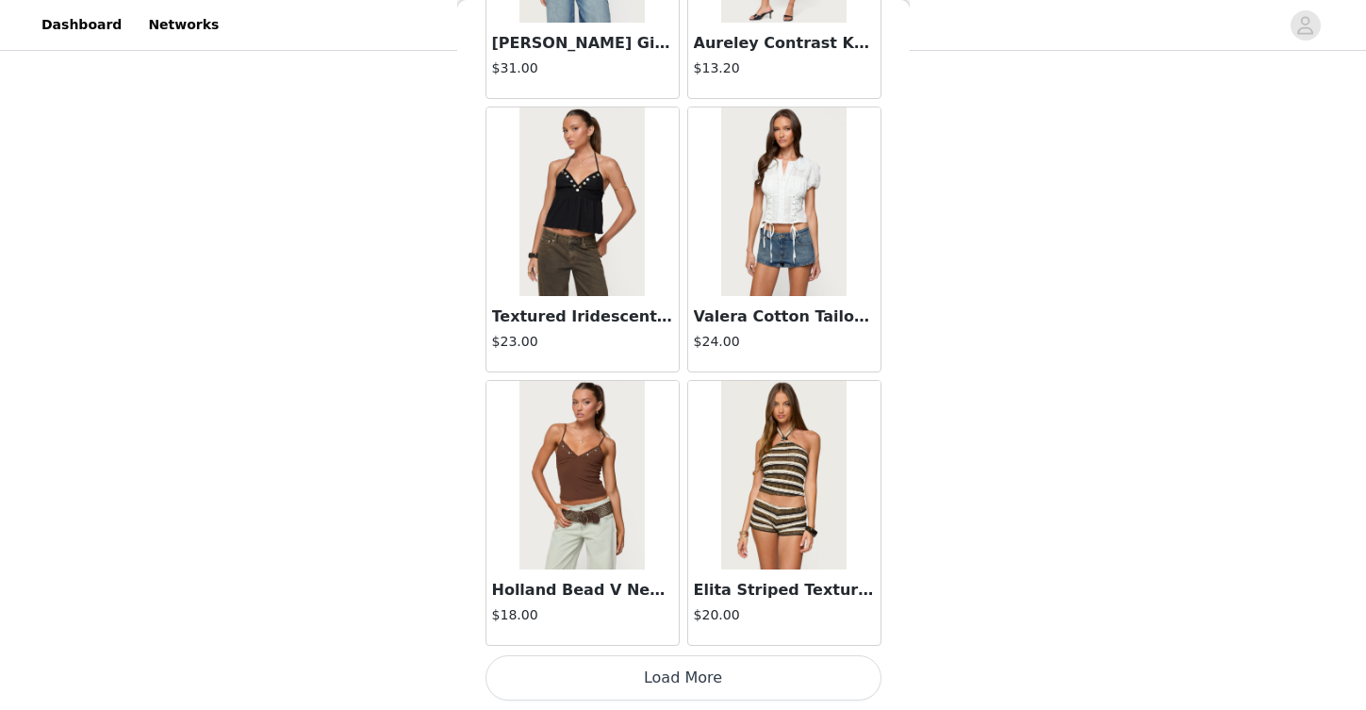
click at [751, 674] on button "Load More" at bounding box center [684, 677] width 396 height 45
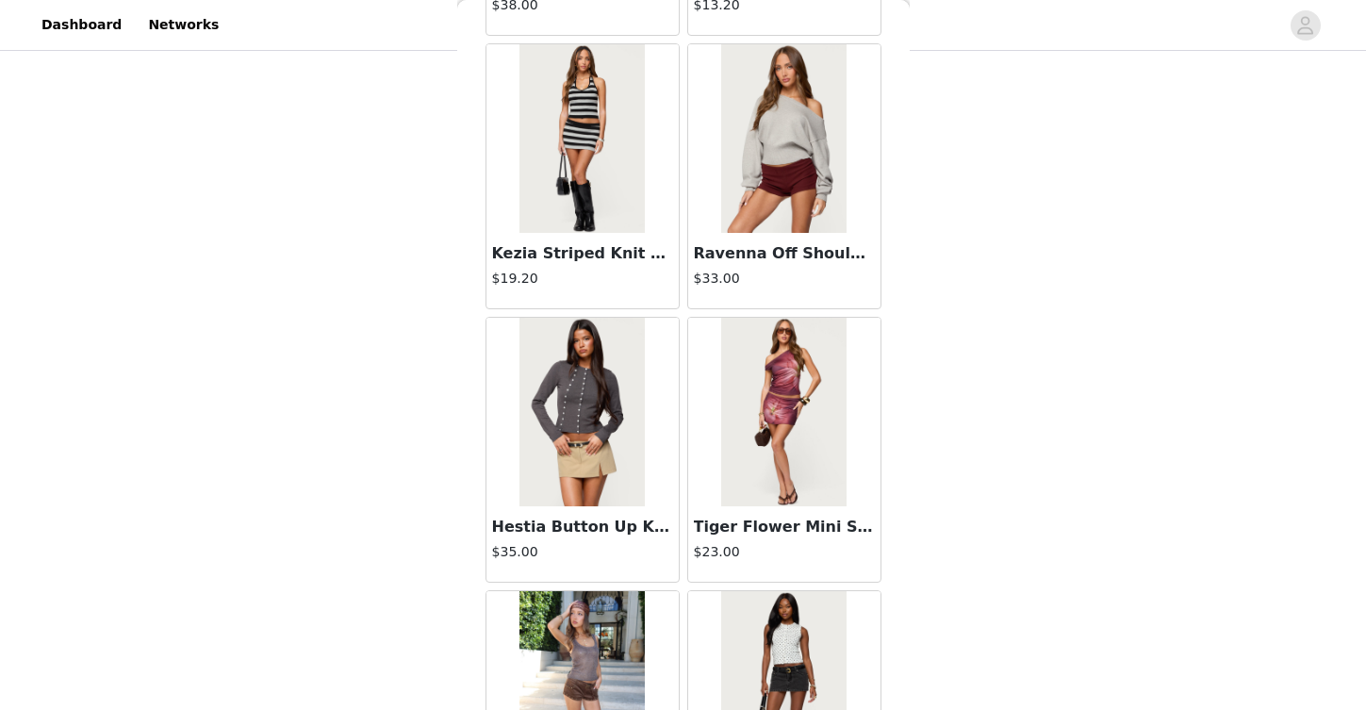
scroll to position [10378, 0]
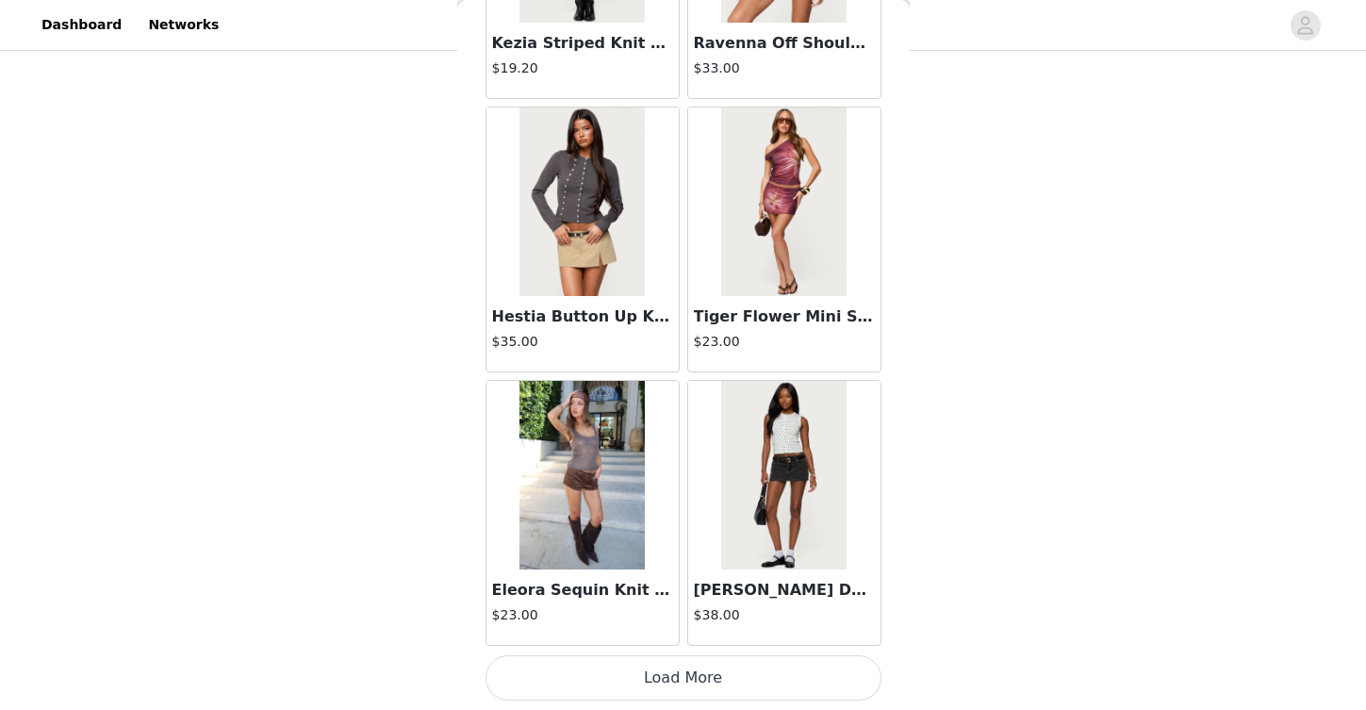
click at [734, 678] on button "Load More" at bounding box center [684, 677] width 396 height 45
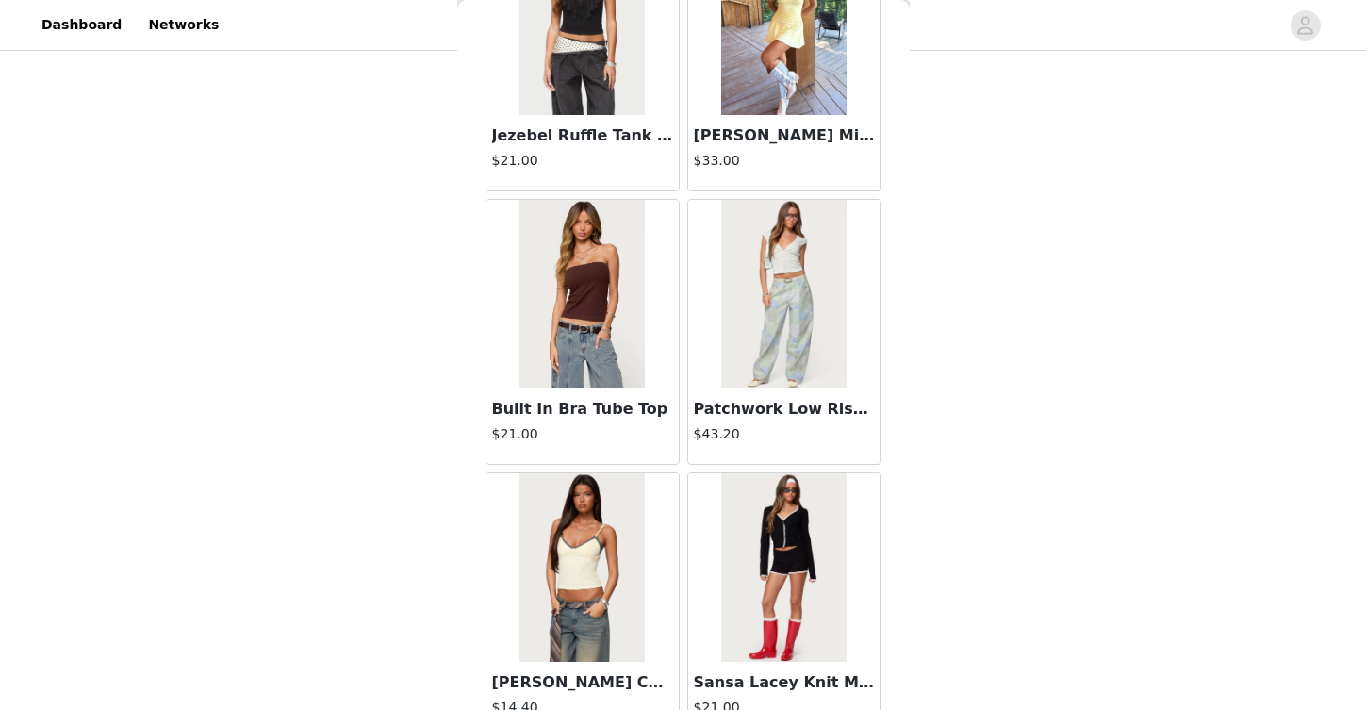
scroll to position [13112, 0]
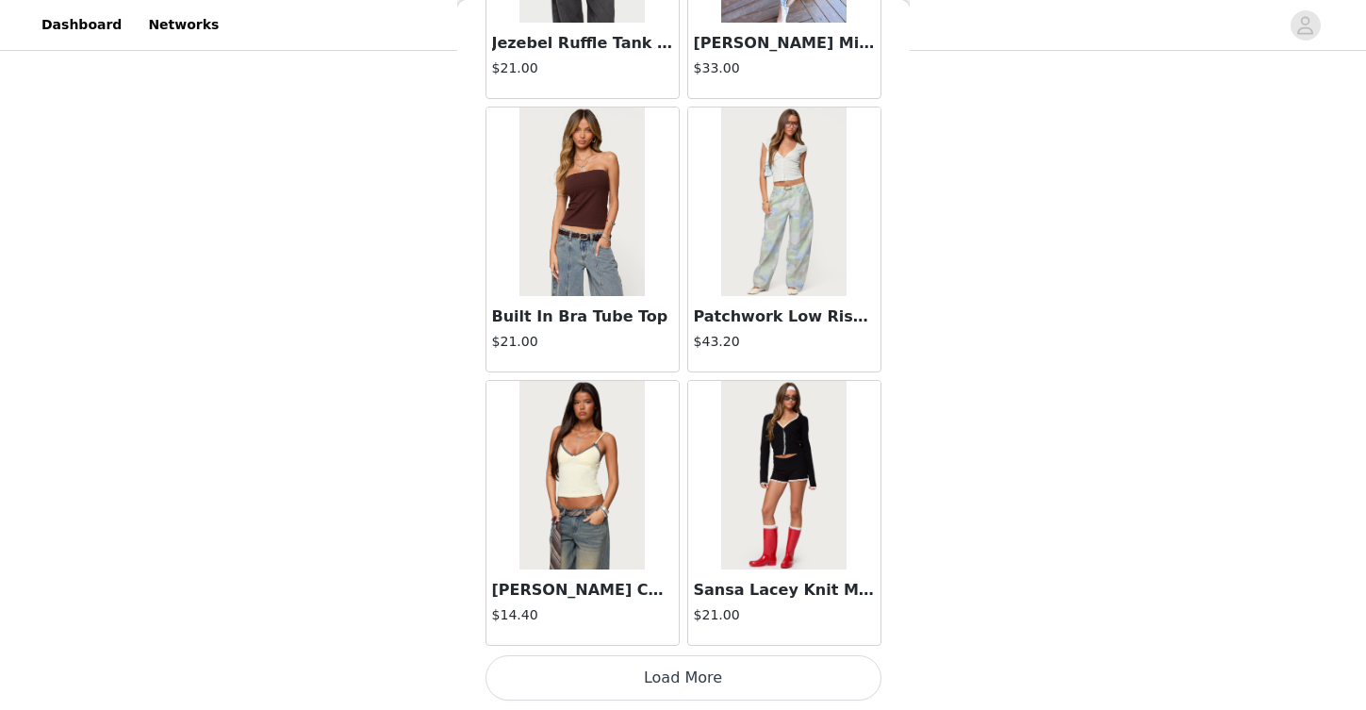
click at [745, 687] on button "Load More" at bounding box center [684, 677] width 396 height 45
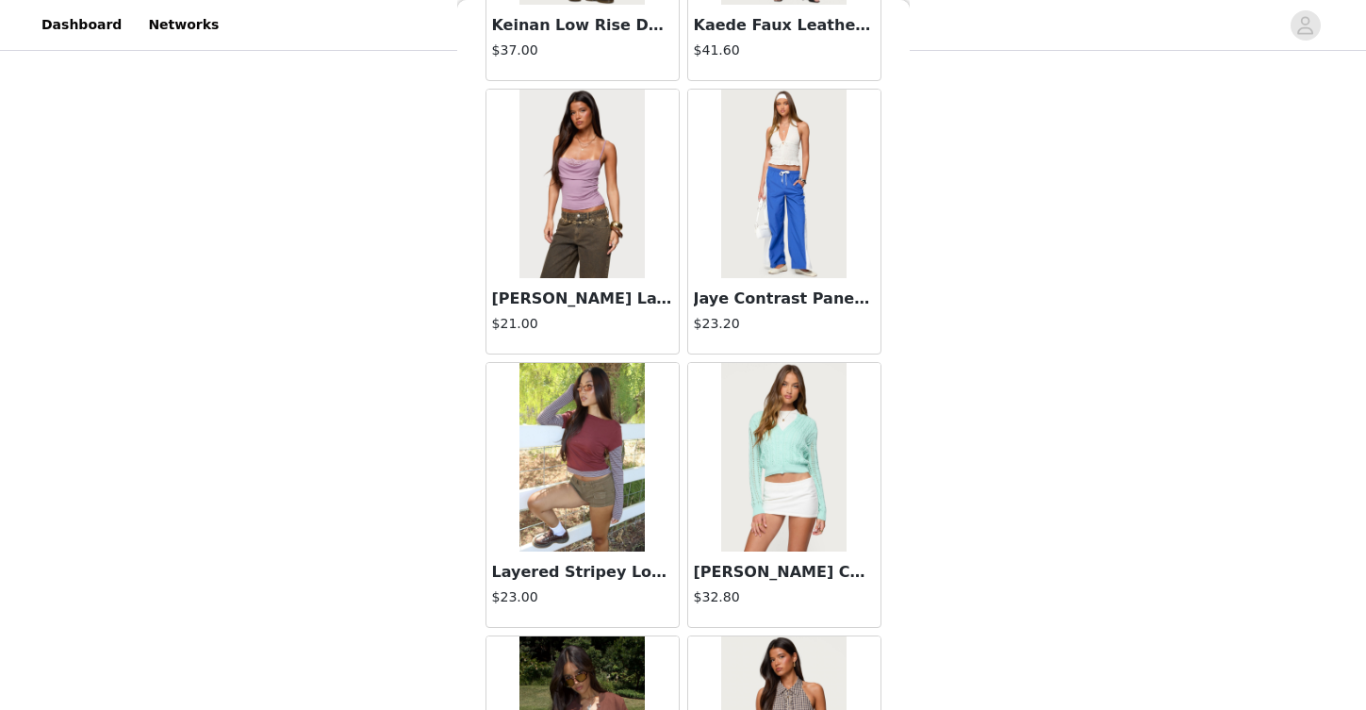
scroll to position [15847, 0]
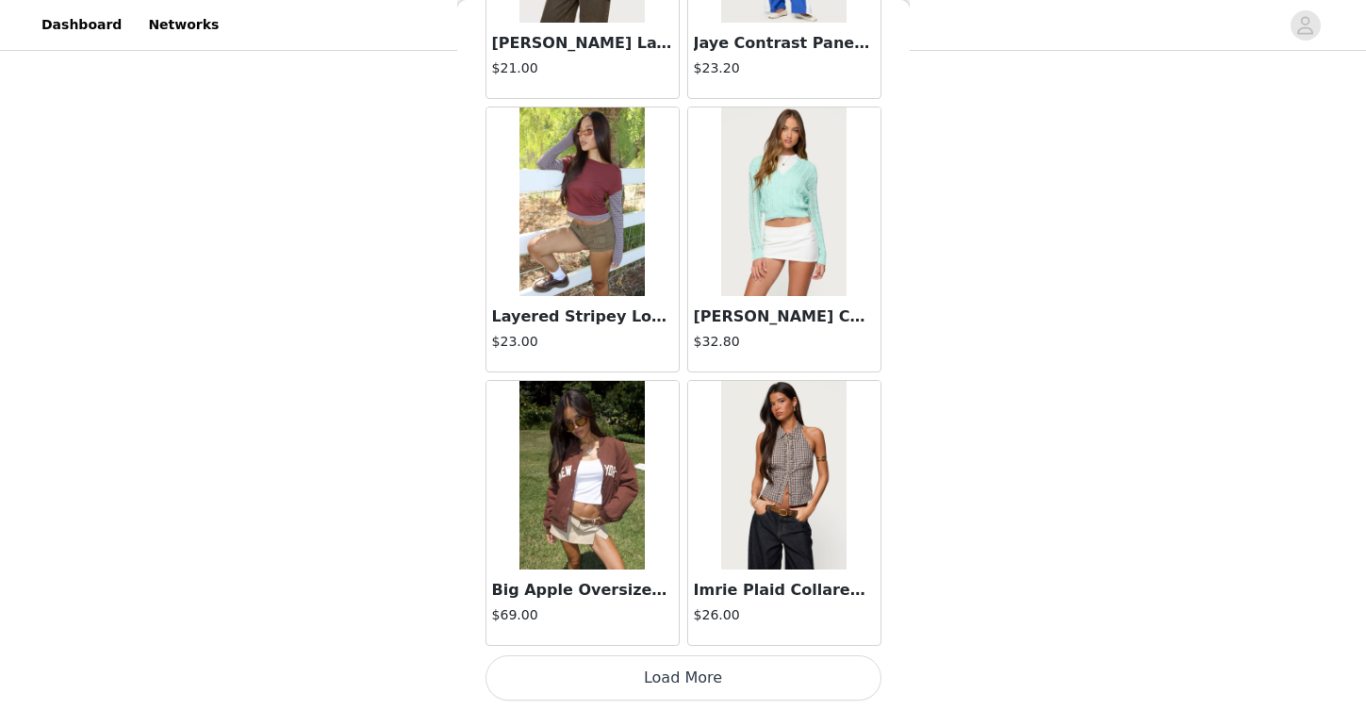
click at [680, 678] on button "Load More" at bounding box center [684, 677] width 396 height 45
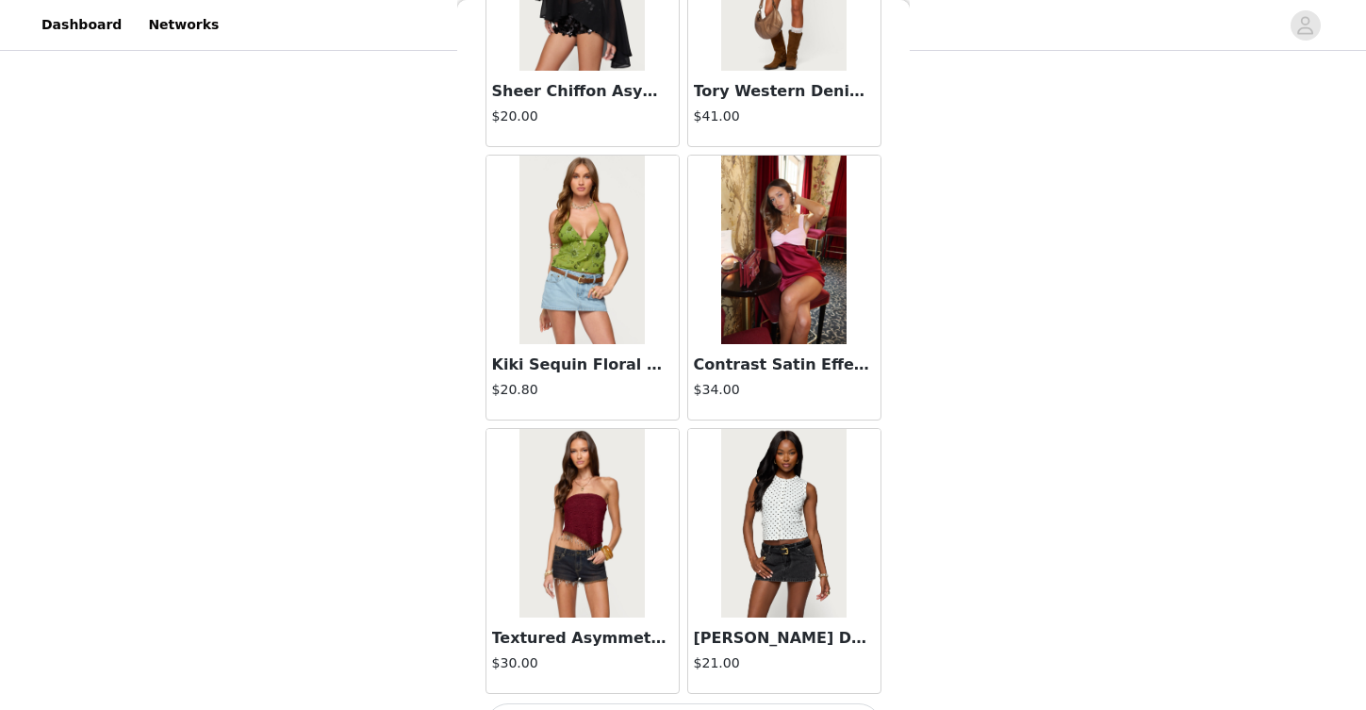
scroll to position [18581, 0]
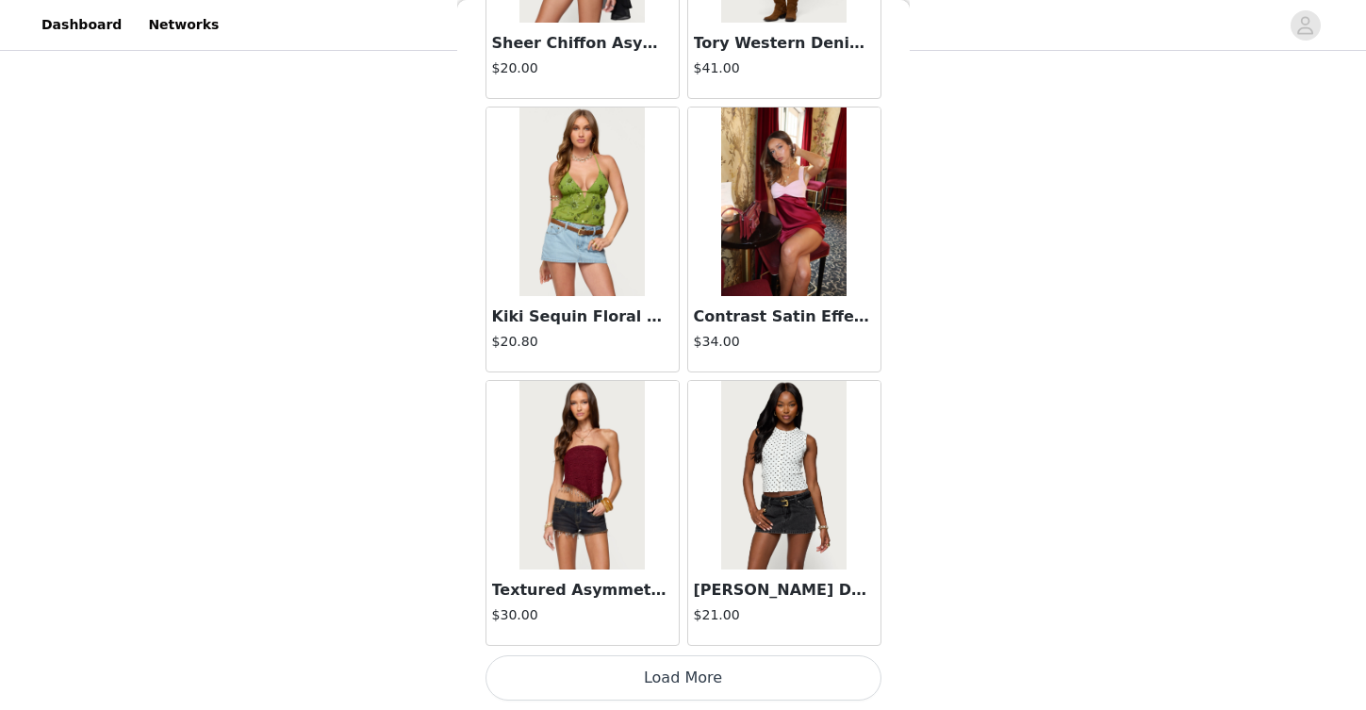
click at [658, 684] on button "Load More" at bounding box center [684, 677] width 396 height 45
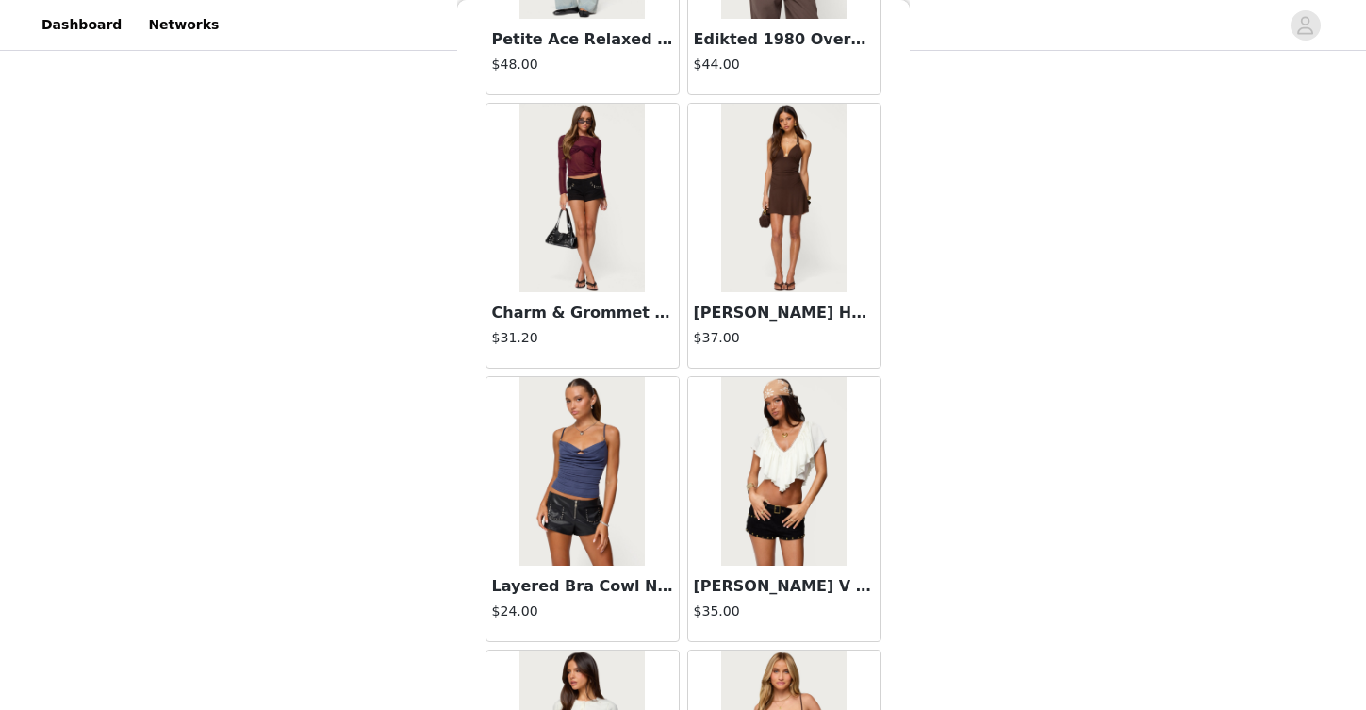
scroll to position [21315, 0]
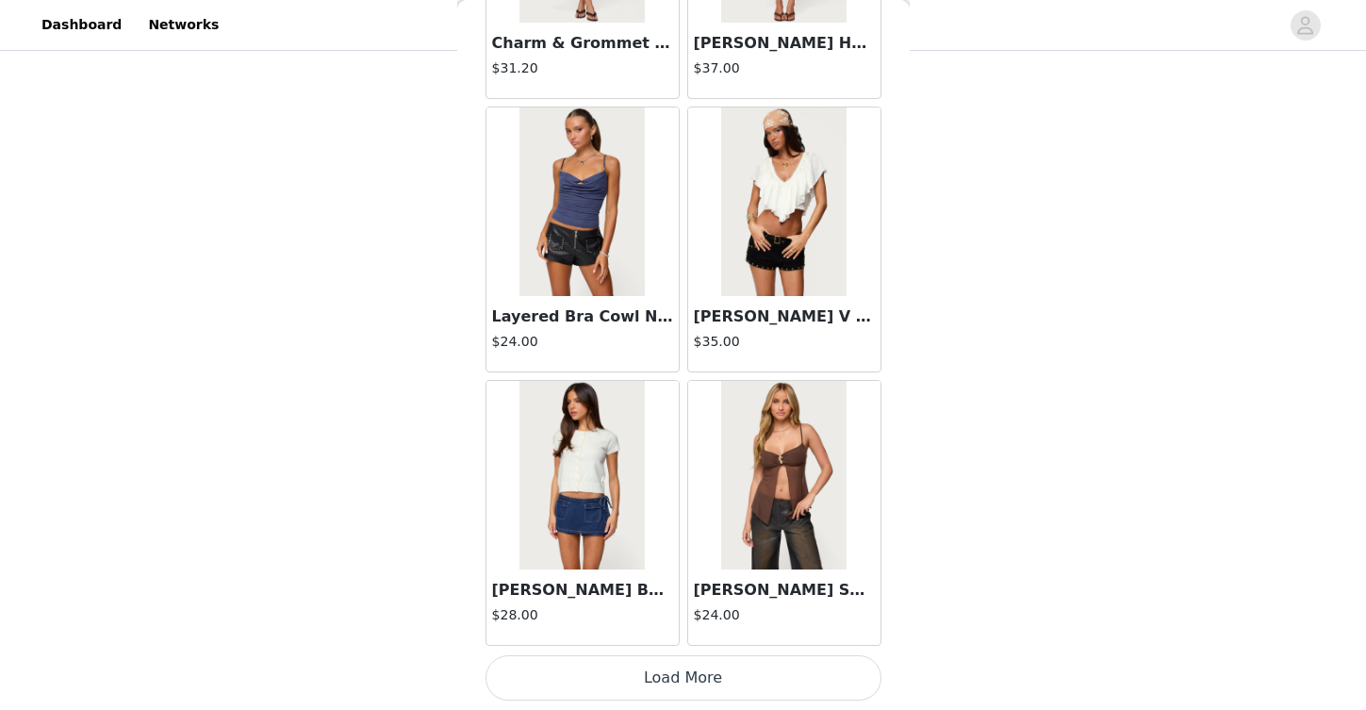
click at [706, 670] on button "Load More" at bounding box center [684, 677] width 396 height 45
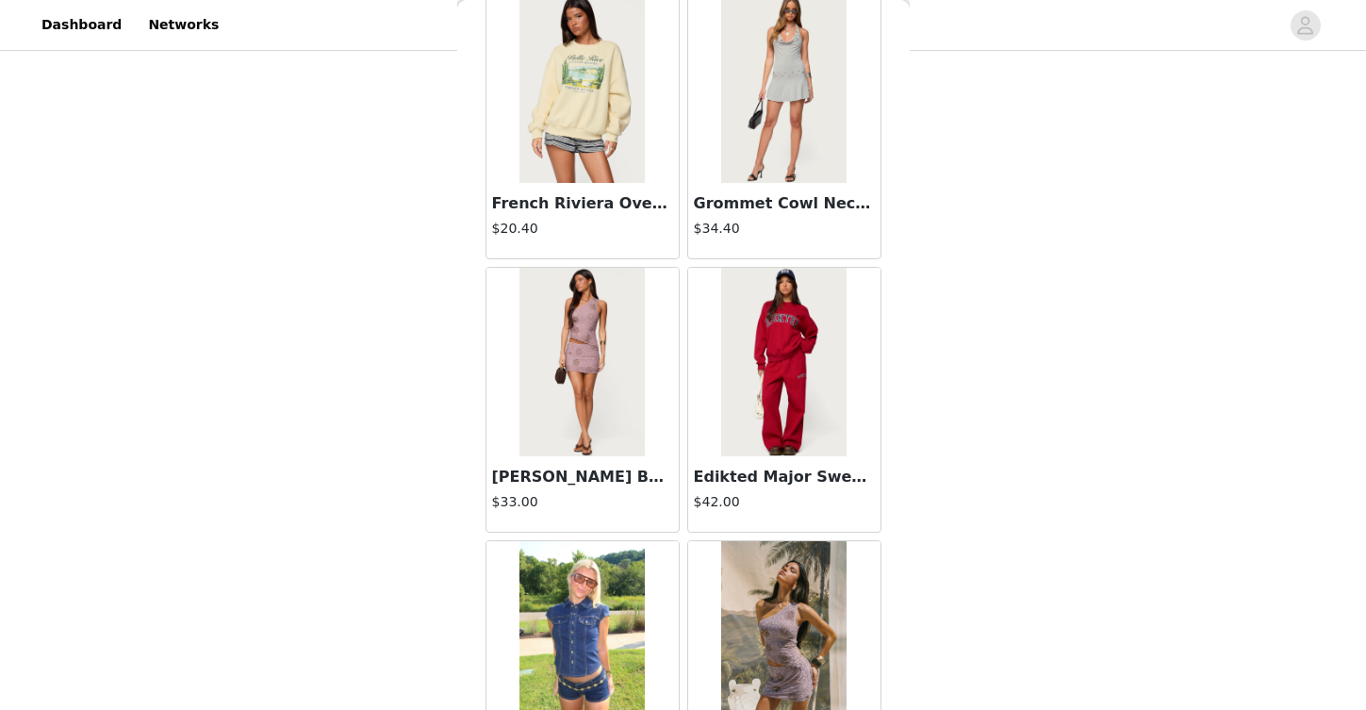
scroll to position [24049, 0]
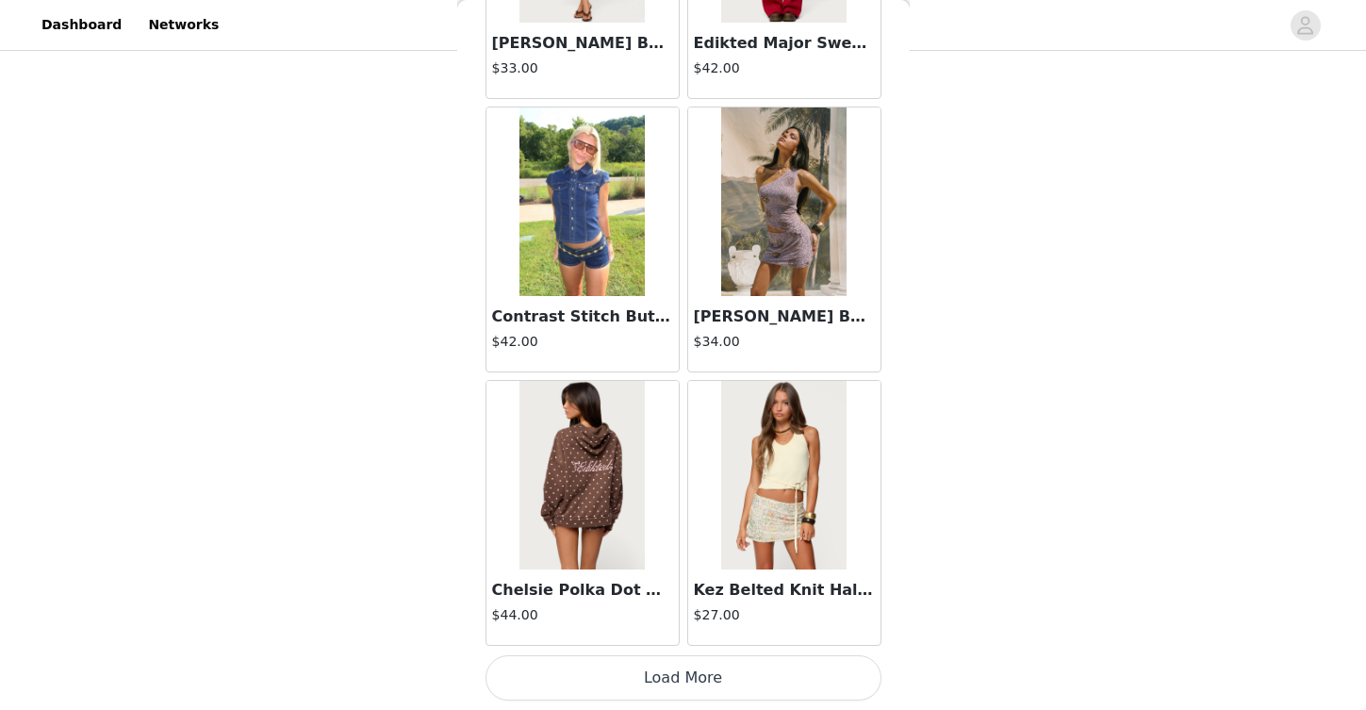
click at [740, 666] on button "Load More" at bounding box center [684, 677] width 396 height 45
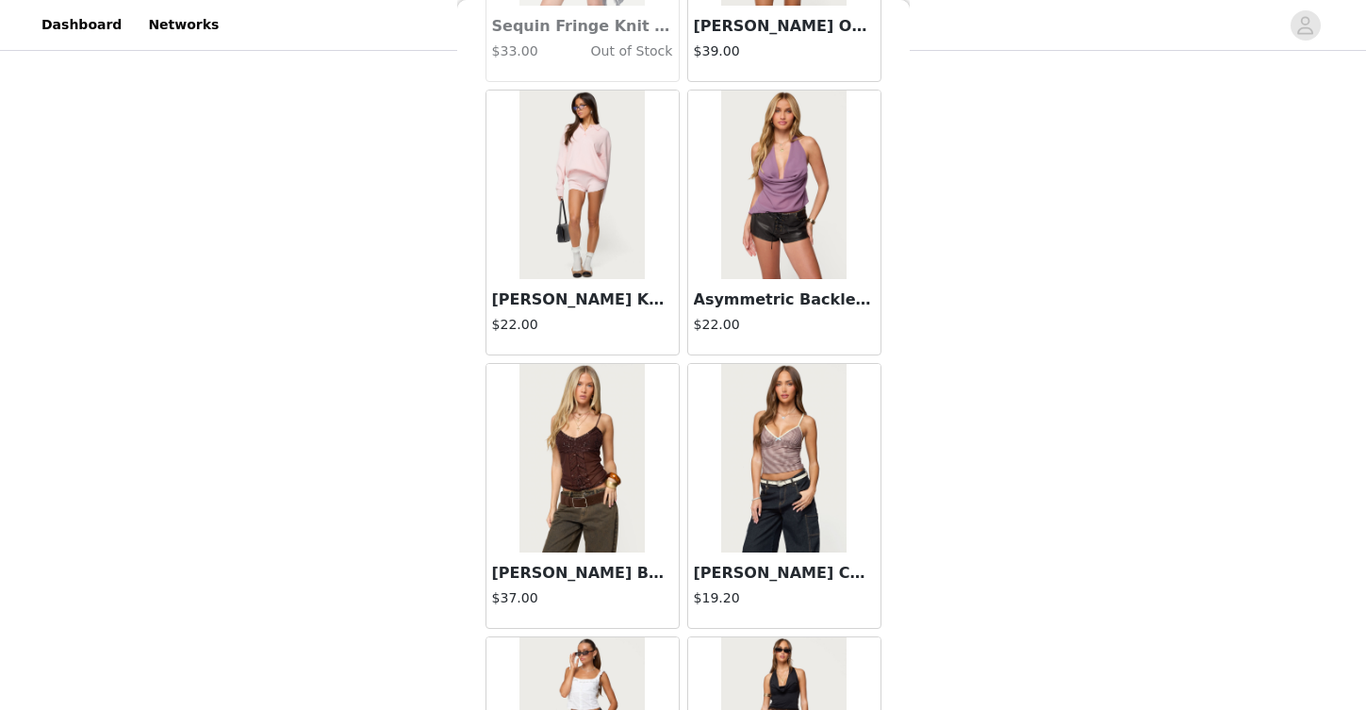
scroll to position [26784, 0]
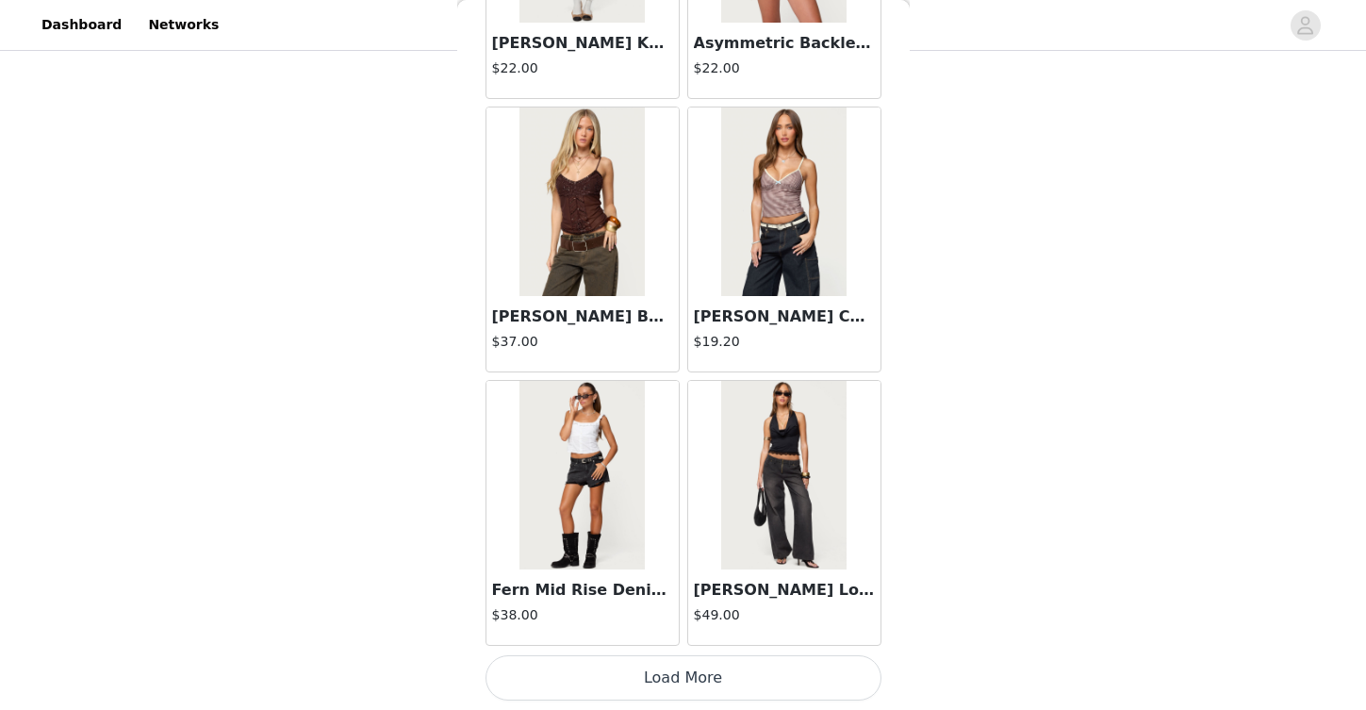
click at [736, 682] on button "Load More" at bounding box center [684, 677] width 396 height 45
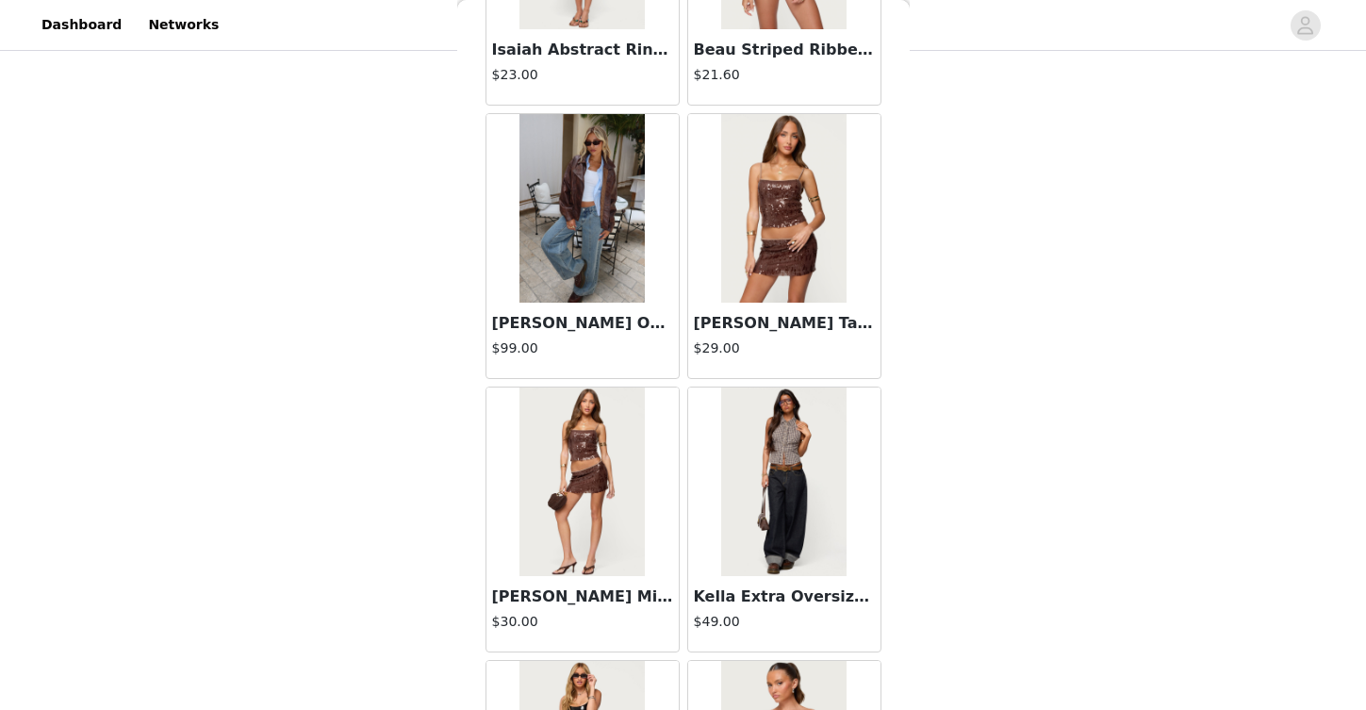
scroll to position [29518, 0]
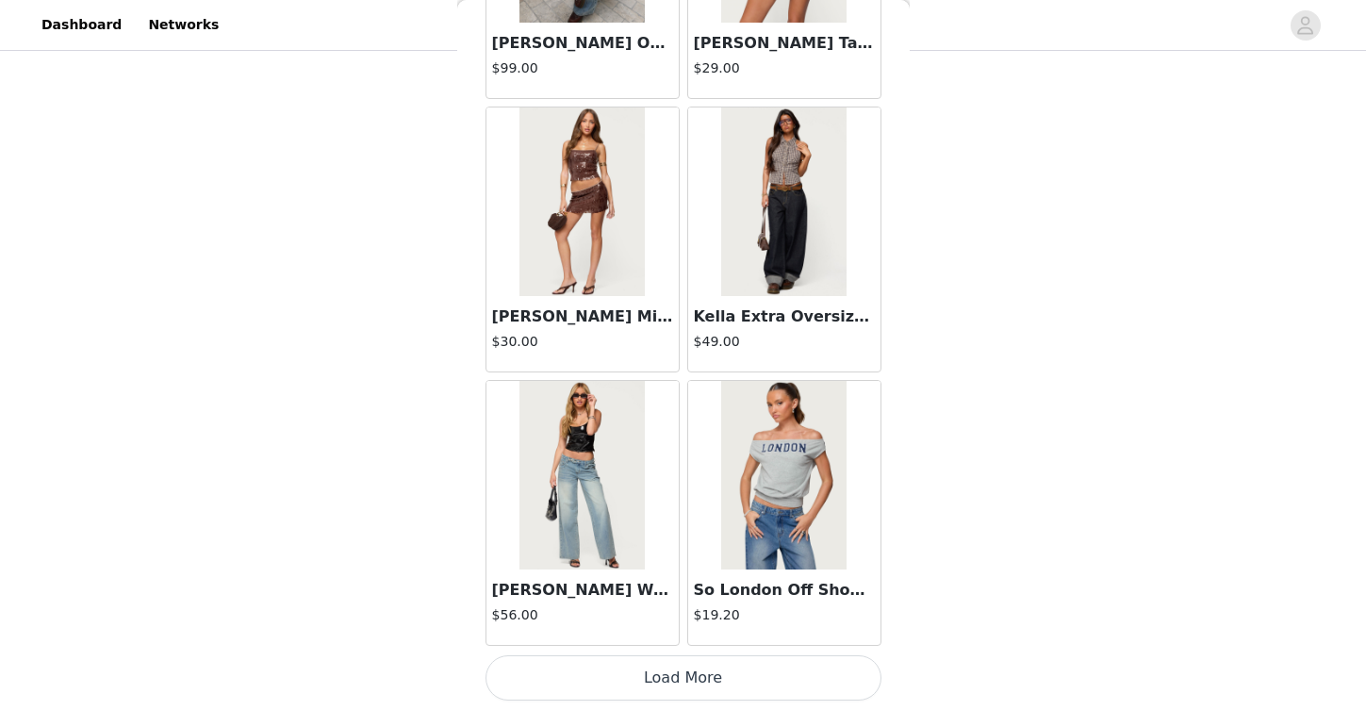
click at [720, 689] on button "Load More" at bounding box center [684, 677] width 396 height 45
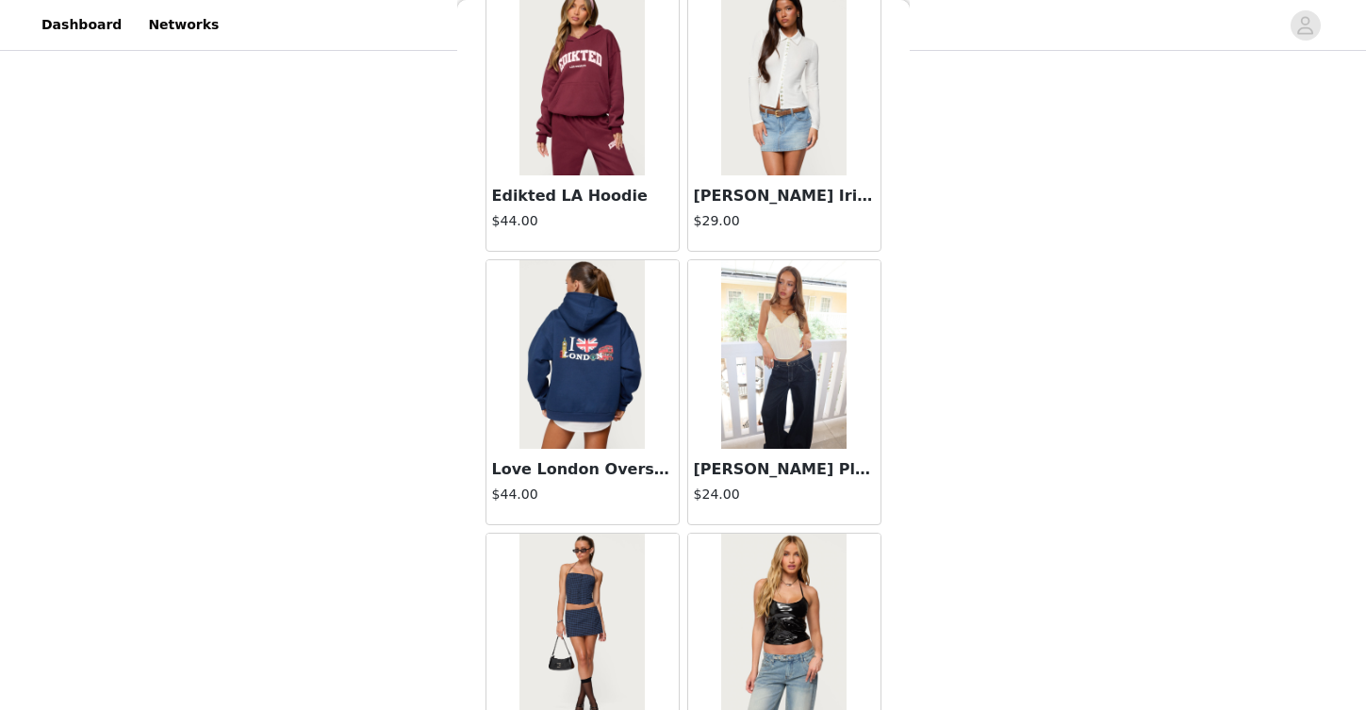
scroll to position [32252, 0]
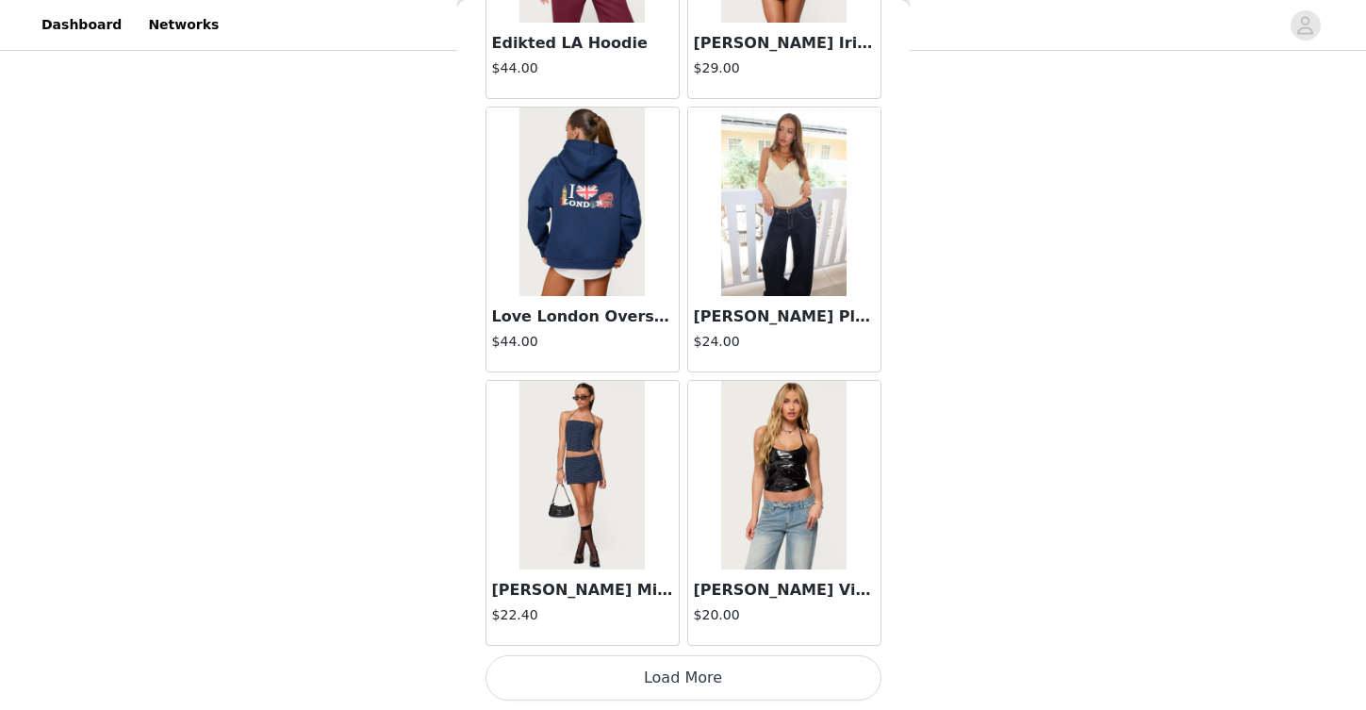
click at [720, 691] on button "Load More" at bounding box center [684, 677] width 396 height 45
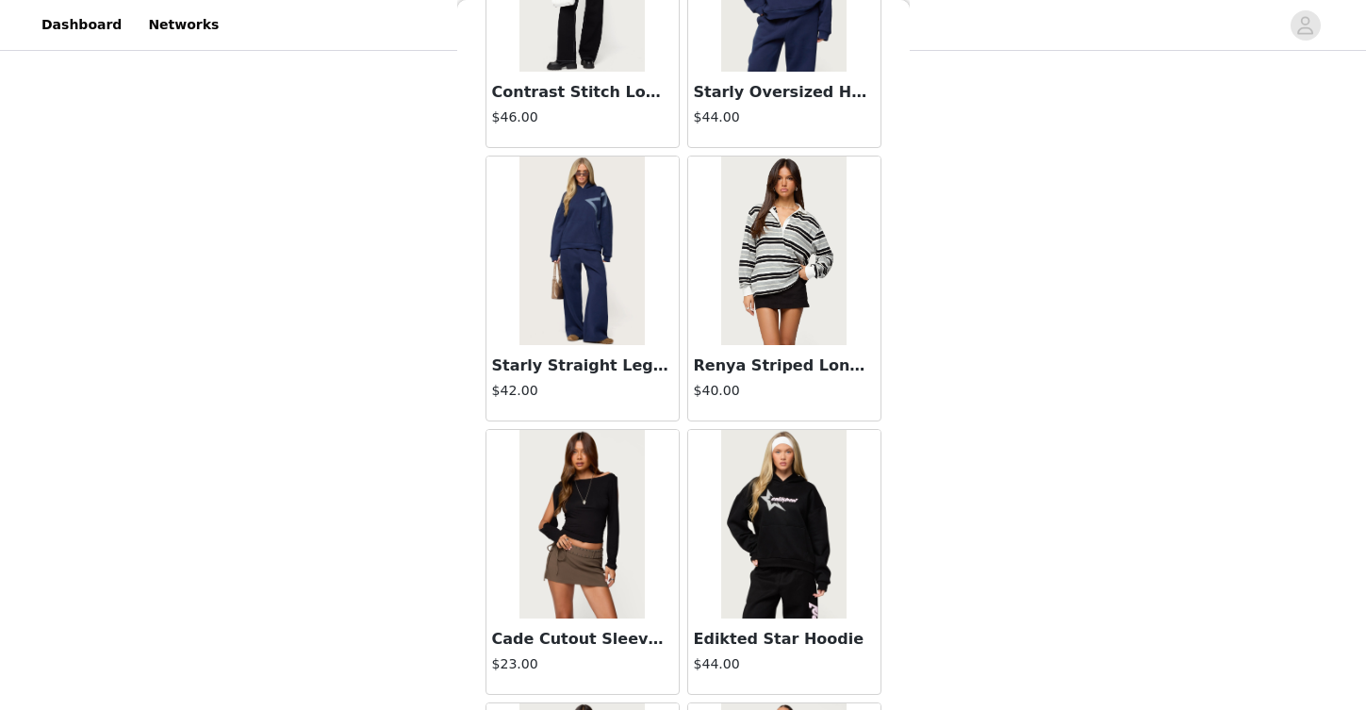
scroll to position [34986, 0]
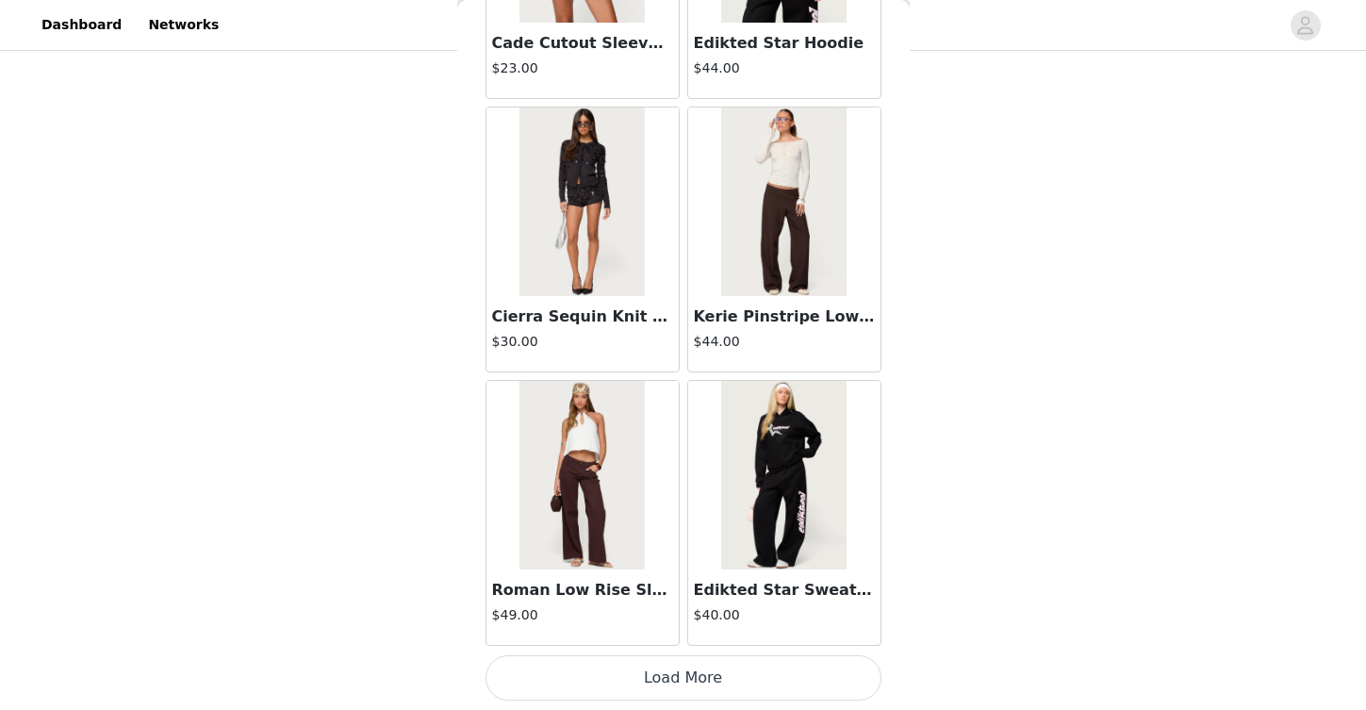
click at [738, 686] on button "Load More" at bounding box center [684, 677] width 396 height 45
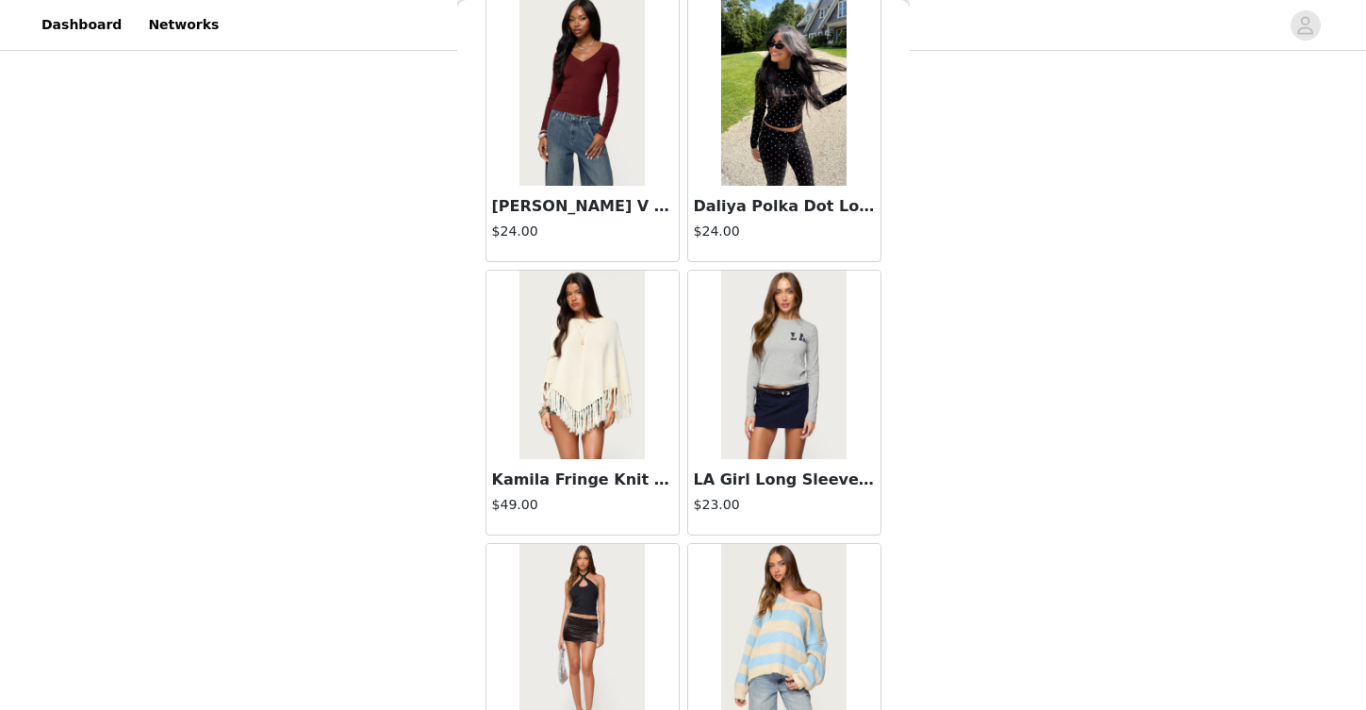
scroll to position [37721, 0]
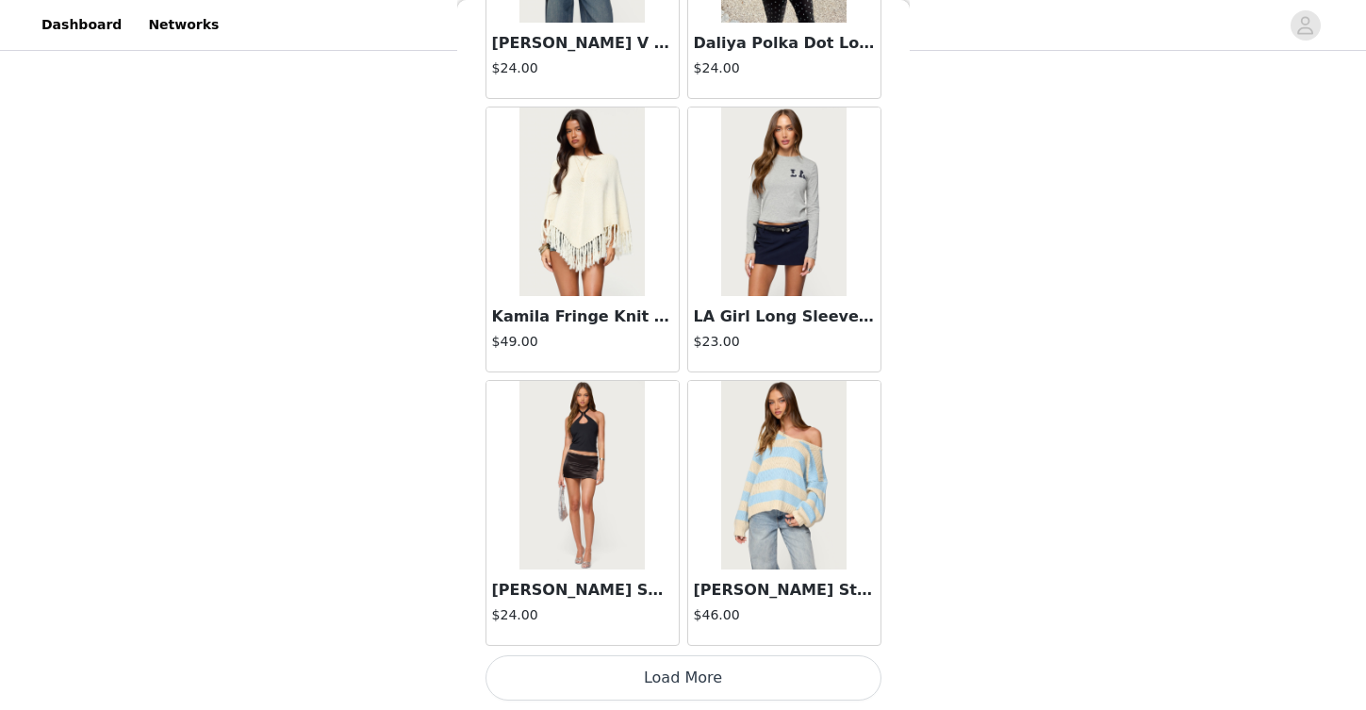
click at [736, 668] on button "Load More" at bounding box center [684, 677] width 396 height 45
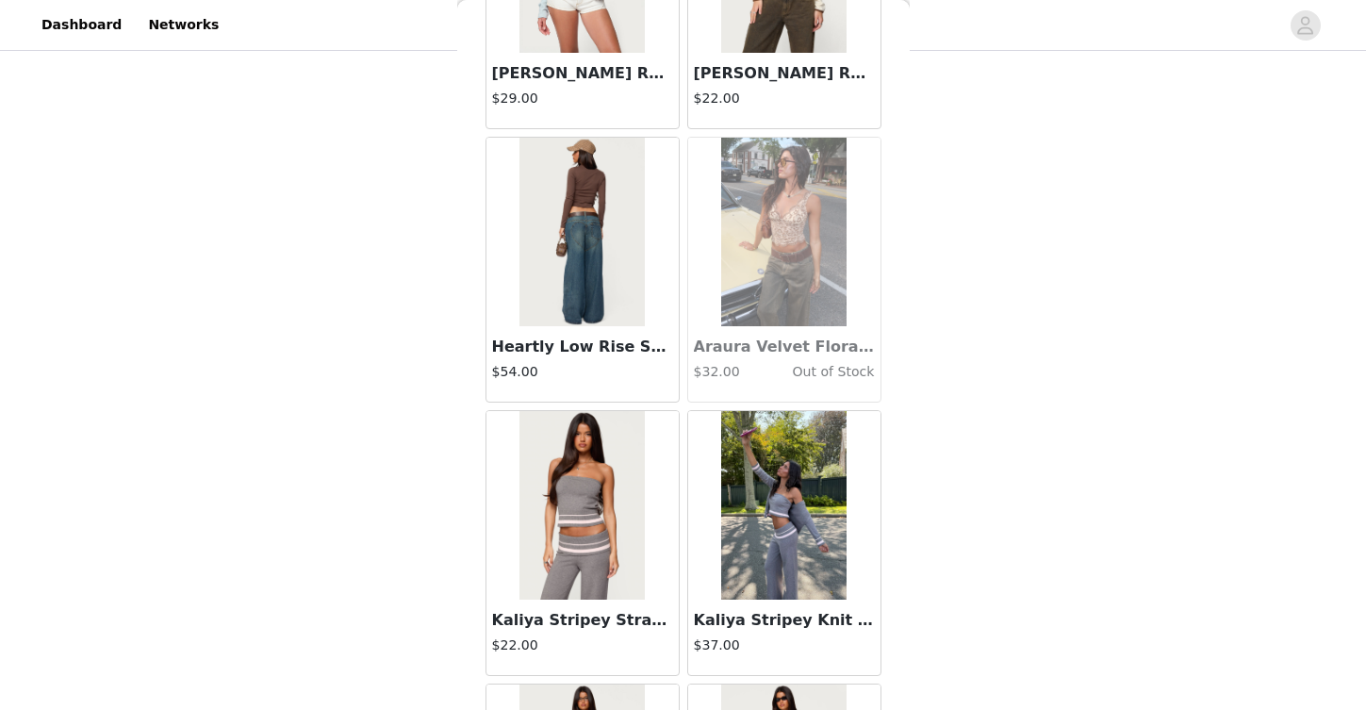
scroll to position [40455, 0]
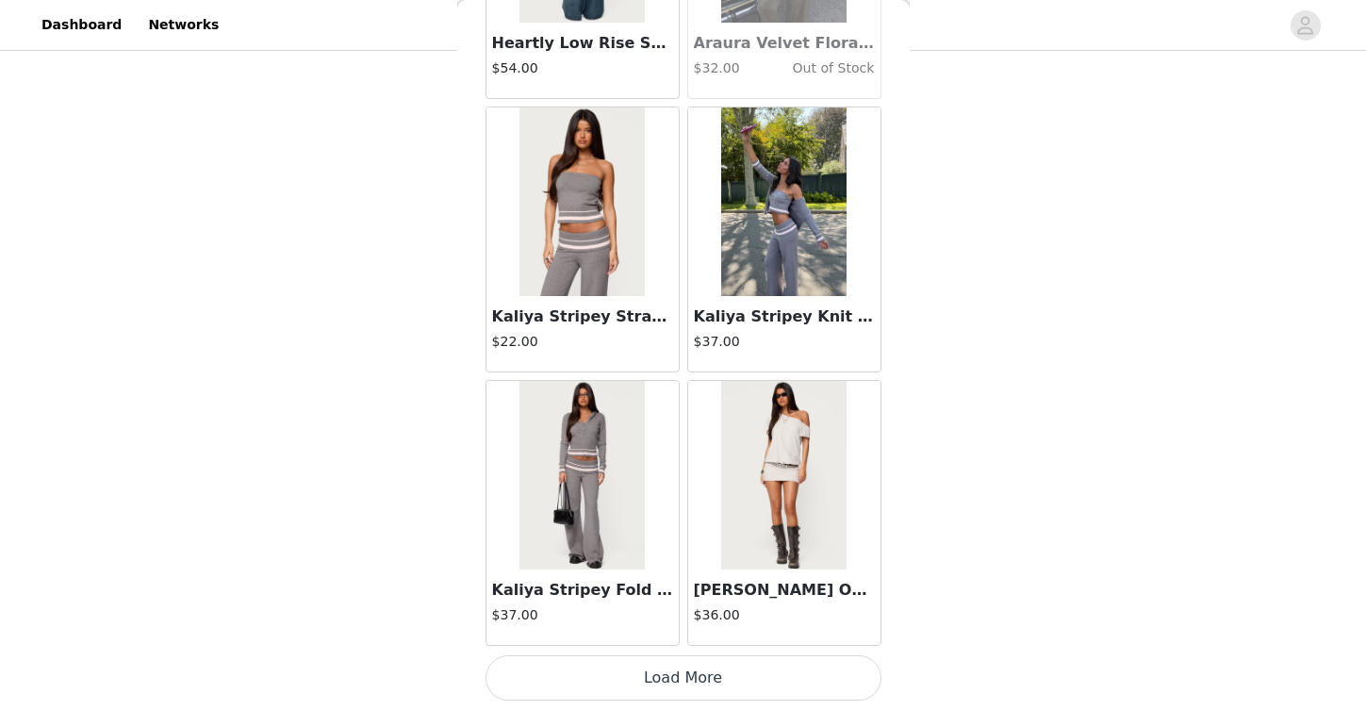
click at [750, 684] on button "Load More" at bounding box center [684, 677] width 396 height 45
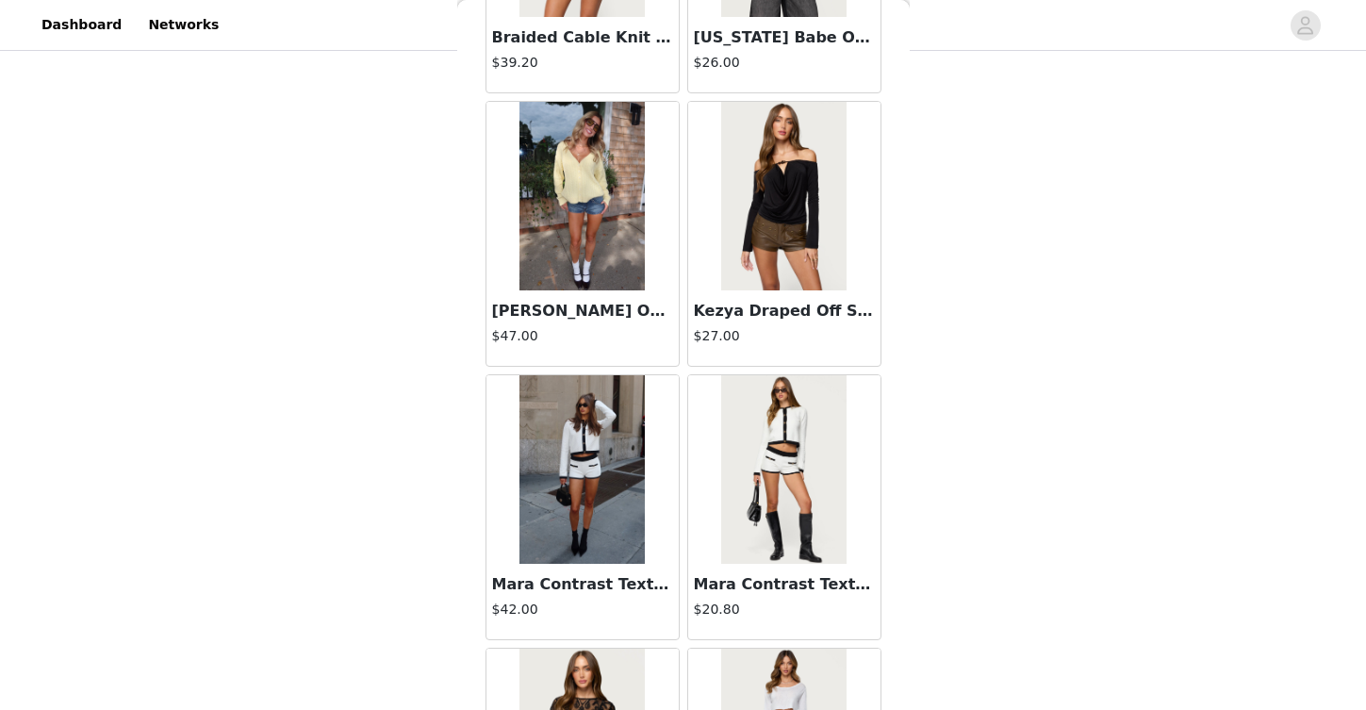
scroll to position [43189, 0]
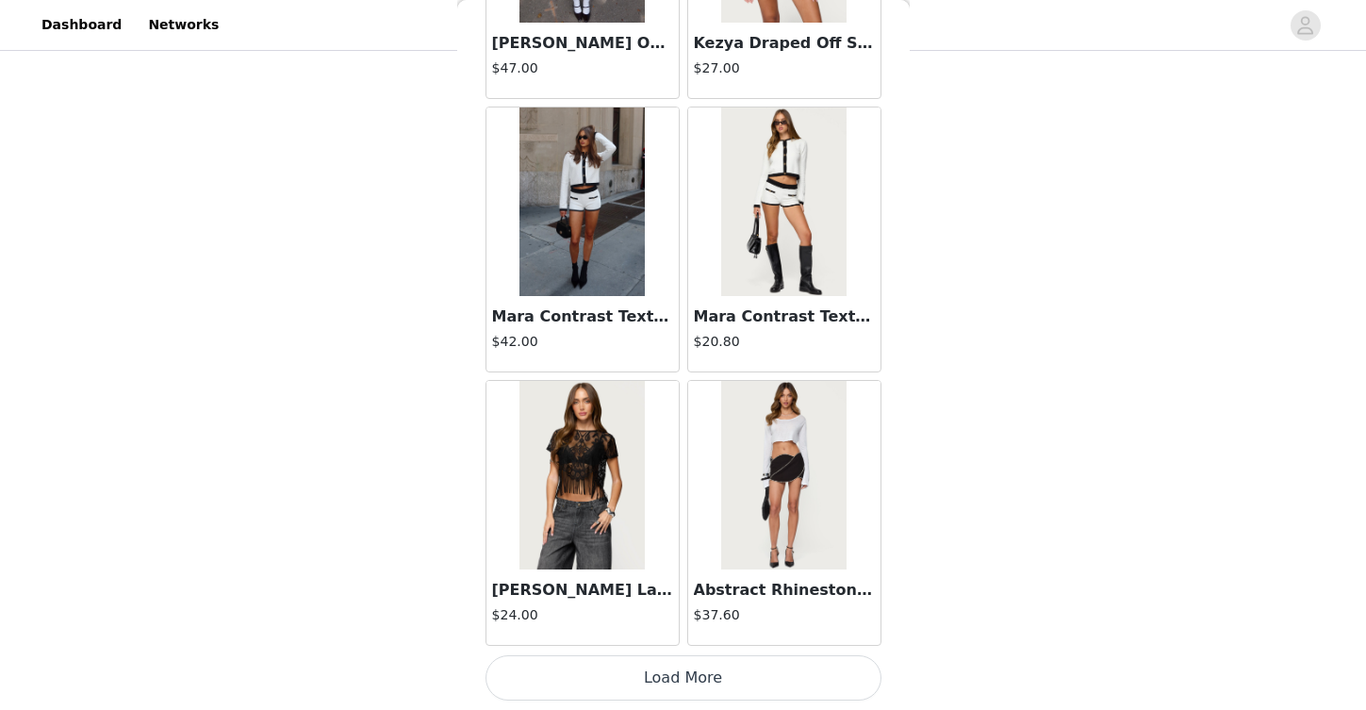
click at [702, 669] on button "Load More" at bounding box center [684, 677] width 396 height 45
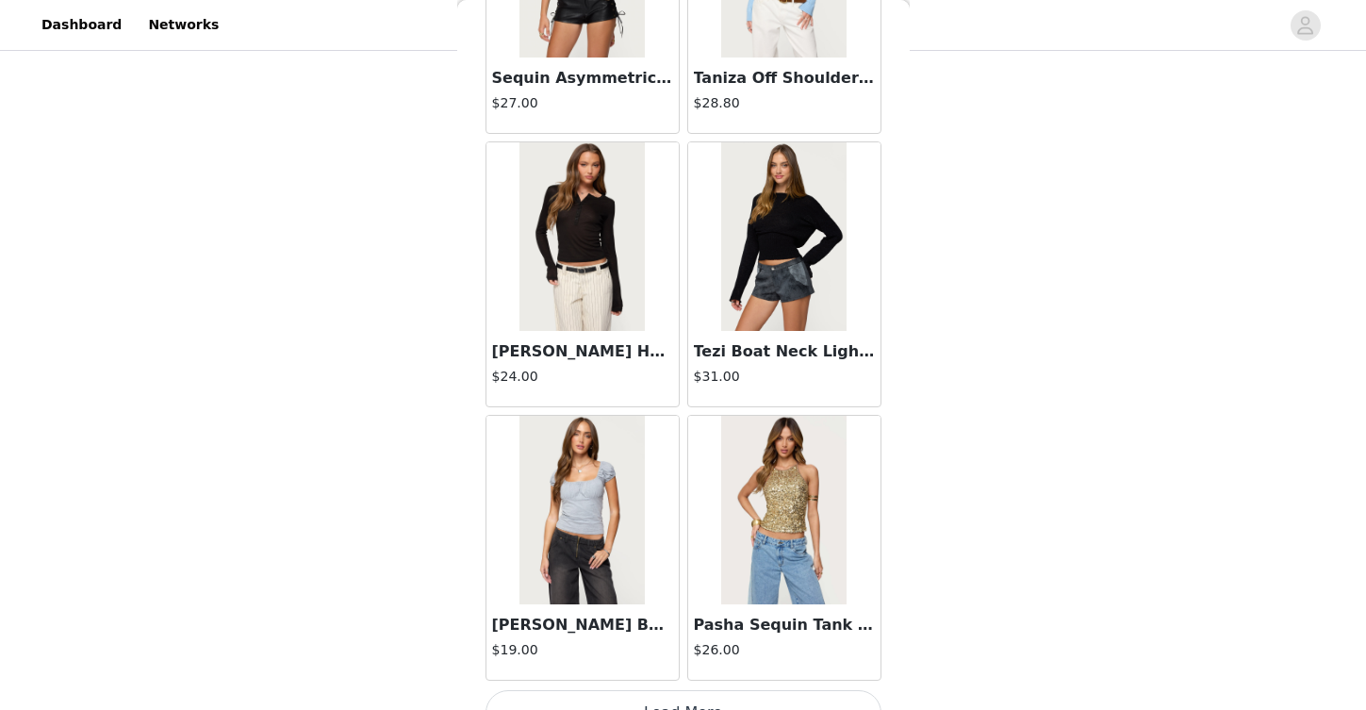
scroll to position [45924, 0]
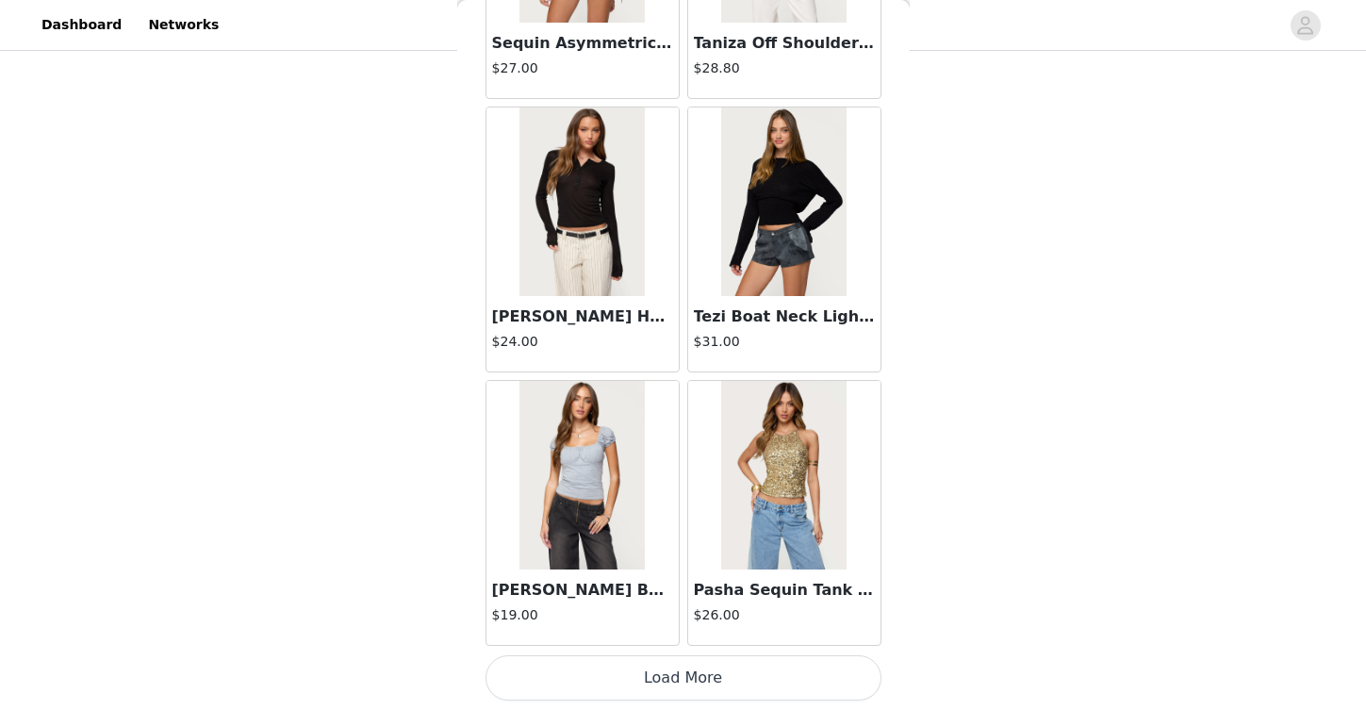
click at [753, 682] on button "Load More" at bounding box center [684, 677] width 396 height 45
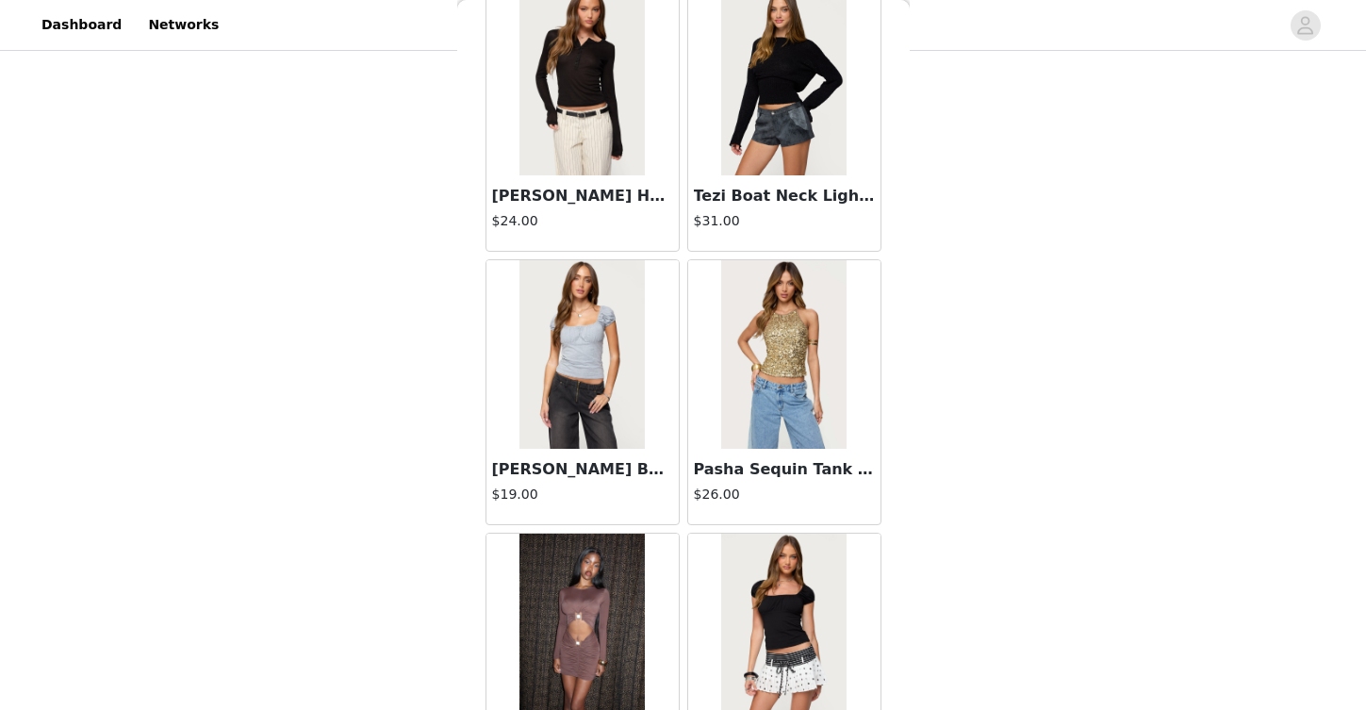
scroll to position [46221, 0]
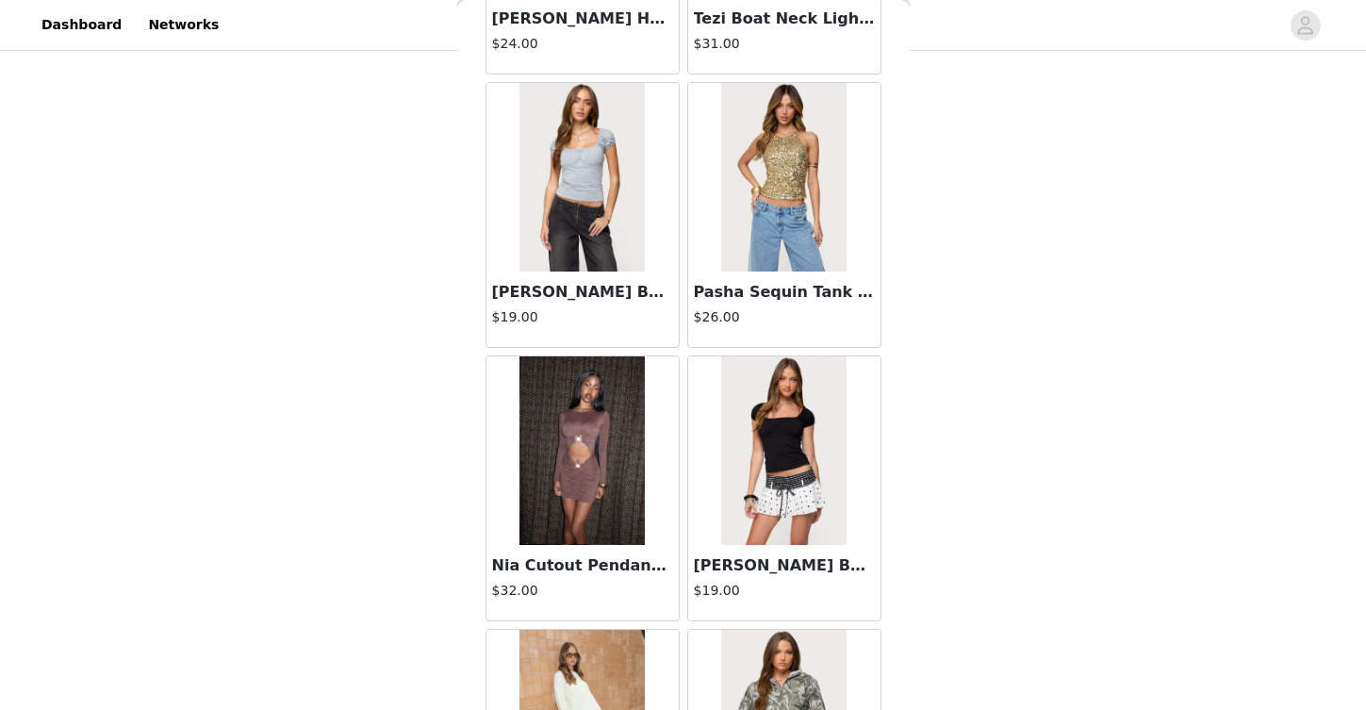
click at [781, 235] on img at bounding box center [783, 177] width 125 height 189
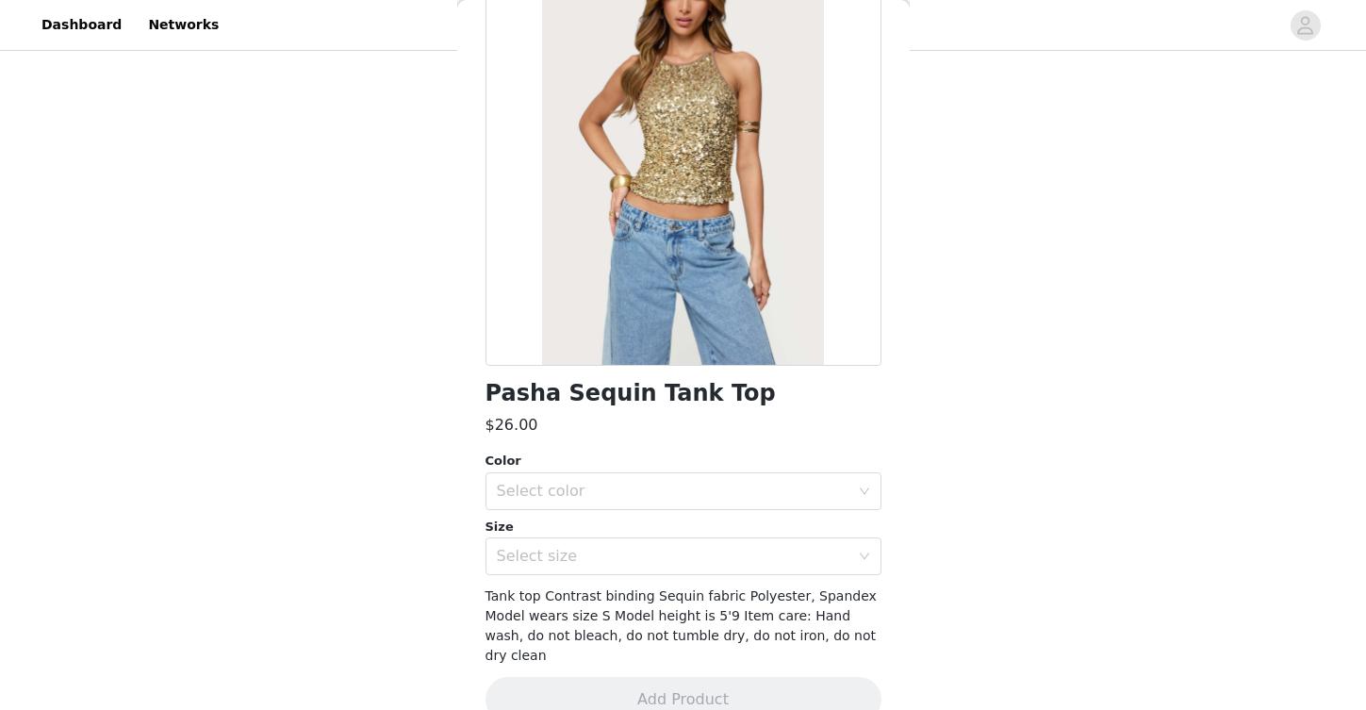
scroll to position [168, 0]
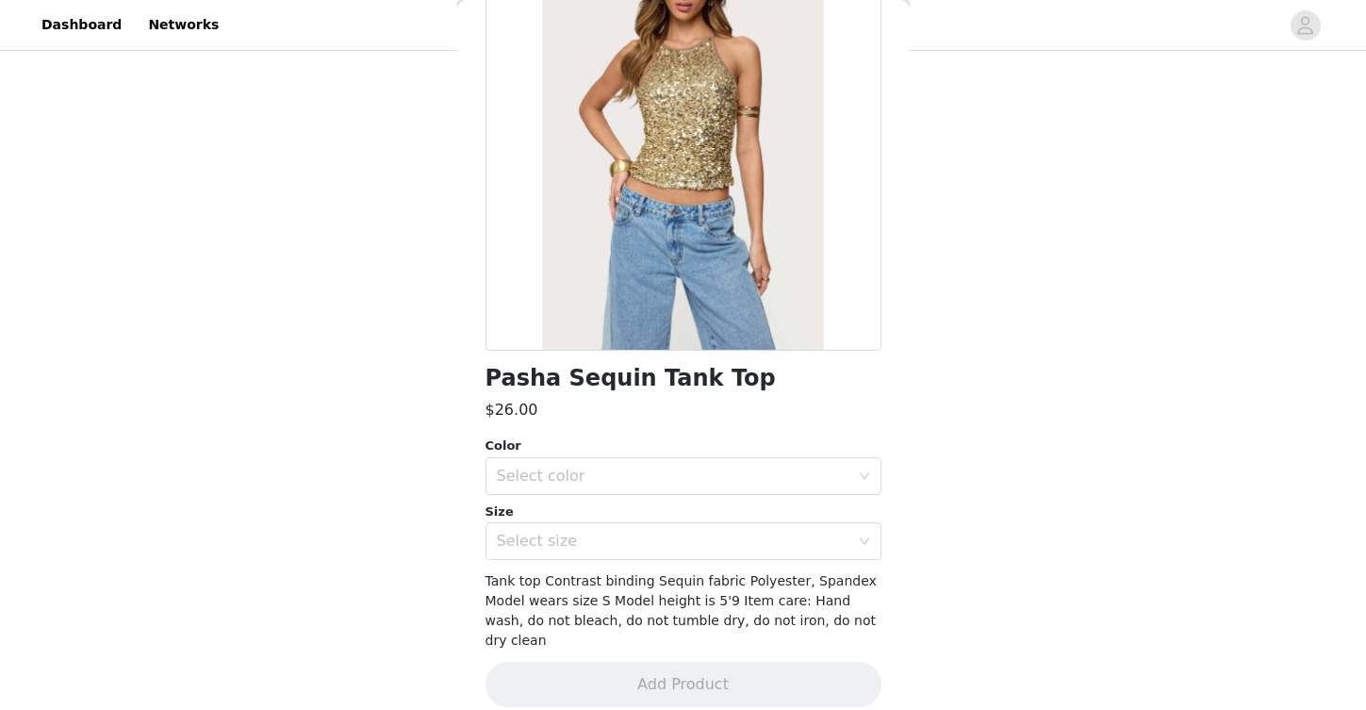
click at [706, 448] on div "Color" at bounding box center [684, 446] width 396 height 19
click at [702, 479] on div "Select color" at bounding box center [673, 476] width 353 height 19
click at [690, 525] on li "GOLD" at bounding box center [677, 518] width 382 height 30
click at [690, 547] on div "Select size" at bounding box center [673, 541] width 353 height 19
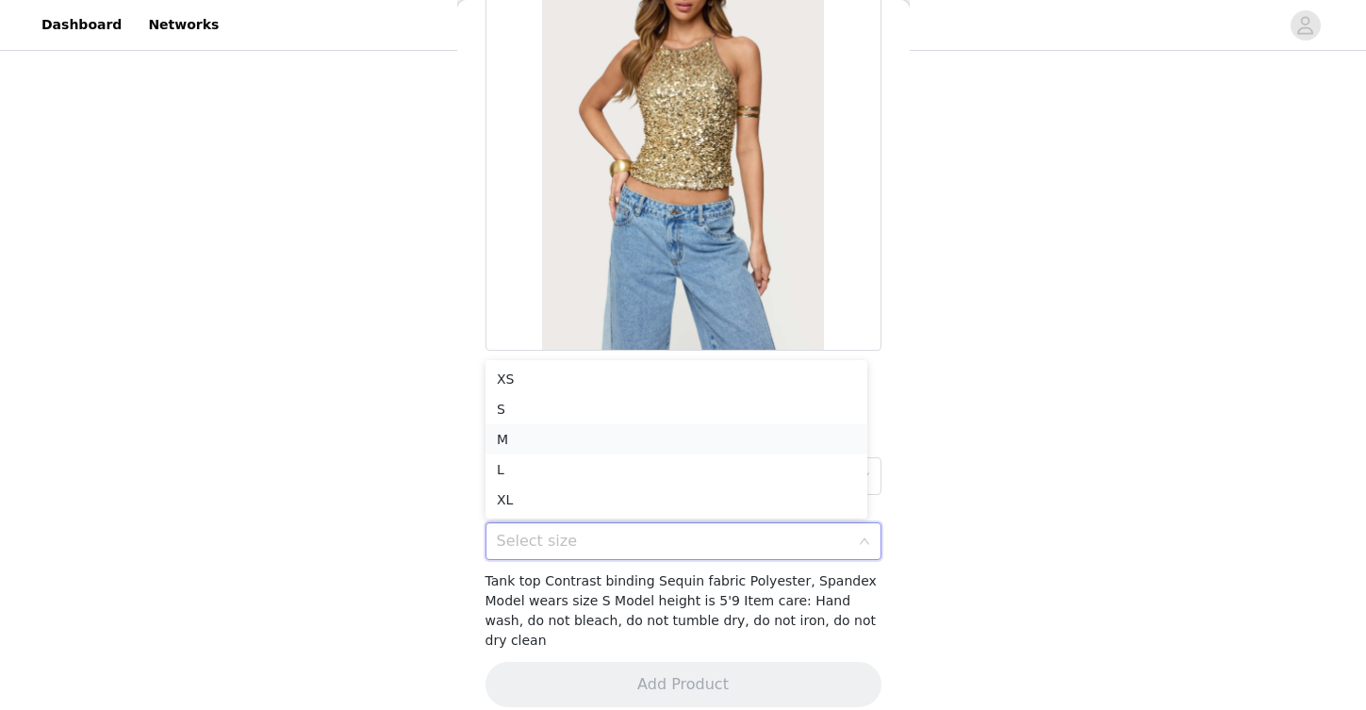
click at [659, 439] on li "M" at bounding box center [677, 439] width 382 height 30
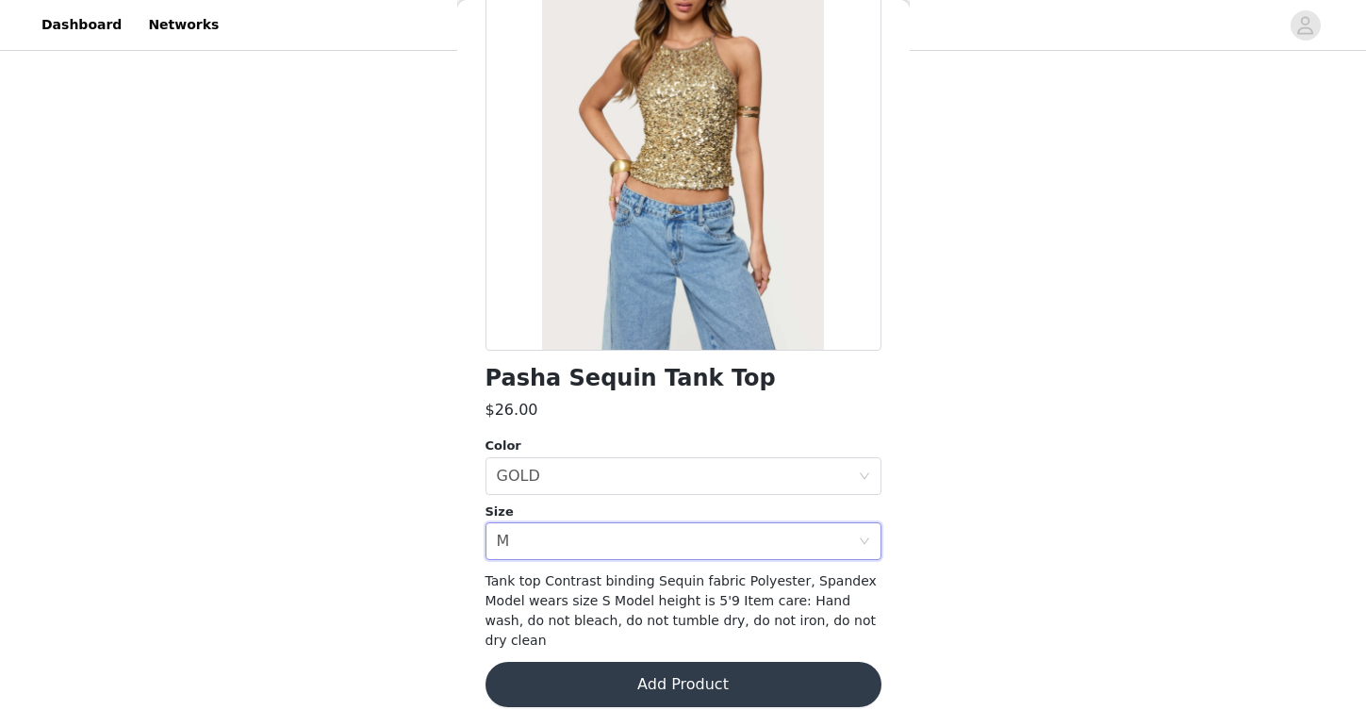
click at [643, 662] on button "Add Product" at bounding box center [684, 684] width 396 height 45
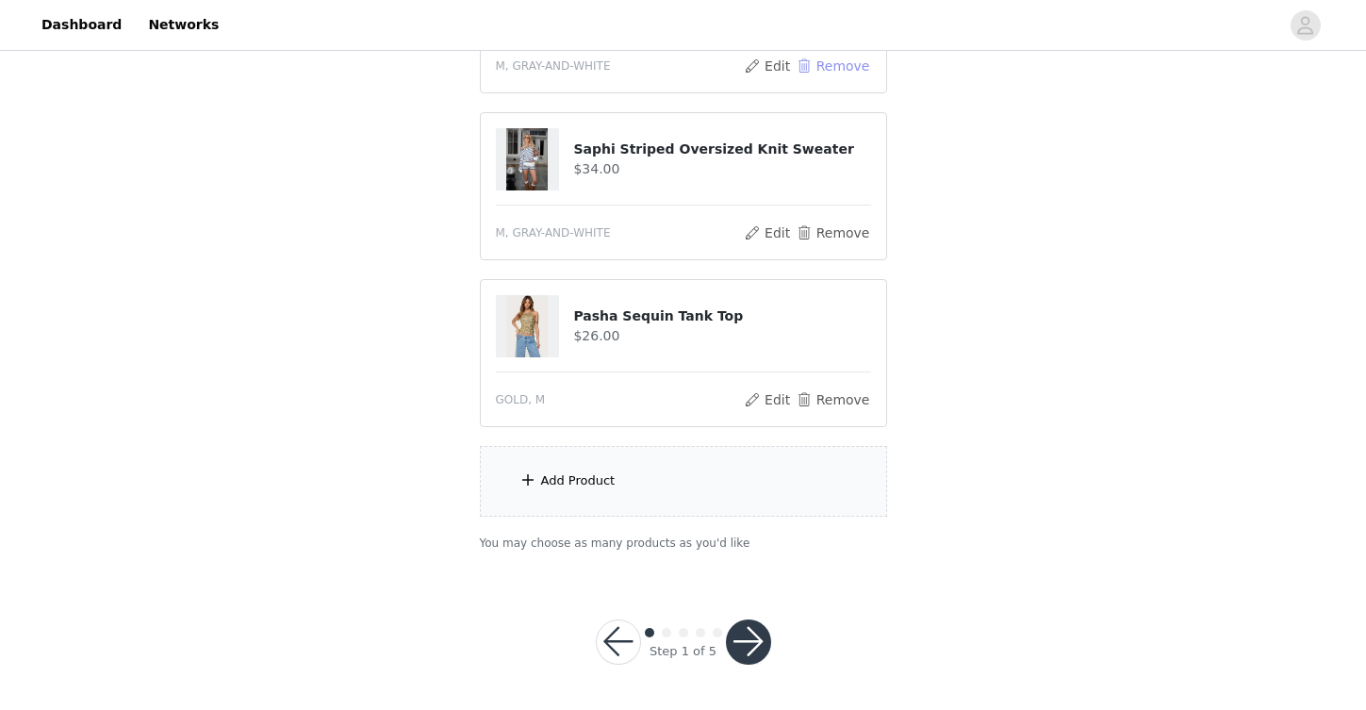
scroll to position [649, 0]
click at [668, 473] on div "Add Product" at bounding box center [683, 481] width 407 height 71
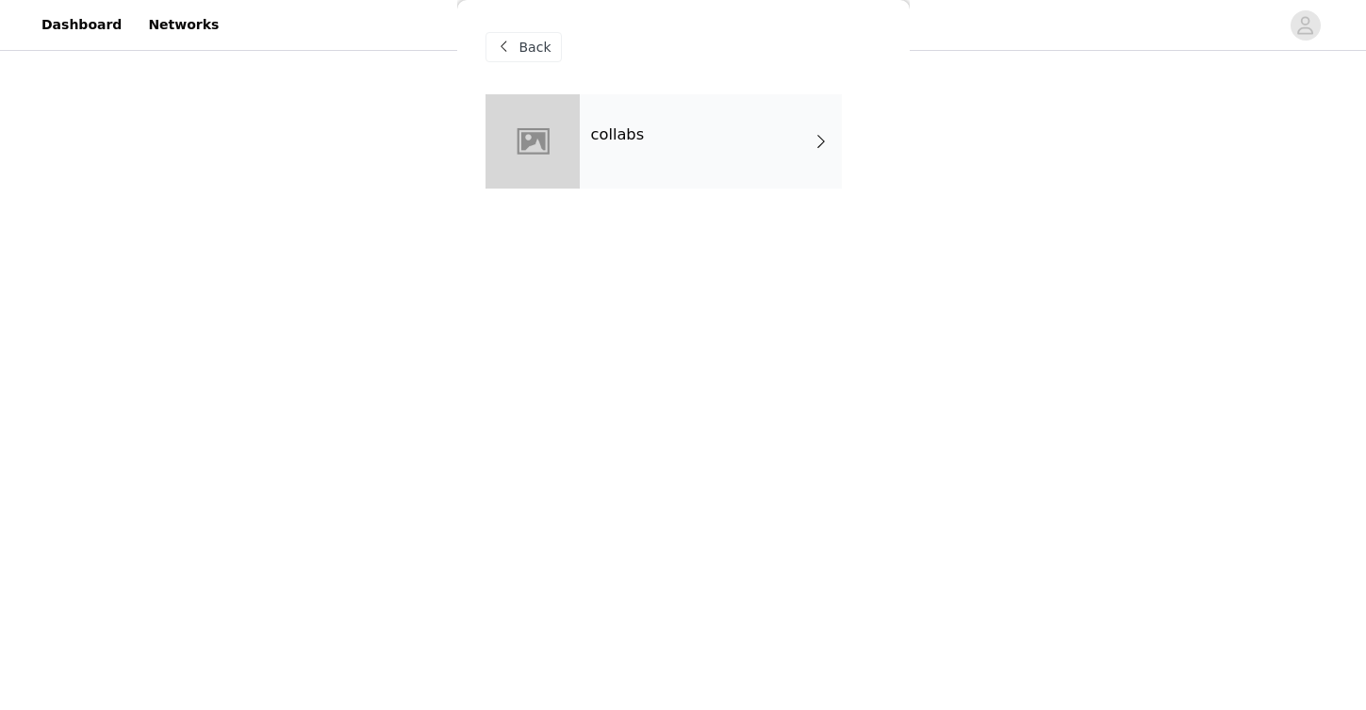
click at [664, 173] on div "collabs" at bounding box center [711, 141] width 262 height 94
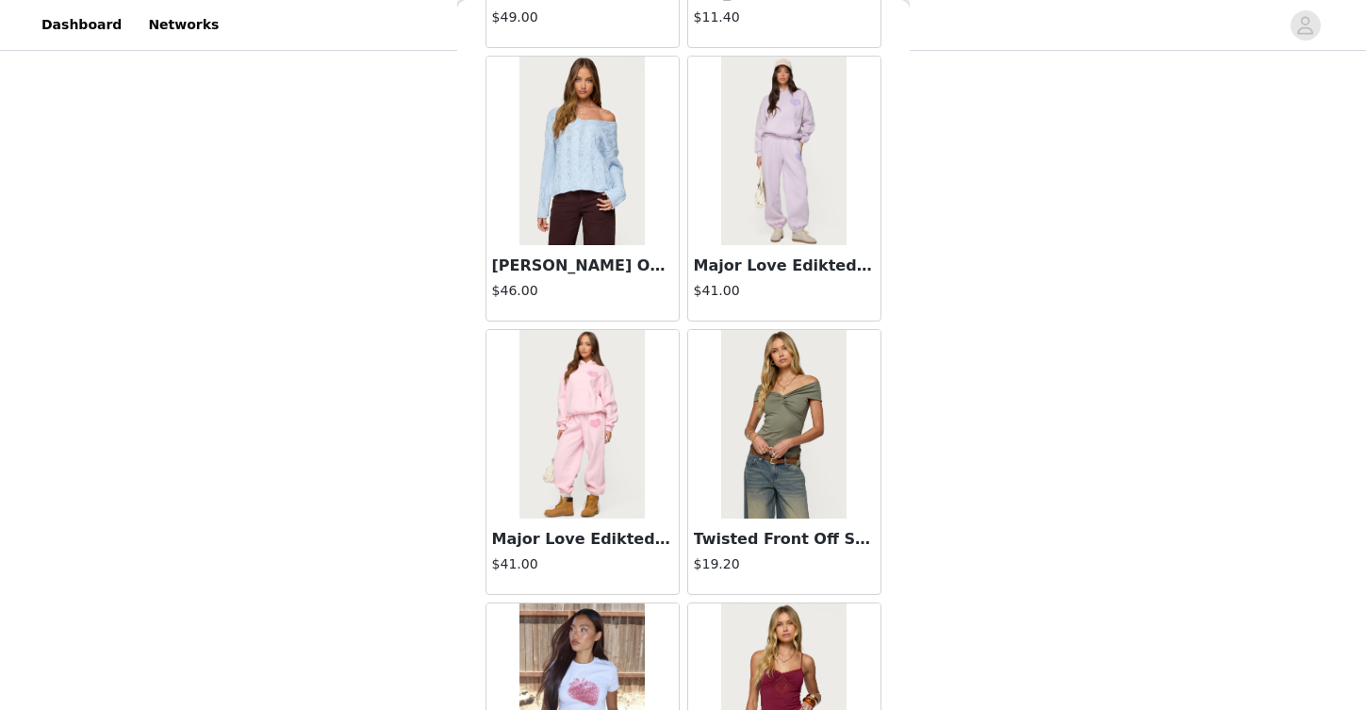
scroll to position [2175, 0]
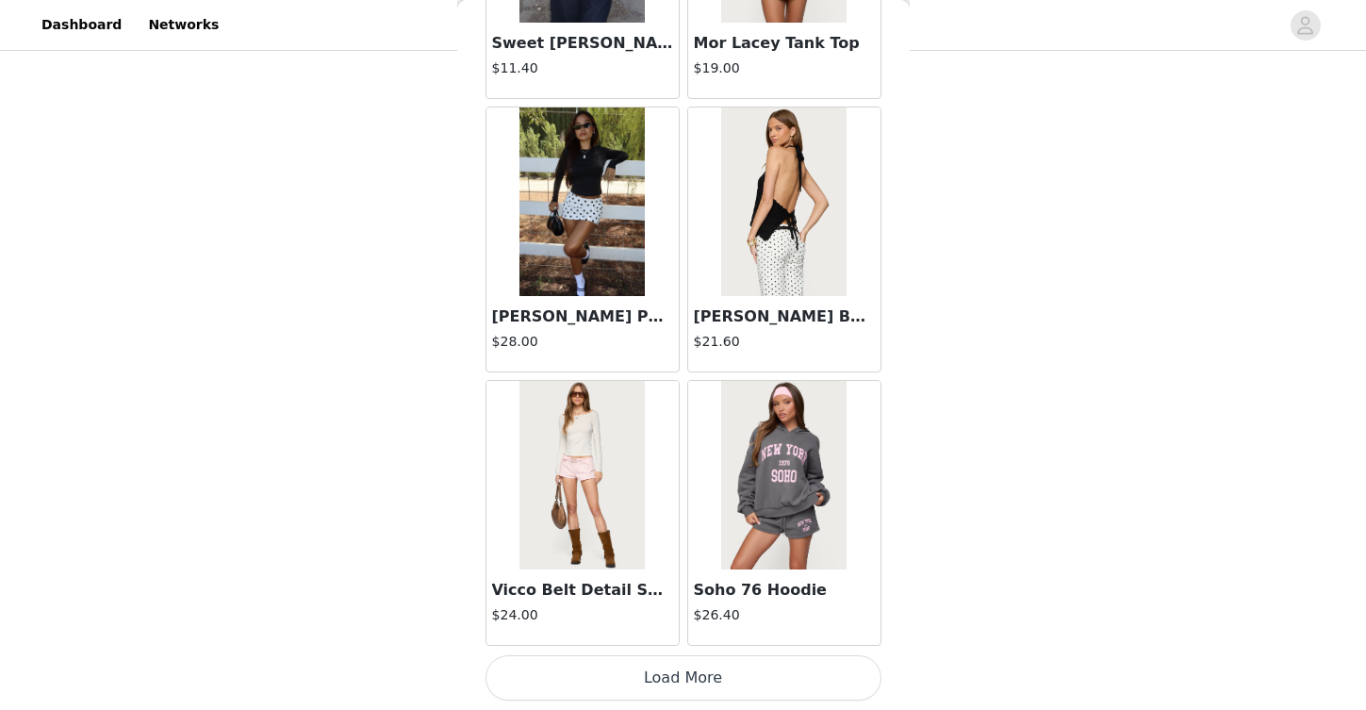
click at [637, 674] on button "Load More" at bounding box center [684, 677] width 396 height 45
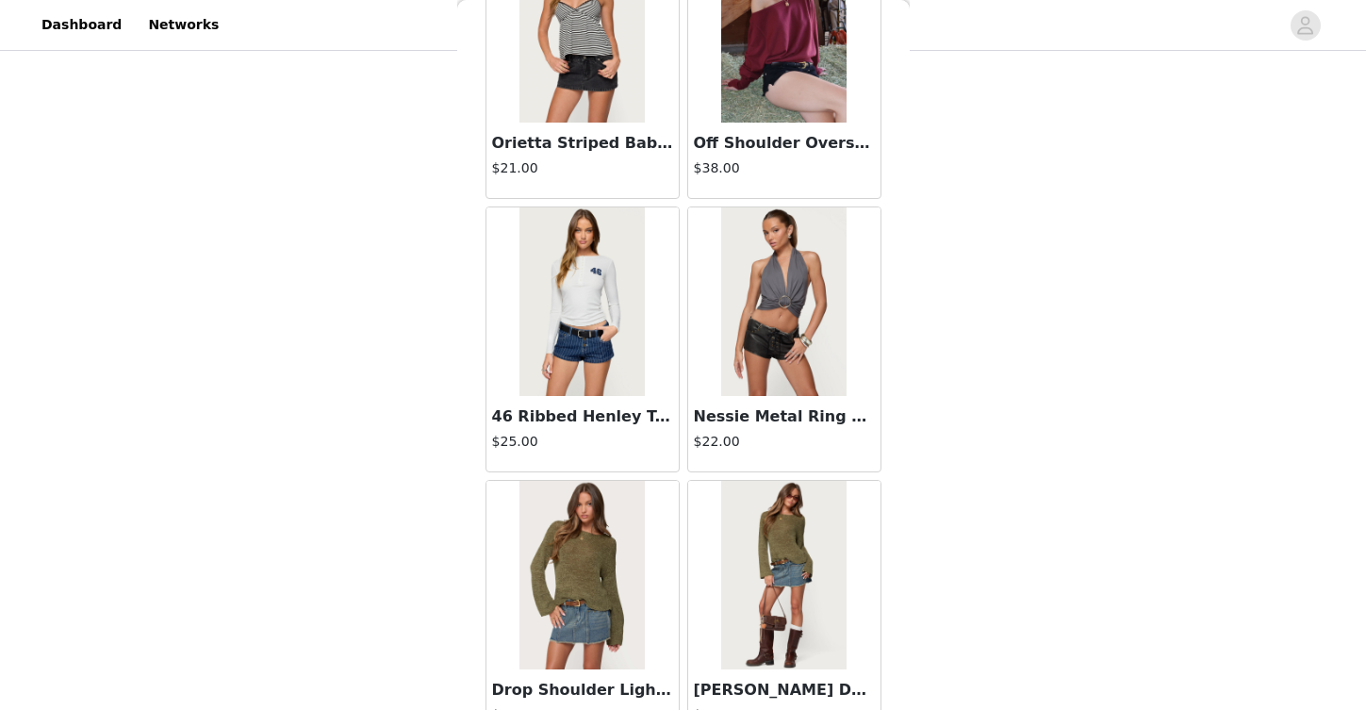
scroll to position [4909, 0]
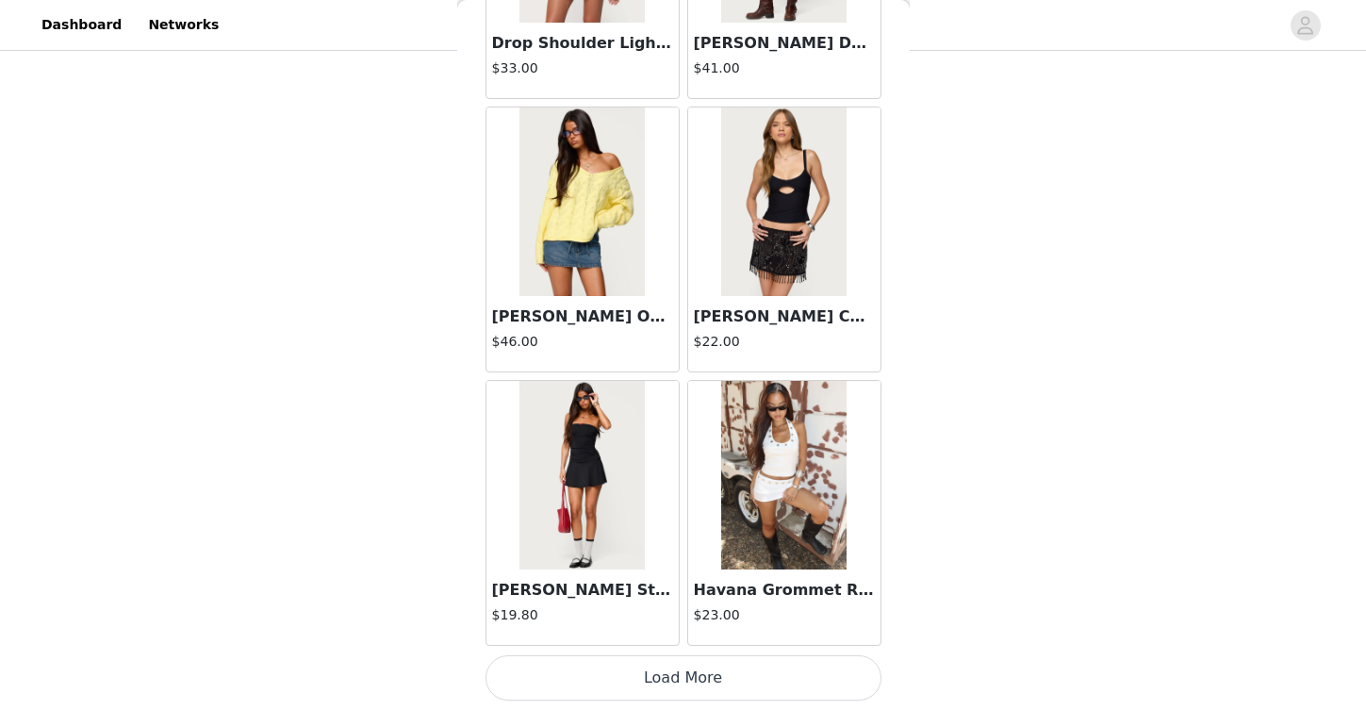
click at [674, 684] on button "Load More" at bounding box center [684, 677] width 396 height 45
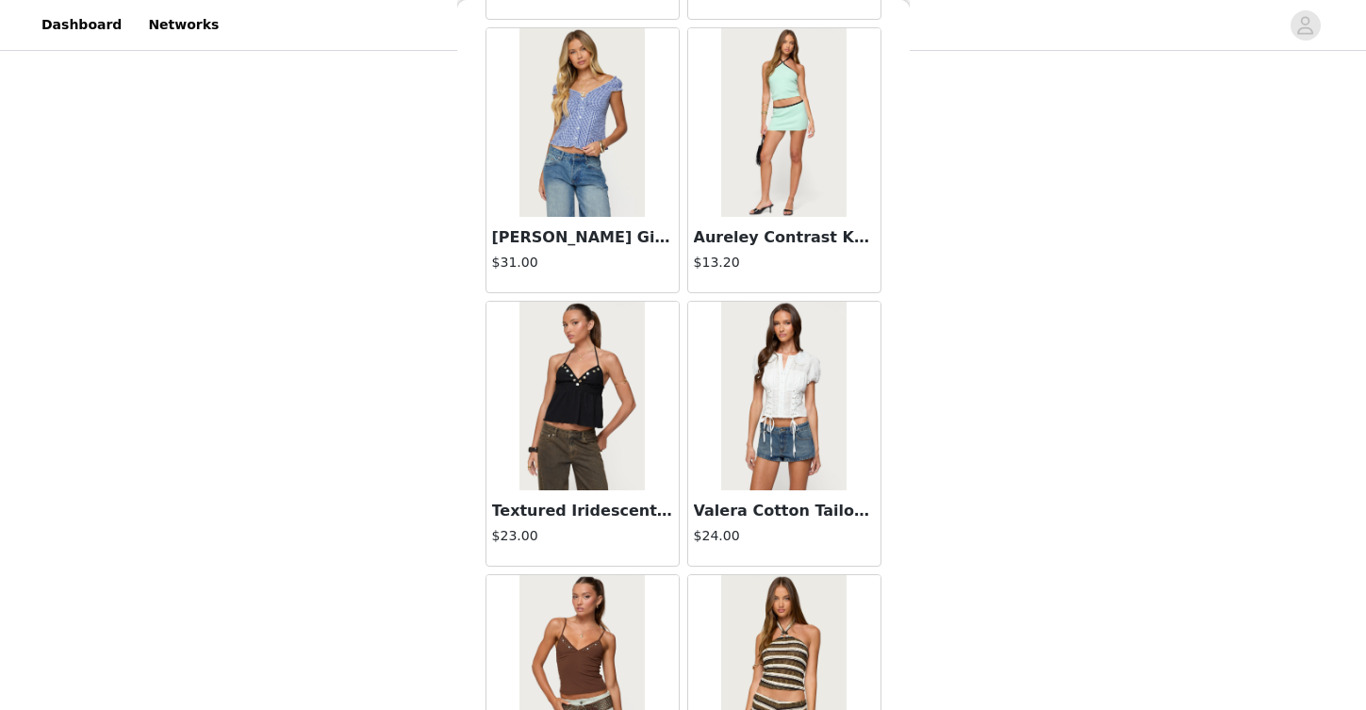
scroll to position [7644, 0]
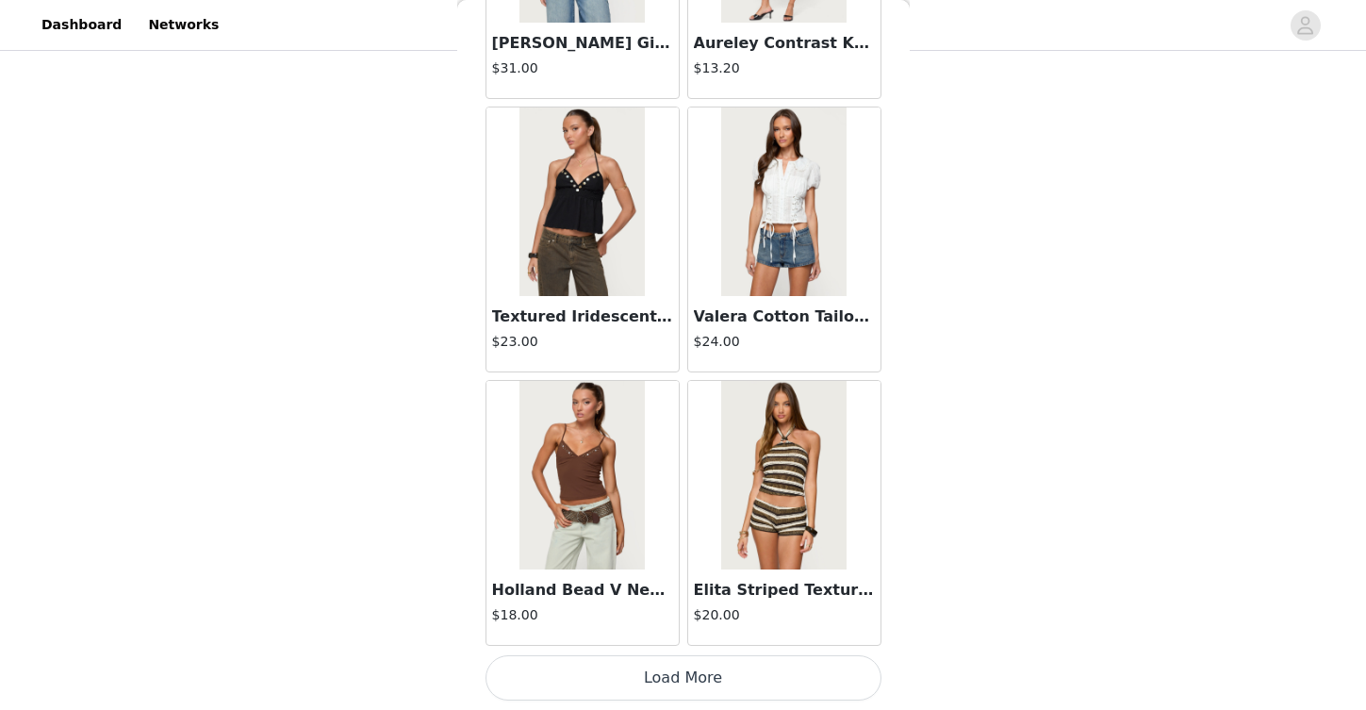
click at [759, 686] on button "Load More" at bounding box center [684, 677] width 396 height 45
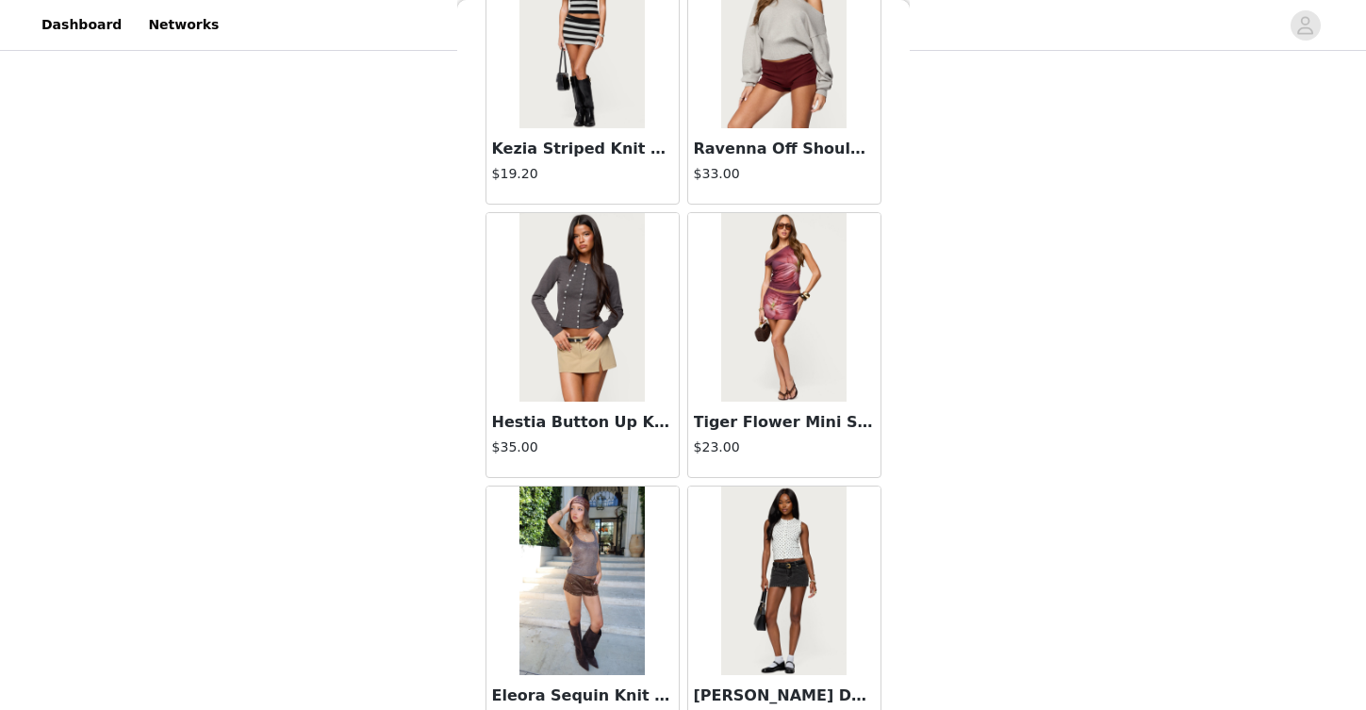
scroll to position [10378, 0]
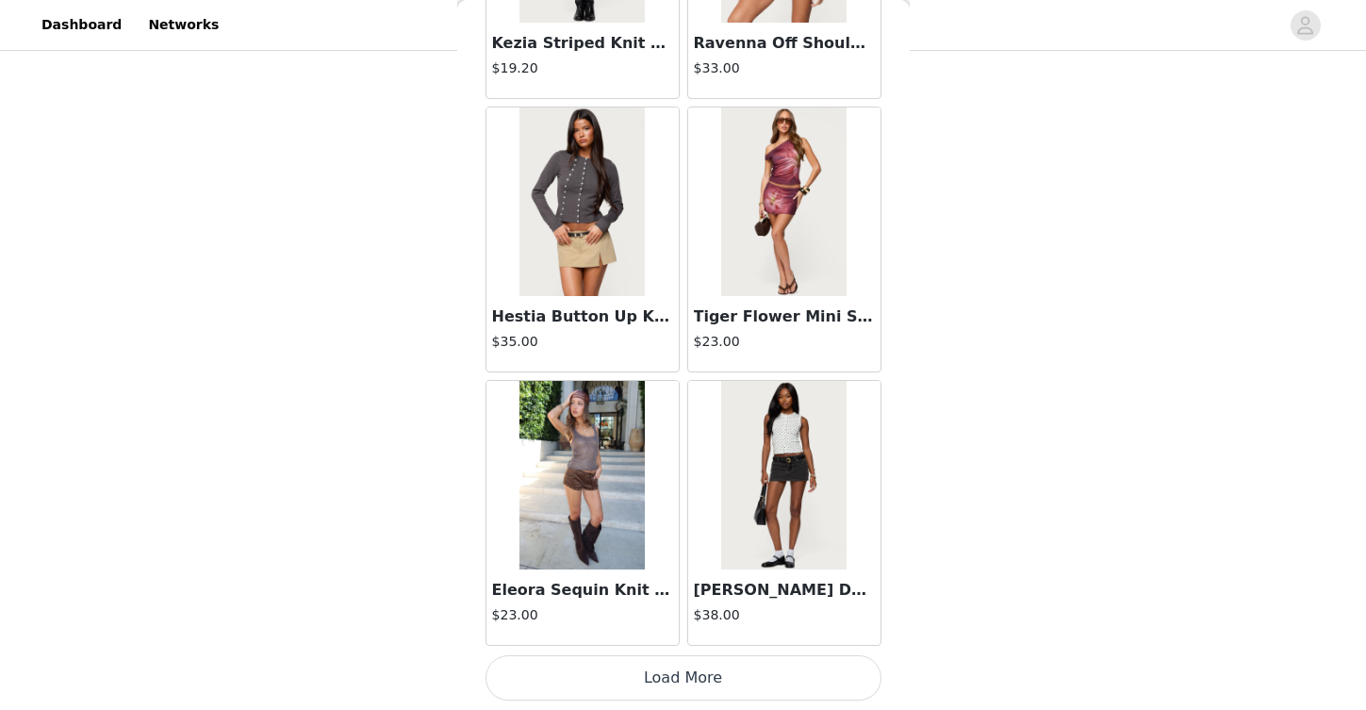
click at [782, 686] on button "Load More" at bounding box center [684, 677] width 396 height 45
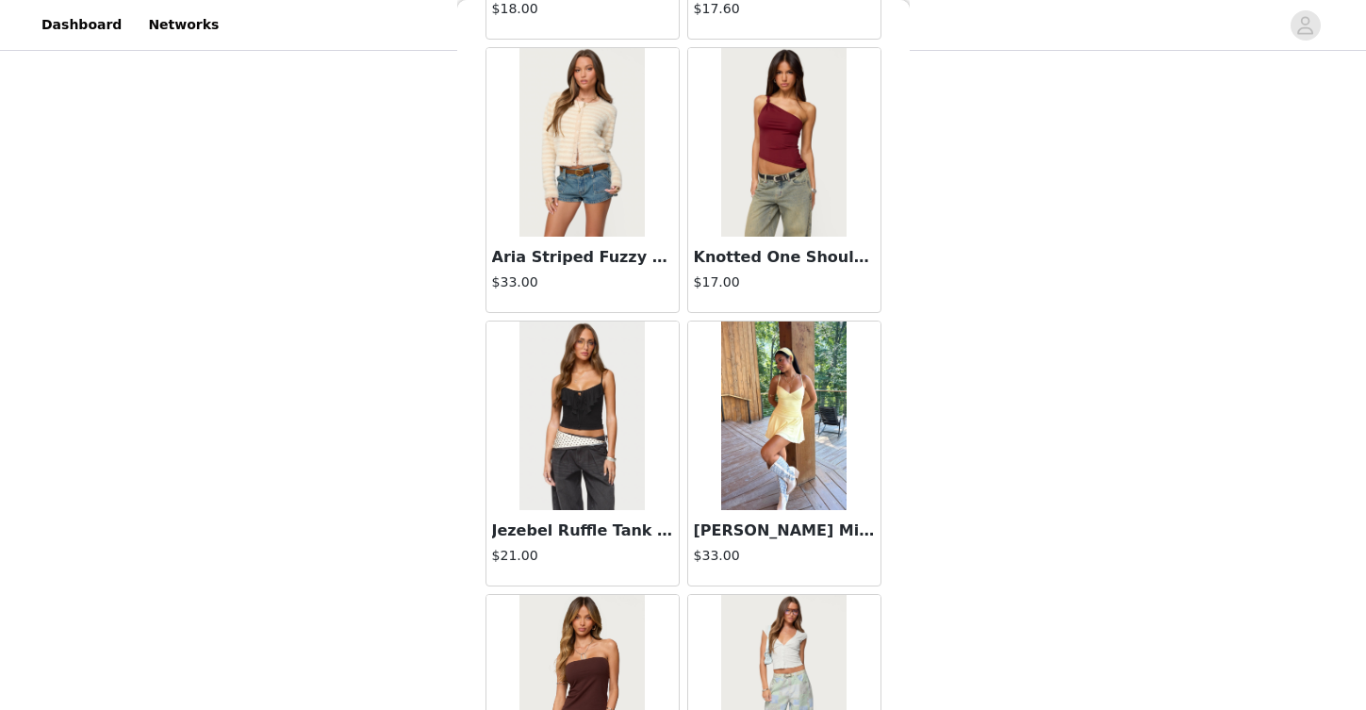
scroll to position [13112, 0]
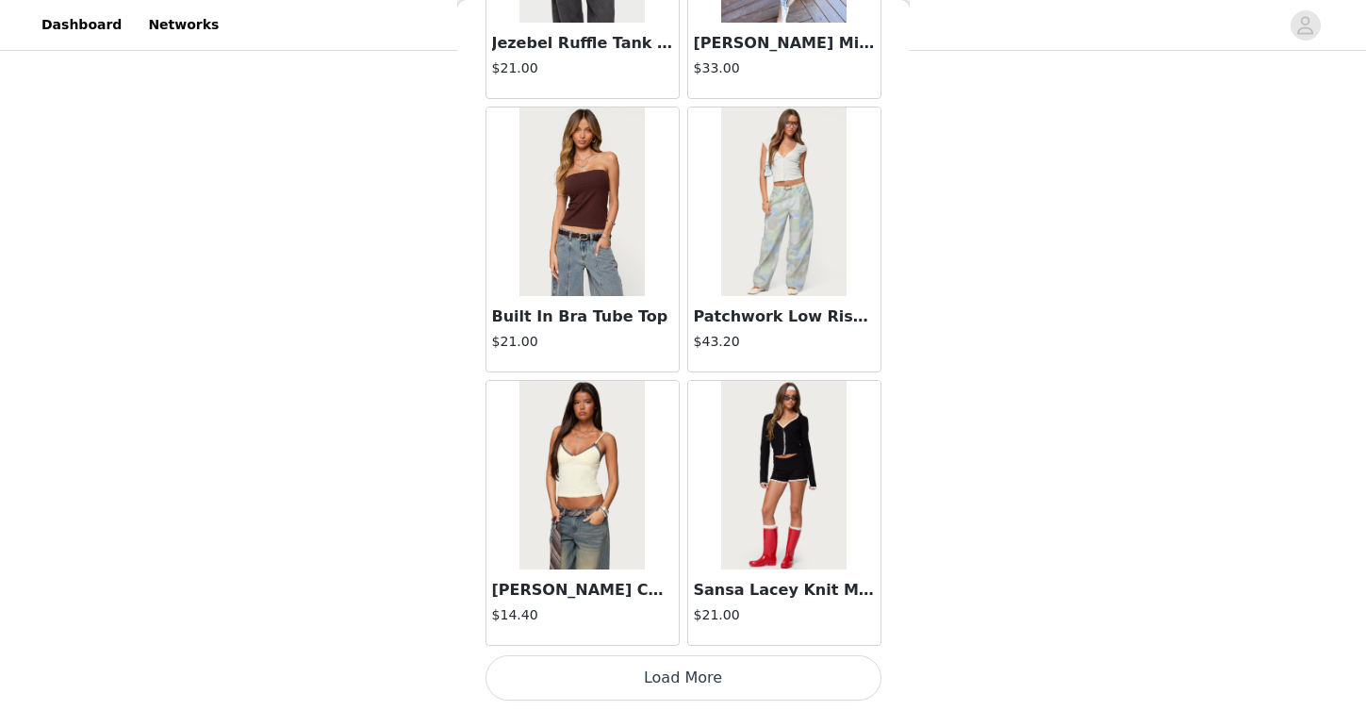
click at [675, 683] on button "Load More" at bounding box center [684, 677] width 396 height 45
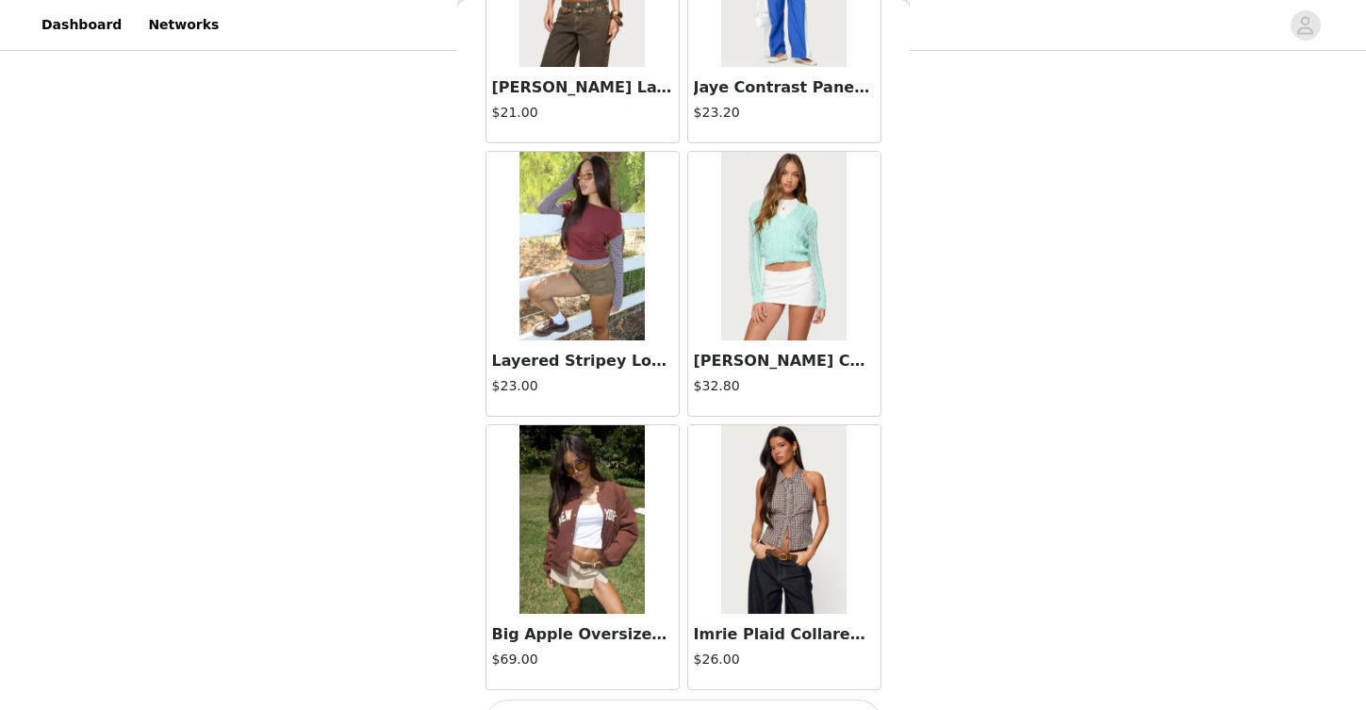
scroll to position [15847, 0]
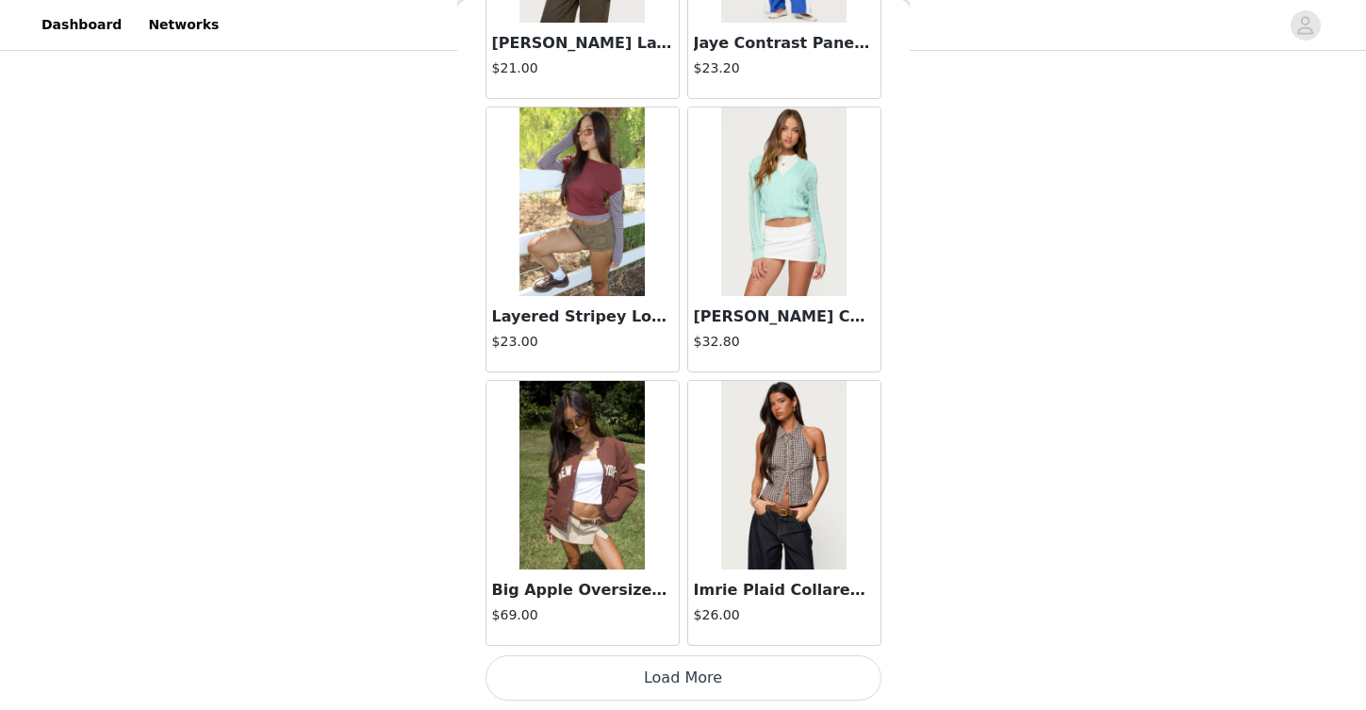
click at [714, 681] on button "Load More" at bounding box center [684, 677] width 396 height 45
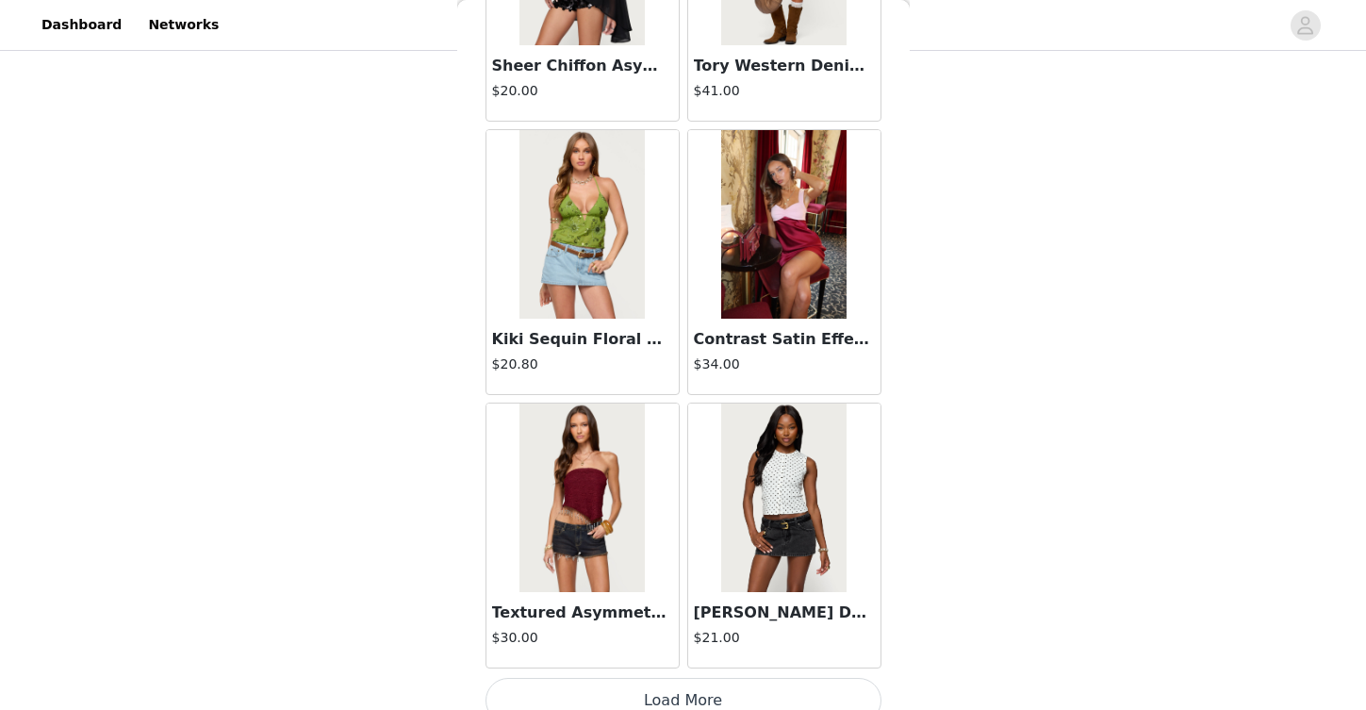
scroll to position [18581, 0]
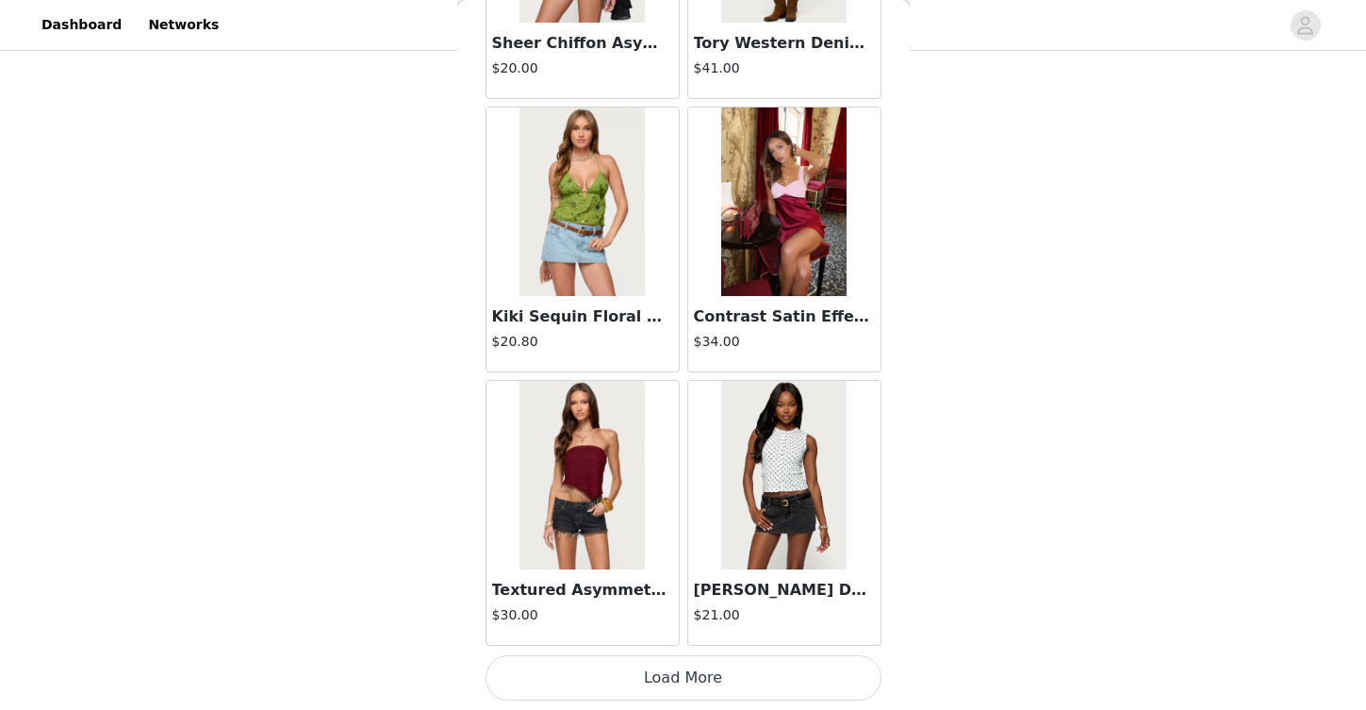
click at [791, 684] on button "Load More" at bounding box center [684, 677] width 396 height 45
